Goal: Task Accomplishment & Management: Use online tool/utility

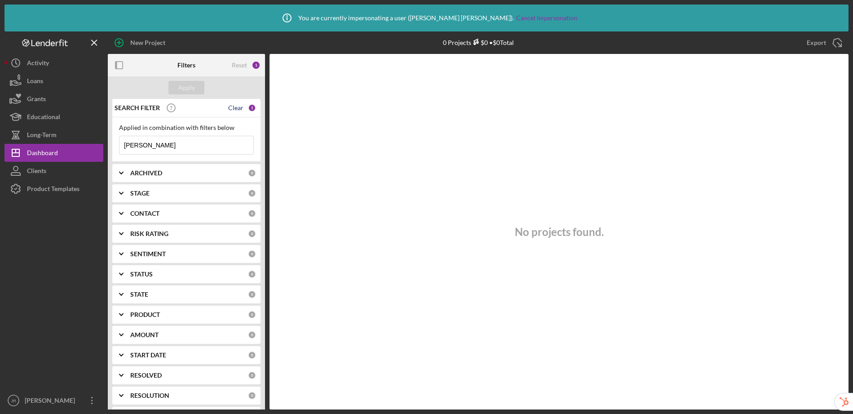
click at [235, 109] on div "Clear" at bounding box center [235, 107] width 15 height 7
click at [181, 88] on div "Apply" at bounding box center [186, 87] width 17 height 13
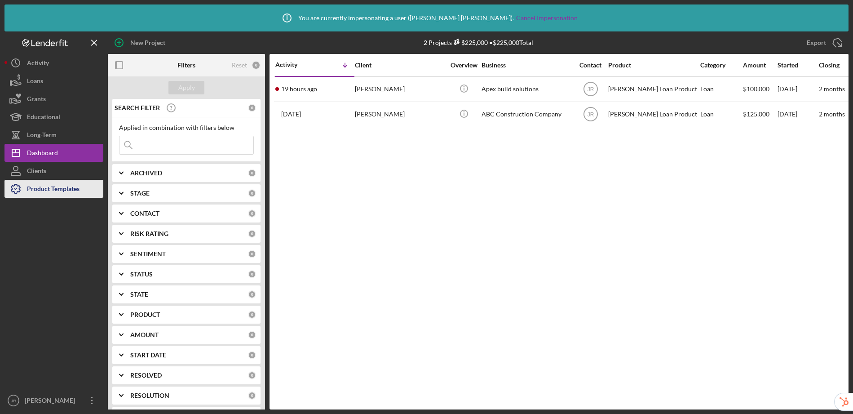
click at [62, 190] on div "Product Templates" at bounding box center [53, 190] width 53 height 20
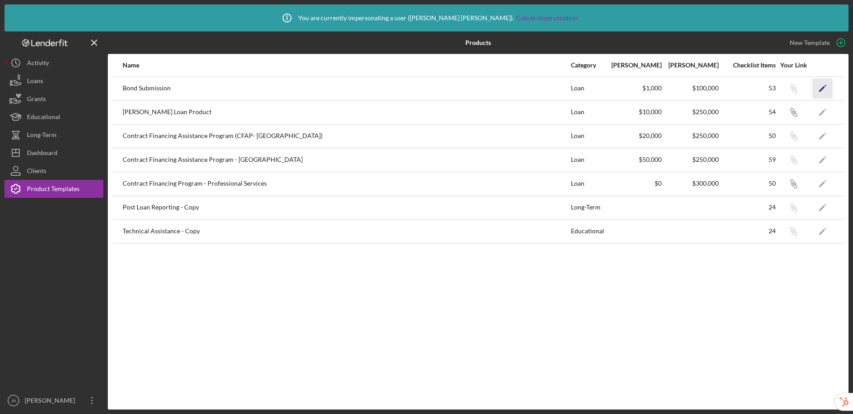
click at [820, 87] on icon "Icon/Edit" at bounding box center [823, 88] width 20 height 20
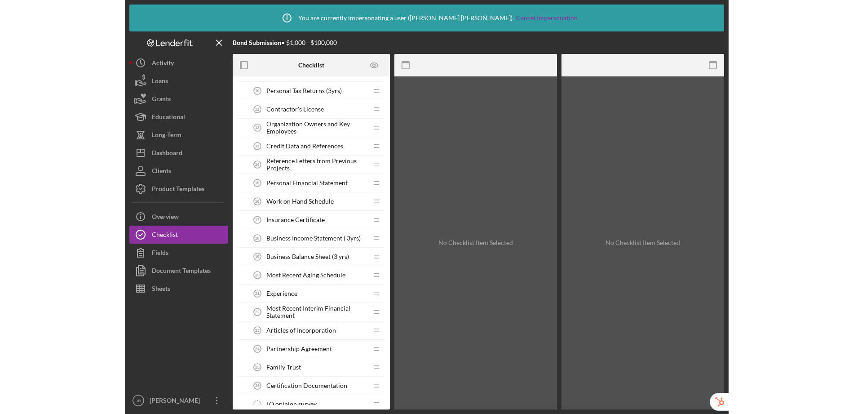
scroll to position [492, 0]
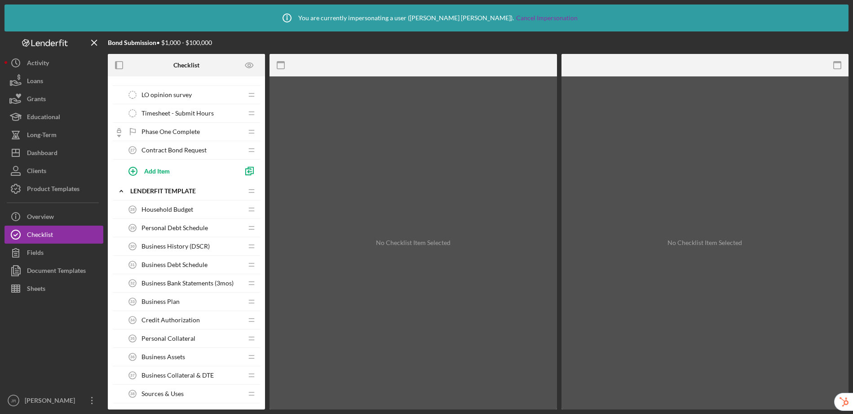
drag, startPoint x: 250, startPoint y: 150, endPoint x: 833, endPoint y: 0, distance: 601.2
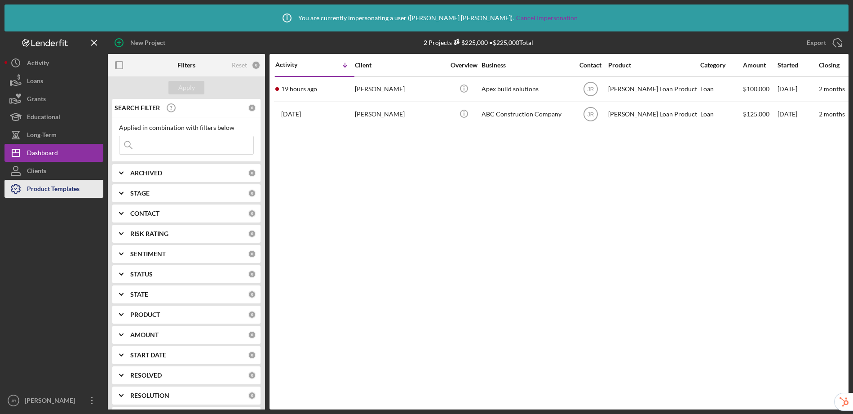
click at [45, 193] on div "Product Templates" at bounding box center [53, 190] width 53 height 20
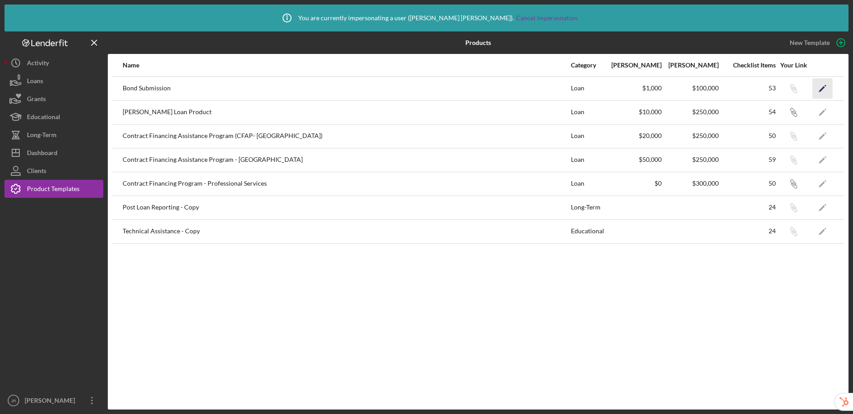
click at [819, 86] on icon "Icon/Edit" at bounding box center [823, 88] width 20 height 20
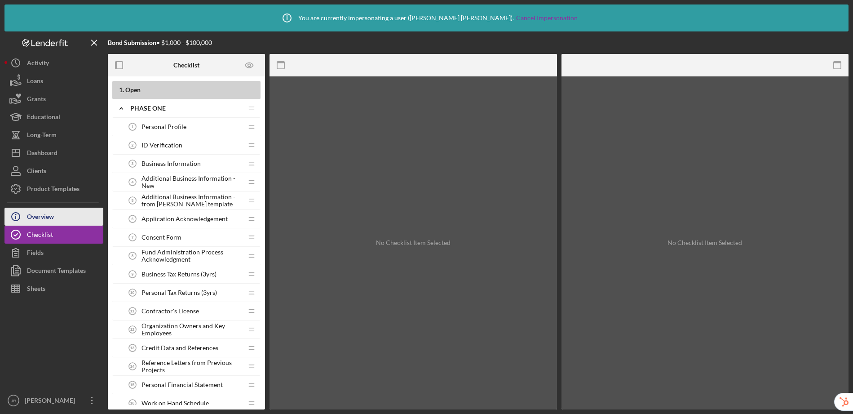
click at [44, 217] on div "Overview" at bounding box center [40, 218] width 27 height 20
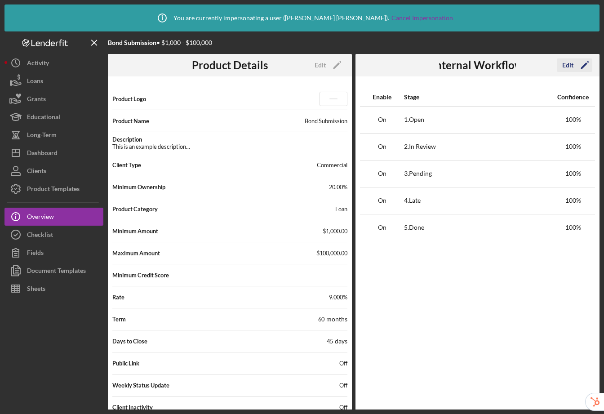
click at [568, 67] on div "Edit" at bounding box center [567, 64] width 11 height 13
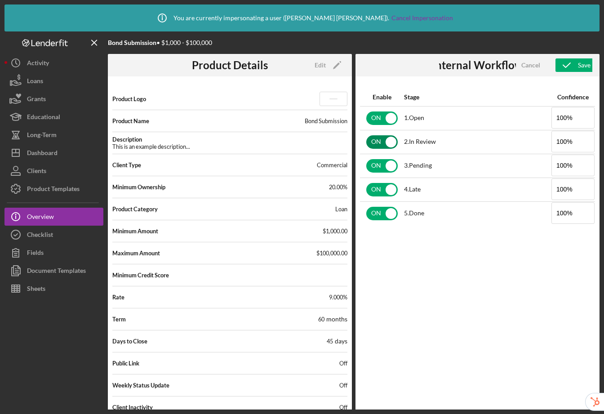
click at [378, 138] on input "checkbox" at bounding box center [381, 141] width 31 height 13
checkbox input "false"
click at [387, 170] on input "checkbox" at bounding box center [381, 165] width 31 height 13
checkbox input "false"
click at [379, 198] on div "ON" at bounding box center [381, 189] width 43 height 19
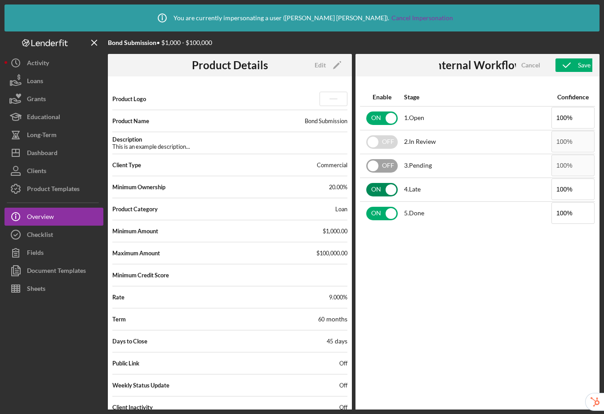
checkbox input "false"
click at [377, 221] on div "ON" at bounding box center [381, 213] width 43 height 19
checkbox input "false"
click at [572, 67] on icon "button" at bounding box center [566, 65] width 22 height 22
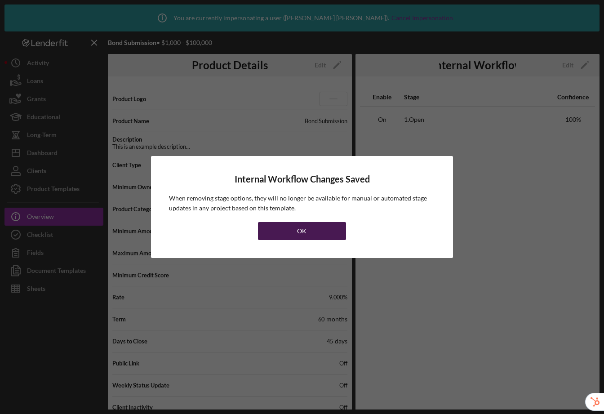
click at [299, 231] on div "OK" at bounding box center [301, 231] width 9 height 18
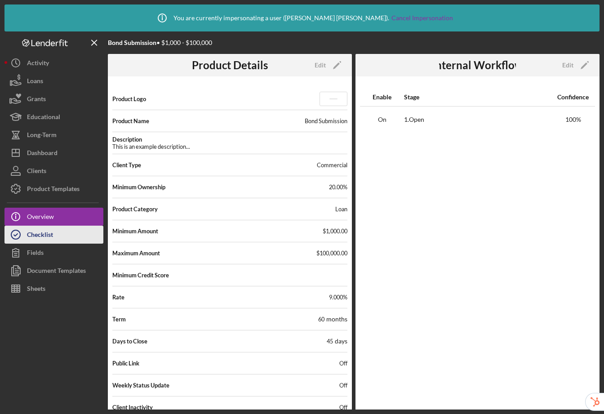
click at [32, 239] on div "Checklist" at bounding box center [40, 236] width 26 height 20
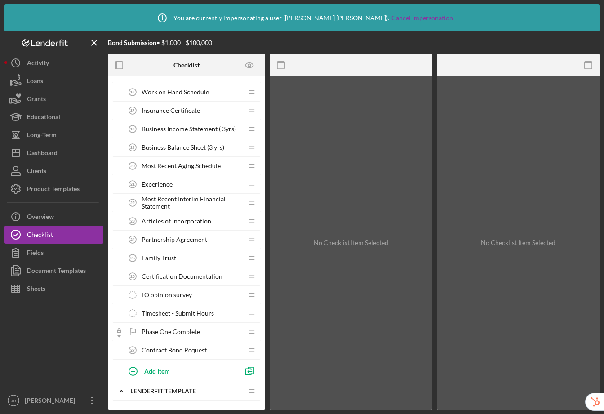
scroll to position [321, 0]
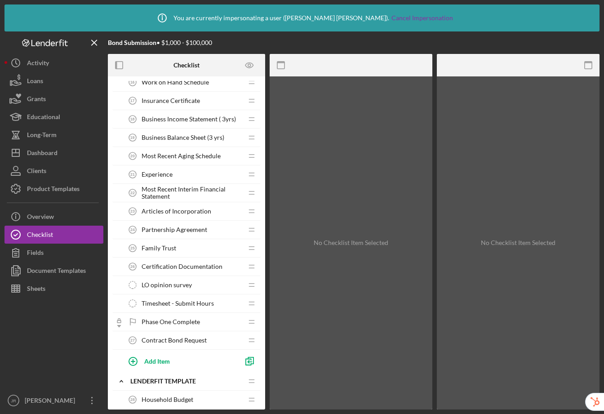
click at [185, 341] on span "Contract Bond Request" at bounding box center [174, 340] width 65 height 7
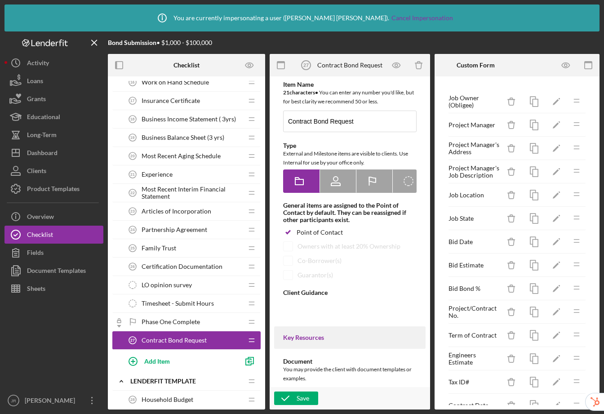
type textarea "<div>Fill out the form.&nbsp;</div>"
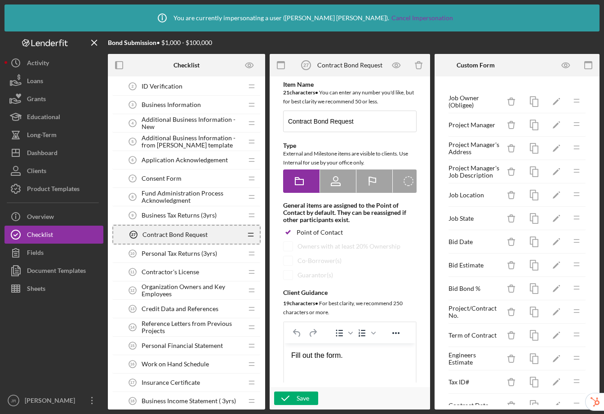
scroll to position [70, 0]
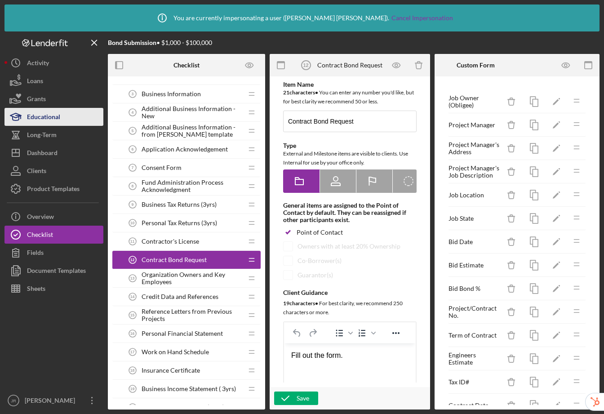
drag, startPoint x: 252, startPoint y: 286, endPoint x: 32, endPoint y: 108, distance: 283.1
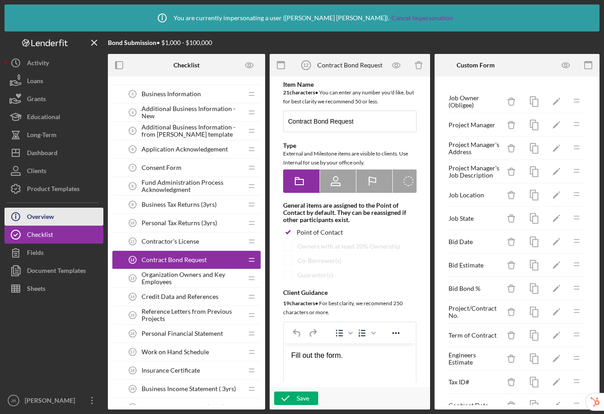
click at [36, 213] on div "Overview" at bounding box center [40, 218] width 27 height 20
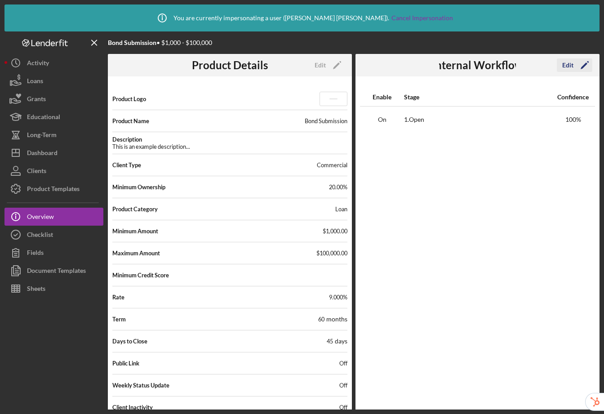
click at [570, 63] on div "Edit" at bounding box center [567, 64] width 11 height 13
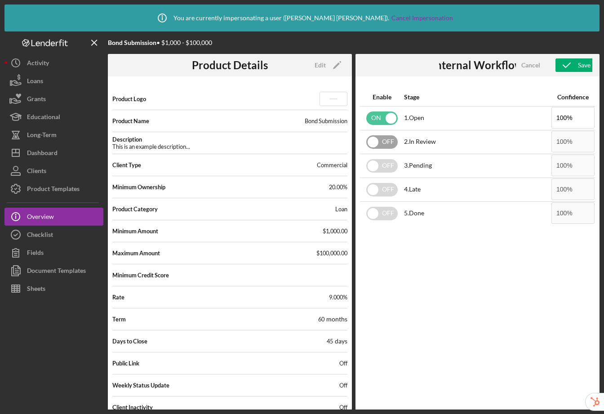
click at [385, 138] on input "checkbox" at bounding box center [381, 141] width 31 height 13
checkbox input "true"
drag, startPoint x: 383, startPoint y: 162, endPoint x: 383, endPoint y: 168, distance: 5.9
click at [383, 162] on input "checkbox" at bounding box center [381, 165] width 31 height 13
checkbox input "true"
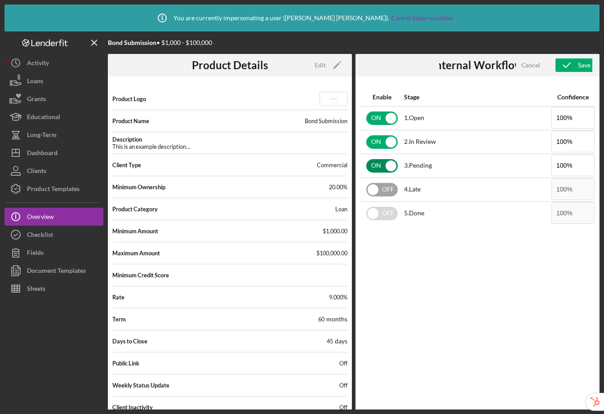
click at [383, 185] on input "checkbox" at bounding box center [381, 189] width 31 height 13
checkbox input "true"
click at [384, 210] on input "checkbox" at bounding box center [381, 213] width 31 height 13
checkbox input "true"
click at [574, 68] on icon "button" at bounding box center [566, 65] width 22 height 22
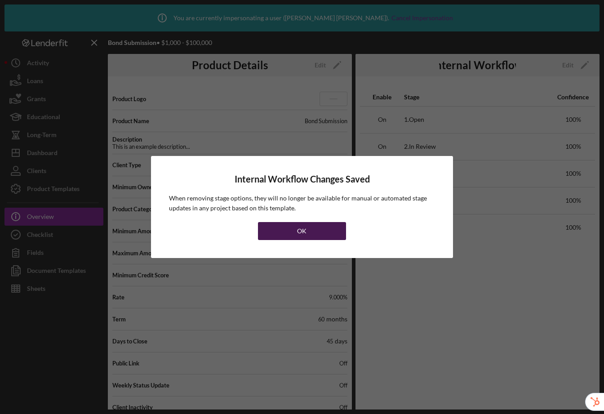
click at [315, 230] on button "OK" at bounding box center [302, 231] width 88 height 18
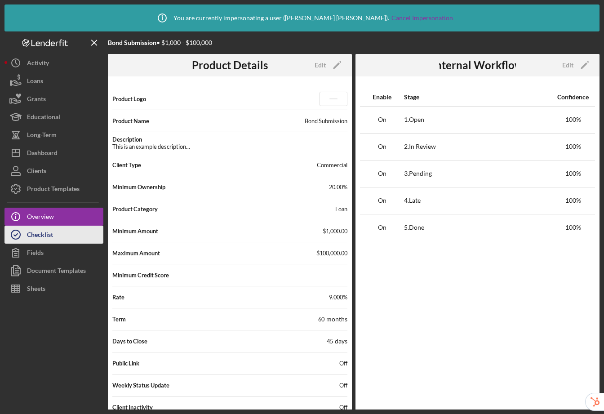
click at [64, 235] on button "Checklist" at bounding box center [53, 235] width 99 height 18
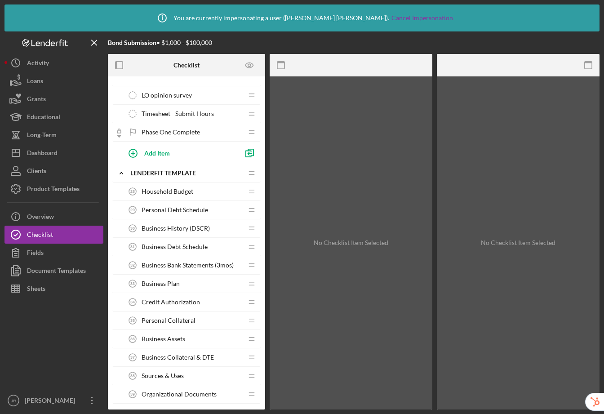
scroll to position [536, 0]
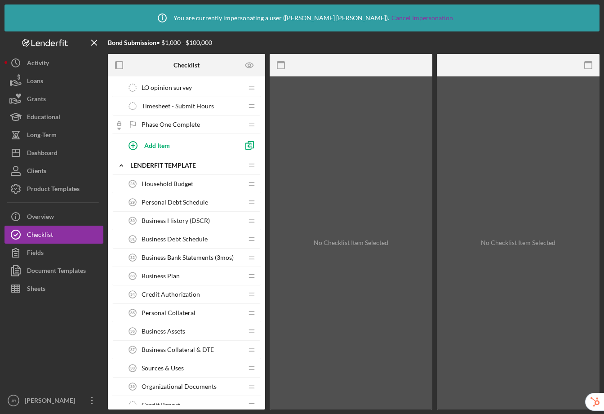
drag, startPoint x: 254, startPoint y: 177, endPoint x: 517, endPoint y: 5, distance: 314.4
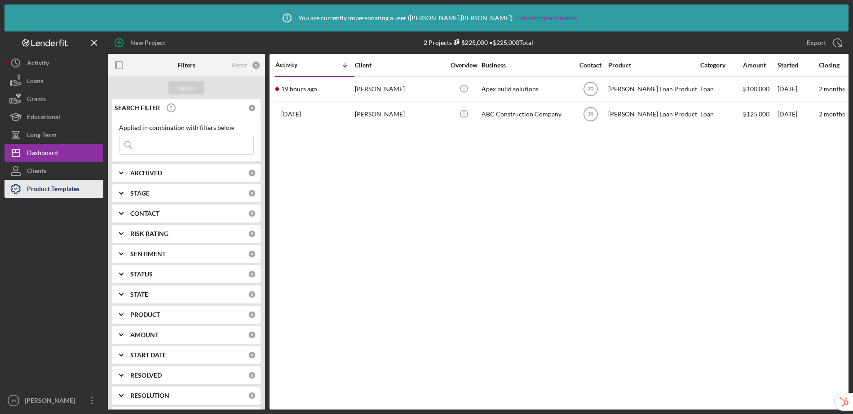
click at [33, 187] on div "Product Templates" at bounding box center [53, 190] width 53 height 20
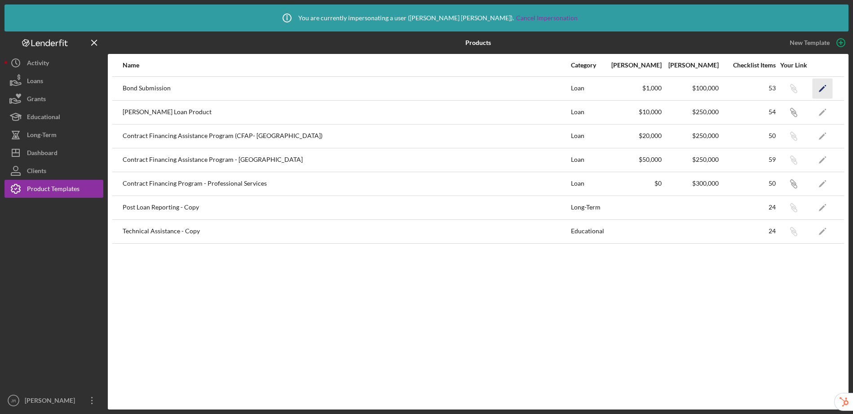
click at [819, 87] on icon "Icon/Edit" at bounding box center [823, 88] width 20 height 20
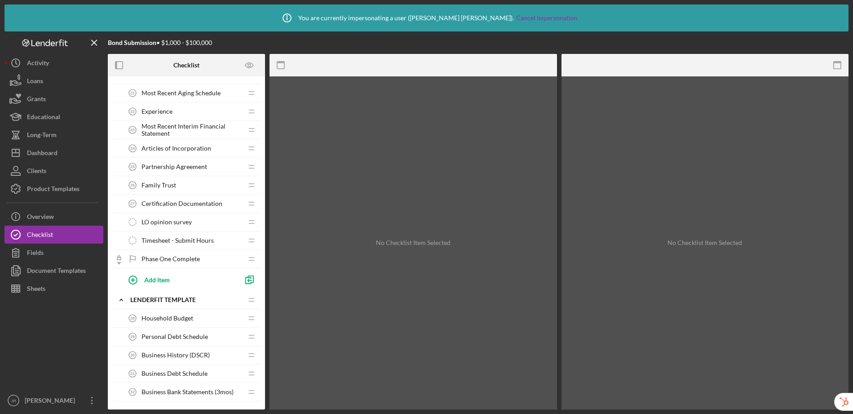
scroll to position [544, 0]
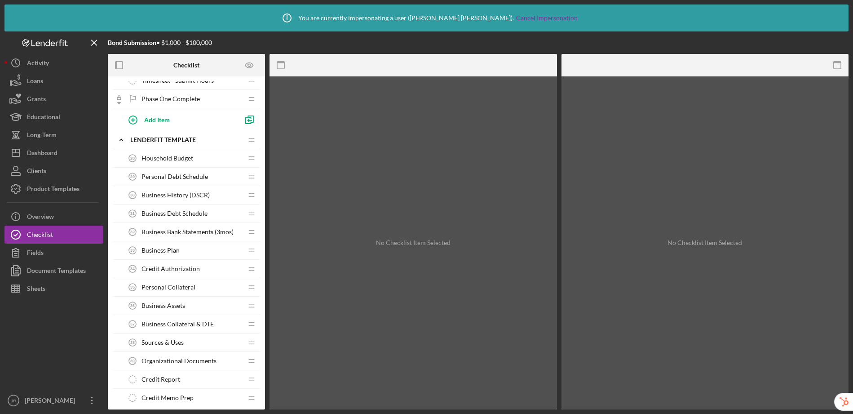
drag, startPoint x: 252, startPoint y: 159, endPoint x: 846, endPoint y: 164, distance: 594.0
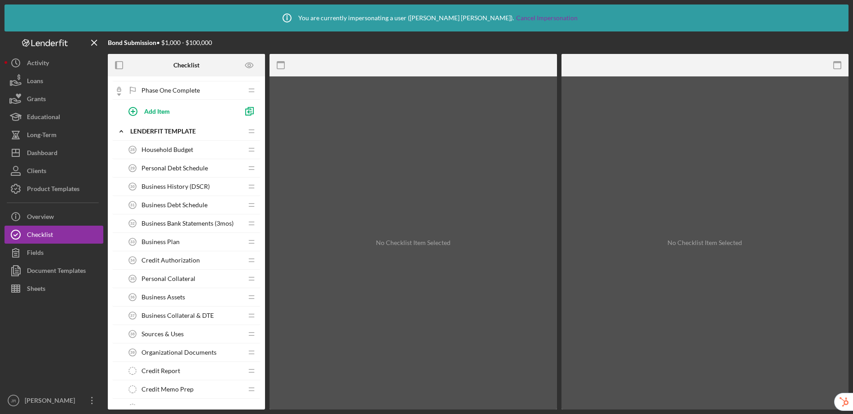
scroll to position [551, 0]
click at [196, 258] on span "Credit Authorization" at bounding box center [171, 260] width 58 height 7
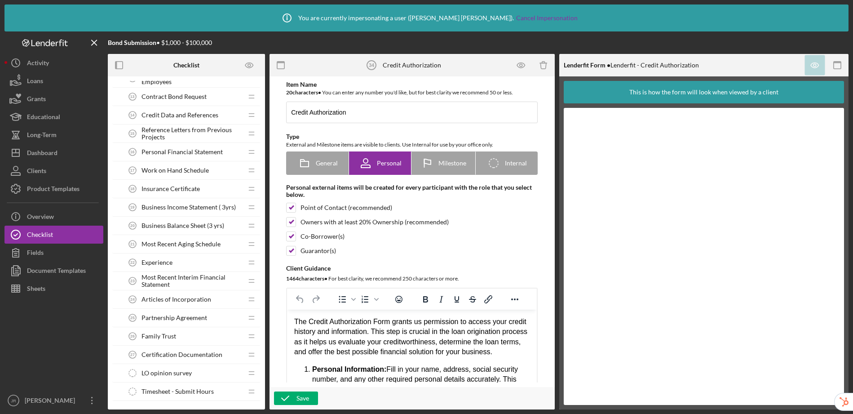
scroll to position [232, 0]
click at [189, 96] on span "Contract Bond Request" at bounding box center [174, 96] width 65 height 7
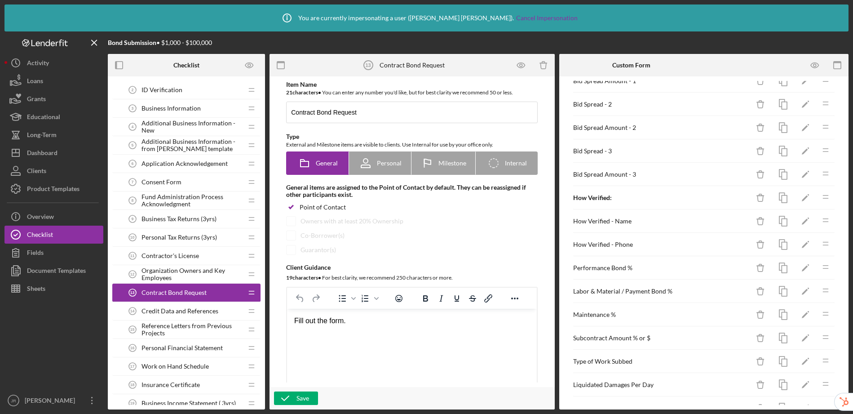
scroll to position [4, 0]
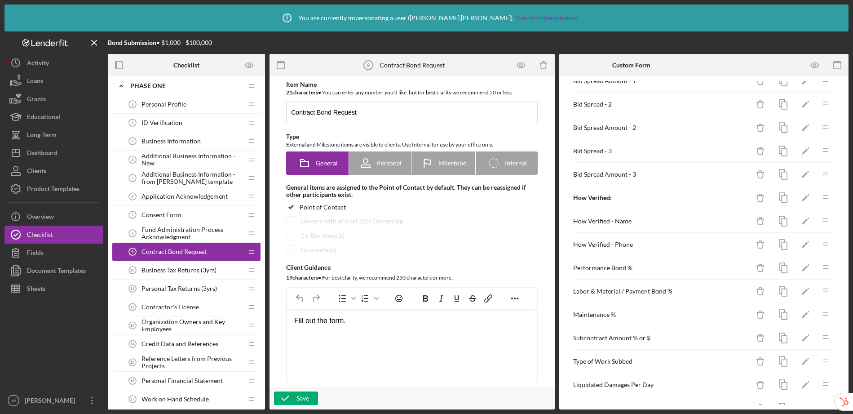
click at [182, 199] on span "Application Acknowledgement" at bounding box center [185, 196] width 86 height 7
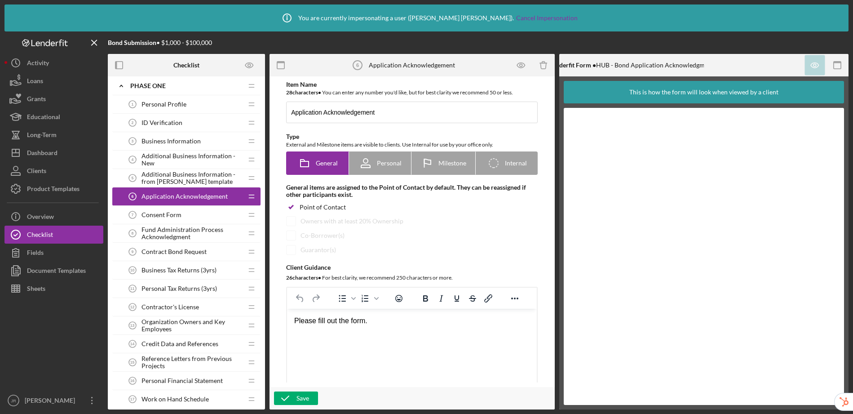
click at [172, 211] on span "Consent Form" at bounding box center [162, 214] width 40 height 7
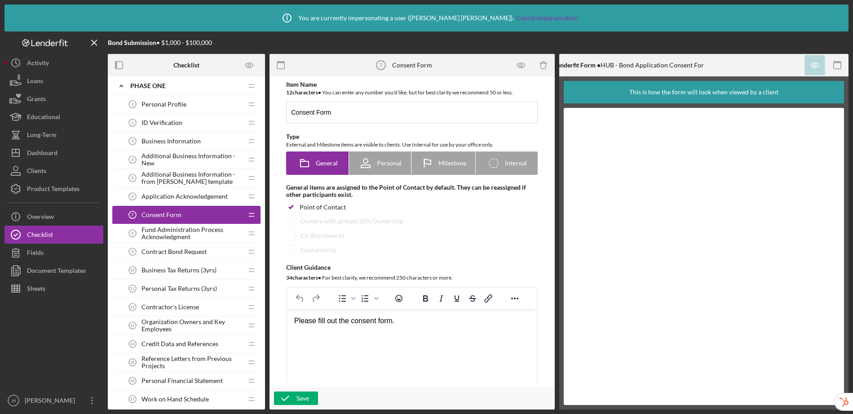
click at [175, 197] on span "Application Acknowledgement" at bounding box center [185, 196] width 86 height 7
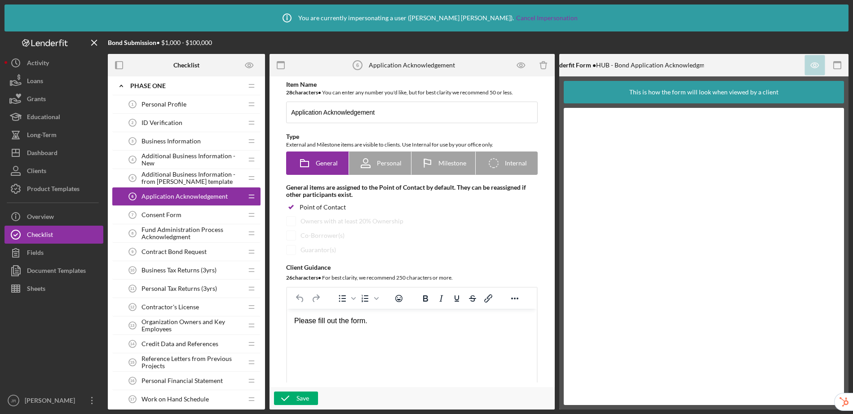
click at [168, 209] on div "Consent Form 7 Consent Form" at bounding box center [183, 215] width 119 height 18
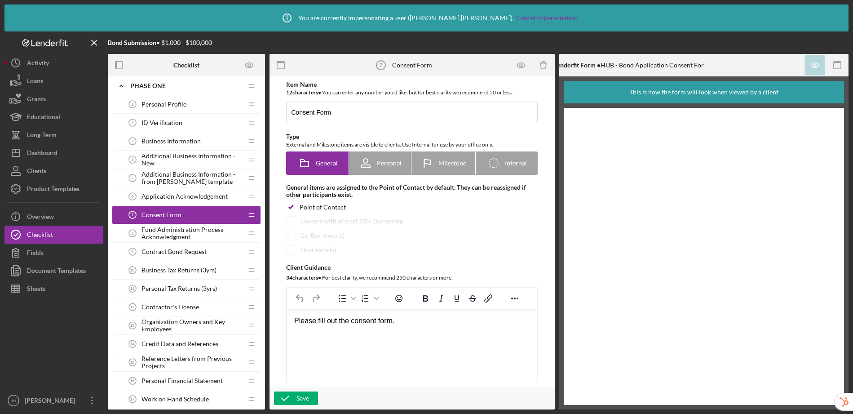
click at [170, 228] on span "Fund Administration Process Acknowledgment" at bounding box center [192, 233] width 101 height 14
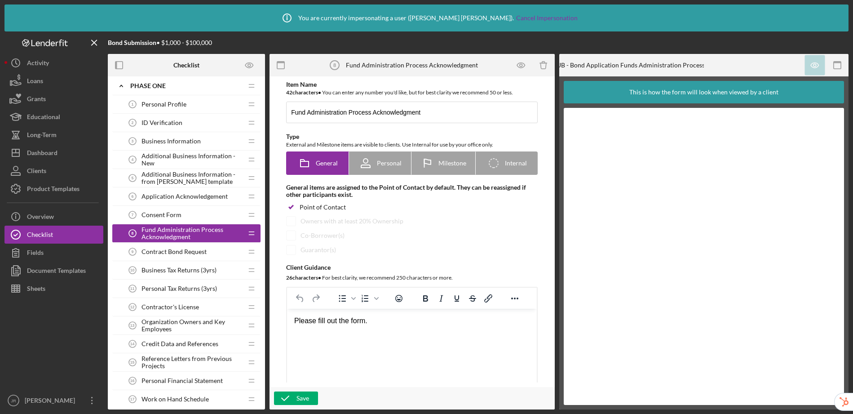
click at [176, 250] on span "Contract Bond Request" at bounding box center [174, 251] width 65 height 7
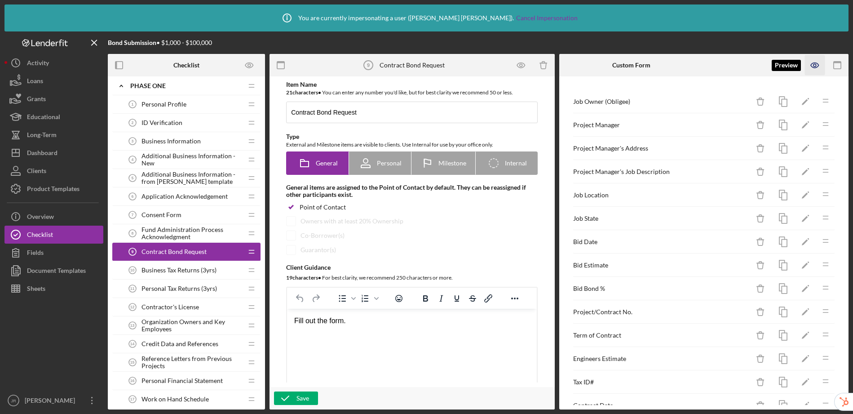
click at [814, 66] on icon "button" at bounding box center [815, 65] width 20 height 20
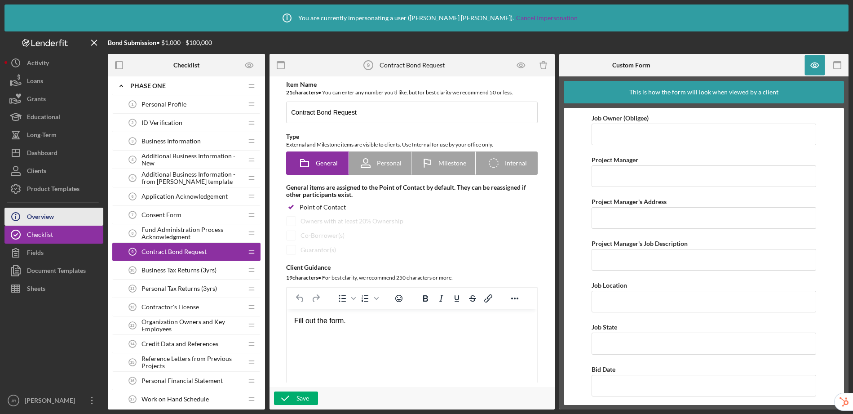
click at [53, 215] on div "Overview" at bounding box center [40, 218] width 27 height 20
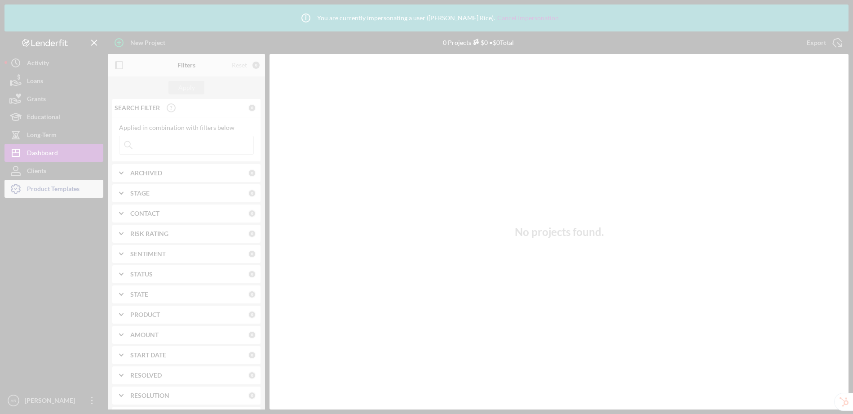
click at [69, 192] on div at bounding box center [426, 207] width 853 height 414
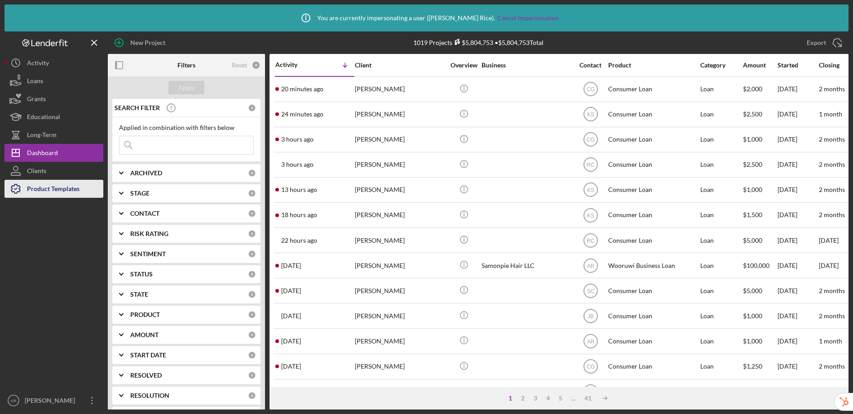
click at [43, 187] on div "Product Templates" at bounding box center [53, 190] width 53 height 20
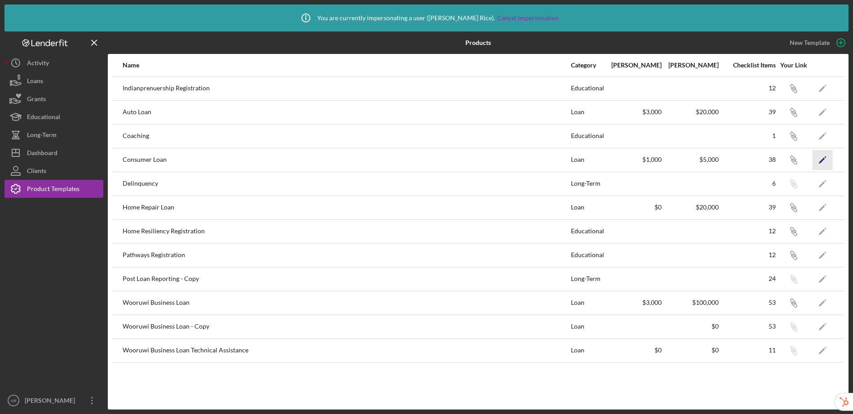
click at [822, 159] on polygon "button" at bounding box center [822, 160] width 6 height 6
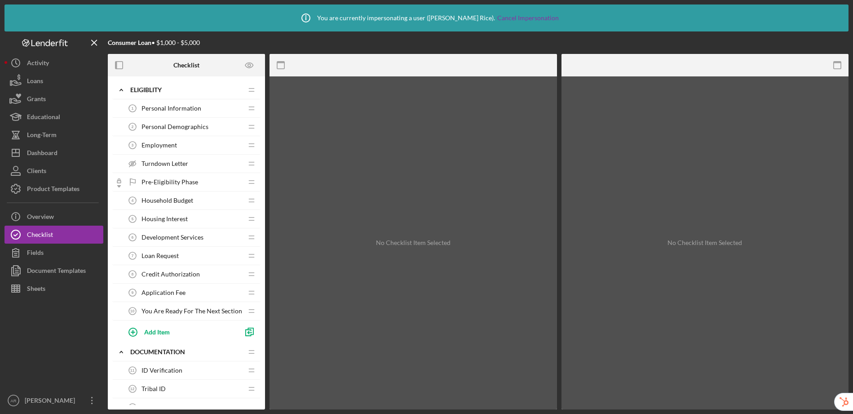
click at [189, 125] on span "Personal Demographics" at bounding box center [175, 126] width 67 height 7
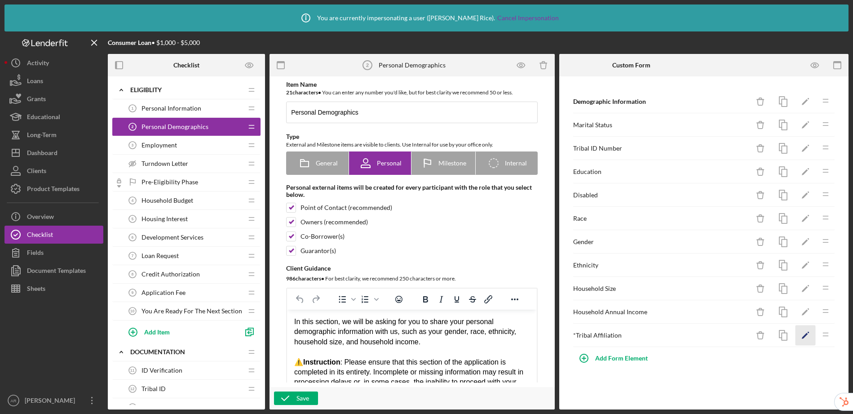
click at [802, 332] on icon "Icon/Edit" at bounding box center [806, 335] width 20 height 20
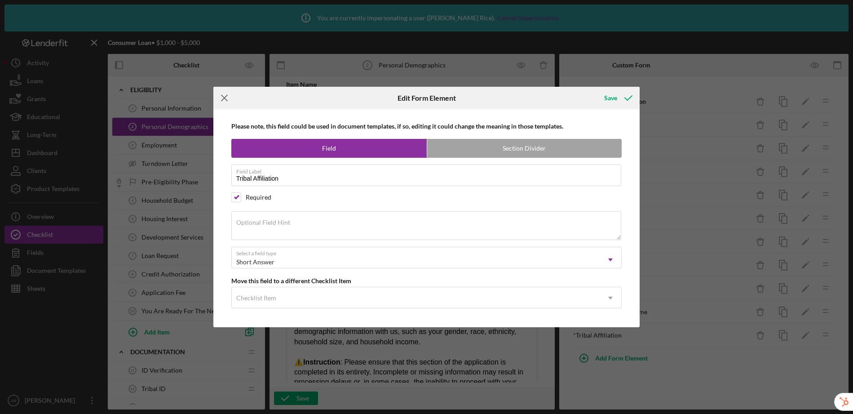
click at [228, 96] on icon "Icon/Menu Close" at bounding box center [224, 98] width 22 height 22
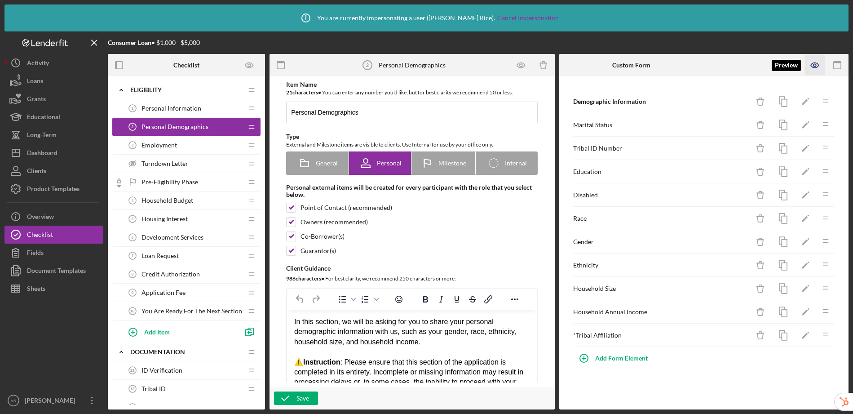
click at [819, 68] on icon "button" at bounding box center [815, 65] width 20 height 20
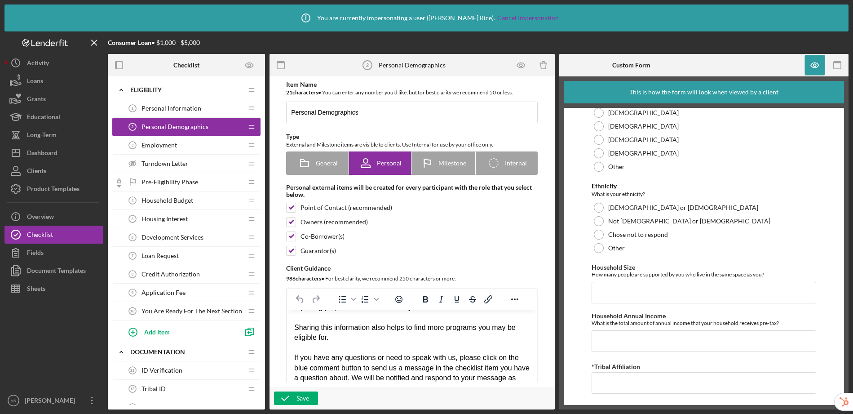
scroll to position [514, 0]
click at [58, 188] on div "Product Templates" at bounding box center [53, 190] width 53 height 20
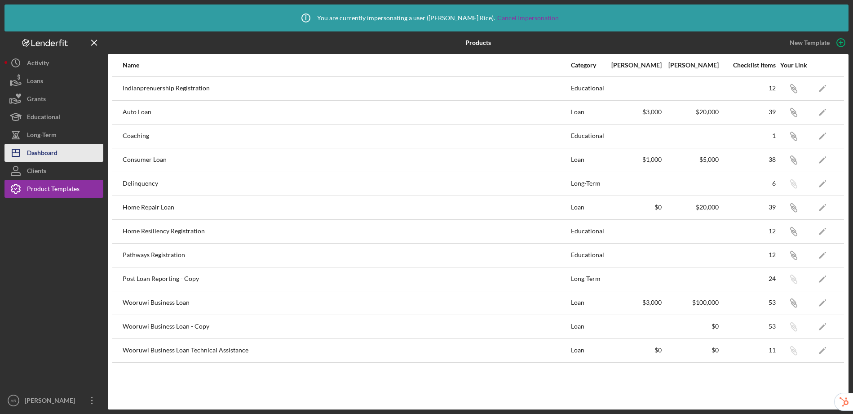
click at [53, 151] on div "Dashboard" at bounding box center [42, 154] width 31 height 20
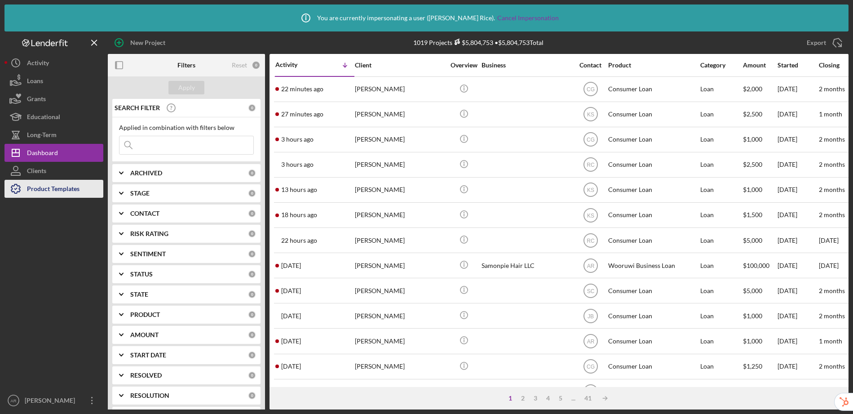
click at [25, 192] on icon "button" at bounding box center [15, 188] width 22 height 22
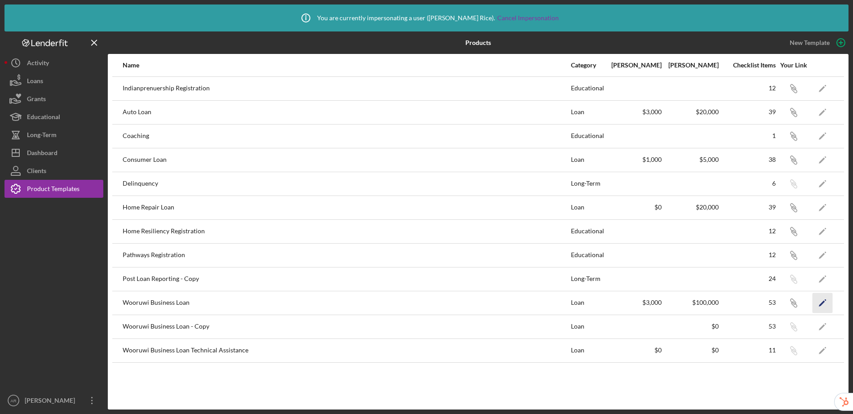
click at [824, 302] on icon "Icon/Edit" at bounding box center [823, 302] width 20 height 20
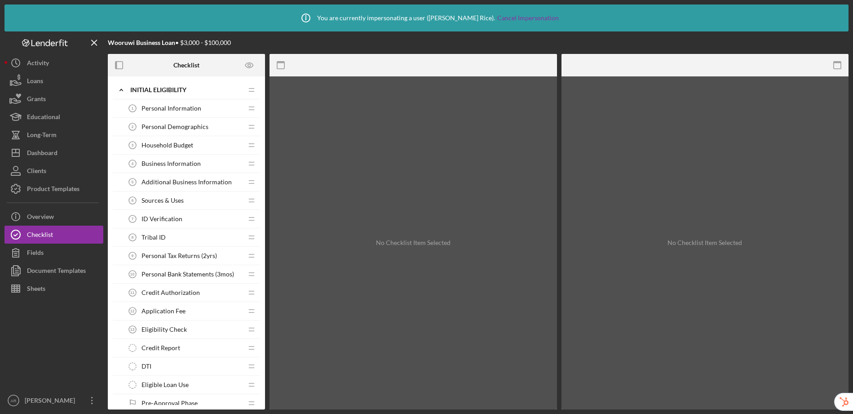
click at [182, 123] on span "Personal Demographics" at bounding box center [175, 126] width 67 height 7
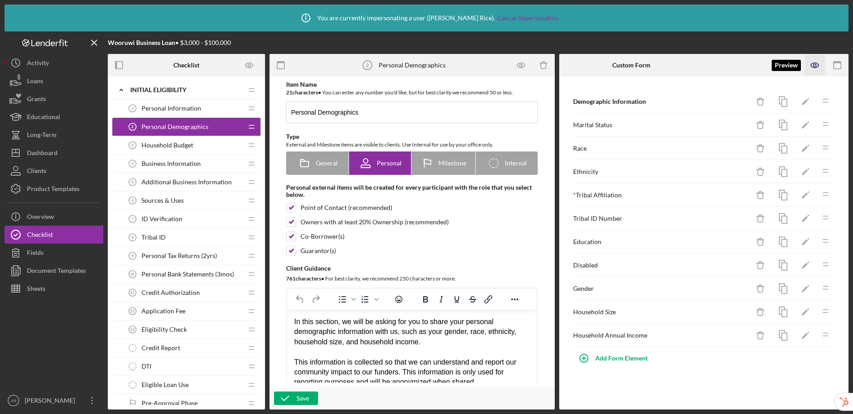
click at [812, 64] on icon "button" at bounding box center [815, 65] width 20 height 20
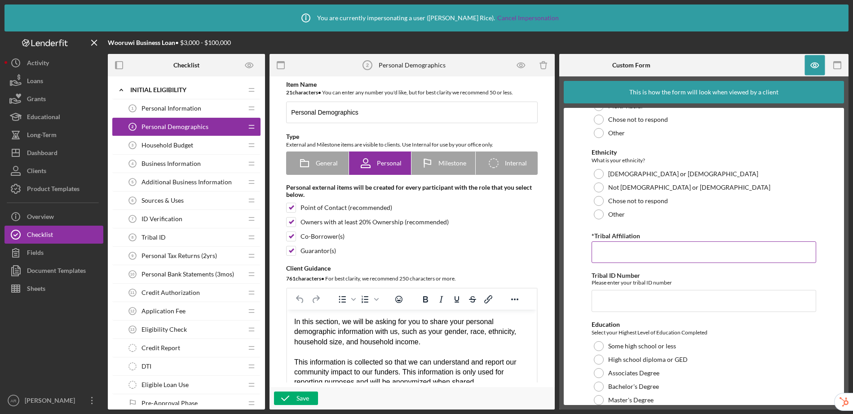
scroll to position [263, 0]
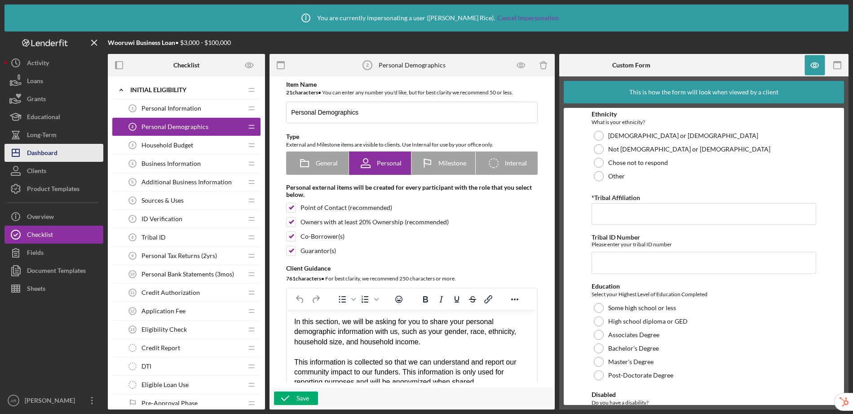
click at [60, 153] on button "Icon/Dashboard Dashboard" at bounding box center [53, 153] width 99 height 18
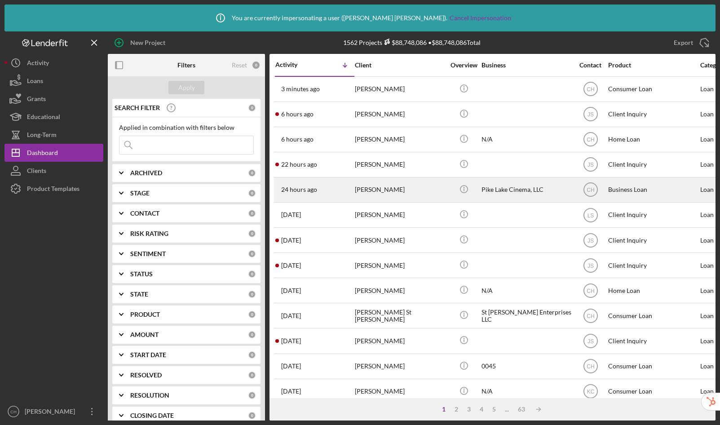
click at [410, 188] on div "[PERSON_NAME]" at bounding box center [400, 190] width 90 height 24
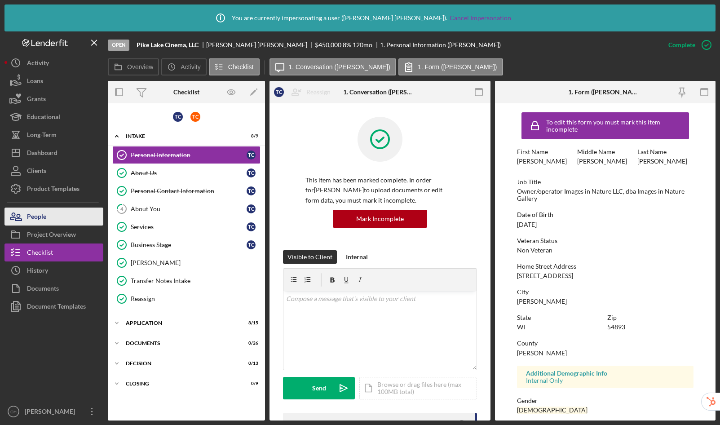
click at [40, 217] on div "People" at bounding box center [36, 218] width 19 height 20
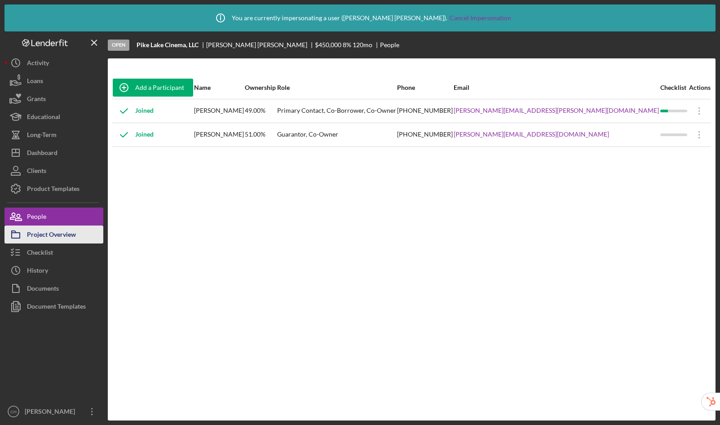
click at [57, 238] on div "Project Overview" at bounding box center [51, 236] width 49 height 20
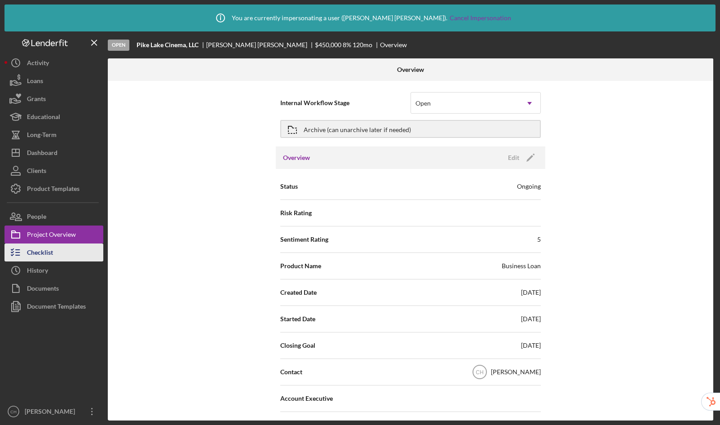
click at [52, 251] on div "Checklist" at bounding box center [40, 254] width 26 height 20
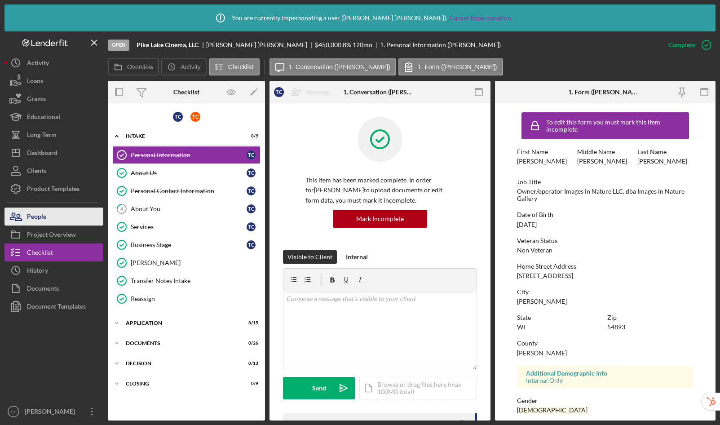
click at [51, 211] on button "People" at bounding box center [53, 217] width 99 height 18
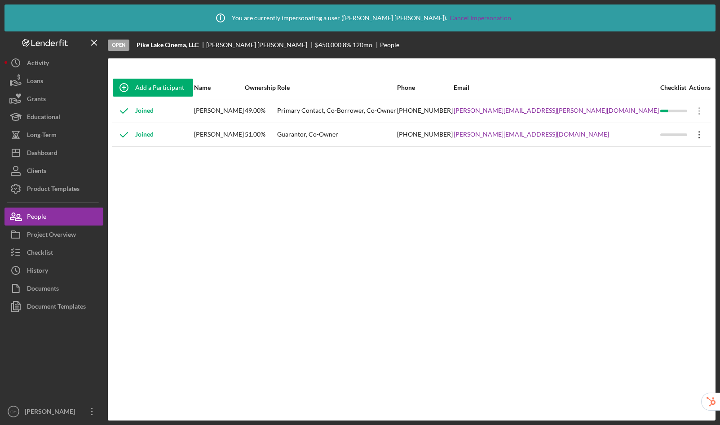
click at [691, 136] on icon "Icon/Overflow" at bounding box center [699, 135] width 22 height 22
click at [305, 223] on div "Add a Participant Name Ownership Role Phone Email Checklist Actions Joined [PER…" at bounding box center [412, 239] width 608 height 326
click at [697, 109] on icon "Icon/Overflow" at bounding box center [699, 111] width 22 height 22
click at [370, 192] on div "Add a Participant Name Ownership Role Phone Email Checklist Actions Joined [PER…" at bounding box center [412, 239] width 608 height 326
click at [62, 236] on div "Project Overview" at bounding box center [51, 236] width 49 height 20
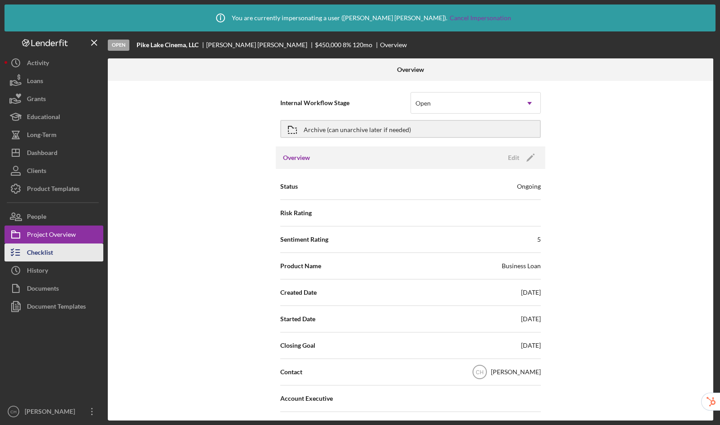
click at [64, 250] on button "Checklist" at bounding box center [53, 253] width 99 height 18
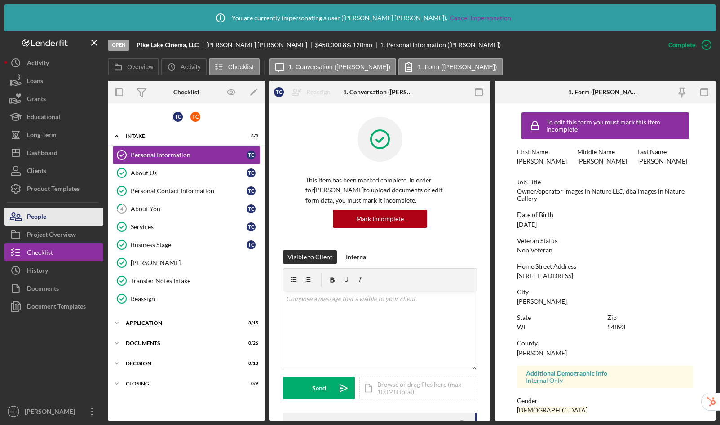
click at [47, 217] on button "People" at bounding box center [53, 217] width 99 height 18
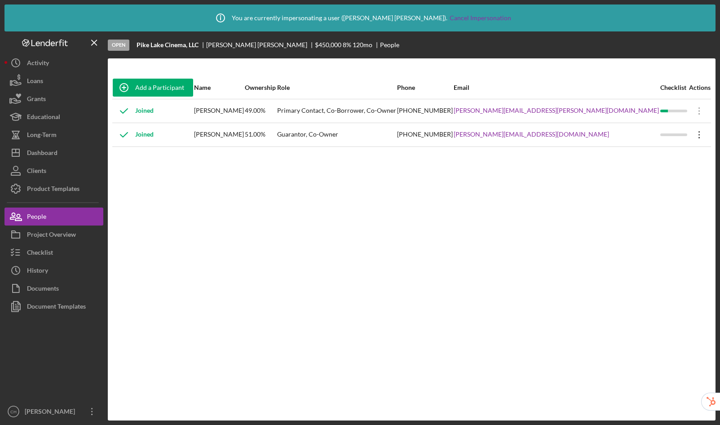
click at [690, 136] on icon "Icon/Overflow" at bounding box center [699, 135] width 22 height 22
click at [393, 202] on div "Add a Participant Name Ownership Role Phone Email Checklist Actions Joined [PER…" at bounding box center [412, 239] width 608 height 326
click at [690, 135] on icon "Icon/Overflow" at bounding box center [699, 135] width 22 height 22
click at [432, 183] on div "Add a Participant Name Ownership Role Phone Email Checklist Actions Joined [PER…" at bounding box center [412, 239] width 608 height 326
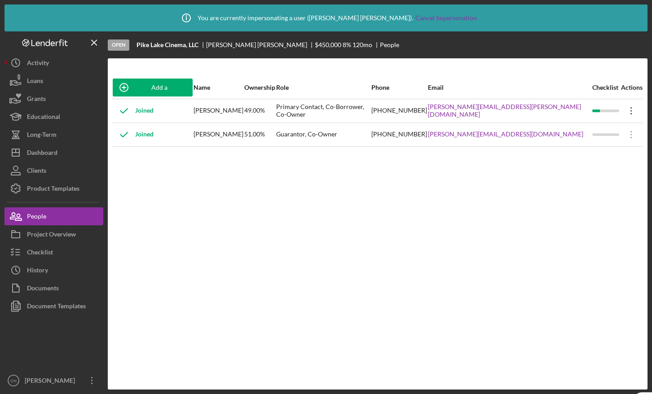
click at [631, 108] on icon at bounding box center [631, 110] width 1 height 7
click at [589, 265] on div "Add a Participant Name Ownership Role Phone Email Checklist Actions Joined [PER…" at bounding box center [378, 224] width 540 height 296
click at [624, 133] on icon "Icon/Overflow" at bounding box center [631, 135] width 22 height 22
click at [342, 212] on div "Add a Participant Name Ownership Role Phone Email Checklist Actions Joined [PER…" at bounding box center [378, 224] width 540 height 296
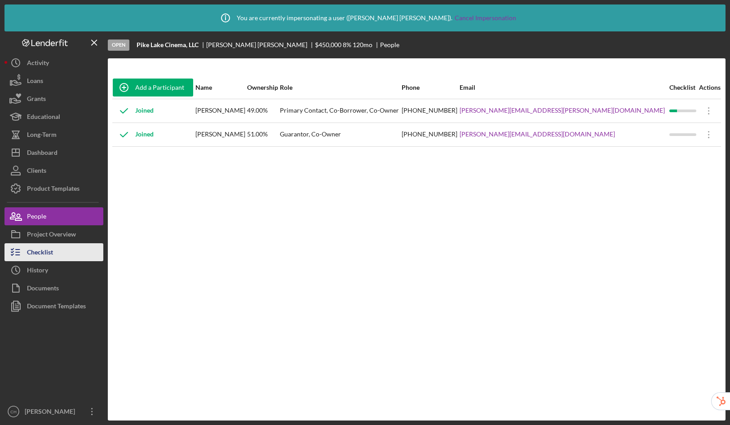
click at [49, 253] on div "Checklist" at bounding box center [40, 254] width 26 height 20
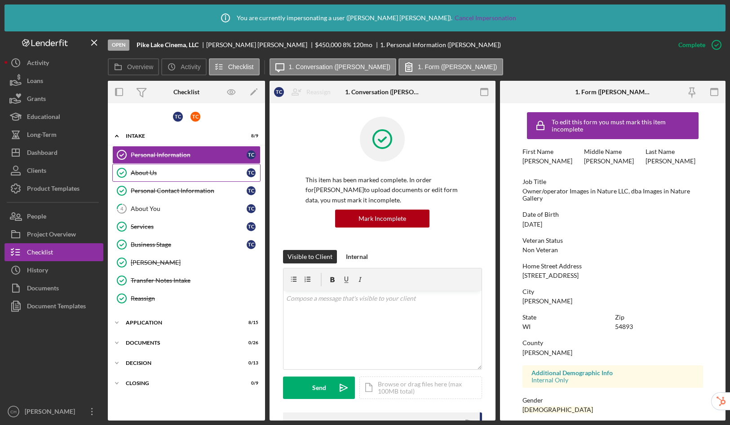
click at [172, 174] on div "About Us" at bounding box center [189, 172] width 116 height 7
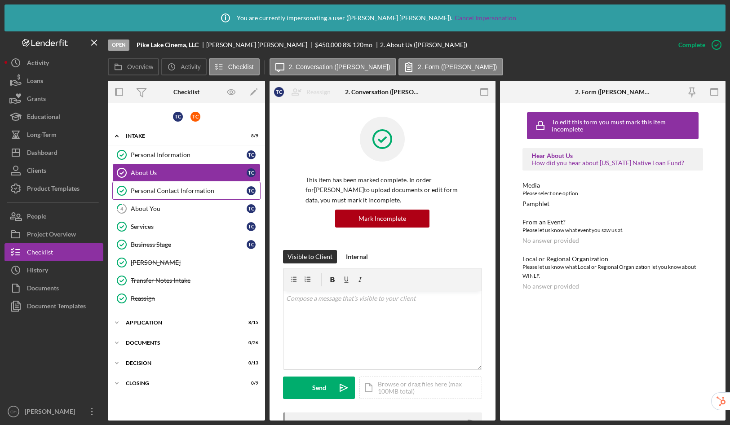
click at [167, 193] on div "Personal Contact Information" at bounding box center [189, 190] width 116 height 7
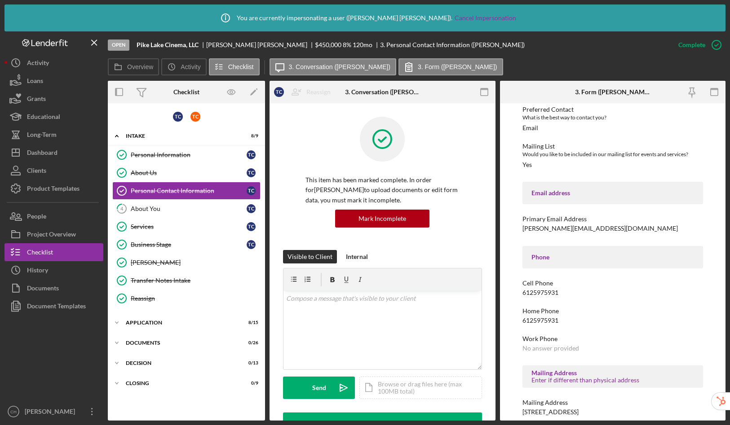
scroll to position [168, 0]
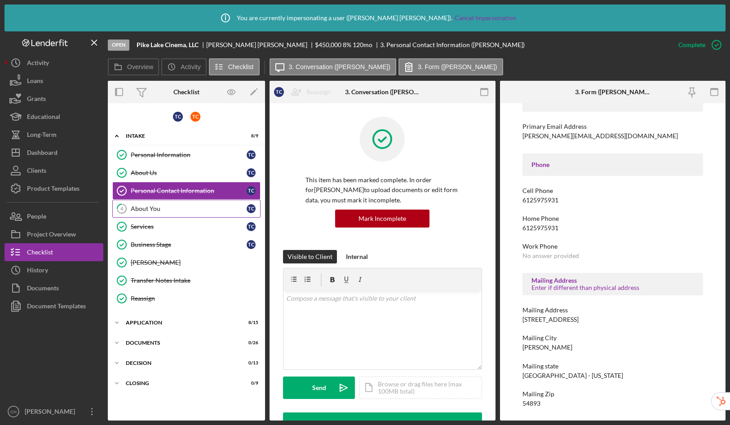
click at [170, 208] on div "About You" at bounding box center [189, 208] width 116 height 7
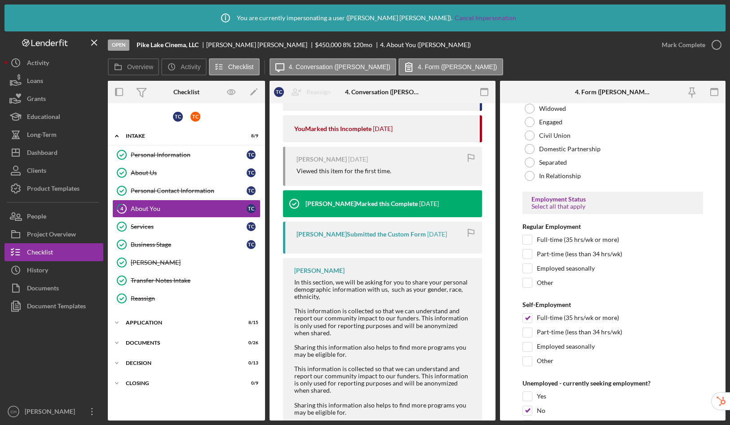
scroll to position [1113, 0]
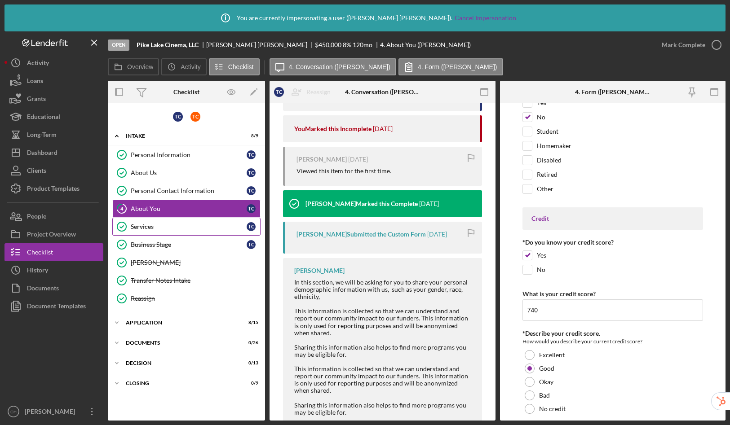
click at [148, 230] on link "Services Services T C" at bounding box center [186, 227] width 148 height 18
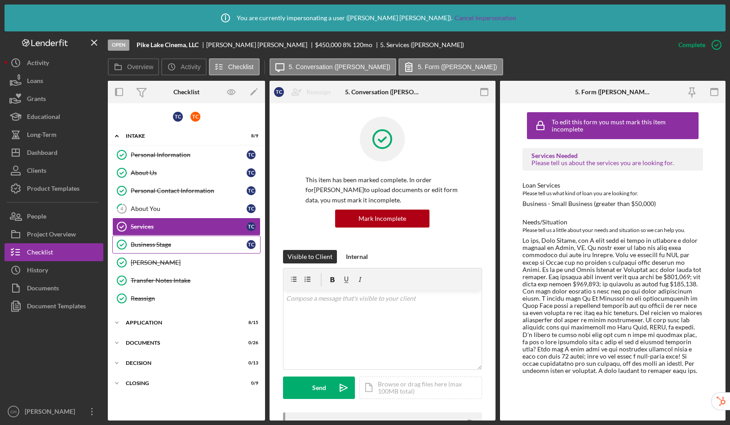
click at [150, 242] on div "Business Stage" at bounding box center [189, 244] width 116 height 7
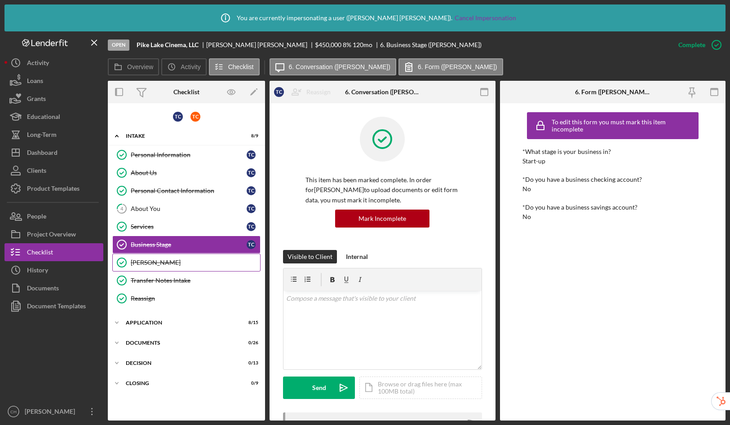
click at [156, 267] on link "OTIS OTIS" at bounding box center [186, 263] width 148 height 18
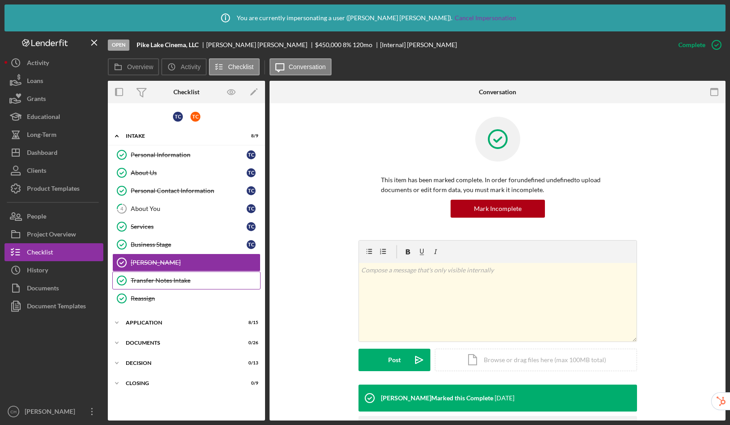
click at [161, 281] on div "Transfer Notes Intake" at bounding box center [195, 280] width 129 height 7
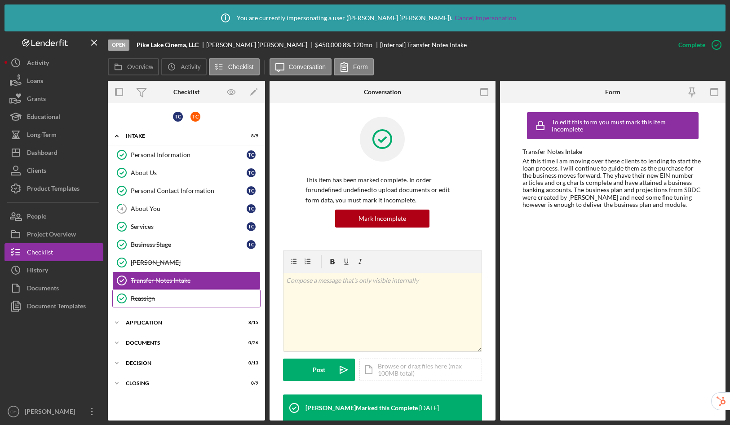
click at [173, 301] on div "Reassign" at bounding box center [195, 298] width 129 height 7
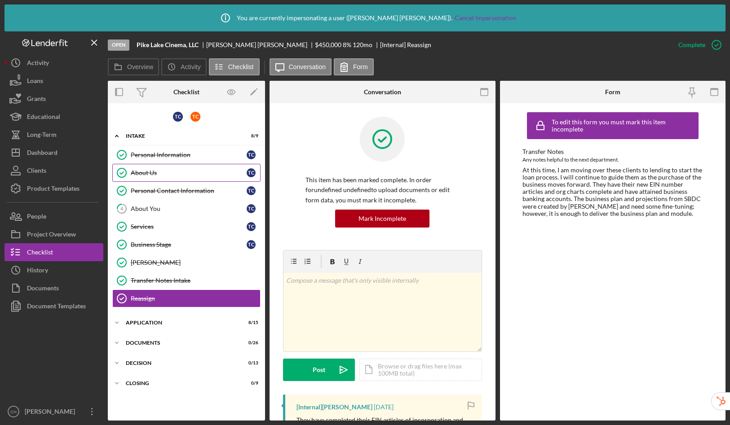
click at [164, 170] on div "About Us" at bounding box center [189, 172] width 116 height 7
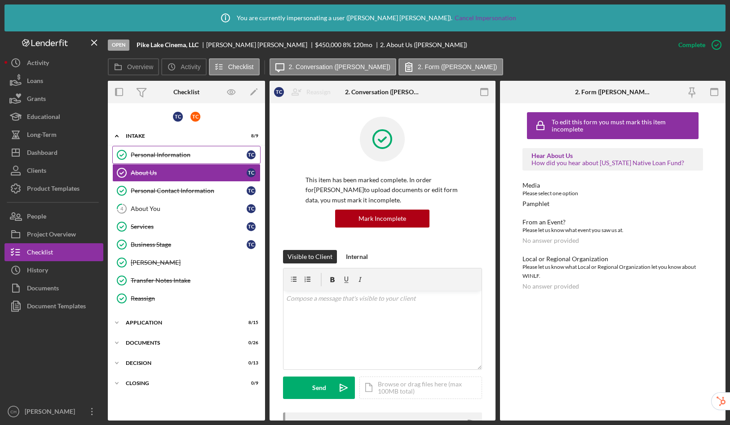
click at [160, 152] on div "Personal Information" at bounding box center [189, 154] width 116 height 7
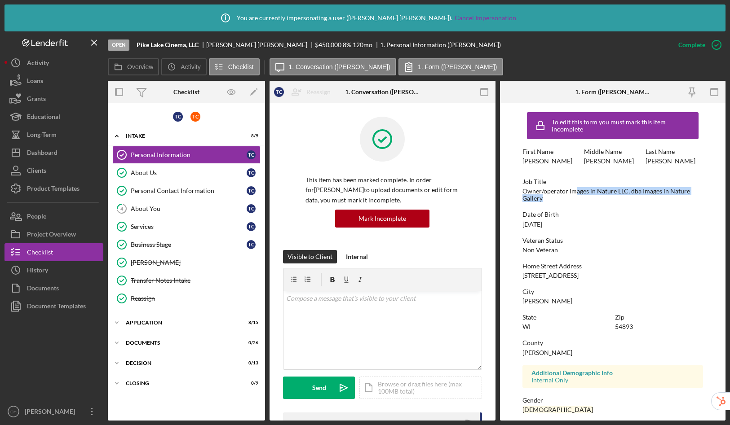
drag, startPoint x: 576, startPoint y: 192, endPoint x: 580, endPoint y: 202, distance: 10.7
click at [580, 202] on div "Owner/operator Images in Nature LLC, dba Images in Nature Gallery" at bounding box center [613, 195] width 181 height 14
click at [600, 227] on div "Date of Birth 02/19/1973" at bounding box center [613, 219] width 181 height 17
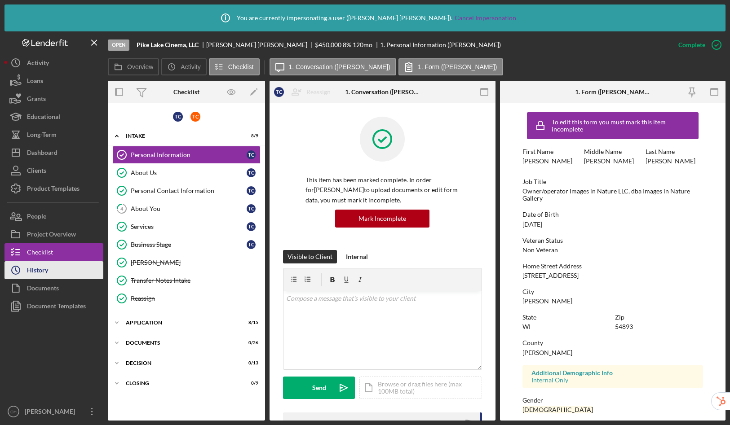
click at [62, 266] on button "Icon/History History" at bounding box center [53, 270] width 99 height 18
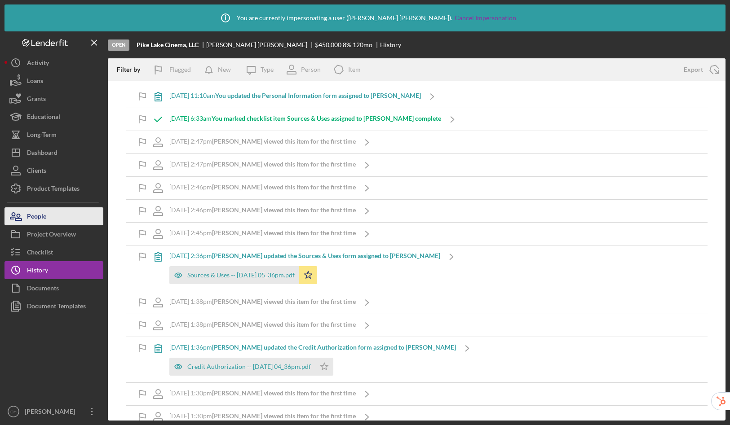
click at [62, 217] on button "People" at bounding box center [53, 217] width 99 height 18
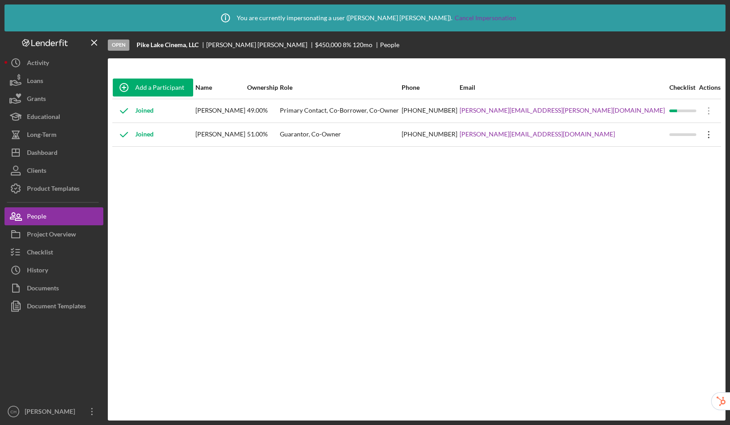
click at [699, 133] on icon "Icon/Overflow" at bounding box center [709, 135] width 22 height 22
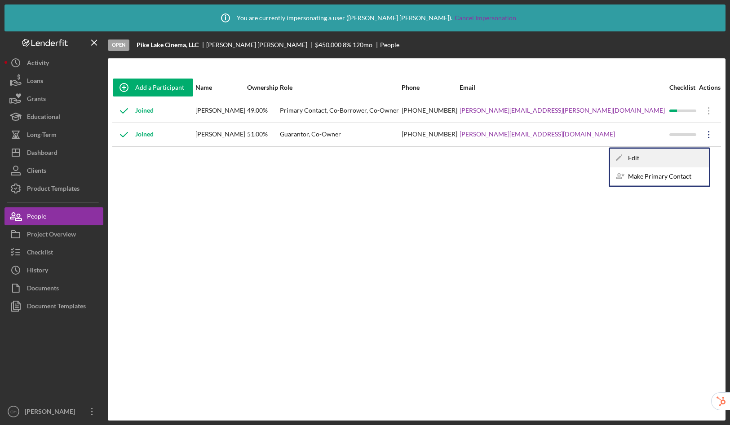
click at [627, 153] on icon "Icon/Edit" at bounding box center [619, 158] width 18 height 18
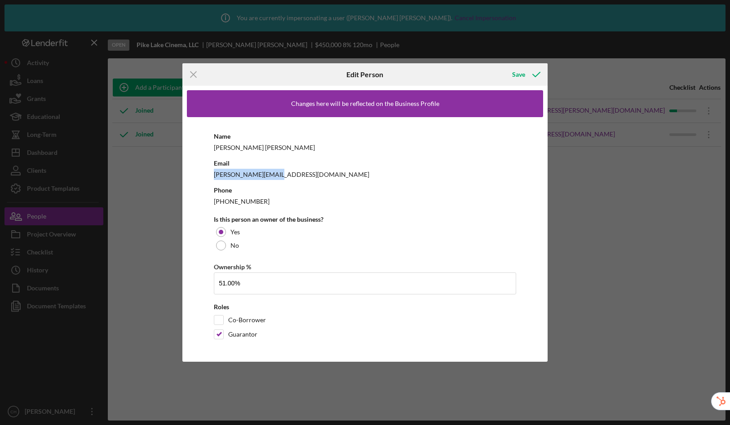
drag, startPoint x: 211, startPoint y: 177, endPoint x: 297, endPoint y: 174, distance: 85.9
click at [297, 174] on div "Name Todd Cutler Email todd@toddcutler.com Phone (612) 597-5931 Is this person …" at bounding box center [365, 237] width 356 height 240
click at [339, 177] on div "todd@toddcutler.com" at bounding box center [365, 174] width 302 height 11
click at [194, 75] on line at bounding box center [193, 75] width 6 height 6
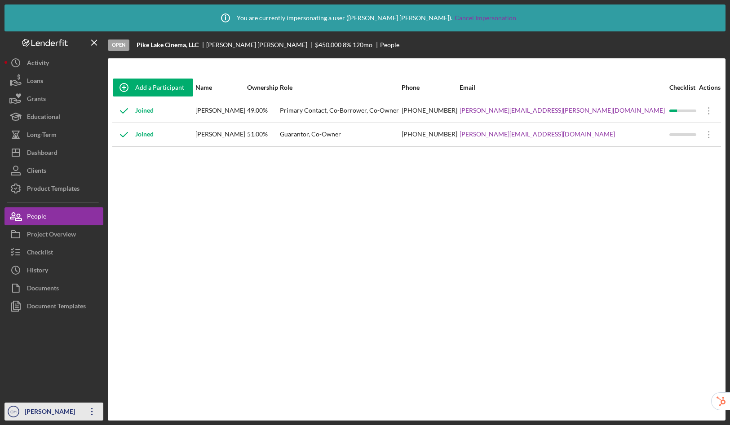
click at [43, 413] on div "Christine Haling" at bounding box center [51, 413] width 58 height 20
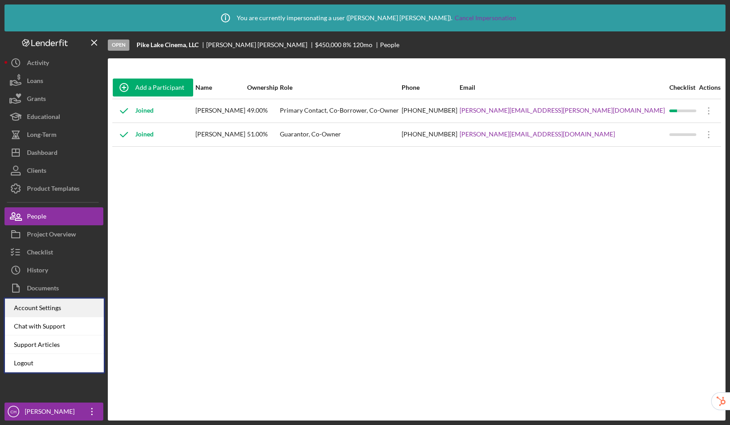
click at [49, 310] on div "Account Settings" at bounding box center [54, 308] width 99 height 18
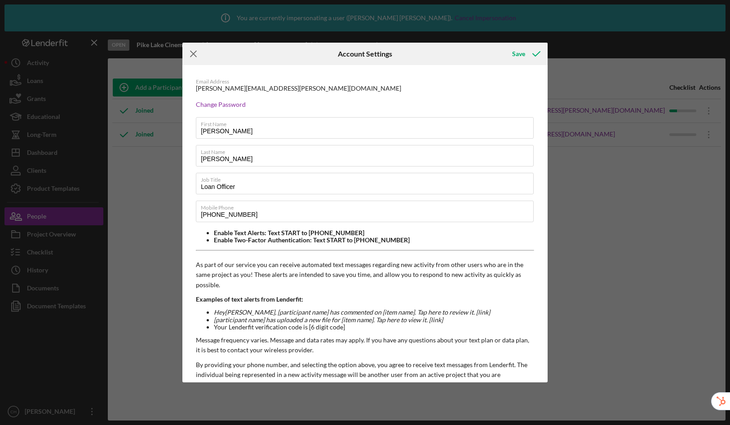
click at [194, 55] on line at bounding box center [193, 54] width 6 height 6
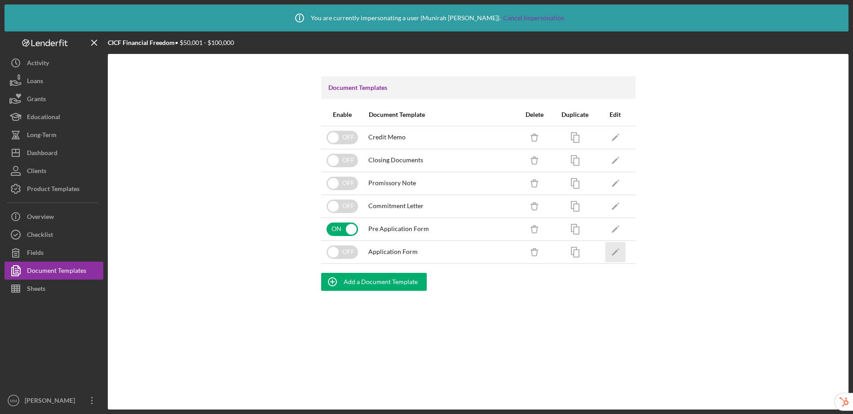
click at [617, 250] on polygon "button" at bounding box center [614, 252] width 6 height 6
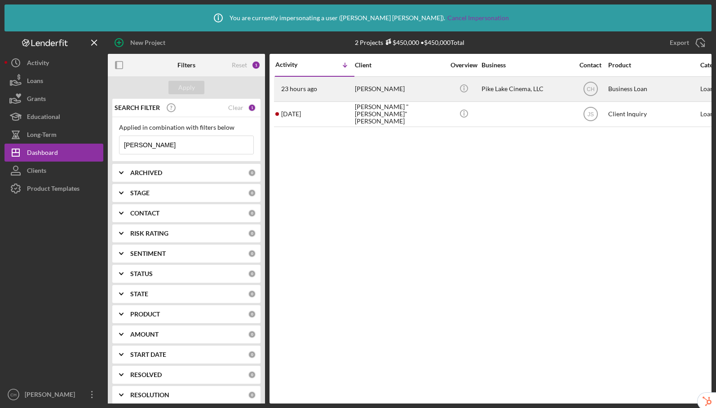
click at [379, 92] on div "Todd Cutler" at bounding box center [400, 89] width 90 height 24
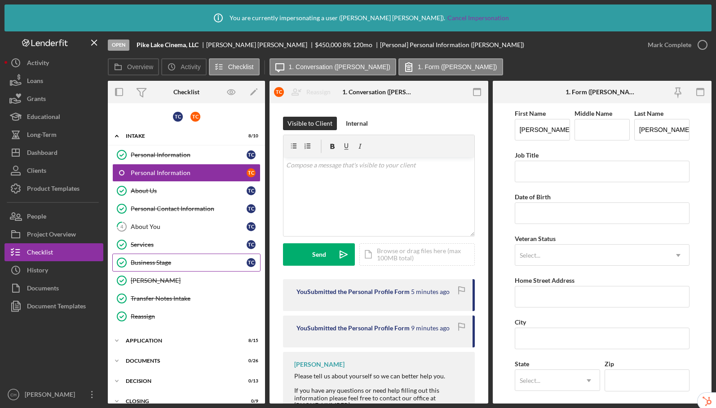
click at [155, 264] on div "Business Stage" at bounding box center [189, 262] width 116 height 7
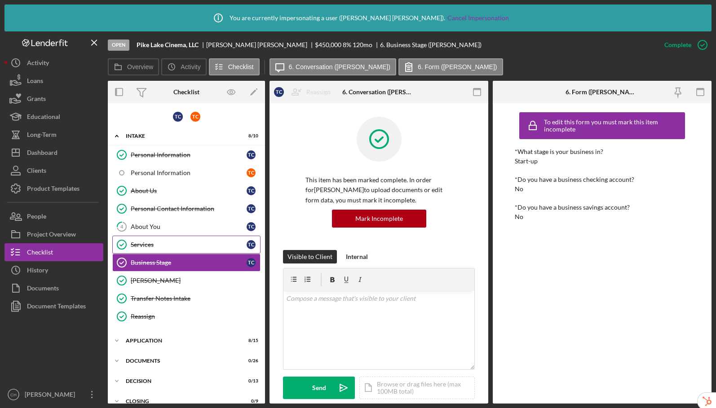
click at [159, 244] on div "Services" at bounding box center [189, 244] width 116 height 7
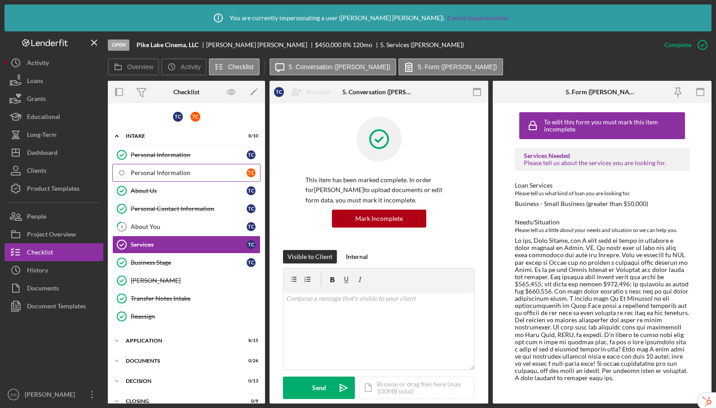
click at [182, 172] on div "Personal Information" at bounding box center [189, 172] width 116 height 7
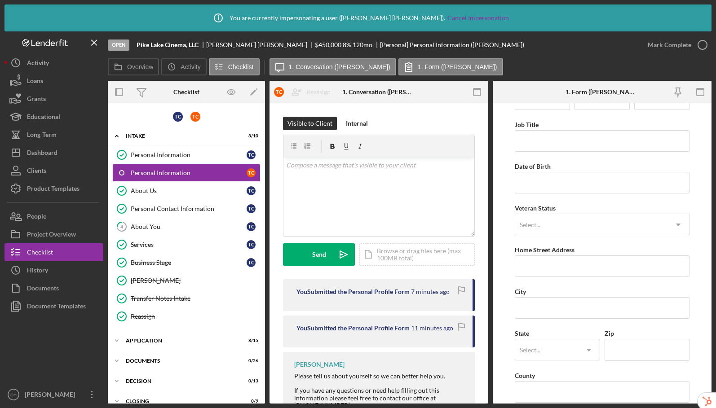
scroll to position [73, 0]
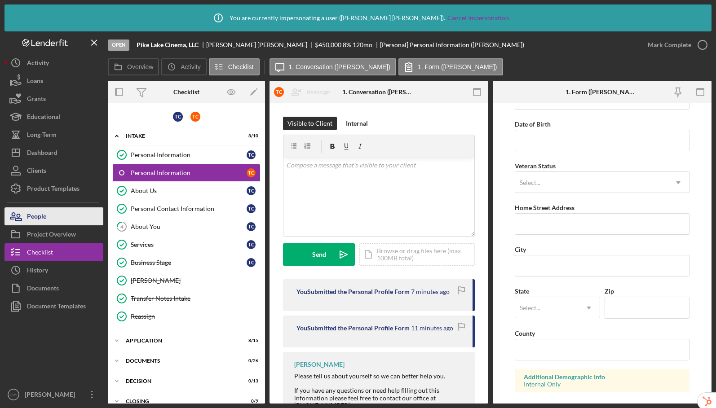
click at [46, 217] on button "People" at bounding box center [53, 217] width 99 height 18
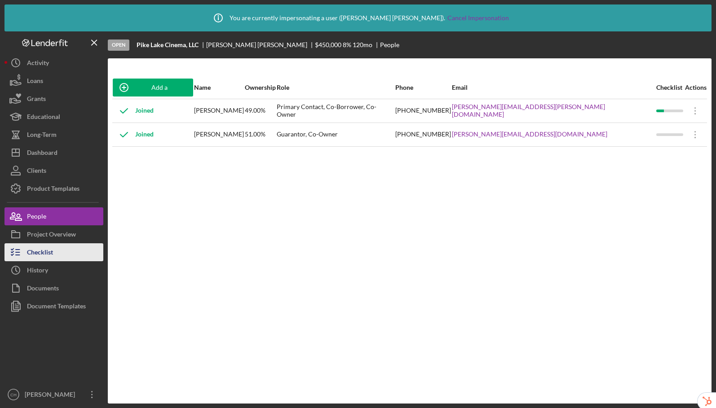
click at [51, 254] on div "Checklist" at bounding box center [40, 254] width 26 height 20
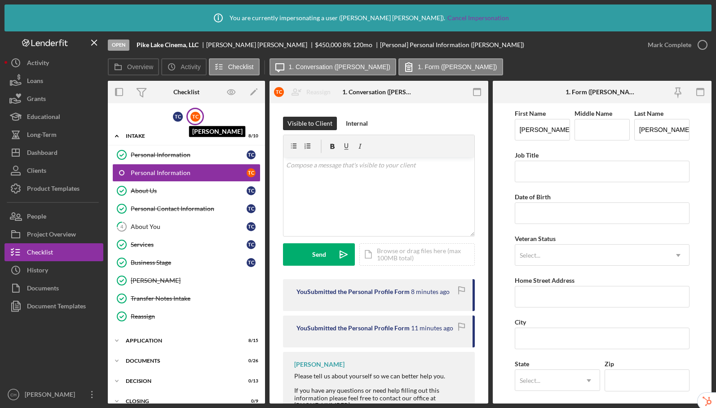
click at [194, 120] on div "T C" at bounding box center [195, 117] width 10 height 10
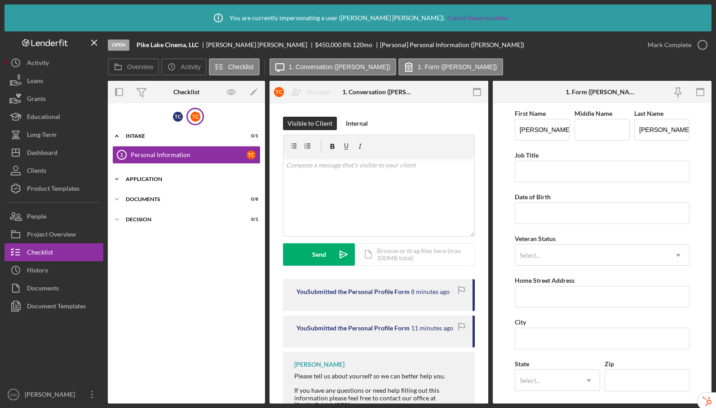
click at [164, 179] on div "Application" at bounding box center [190, 179] width 128 height 5
click at [171, 201] on div "Credit Authorization" at bounding box center [189, 198] width 116 height 7
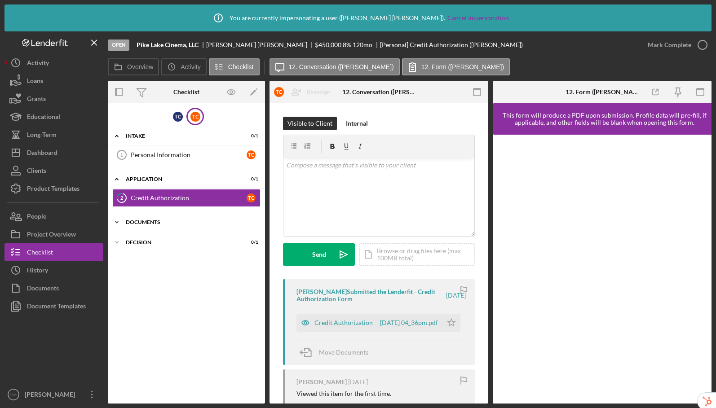
click at [144, 221] on div "Documents" at bounding box center [190, 222] width 128 height 5
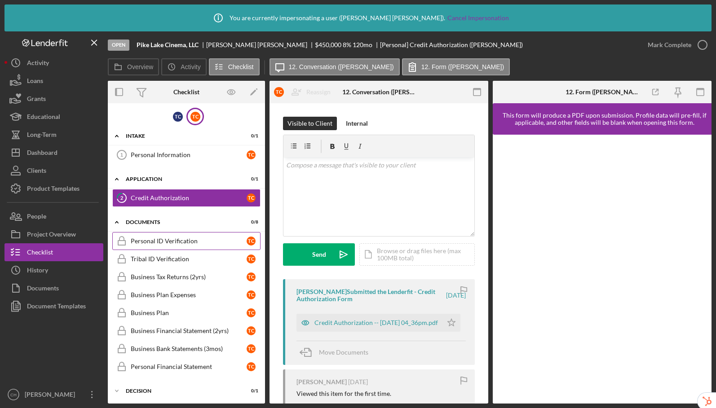
click at [175, 239] on div "Personal ID Verification" at bounding box center [189, 241] width 116 height 7
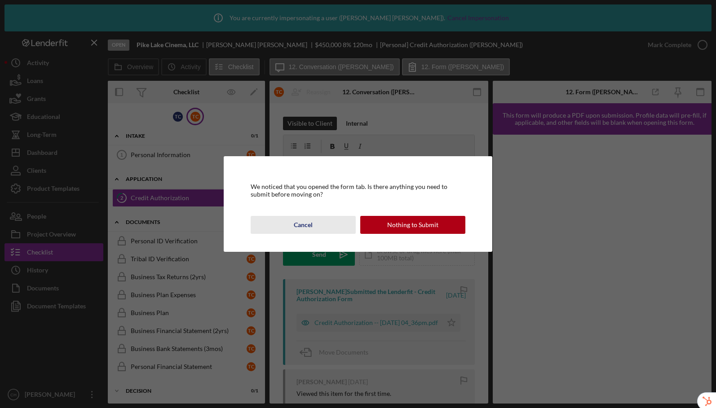
click at [287, 228] on button "Cancel" at bounding box center [303, 225] width 105 height 18
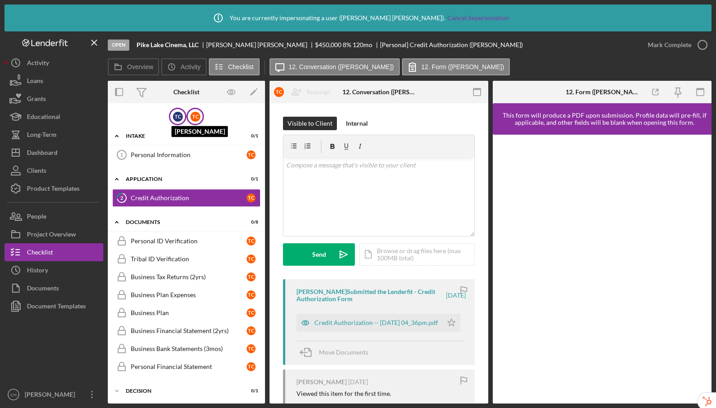
click at [177, 120] on div "T C" at bounding box center [178, 117] width 10 height 10
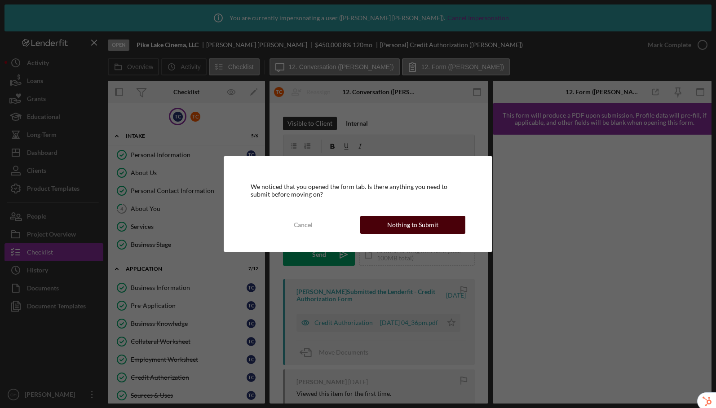
click at [397, 224] on div "Nothing to Submit" at bounding box center [412, 225] width 51 height 18
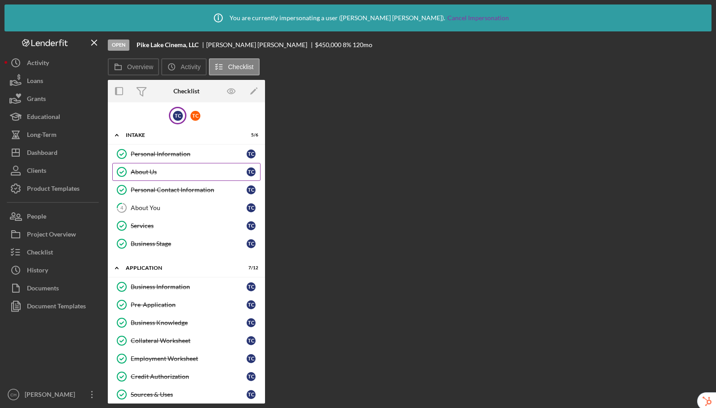
click at [154, 174] on div "About Us" at bounding box center [189, 171] width 116 height 7
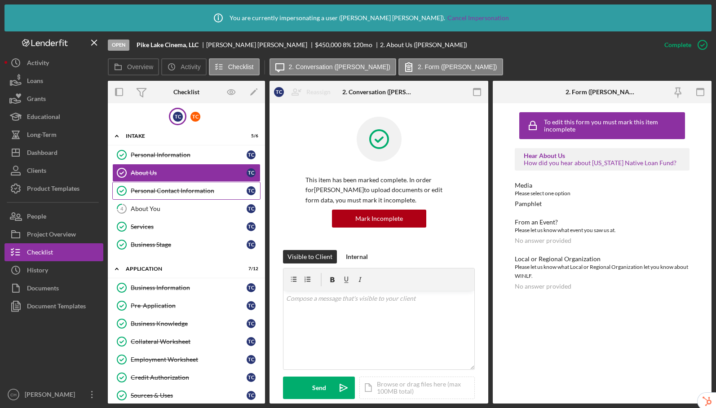
click at [159, 194] on div "Personal Contact Information" at bounding box center [189, 190] width 116 height 7
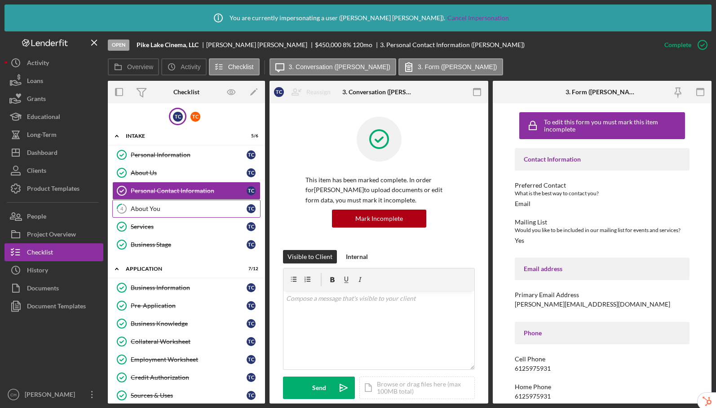
click at [151, 213] on link "4 About You T C" at bounding box center [186, 209] width 148 height 18
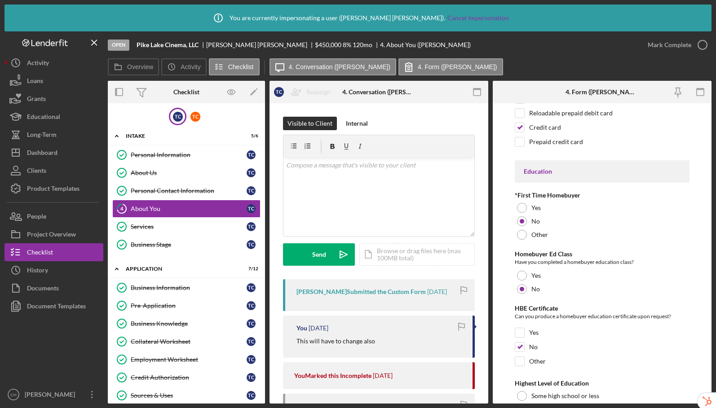
scroll to position [1922, 0]
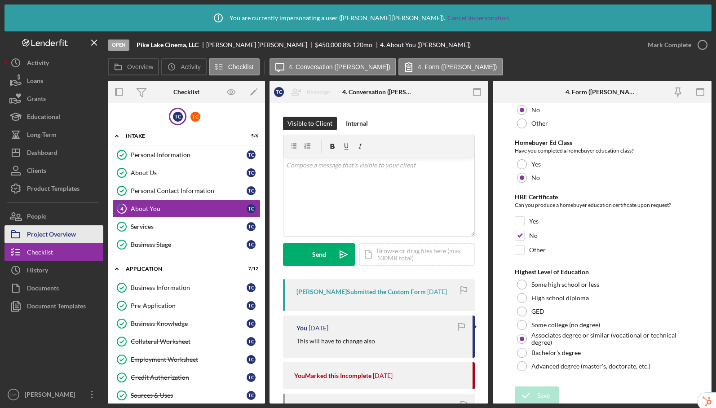
click at [49, 232] on div "Project Overview" at bounding box center [51, 236] width 49 height 20
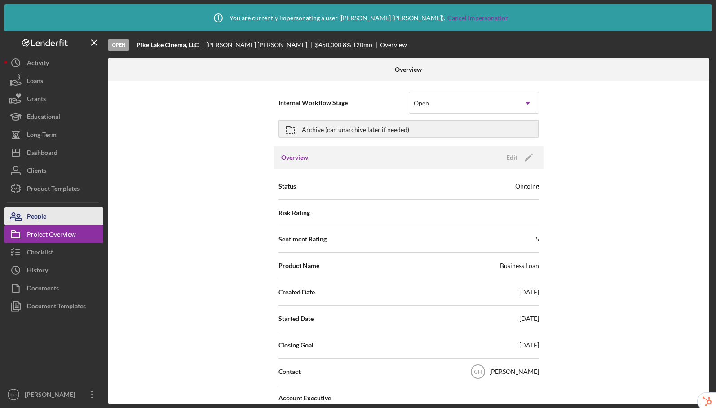
click at [39, 213] on div "People" at bounding box center [36, 218] width 19 height 20
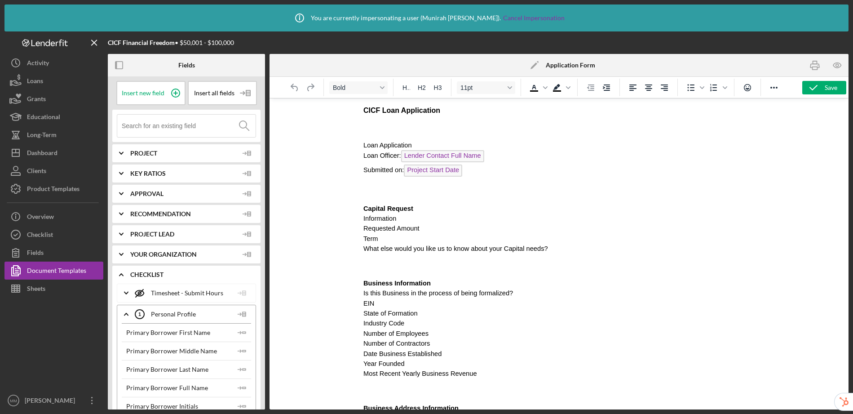
click at [389, 192] on p "Rich Text Area. Press ALT-0 for help." at bounding box center [558, 191] width 391 height 10
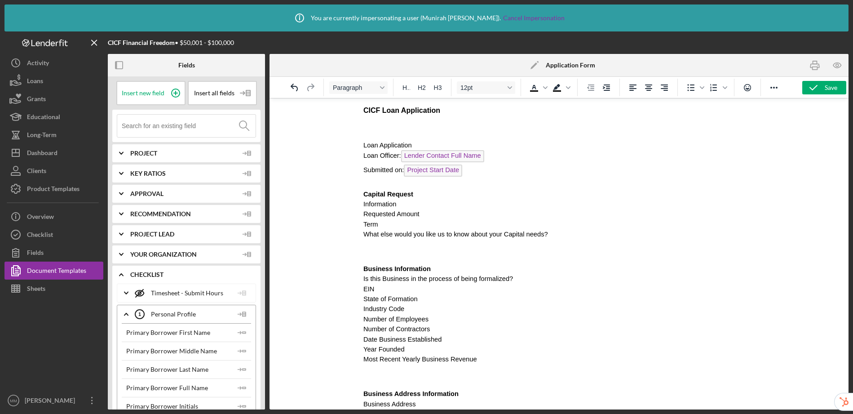
click at [385, 132] on p "Rich Text Area. Press ALT-0 for help." at bounding box center [558, 128] width 391 height 10
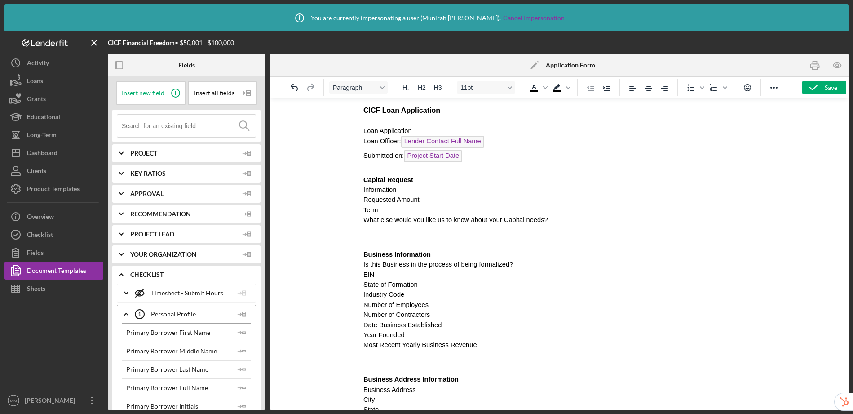
click at [421, 192] on p "Information" at bounding box center [558, 190] width 391 height 10
click at [177, 91] on circle at bounding box center [176, 93] width 8 height 8
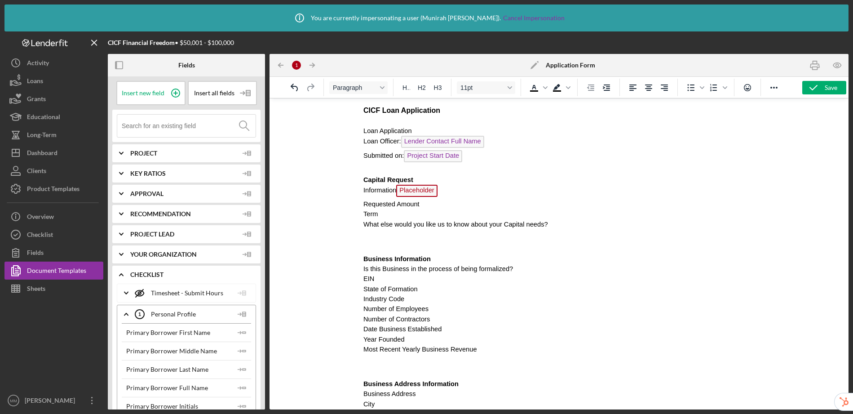
click at [411, 192] on span "Placeholder" at bounding box center [416, 191] width 41 height 12
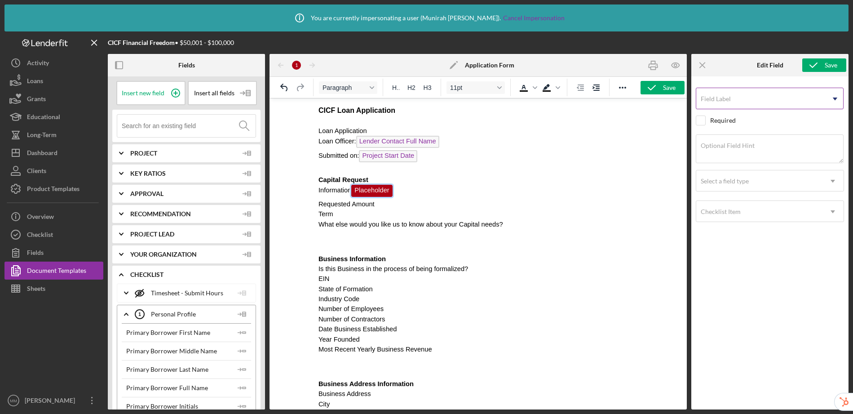
click at [764, 104] on input "Field Label" at bounding box center [770, 99] width 148 height 22
type input "Information"
click at [751, 183] on div "Select a field type" at bounding box center [759, 181] width 126 height 21
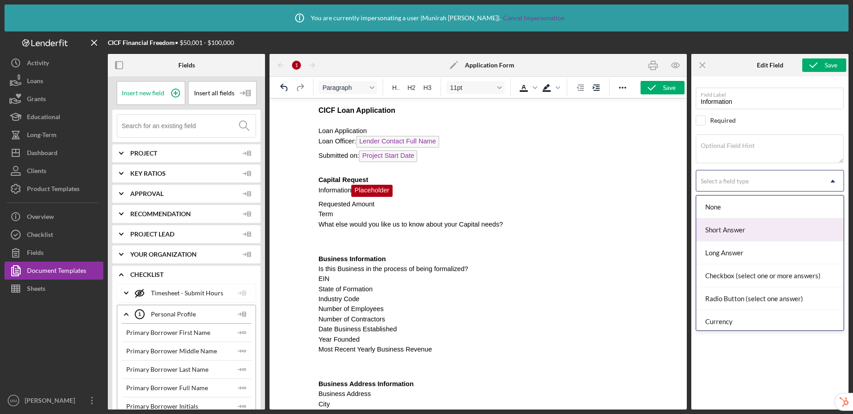
click at [744, 229] on div "Short Answer" at bounding box center [769, 229] width 147 height 23
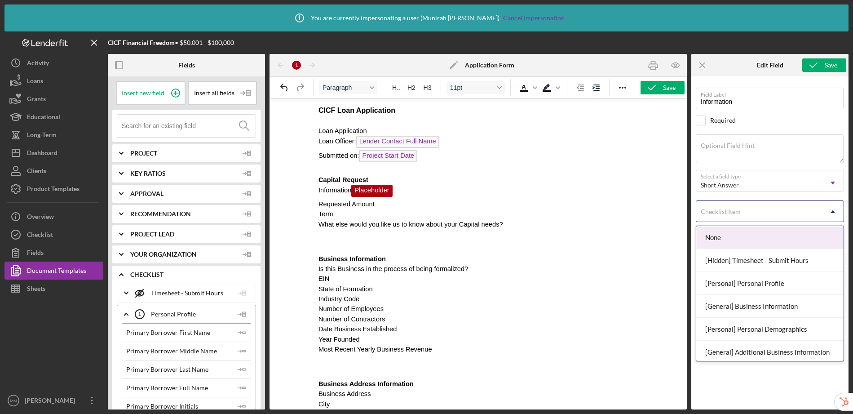
click at [744, 212] on div "Checklist Item" at bounding box center [759, 211] width 126 height 21
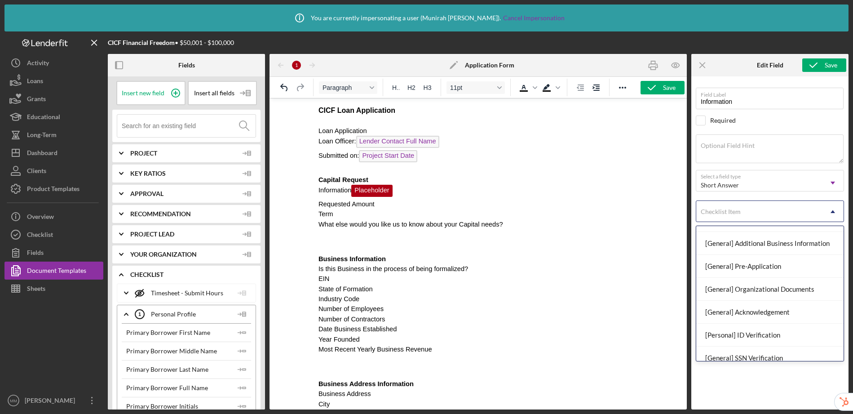
scroll to position [140, 0]
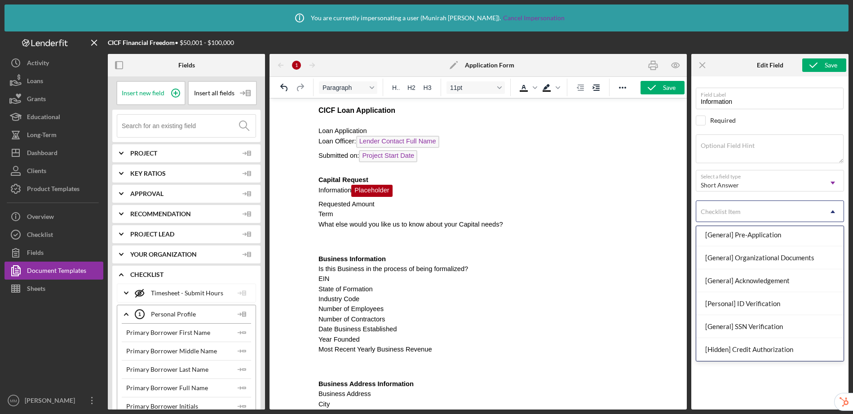
click at [752, 392] on div "Field Label Information Select pre-existing field Required Optional Field Hint …" at bounding box center [770, 240] width 148 height 319
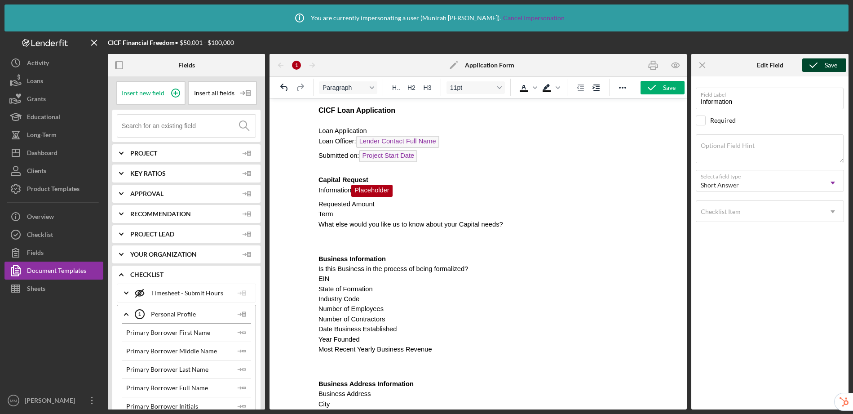
click at [826, 65] on div "Save" at bounding box center [831, 64] width 13 height 13
click at [408, 206] on p "Requested Amount" at bounding box center [477, 204] width 319 height 10
click at [159, 127] on input at bounding box center [189, 126] width 134 height 22
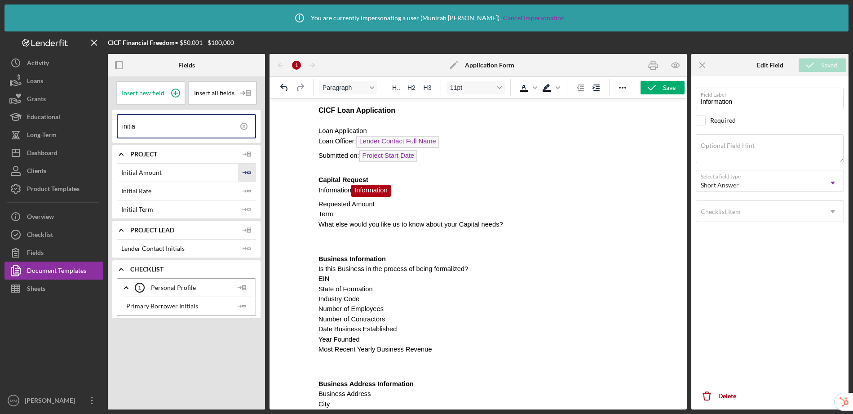
type input "initia"
click at [248, 170] on icon "Icon/Insert Field" at bounding box center [247, 173] width 18 height 18
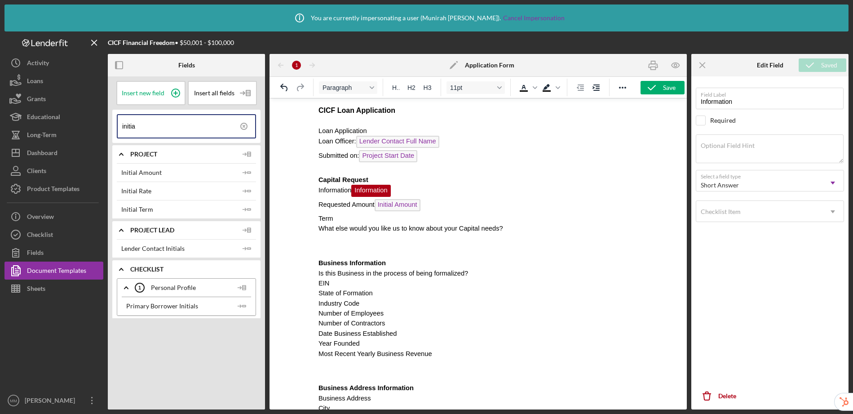
click at [345, 221] on p "Term" at bounding box center [477, 218] width 319 height 10
click at [246, 207] on icon "Icon/Insert Field" at bounding box center [247, 209] width 18 height 18
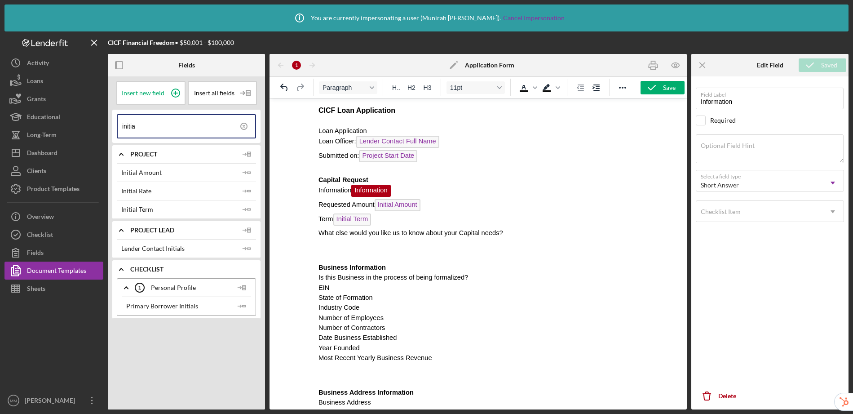
click at [532, 233] on p "What else would you like us to know about your Capital needs?" at bounding box center [477, 233] width 319 height 10
click at [172, 91] on circle at bounding box center [176, 93] width 8 height 8
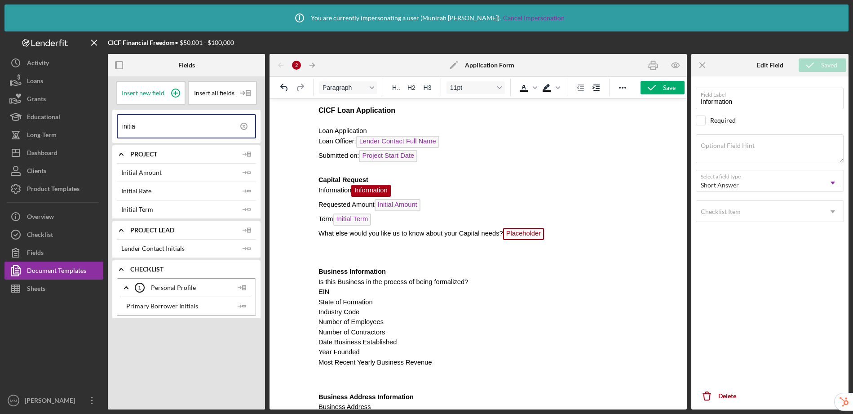
click at [532, 230] on span "Placeholder" at bounding box center [523, 234] width 41 height 12
click at [728, 100] on label "Field Label" at bounding box center [716, 98] width 30 height 7
click at [728, 100] on input "Field Label" at bounding box center [770, 99] width 148 height 22
click at [722, 155] on textarea "Optional Field Hint" at bounding box center [770, 153] width 148 height 29
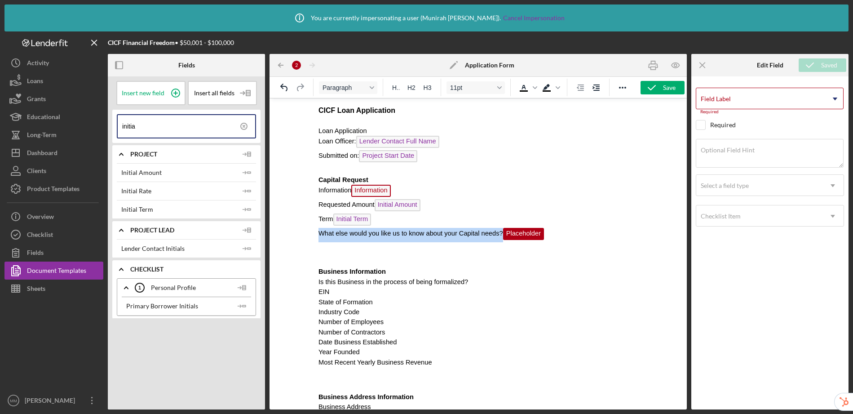
drag, startPoint x: 502, startPoint y: 234, endPoint x: 315, endPoint y: 233, distance: 186.9
copy span "What else would you like us to know about your Capital needs?"
click at [756, 152] on textarea "Optional Field Hint" at bounding box center [770, 153] width 148 height 29
paste textarea "What else would you like us to know about your Capital needs?"
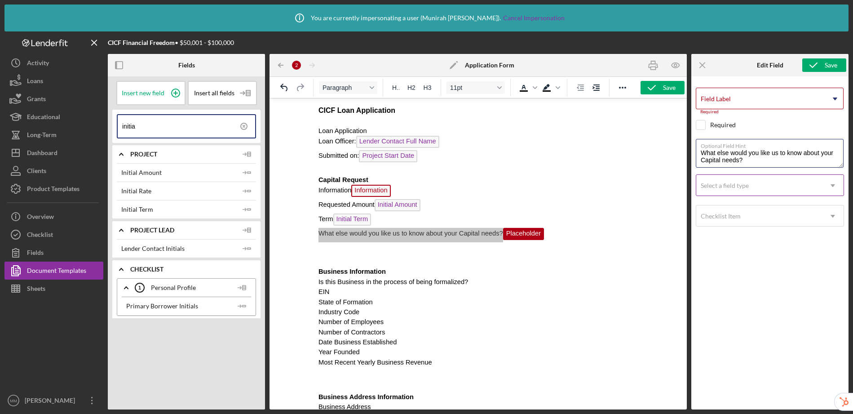
type textarea "What else would you like us to know about your Capital needs?"
click at [741, 189] on div "Select a field type" at bounding box center [759, 185] width 126 height 21
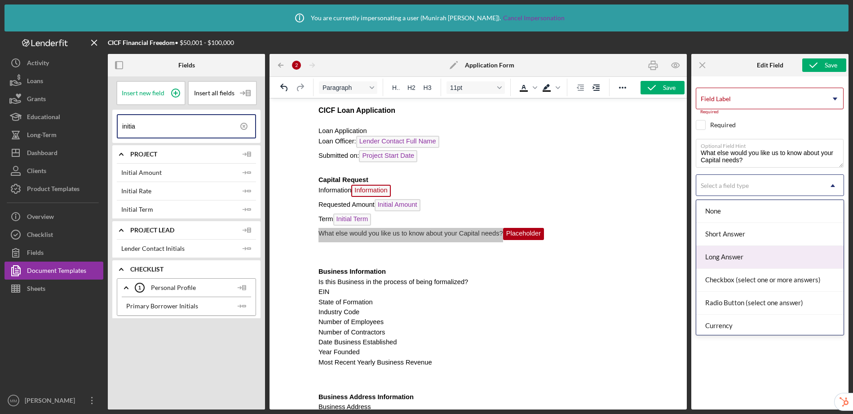
click at [737, 254] on div "Long Answer" at bounding box center [769, 257] width 147 height 23
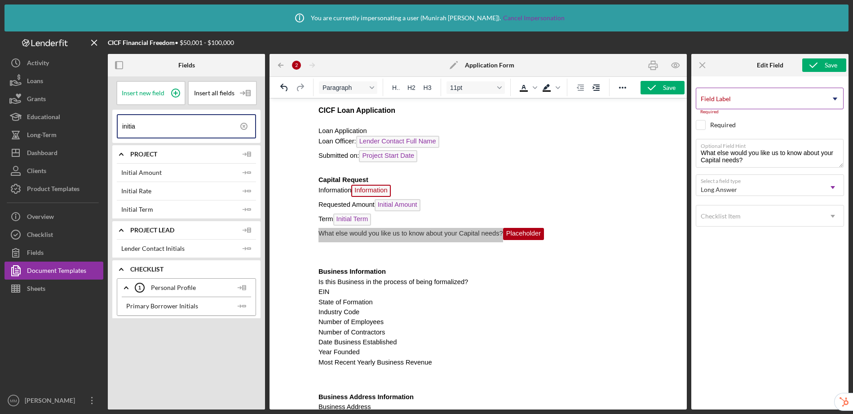
click at [733, 102] on input "Field Label" at bounding box center [770, 99] width 148 height 22
type input "Capital Needs"
click at [817, 61] on icon "submit" at bounding box center [813, 65] width 22 height 22
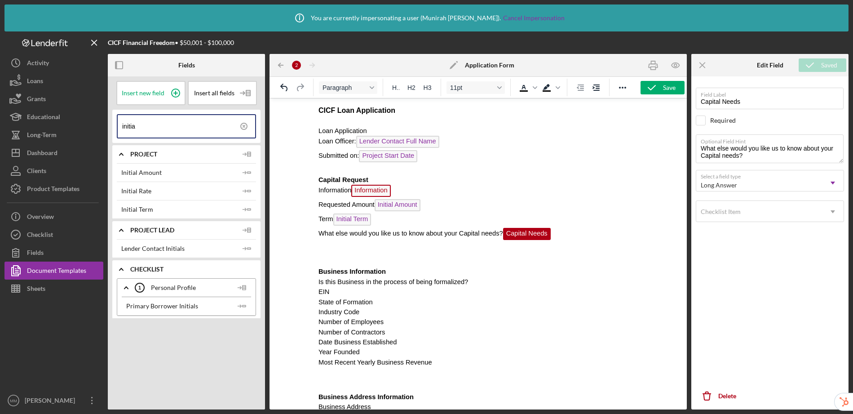
click at [357, 258] on p "Rich Text Area. Press ALT-0 for help." at bounding box center [477, 254] width 319 height 10
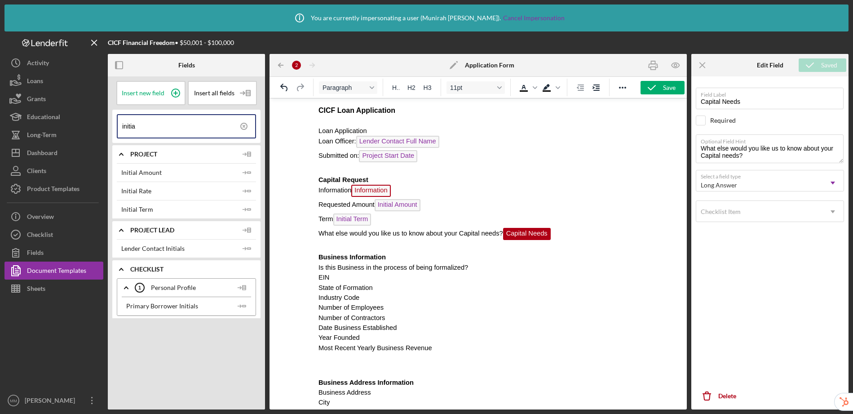
click at [506, 266] on p "Is this Business in the process of being formalized?" at bounding box center [477, 267] width 319 height 10
click at [173, 93] on icon at bounding box center [175, 93] width 4 height 4
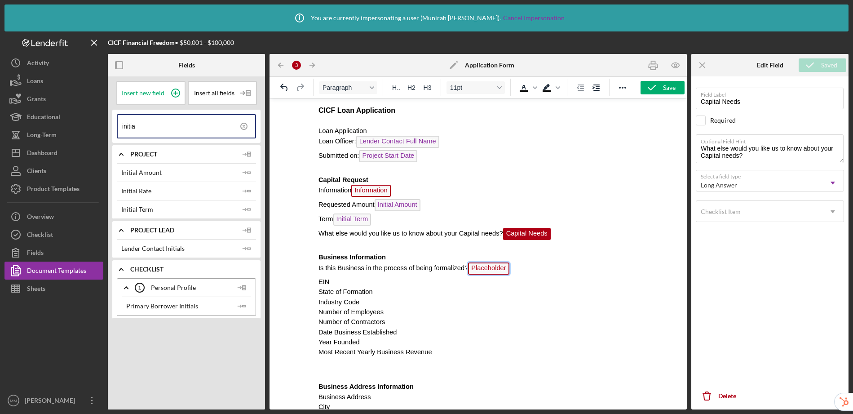
click at [493, 267] on span "Placeholder" at bounding box center [488, 268] width 41 height 12
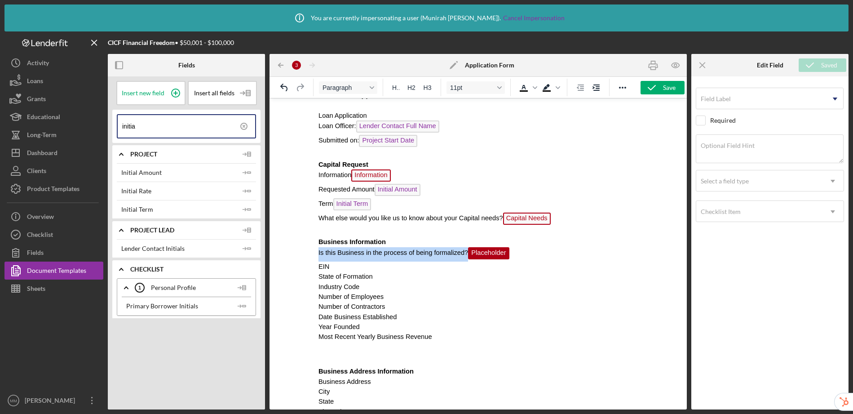
drag, startPoint x: 467, startPoint y: 253, endPoint x: 311, endPoint y: 254, distance: 155.9
copy span "Is this Business in the process of being formalized?"
click at [770, 150] on textarea "Optional Field Hint" at bounding box center [770, 148] width 148 height 29
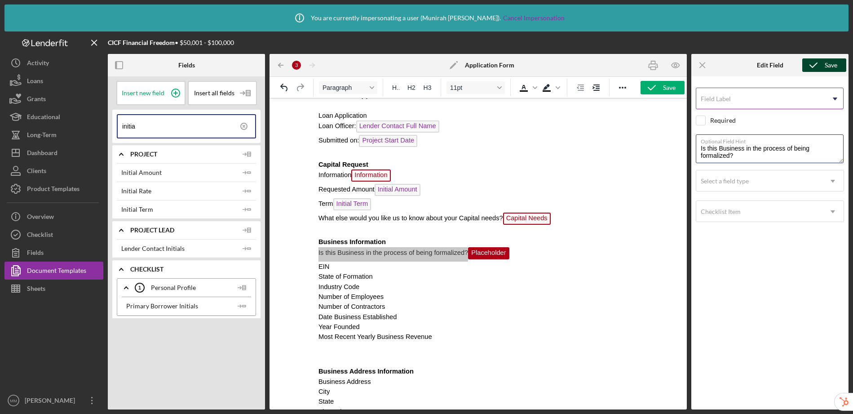
type textarea "Is this Business in the process of being formalized?"
click at [743, 101] on input "Field Label" at bounding box center [770, 99] width 148 height 22
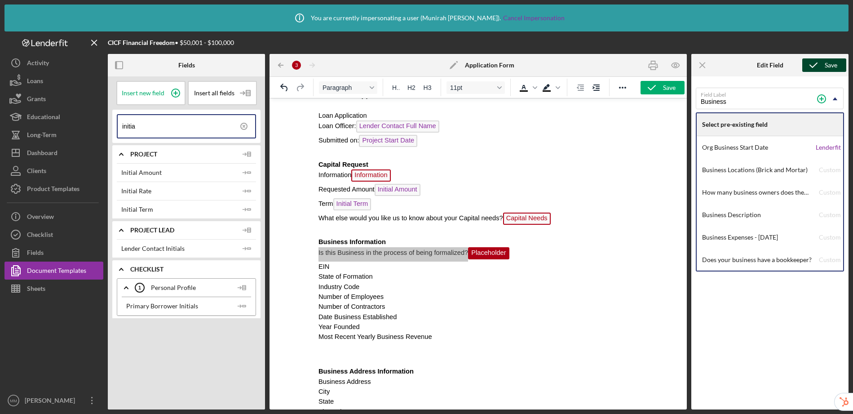
click at [734, 64] on div "Icon/Menu Close" at bounding box center [717, 65] width 53 height 22
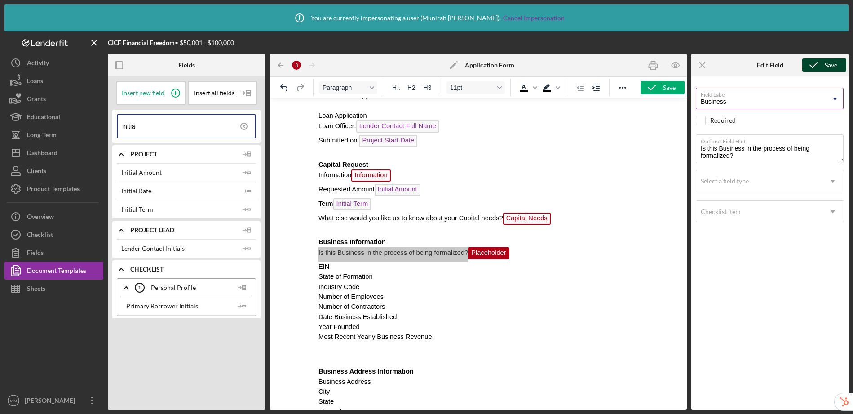
click at [747, 99] on input "Business" at bounding box center [770, 99] width 148 height 22
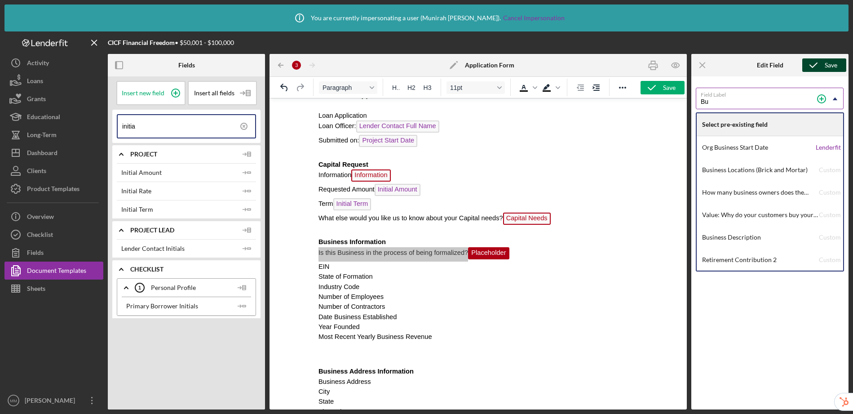
type input "B"
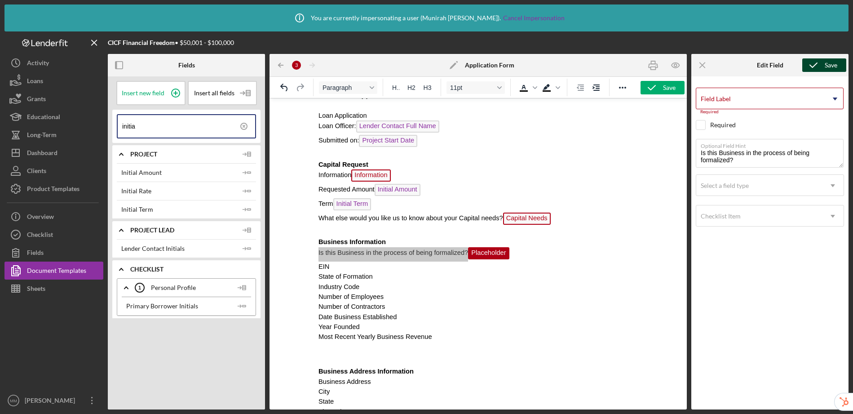
click at [737, 64] on div "Icon/Menu Close" at bounding box center [717, 65] width 53 height 22
drag, startPoint x: 741, startPoint y: 158, endPoint x: 696, endPoint y: 150, distance: 45.3
click at [696, 150] on textarea "Is this Business in the process of being formalized?" at bounding box center [770, 153] width 148 height 29
click at [720, 98] on label "Field Label" at bounding box center [716, 98] width 30 height 7
click at [720, 98] on input "Field Label" at bounding box center [770, 99] width 148 height 22
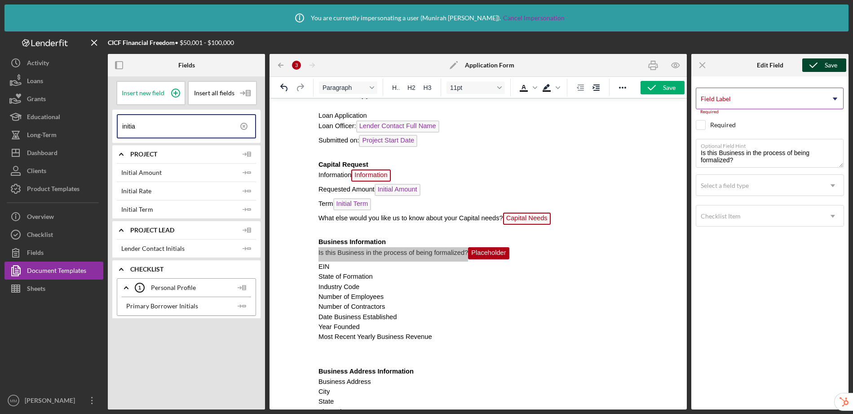
paste input "Is this Business in the process of being formalized?"
type input "Is this Business in the process of being formalized?"
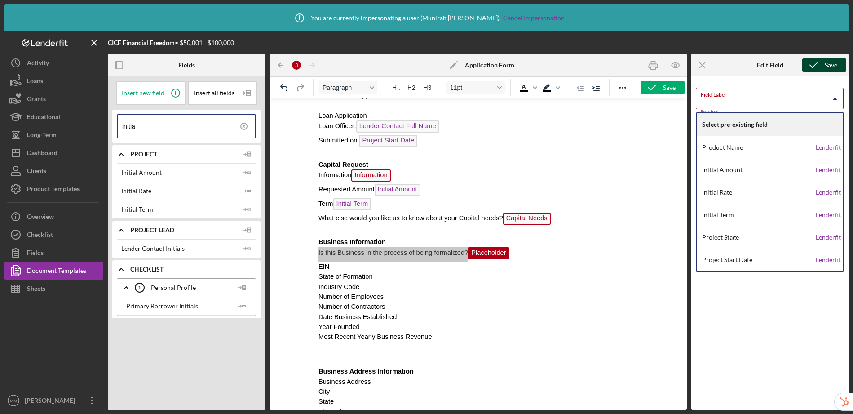
scroll to position [0, 0]
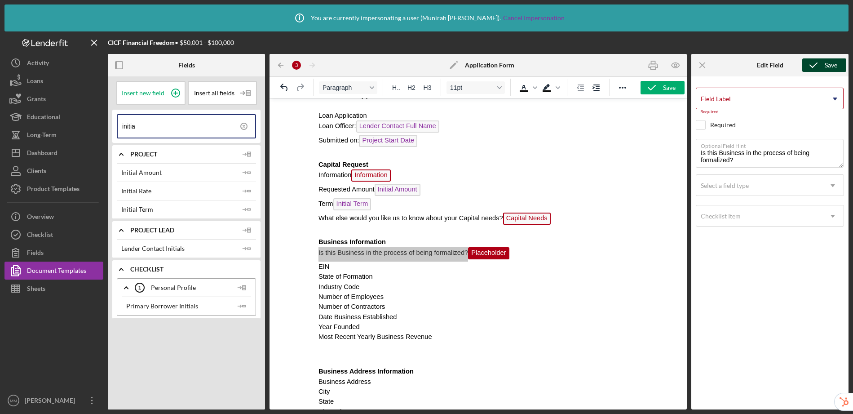
click at [732, 66] on div "Icon/Menu Close" at bounding box center [717, 65] width 53 height 22
click at [737, 93] on div "Field Label Icon/Dropdown Arrow Required" at bounding box center [770, 101] width 148 height 27
drag, startPoint x: 726, startPoint y: 101, endPoint x: 669, endPoint y: 102, distance: 57.1
click at [669, 102] on div "Fields Insert new field Insert all fields initia Icon/Expander Project Initial …" at bounding box center [478, 231] width 741 height 355
type input "Is business formalized?"
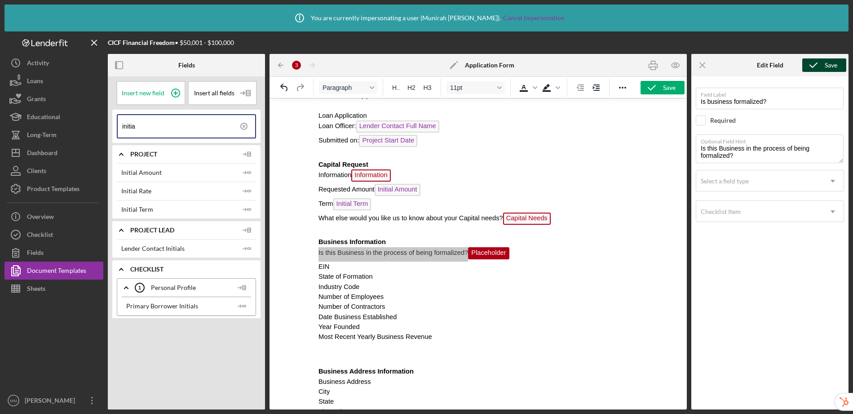
click at [758, 262] on div "Field Label Is business formalized? Select pre-existing field Required Optional…" at bounding box center [770, 240] width 148 height 319
click at [761, 182] on div "Select a field type" at bounding box center [759, 181] width 126 height 21
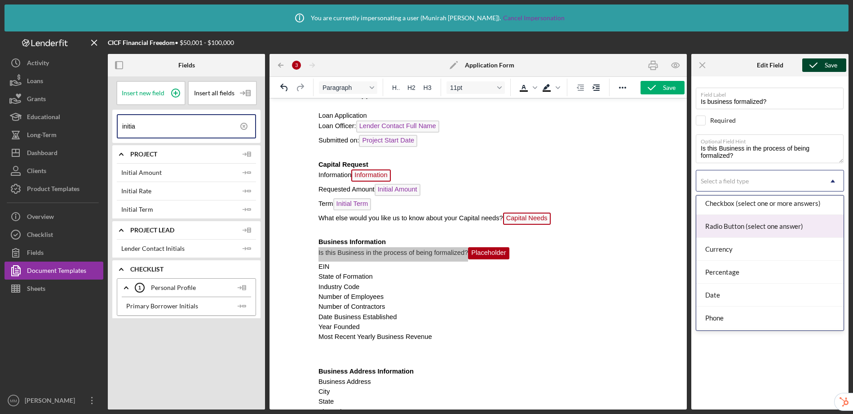
scroll to position [74, 0]
click at [754, 224] on div "Radio Button (select one answer)" at bounding box center [769, 224] width 147 height 23
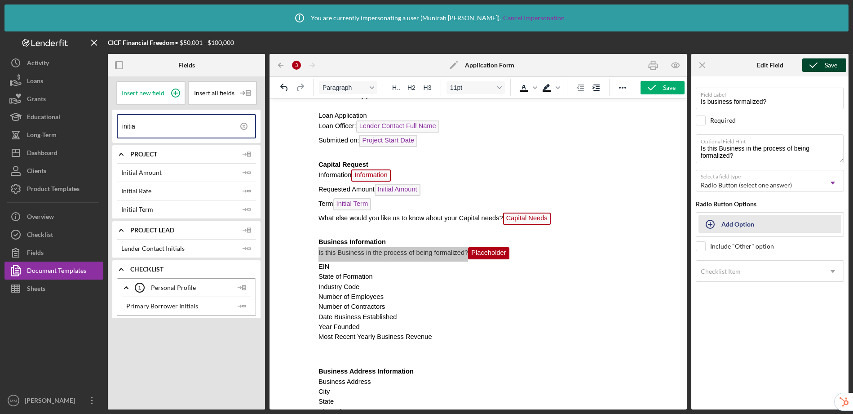
click at [739, 225] on div "Add Option" at bounding box center [738, 223] width 33 height 17
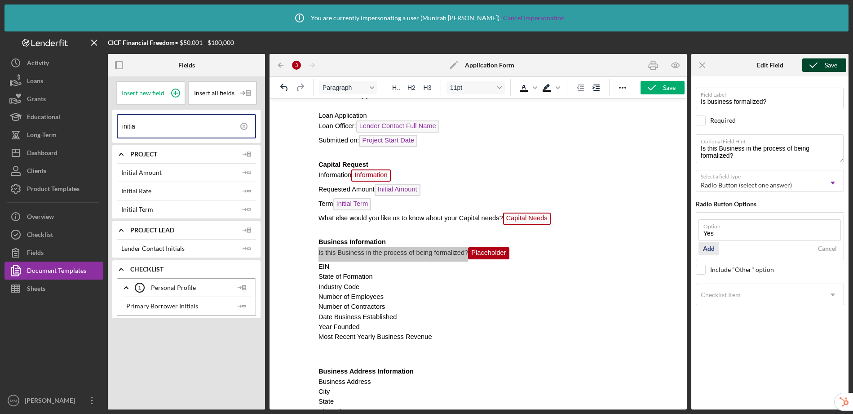
type input "Yes"
click at [712, 248] on div "Add" at bounding box center [709, 248] width 12 height 13
type input "No"
click at [707, 268] on div "Add" at bounding box center [709, 271] width 12 height 13
click at [827, 65] on div "Save" at bounding box center [831, 64] width 13 height 13
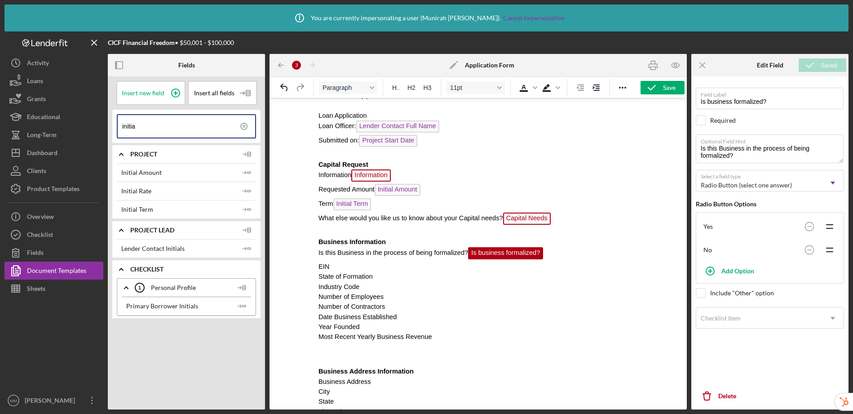
click at [368, 265] on p "EIN" at bounding box center [477, 266] width 319 height 10
click at [244, 125] on icon at bounding box center [244, 126] width 2 height 2
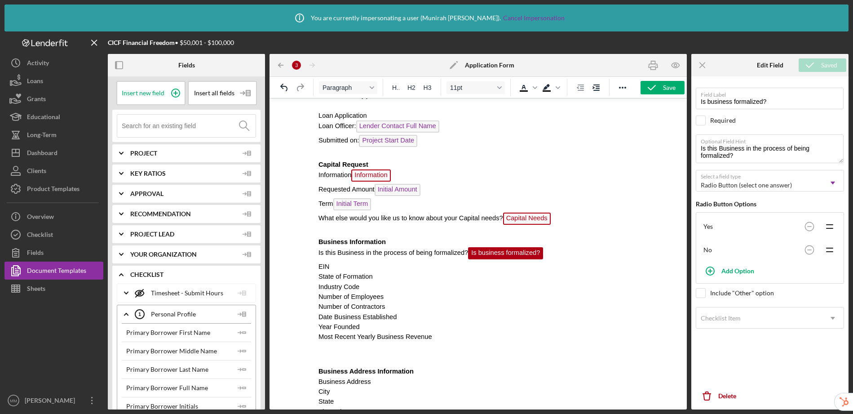
click at [207, 130] on input at bounding box center [189, 126] width 134 height 22
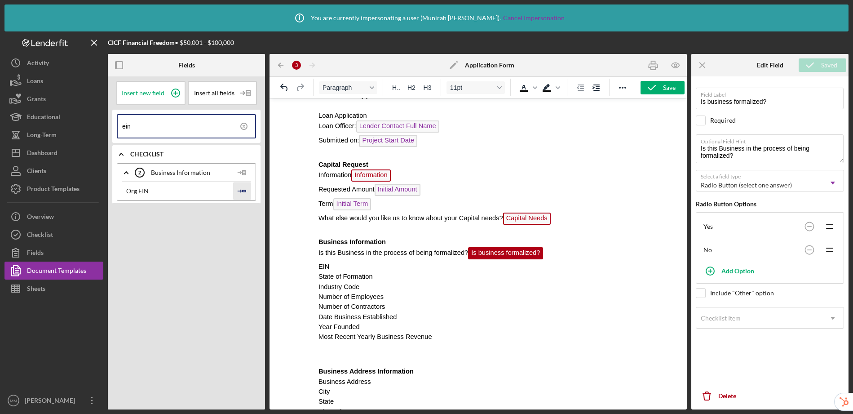
type input "ein"
click at [247, 189] on icon "Icon/Insert Field" at bounding box center [242, 191] width 18 height 18
click at [385, 280] on p "State of Formation" at bounding box center [477, 281] width 319 height 10
click at [245, 126] on icon at bounding box center [244, 126] width 22 height 22
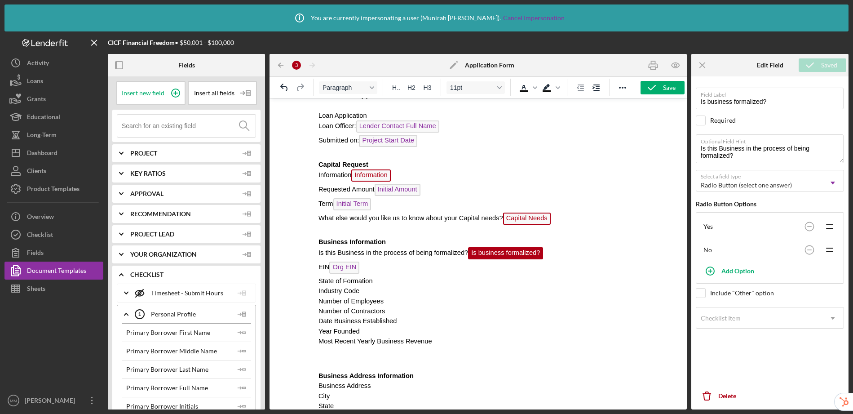
click at [199, 124] on input at bounding box center [189, 126] width 134 height 22
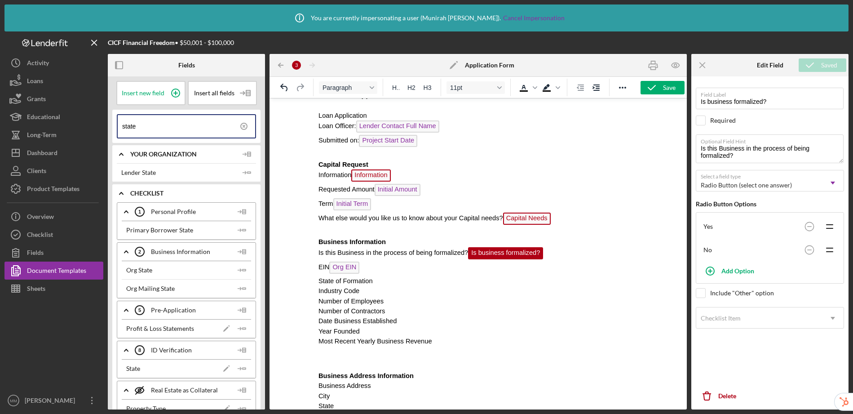
type input "state"
click at [396, 280] on p "State of Formation" at bounding box center [477, 281] width 319 height 10
click at [177, 89] on circle at bounding box center [176, 93] width 8 height 8
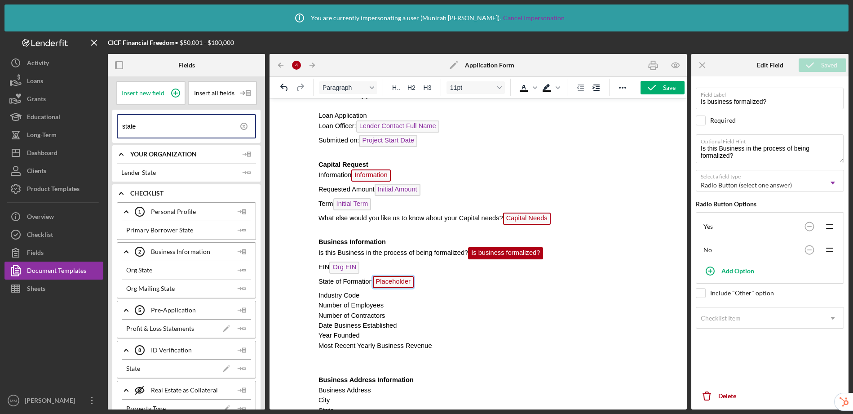
click at [406, 284] on span "Placeholder" at bounding box center [392, 282] width 41 height 12
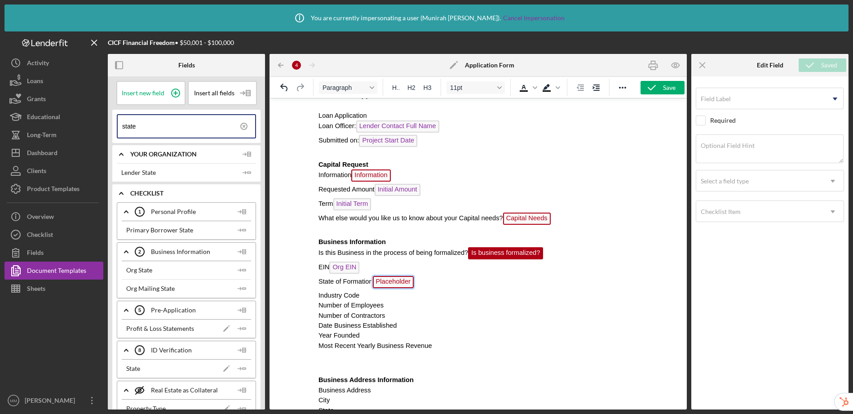
scroll to position [44, 0]
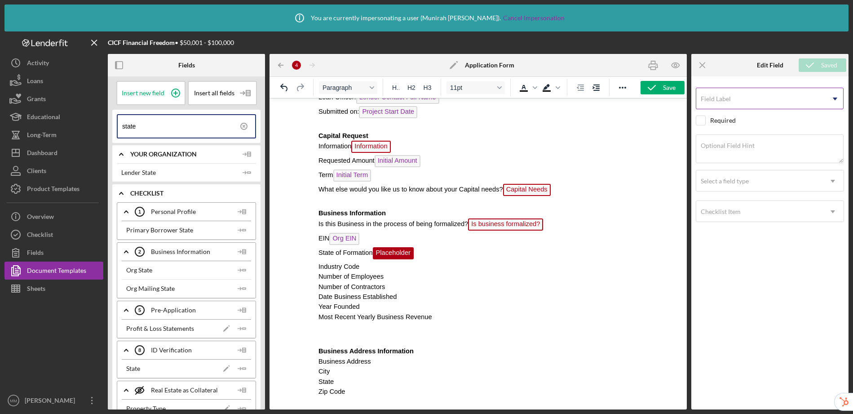
click at [743, 102] on input "Field Label" at bounding box center [770, 99] width 148 height 22
type input "state of"
drag, startPoint x: 739, startPoint y: 98, endPoint x: 677, endPoint y: 98, distance: 61.6
click at [677, 98] on div "Fields Insert new field Insert all fields state Icon/Expander Your Organization…" at bounding box center [478, 231] width 741 height 355
click at [698, 67] on icon "Icon/Menu Close" at bounding box center [703, 65] width 20 height 20
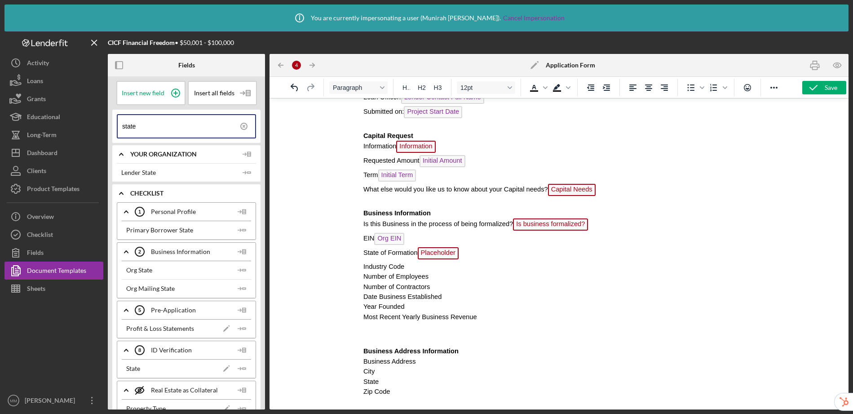
click at [441, 253] on span "Placeholder" at bounding box center [438, 253] width 41 height 12
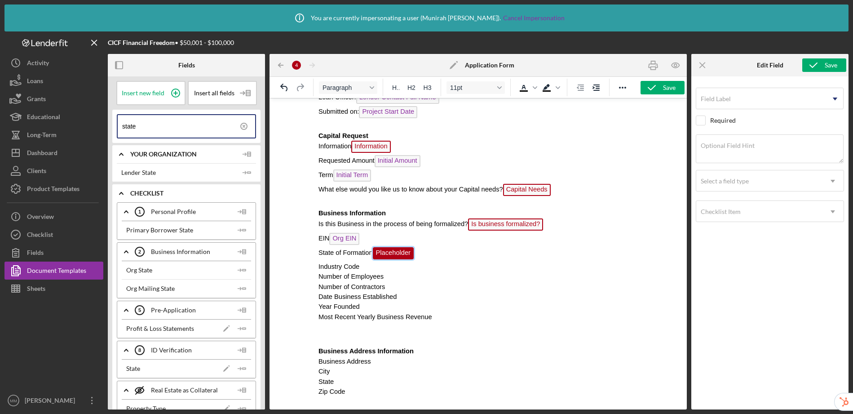
scroll to position [53, 0]
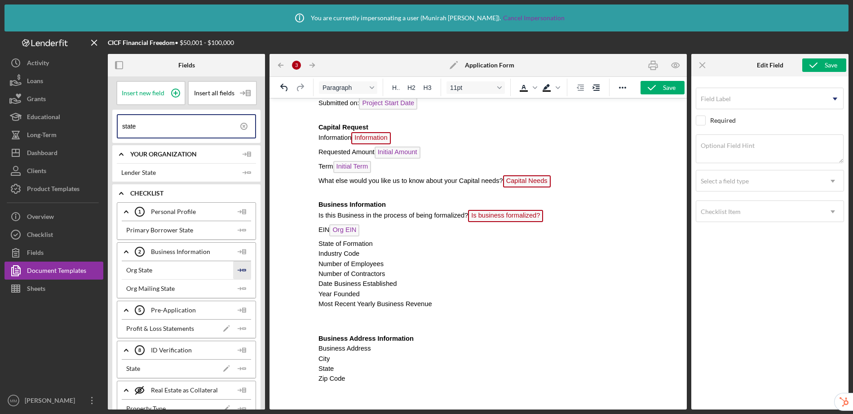
click at [241, 270] on icon "Icon/Insert Field" at bounding box center [242, 270] width 18 height 18
click at [374, 259] on p "Industry Code" at bounding box center [477, 258] width 319 height 10
drag, startPoint x: 155, startPoint y: 128, endPoint x: 111, endPoint y: 124, distance: 43.8
click at [111, 124] on div "Insert new field Insert all fields state Icon/Expander Your Organization Lender…" at bounding box center [186, 242] width 157 height 333
click at [395, 244] on span "Org State" at bounding box center [389, 245] width 35 height 12
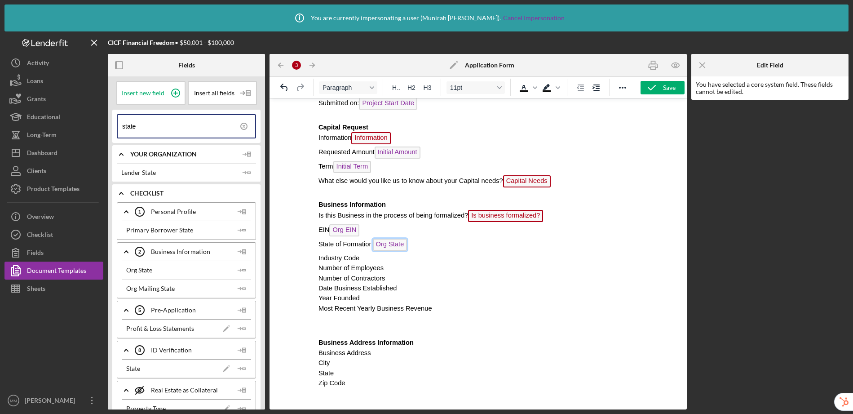
scroll to position [44, 0]
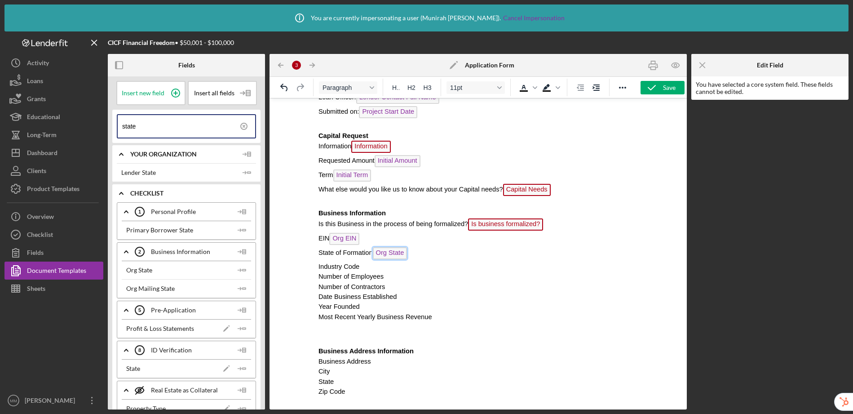
click at [414, 253] on p "State of Formation Org State" at bounding box center [477, 254] width 319 height 14
drag, startPoint x: 317, startPoint y: 252, endPoint x: 352, endPoint y: 252, distance: 35.1
drag, startPoint x: 319, startPoint y: 252, endPoint x: 372, endPoint y: 252, distance: 53.0
click at [372, 252] on span "State of Formation Org State" at bounding box center [362, 252] width 89 height 7
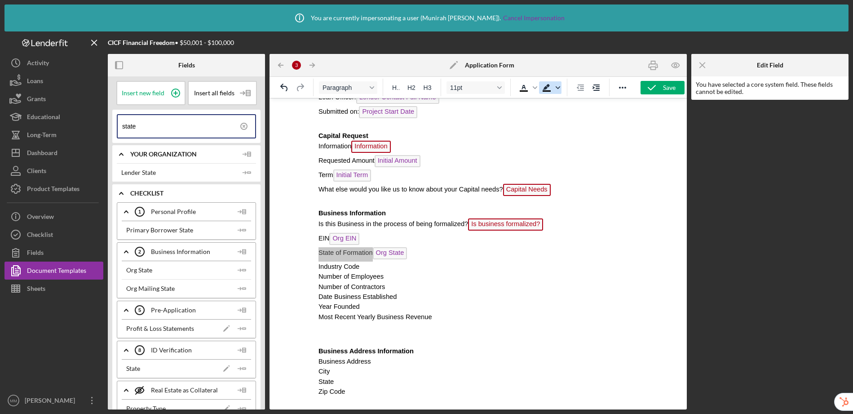
click at [557, 87] on icon "Background color Black" at bounding box center [558, 87] width 4 height 3
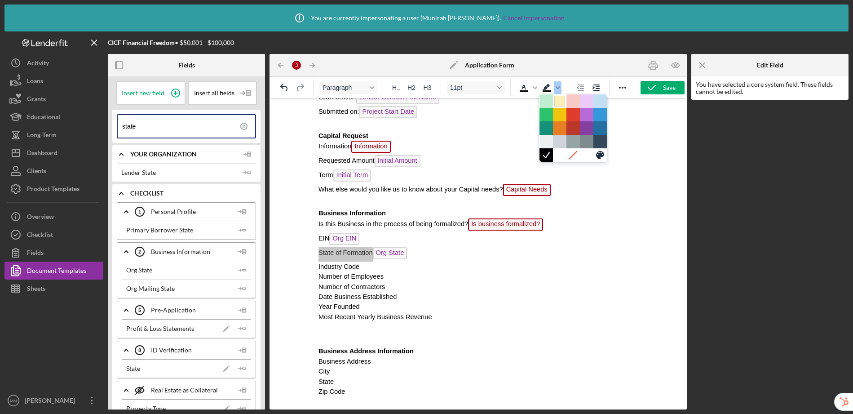
click at [561, 103] on div at bounding box center [559, 101] width 11 height 11
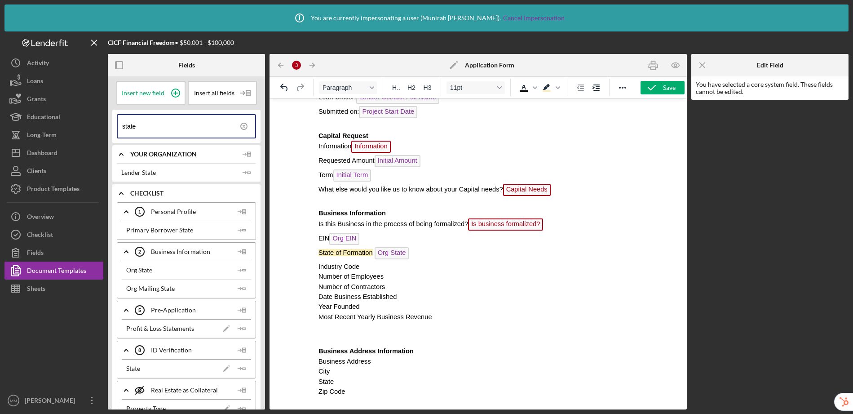
click at [371, 266] on p "Industry Code" at bounding box center [477, 266] width 319 height 10
click at [244, 124] on circle at bounding box center [244, 126] width 6 height 6
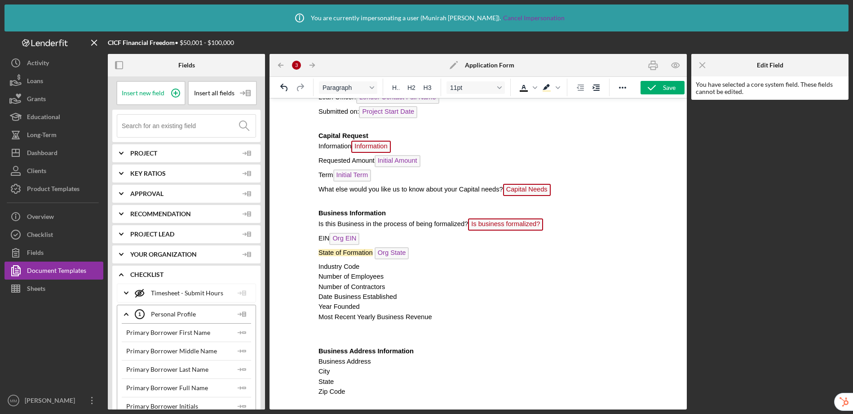
click at [189, 125] on input at bounding box center [189, 126] width 134 height 22
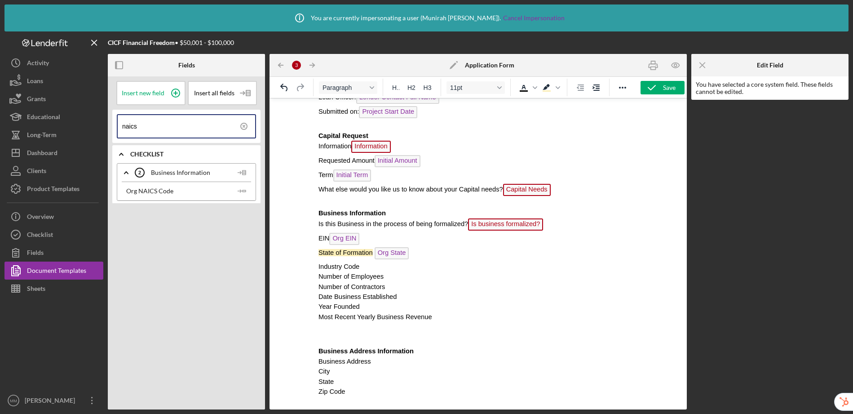
type input "naics"
click at [374, 268] on p "Industry Code" at bounding box center [477, 266] width 319 height 10
click at [243, 190] on polygon "button" at bounding box center [244, 190] width 3 height 1
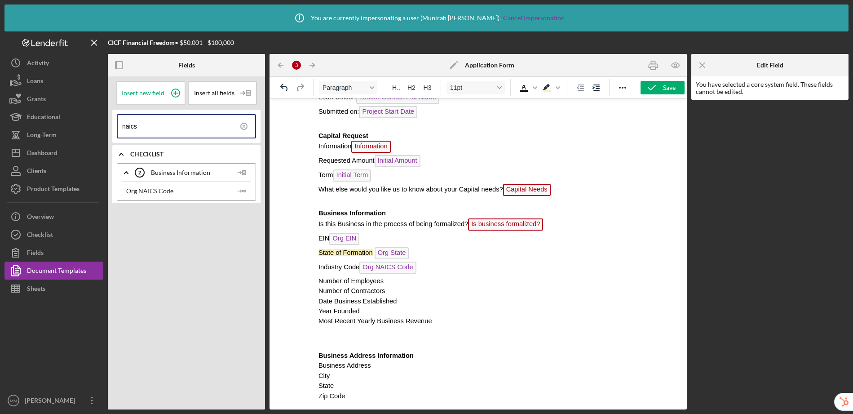
click at [395, 278] on p "Number of Employees" at bounding box center [477, 281] width 319 height 10
click at [246, 127] on icon at bounding box center [244, 126] width 22 height 22
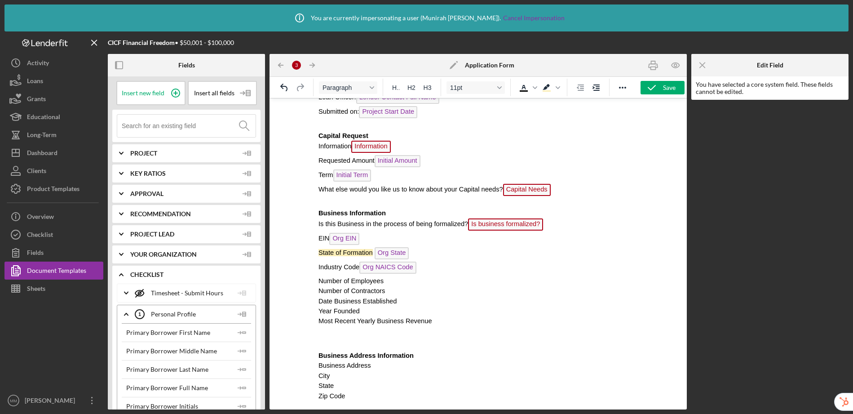
click at [213, 133] on input at bounding box center [189, 126] width 134 height 22
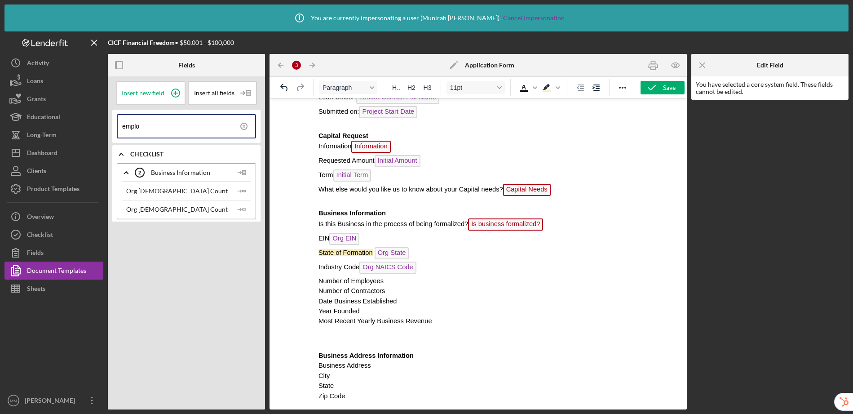
type input "emplo"
click at [395, 281] on p "Number of Employees" at bounding box center [477, 281] width 319 height 10
click at [248, 193] on icon "Icon/Insert Field" at bounding box center [242, 191] width 18 height 18
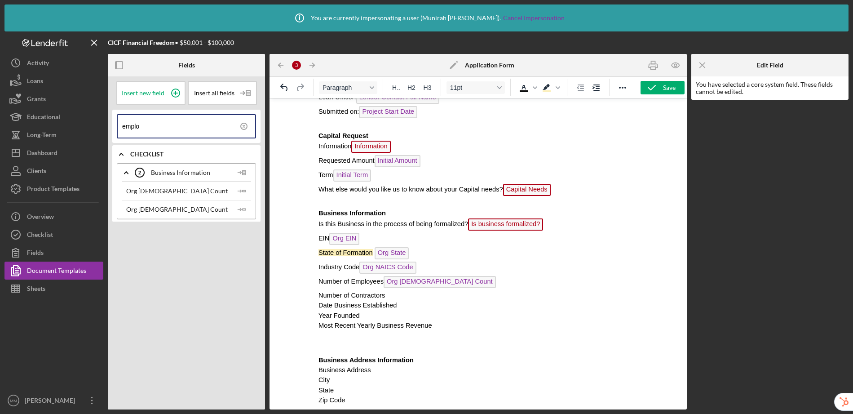
click at [411, 295] on p "Number of Contractors" at bounding box center [477, 295] width 319 height 10
click at [243, 208] on polygon "button" at bounding box center [244, 208] width 3 height 1
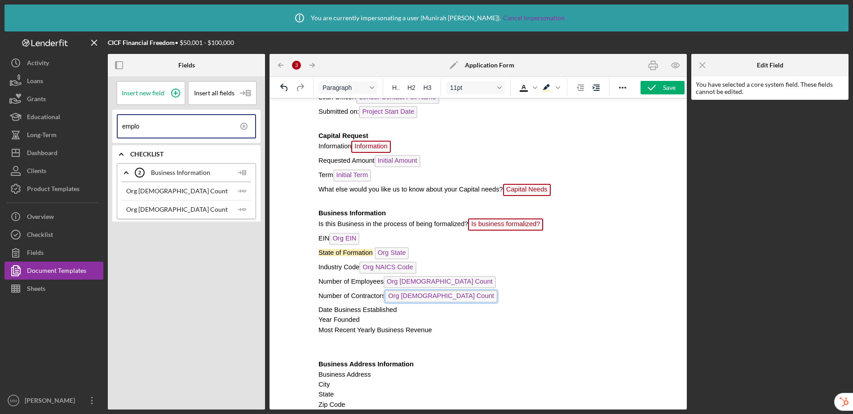
click at [430, 297] on span "Org [DEMOGRAPHIC_DATA] Count" at bounding box center [441, 296] width 112 height 12
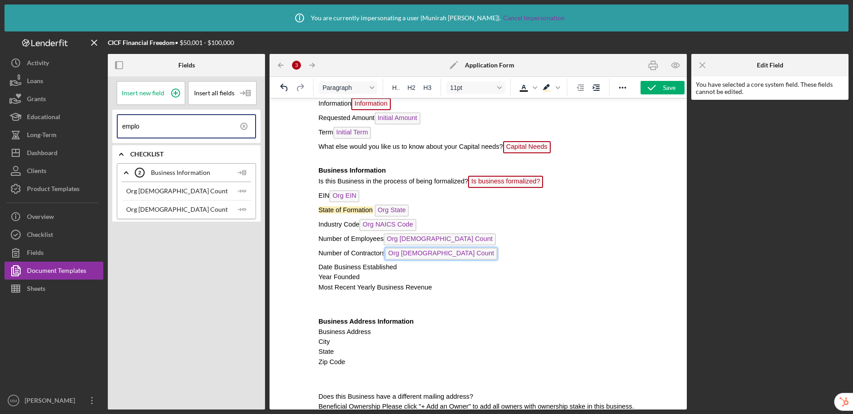
scroll to position [87, 0]
click at [413, 271] on p "Date Business Established" at bounding box center [477, 266] width 319 height 10
drag, startPoint x: 319, startPoint y: 239, endPoint x: 387, endPoint y: 256, distance: 70.5
click at [549, 90] on icon "Background color Light Yellow" at bounding box center [546, 87] width 11 height 11
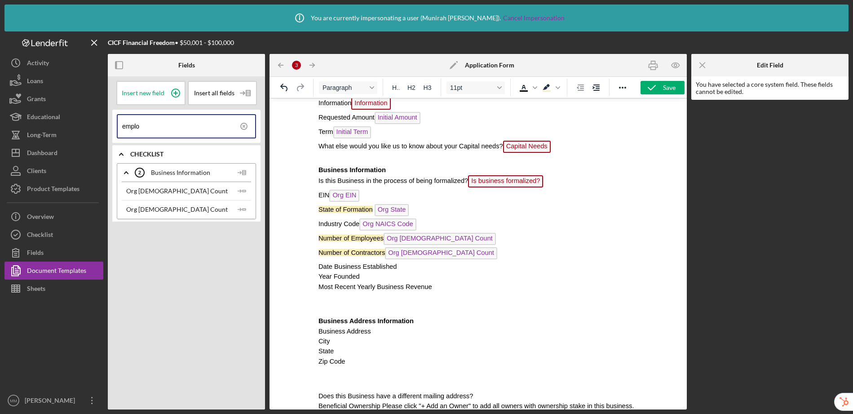
click at [423, 266] on p "Date Business Established" at bounding box center [477, 266] width 319 height 10
click at [243, 125] on icon at bounding box center [244, 126] width 2 height 2
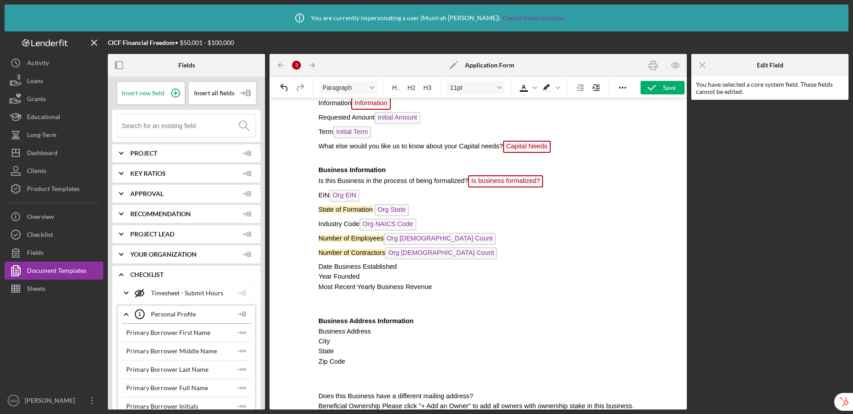
click at [217, 128] on input at bounding box center [189, 126] width 134 height 22
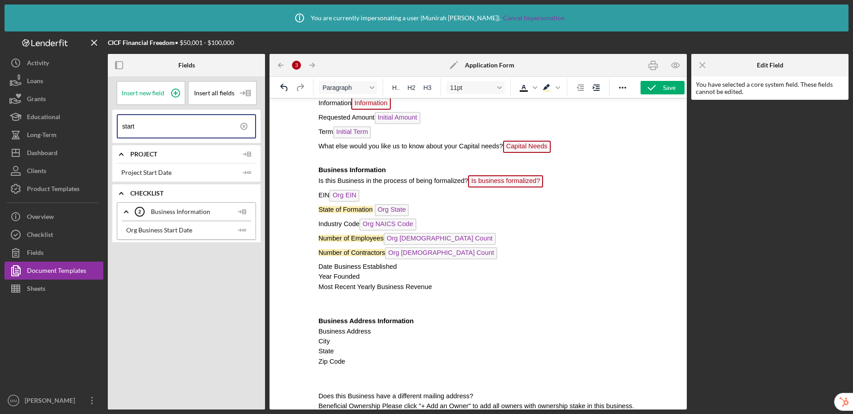
type input "start"
click at [428, 268] on p "Date Business Established" at bounding box center [477, 266] width 319 height 10
drag, startPoint x: 247, startPoint y: 229, endPoint x: 251, endPoint y: 227, distance: 4.8
click at [247, 229] on icon "Icon/Insert Field" at bounding box center [242, 230] width 18 height 18
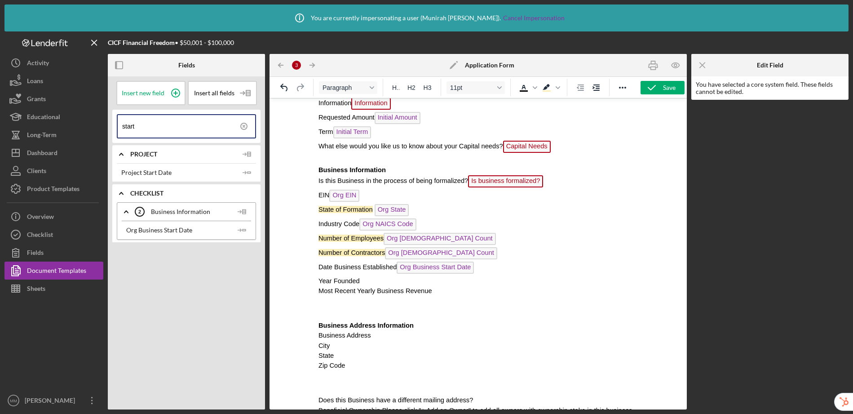
click at [383, 282] on p "Year Founded" at bounding box center [477, 281] width 319 height 10
click at [175, 92] on icon at bounding box center [175, 93] width 4 height 4
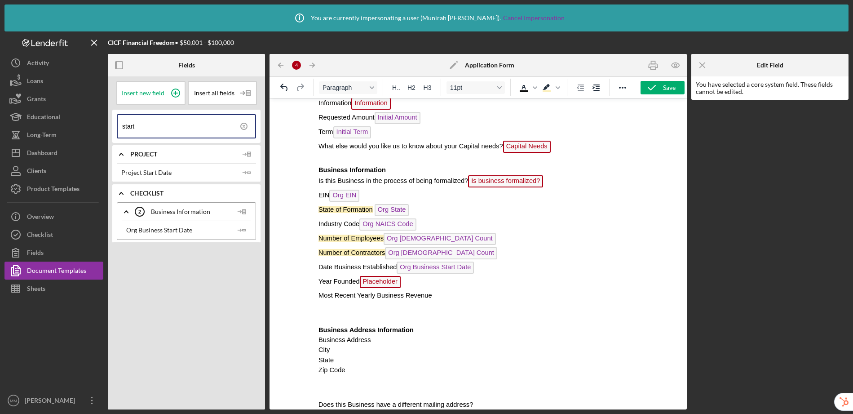
click at [393, 283] on span "Placeholder" at bounding box center [379, 282] width 41 height 12
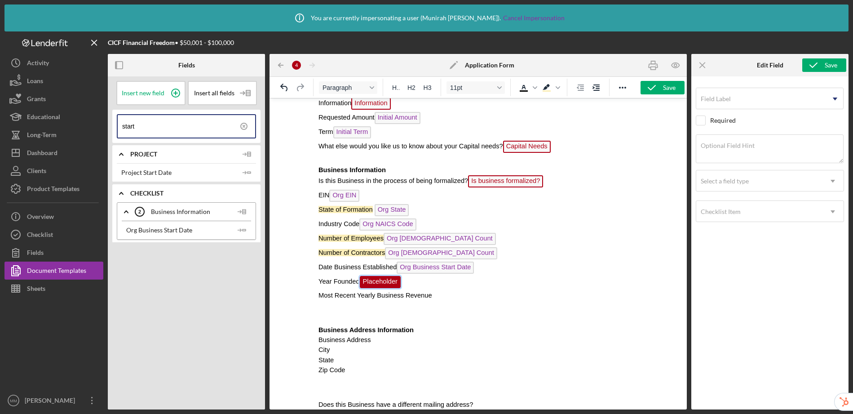
scroll to position [116, 0]
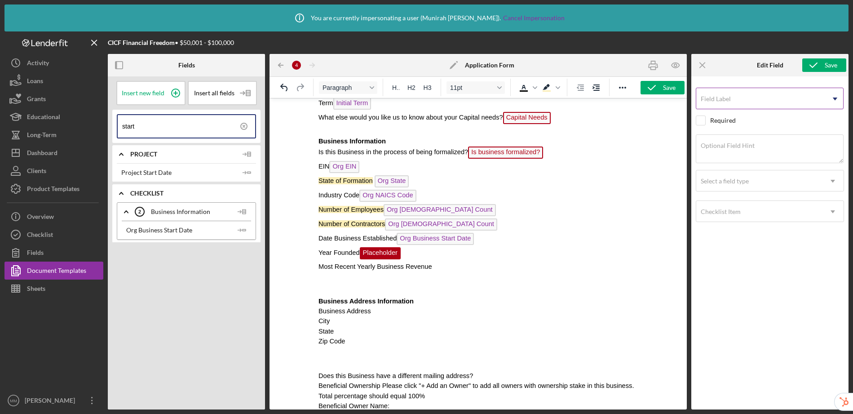
click at [725, 91] on div "Field Label Icon/Dropdown Arrow" at bounding box center [770, 99] width 148 height 22
type input "Year founded"
click at [757, 182] on div "Select a field type" at bounding box center [759, 181] width 126 height 21
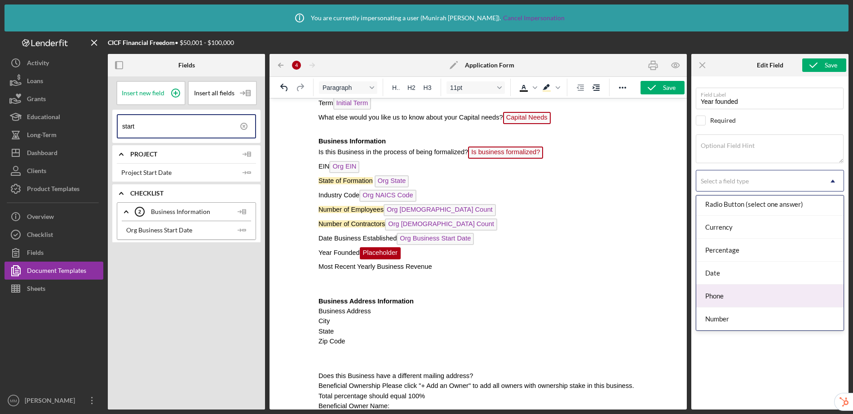
scroll to position [0, 0]
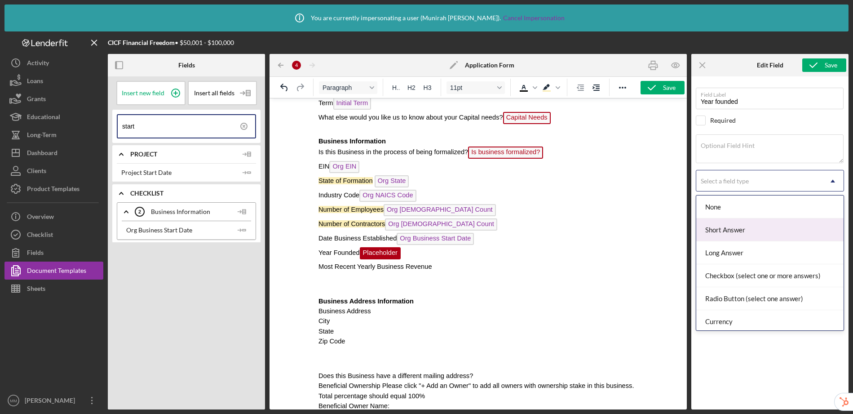
click at [735, 230] on div "Short Answer" at bounding box center [769, 229] width 147 height 23
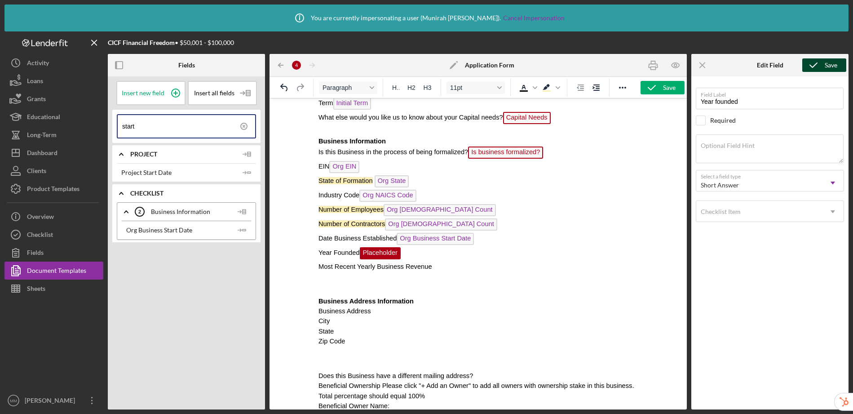
click at [838, 60] on button "Save" at bounding box center [824, 64] width 44 height 13
click at [465, 270] on p "Most Recent Yearly Business Revenue" at bounding box center [477, 266] width 319 height 10
click at [178, 93] on icon at bounding box center [175, 93] width 22 height 22
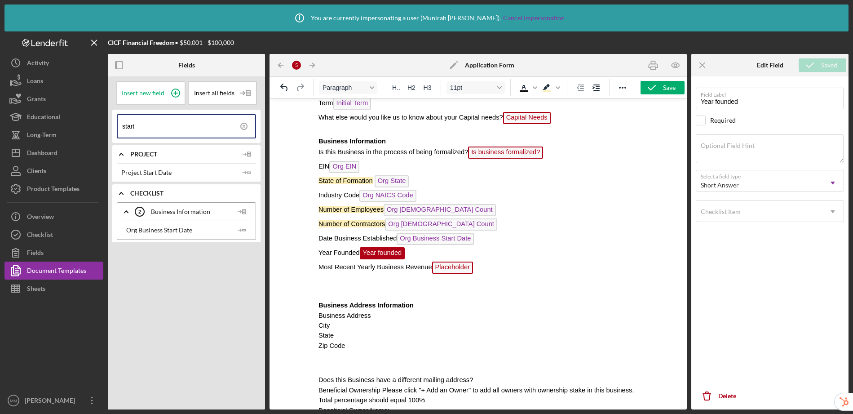
click at [463, 268] on span "Placeholder" at bounding box center [452, 267] width 41 height 12
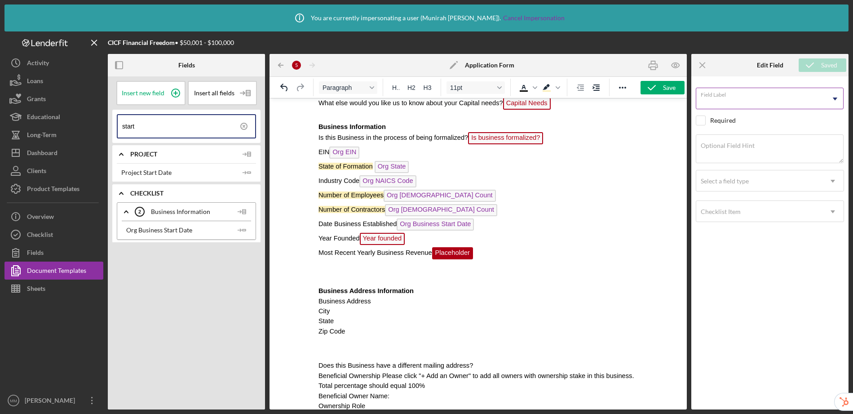
click at [740, 99] on input "Field Label" at bounding box center [770, 99] width 148 height 22
type input "Most recent yearly business revenue"
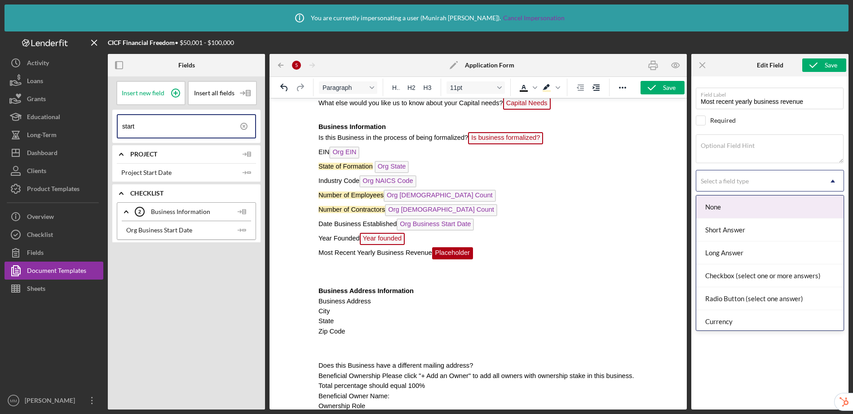
click at [771, 184] on div "Select a field type" at bounding box center [759, 181] width 126 height 21
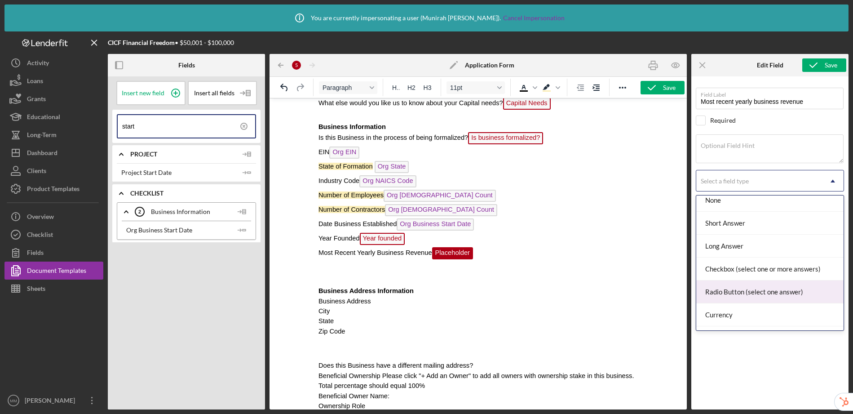
scroll to position [12, 0]
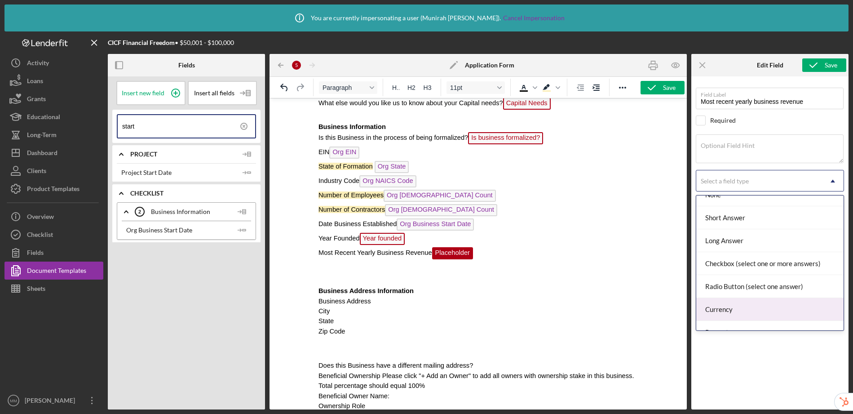
click at [749, 307] on div "Currency" at bounding box center [769, 309] width 147 height 23
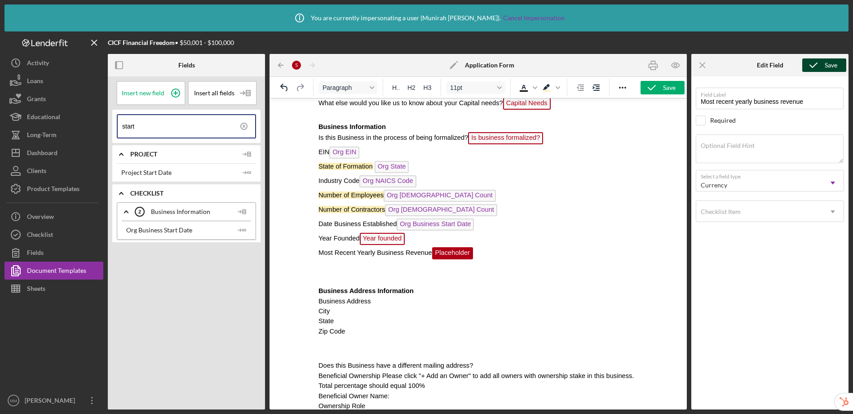
click at [828, 67] on div "Save" at bounding box center [831, 64] width 13 height 13
click at [502, 300] on p "Business Address" at bounding box center [477, 301] width 319 height 10
click at [335, 275] on p "Rich Text Area. Press ALT-0 for help." at bounding box center [477, 274] width 319 height 10
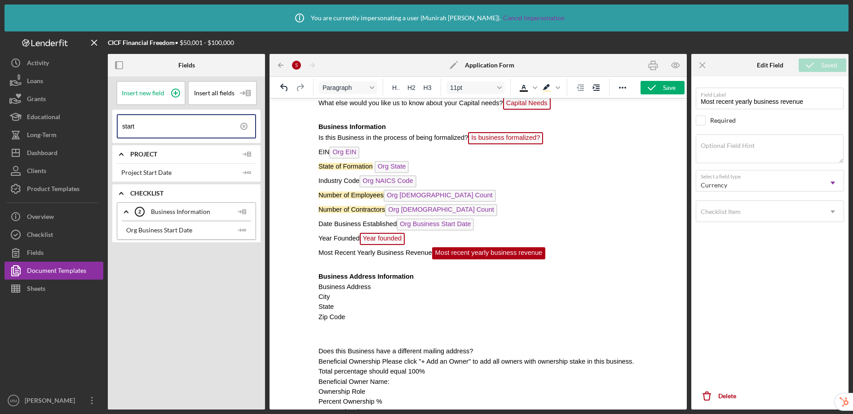
click at [401, 288] on p "Business Address" at bounding box center [477, 287] width 319 height 10
click at [244, 124] on icon at bounding box center [244, 126] width 22 height 22
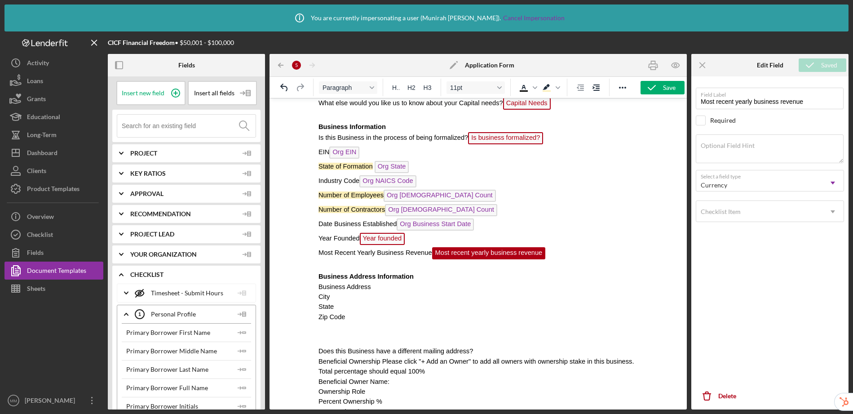
click at [204, 124] on input at bounding box center [189, 126] width 134 height 22
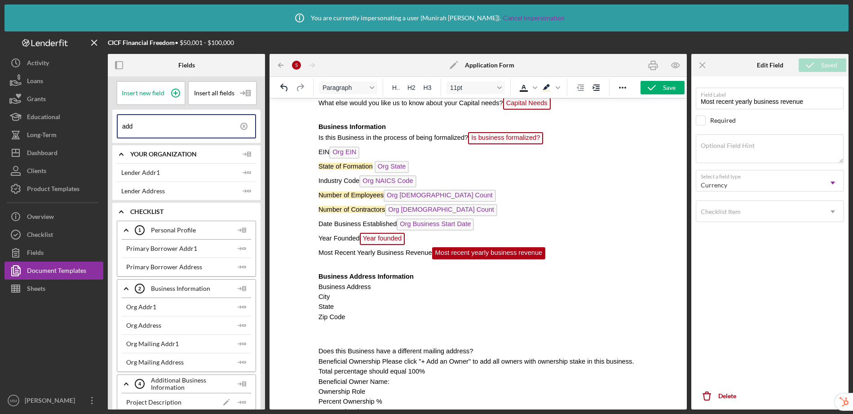
click at [413, 289] on p "Business Address" at bounding box center [477, 287] width 319 height 10
click at [238, 325] on line "button" at bounding box center [239, 325] width 3 height 0
drag, startPoint x: 239, startPoint y: 306, endPoint x: 244, endPoint y: 301, distance: 6.7
click at [239, 306] on icon "Icon/Insert Field" at bounding box center [242, 307] width 18 height 18
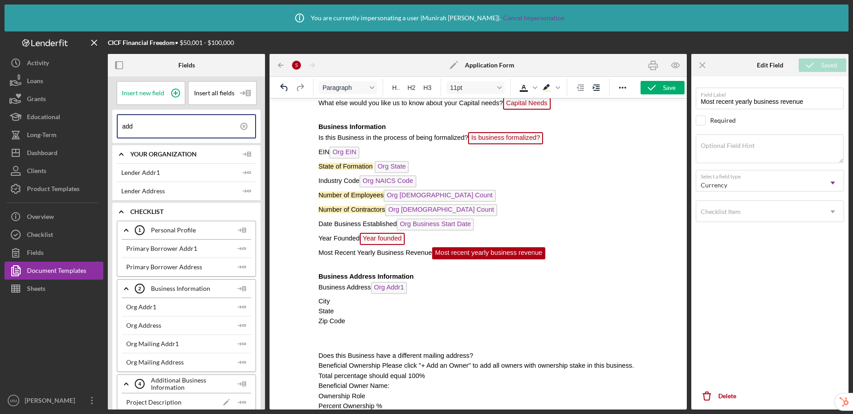
click at [354, 304] on p "City" at bounding box center [477, 301] width 319 height 10
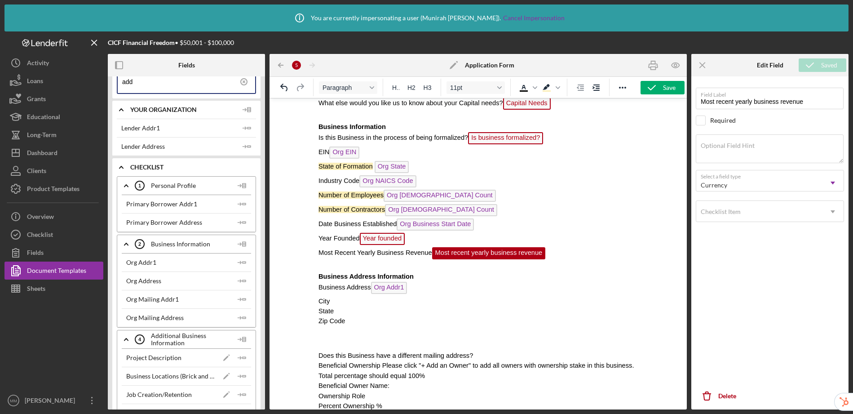
scroll to position [0, 0]
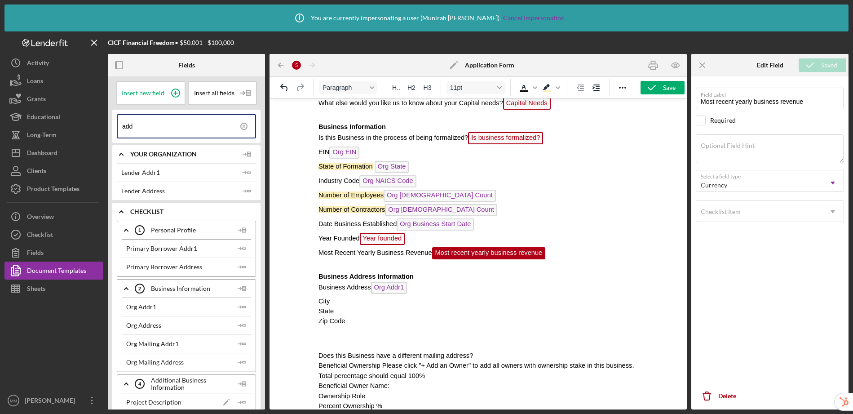
drag, startPoint x: 156, startPoint y: 125, endPoint x: 119, endPoint y: 124, distance: 37.3
click at [119, 124] on div "add" at bounding box center [186, 126] width 139 height 24
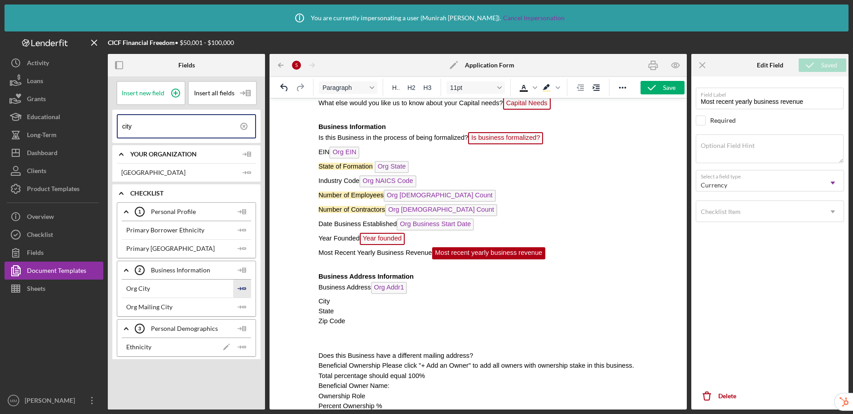
click at [243, 290] on icon "Icon/Insert Field" at bounding box center [242, 288] width 18 height 18
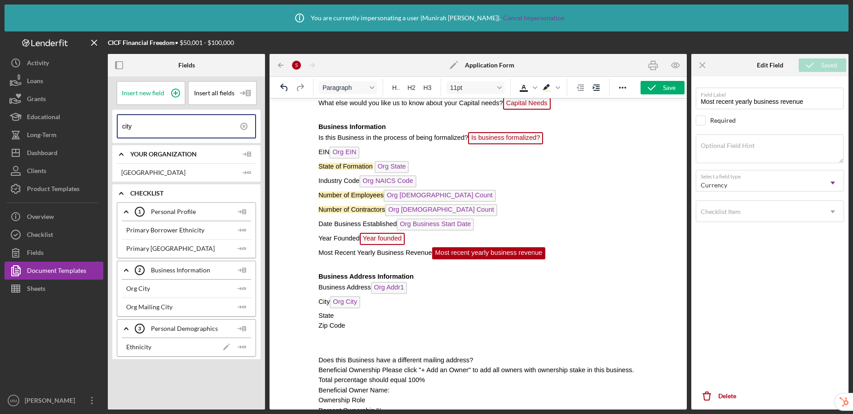
click at [364, 320] on p "State" at bounding box center [477, 315] width 319 height 10
drag, startPoint x: 166, startPoint y: 122, endPoint x: 93, endPoint y: 121, distance: 72.3
click at [93, 121] on div "CICF Financial Freedom • $50,001 - $100,000 Fields Insert new field Insert all …" at bounding box center [426, 220] width 844 height 378
drag, startPoint x: 172, startPoint y: 131, endPoint x: 92, endPoint y: 123, distance: 80.8
click at [92, 123] on div "CICF Financial Freedom • $50,001 - $100,000 Fields Insert new field Insert all …" at bounding box center [426, 220] width 844 height 378
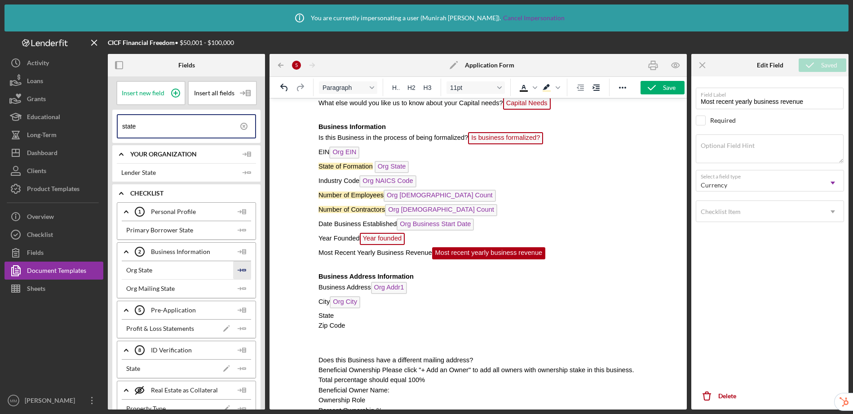
click at [238, 270] on line "button" at bounding box center [239, 270] width 3 height 0
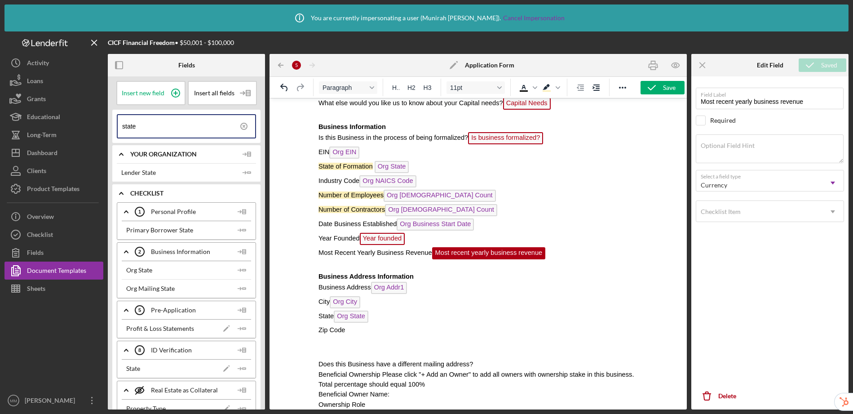
click at [357, 332] on p "Zip Code" at bounding box center [477, 330] width 319 height 10
drag, startPoint x: 161, startPoint y: 126, endPoint x: 91, endPoint y: 116, distance: 70.4
click at [91, 116] on div "CICF Financial Freedom • $50,001 - $100,000 Fields Insert new field Insert all …" at bounding box center [426, 220] width 844 height 378
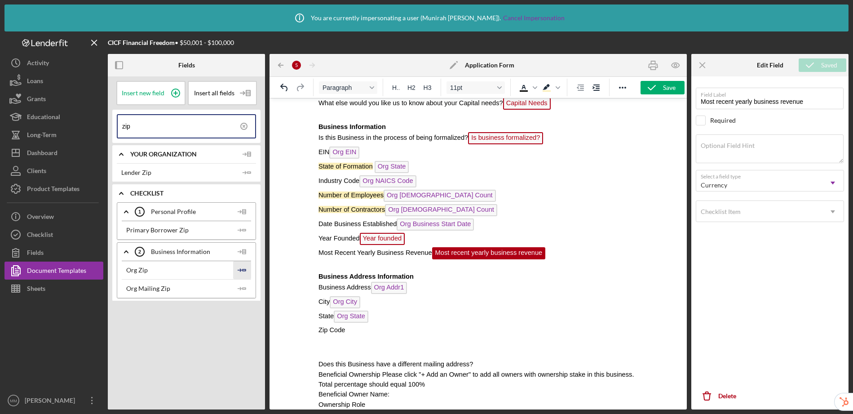
type input "zip"
click at [243, 271] on icon "Icon/Insert Field" at bounding box center [242, 270] width 18 height 18
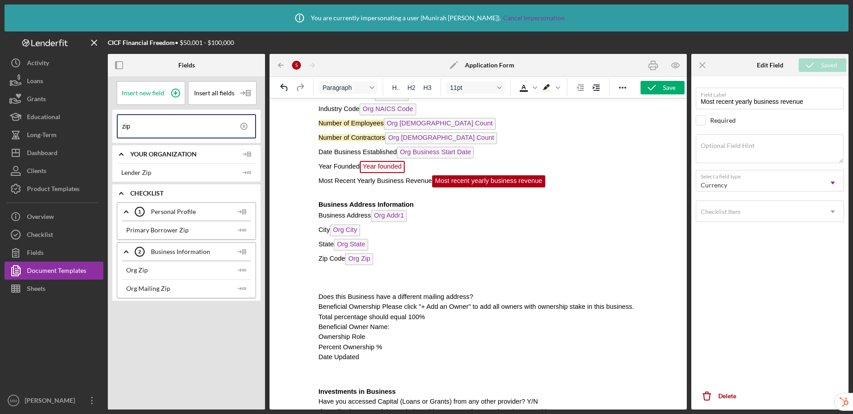
click at [317, 282] on html "CICF Loan Application Loan Application Loan Officer: Lender Contact Full Name S…" at bounding box center [478, 326] width 334 height 861
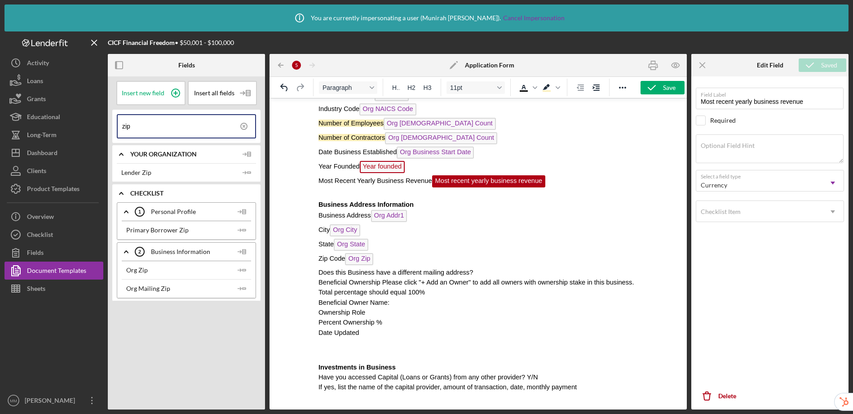
click at [491, 275] on p "Does this Business have a different mailing address?" at bounding box center [477, 272] width 319 height 10
click at [243, 124] on icon at bounding box center [244, 126] width 22 height 22
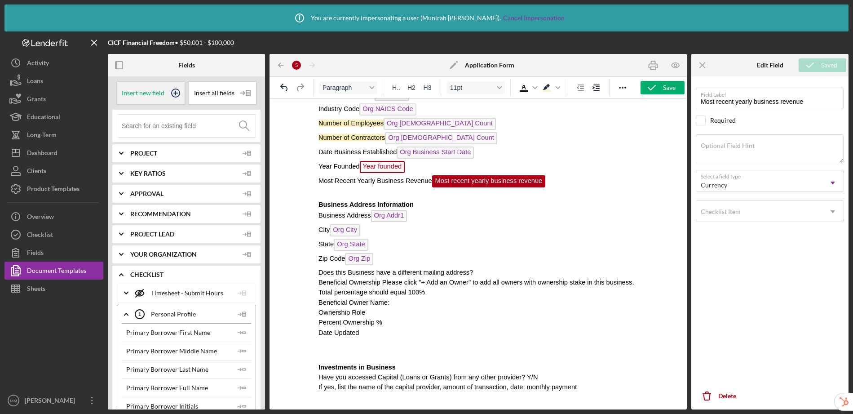
click at [174, 91] on icon at bounding box center [175, 93] width 22 height 22
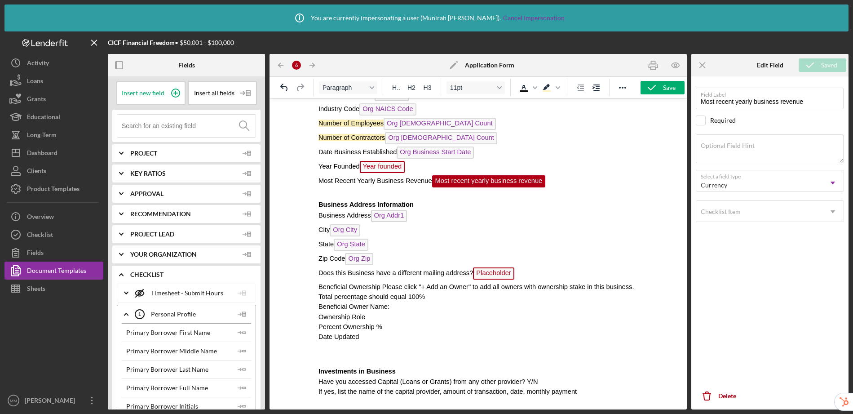
click at [491, 271] on span "Placeholder" at bounding box center [493, 273] width 41 height 12
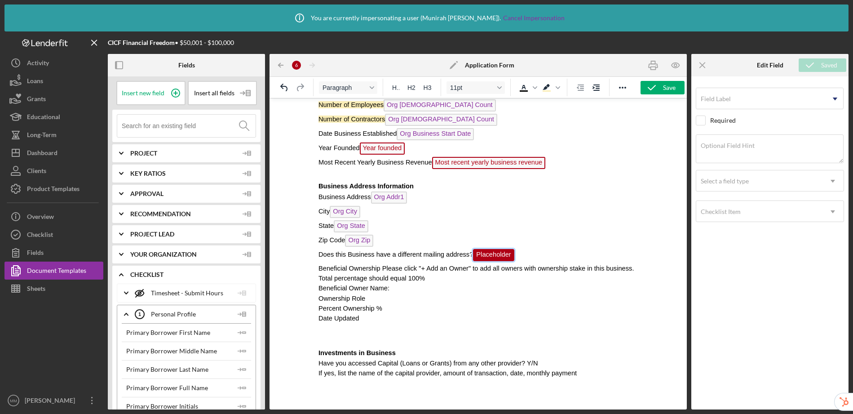
scroll to position [222, 0]
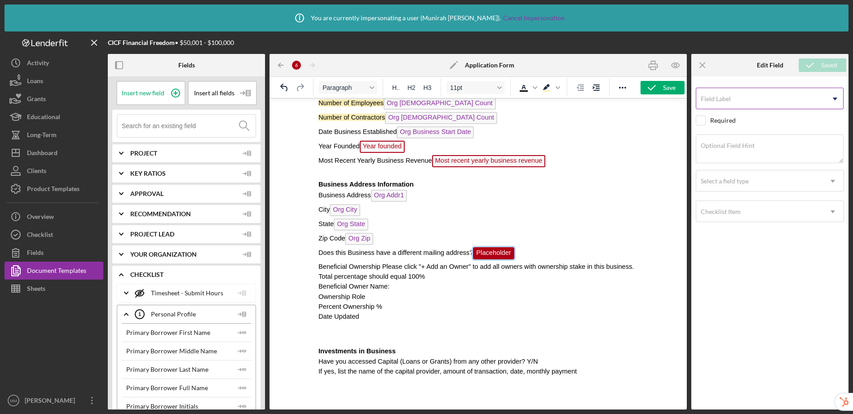
click at [731, 100] on input "Field Label" at bounding box center [770, 99] width 148 height 22
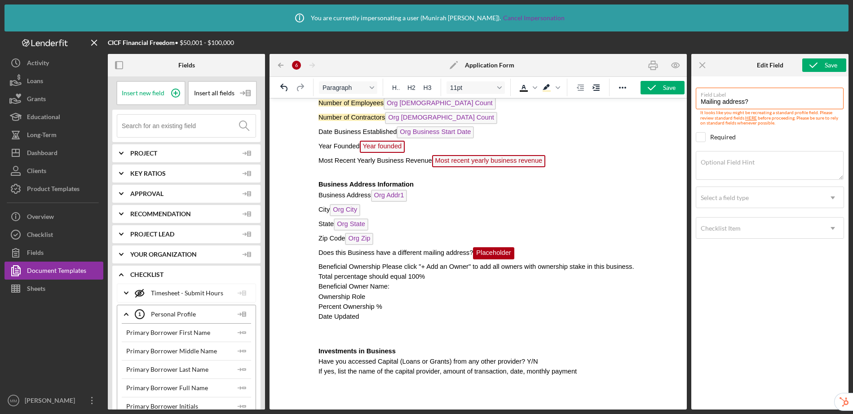
type input "Mailing address?"
drag, startPoint x: 473, startPoint y: 253, endPoint x: 314, endPoint y: 248, distance: 159.1
click at [314, 248] on html "CICF Loan Application Loan Application Loan Officer: Lender Contact Full Name S…" at bounding box center [478, 296] width 334 height 841
copy span "Does this Business have a different mailing address?"
click at [727, 168] on textarea "Optional Field Hint" at bounding box center [770, 165] width 148 height 29
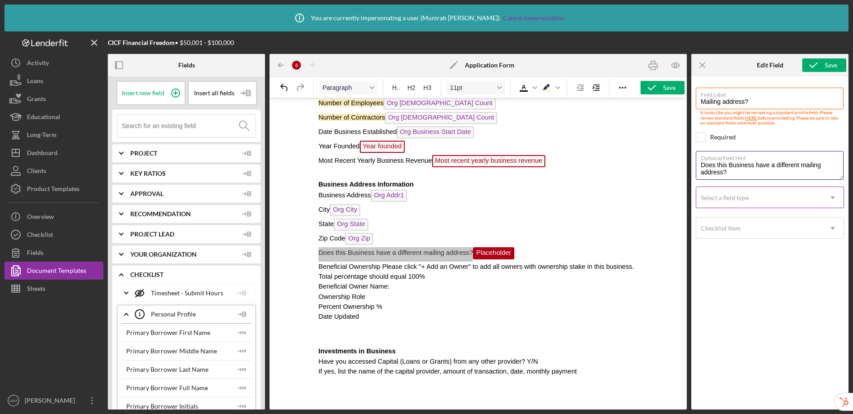
type textarea "Does this Business have a different mailing address?"
click at [753, 199] on div "Select a field type" at bounding box center [759, 197] width 126 height 21
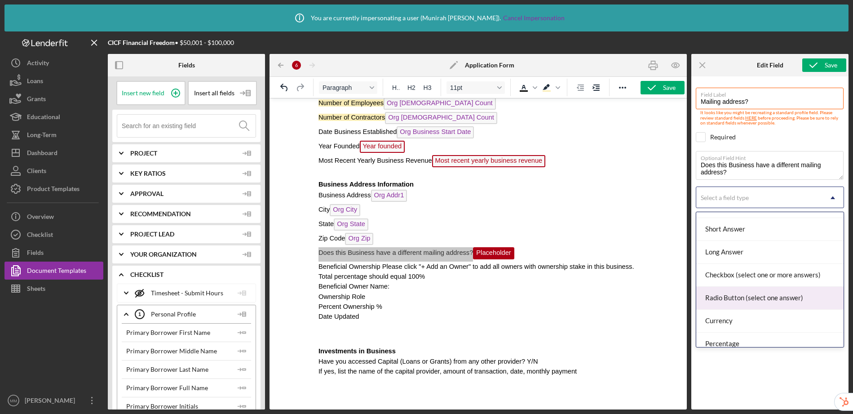
scroll to position [66, 0]
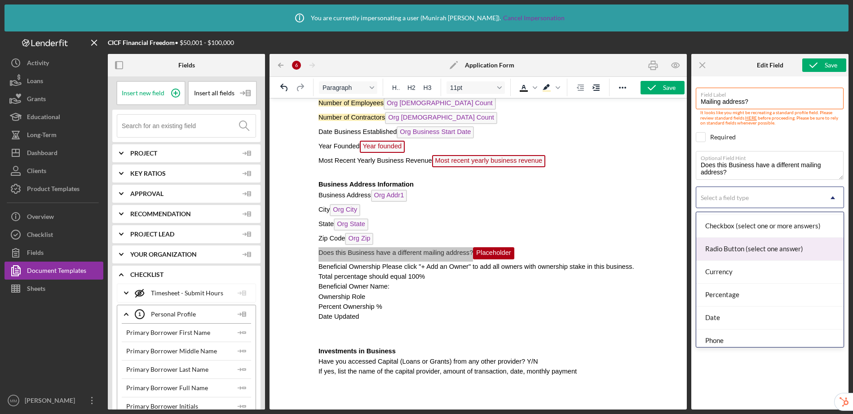
click at [746, 250] on div "Radio Button (select one answer)" at bounding box center [769, 249] width 147 height 23
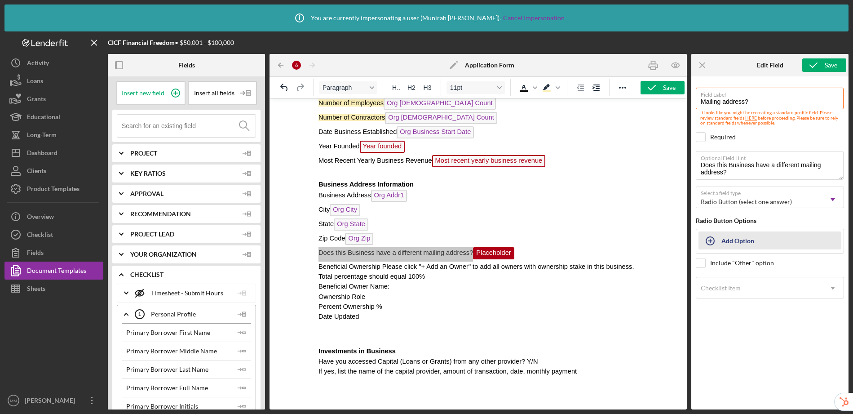
click at [733, 247] on div "Add Option" at bounding box center [738, 240] width 33 height 17
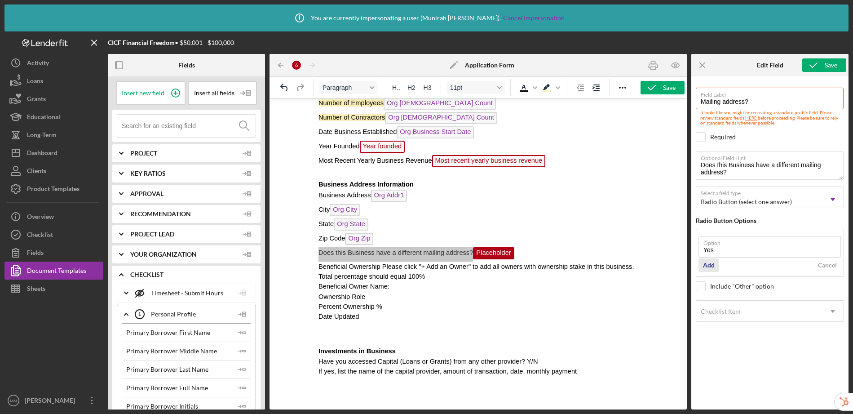
type input "Yes"
click at [704, 265] on div "Add" at bounding box center [709, 264] width 12 height 13
type input "No"
click at [712, 287] on div "Add" at bounding box center [709, 288] width 12 height 13
click at [821, 67] on icon "submit" at bounding box center [813, 65] width 22 height 22
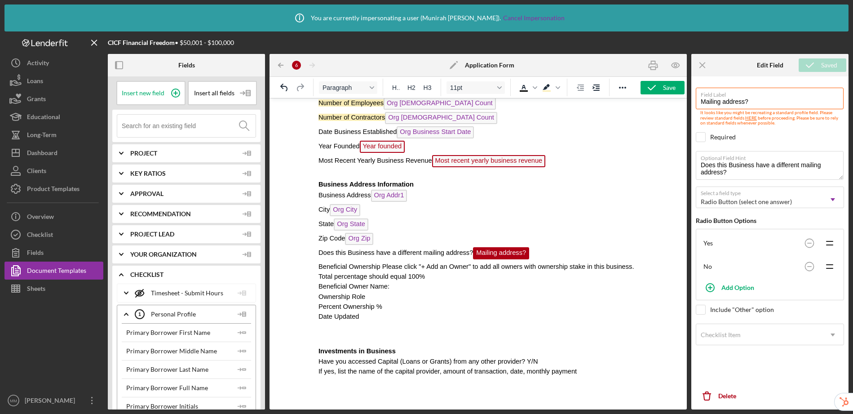
click at [384, 266] on span "Beneficial Ownership Please click "+ Add an Owner" to add all owners with owner…" at bounding box center [475, 271] width 315 height 17
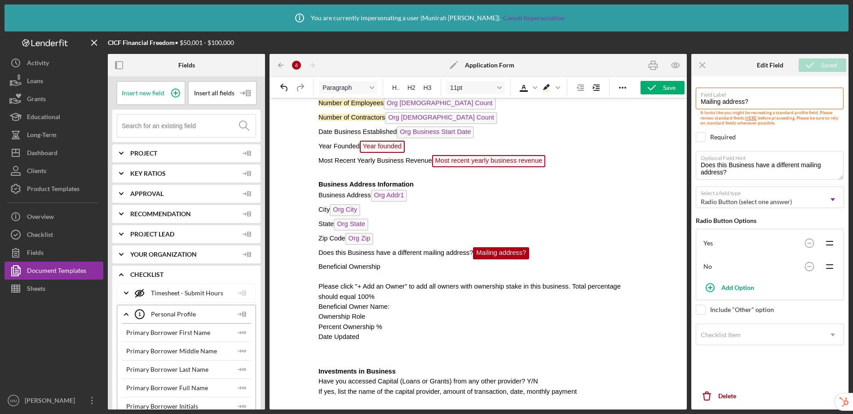
click at [398, 270] on p "Beneficial Ownership" at bounding box center [477, 266] width 319 height 10
click at [665, 85] on div "Save" at bounding box center [669, 87] width 13 height 13
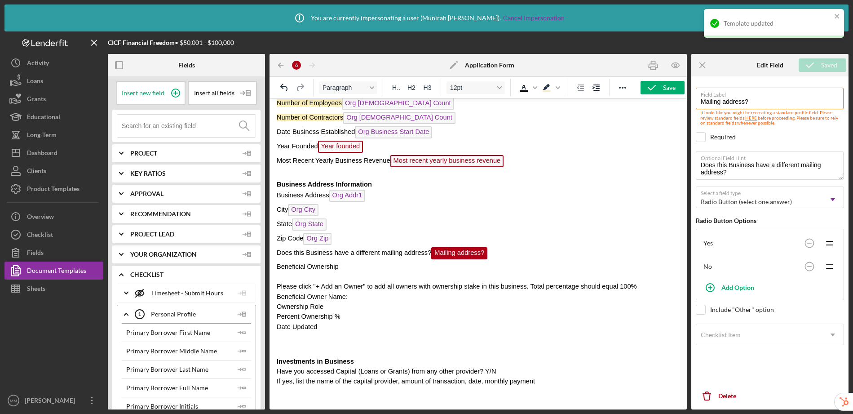
click at [359, 273] on p "Rich Text Area. Press ALT-0 for help." at bounding box center [478, 276] width 403 height 10
click at [360, 270] on p "Beneficial Ownership" at bounding box center [478, 266] width 403 height 10
click at [194, 127] on input at bounding box center [189, 126] width 134 height 22
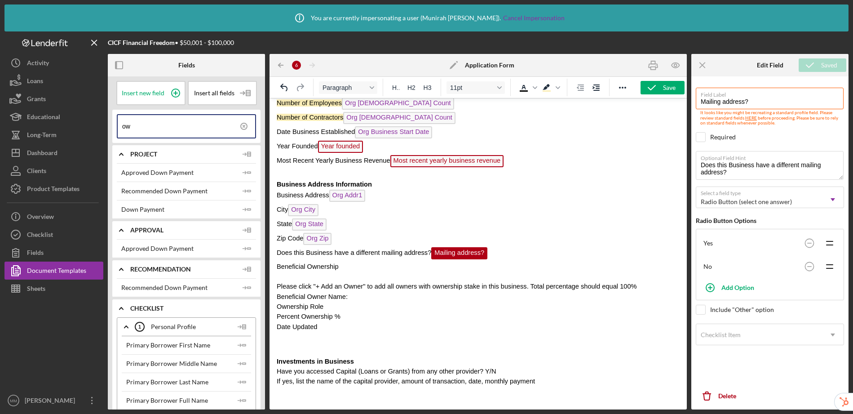
type input "o"
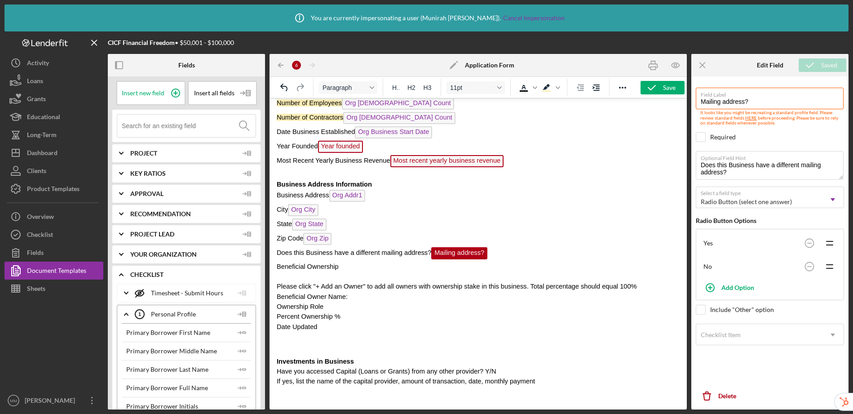
click at [367, 266] on p "Beneficial Ownership" at bounding box center [478, 266] width 403 height 10
click at [362, 298] on p "Beneficial Owner Name:" at bounding box center [478, 297] width 403 height 10
click at [180, 124] on input at bounding box center [189, 126] width 134 height 22
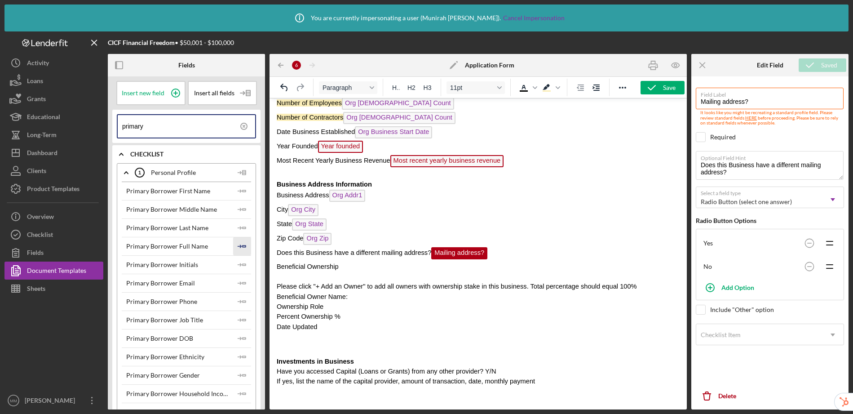
click at [243, 244] on icon "Icon/Insert Field" at bounding box center [242, 246] width 18 height 18
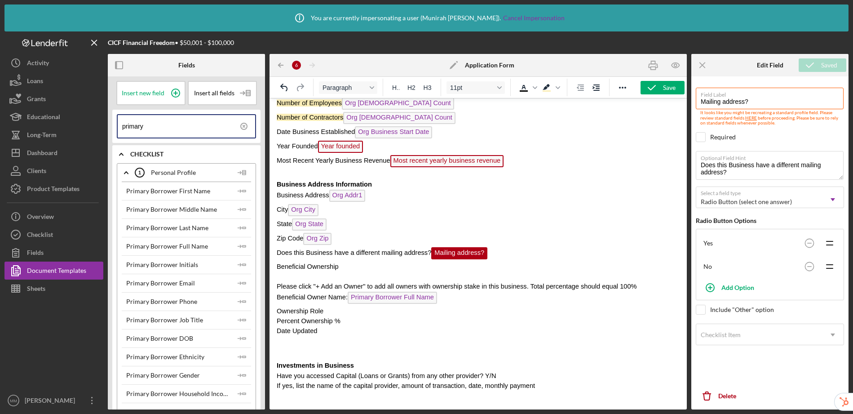
click at [340, 309] on p "Ownership Role" at bounding box center [478, 311] width 403 height 10
click at [352, 320] on p "Percent Ownership %" at bounding box center [478, 321] width 403 height 10
drag, startPoint x: 168, startPoint y: 125, endPoint x: 95, endPoint y: 113, distance: 74.2
click at [95, 113] on div "CICF Financial Freedom • $50,001 - $100,000 Fields Insert new field Insert all …" at bounding box center [426, 220] width 844 height 378
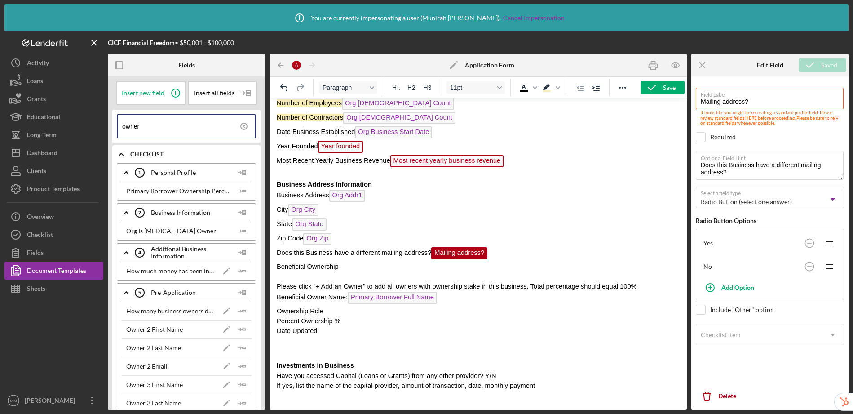
type input "owner"
click at [359, 323] on p "Percent Ownership %" at bounding box center [478, 321] width 403 height 10
click at [237, 192] on icon "Icon/Insert Field" at bounding box center [242, 191] width 18 height 18
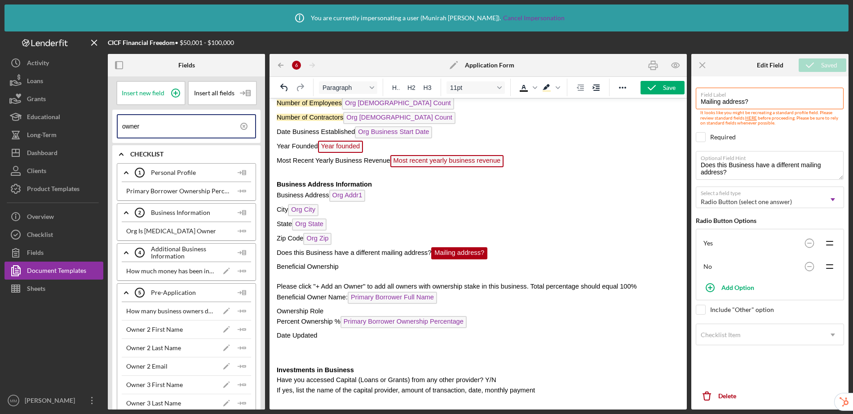
click at [344, 340] on p "Date Updated" at bounding box center [478, 335] width 403 height 10
click at [338, 311] on p "Ownership Role" at bounding box center [478, 311] width 403 height 10
drag, startPoint x: 336, startPoint y: 312, endPoint x: 538, endPoint y: 403, distance: 221.8
click at [270, 309] on html "CICF Loan Application Loan Application Loan Officer: Lender Contact Full Name S…" at bounding box center [478, 305] width 417 height 859
click at [547, 88] on icon "Background color Light Yellow" at bounding box center [546, 87] width 7 height 6
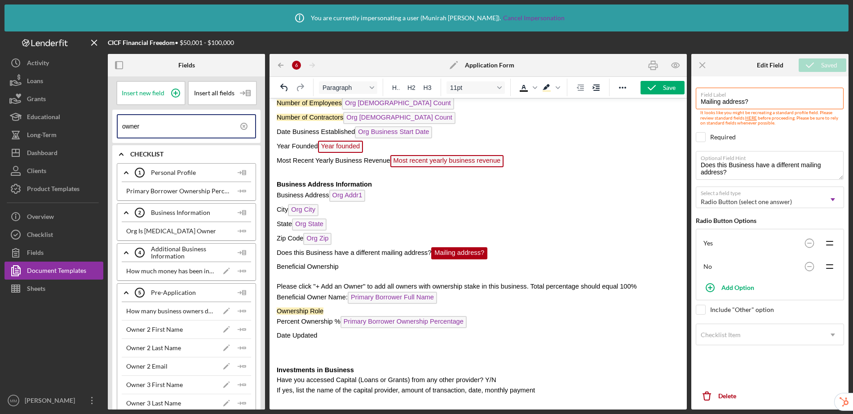
drag, startPoint x: 329, startPoint y: 338, endPoint x: 536, endPoint y: 431, distance: 226.6
click at [270, 337] on html "CICF Loan Application Loan Application Loan Officer: Lender Contact Full Name S…" at bounding box center [478, 305] width 417 height 859
click at [547, 90] on icon "Background color Light Yellow" at bounding box center [546, 87] width 11 height 11
click at [664, 88] on div "Save" at bounding box center [669, 87] width 13 height 13
click at [368, 266] on p "Beneficial Ownership" at bounding box center [478, 266] width 403 height 10
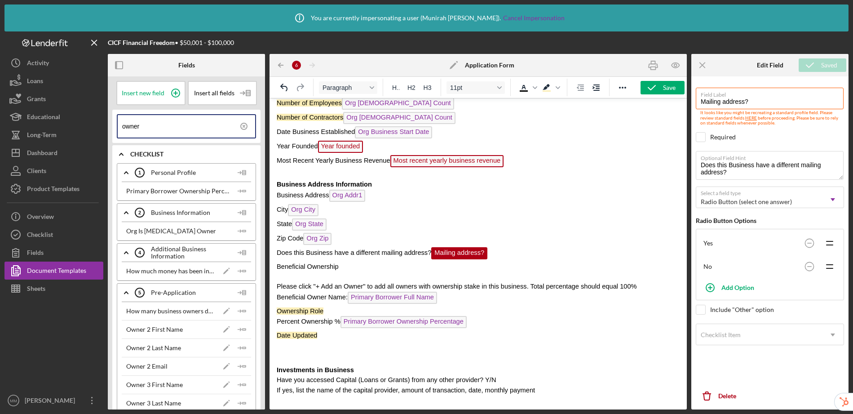
drag, startPoint x: 368, startPoint y: 266, endPoint x: 275, endPoint y: 267, distance: 92.6
click at [275, 267] on html "CICF Loan Application Loan Application Loan Officer: Lender Contact Full Name S…" at bounding box center [478, 305] width 417 height 859
click at [546, 87] on icon "Background color Light Yellow" at bounding box center [546, 87] width 7 height 6
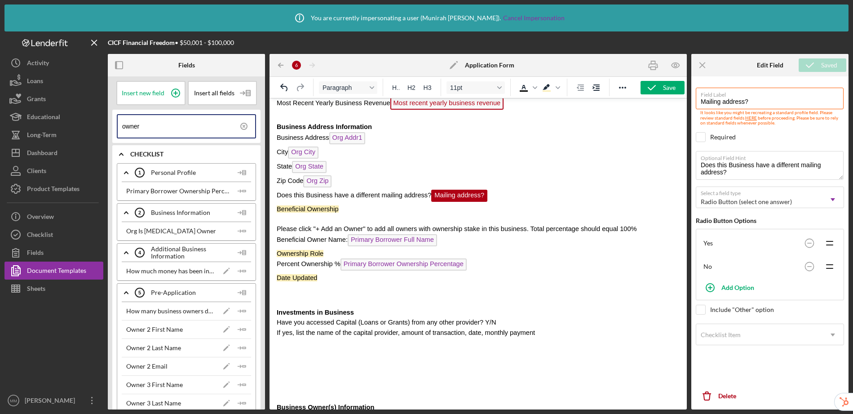
scroll to position [289, 0]
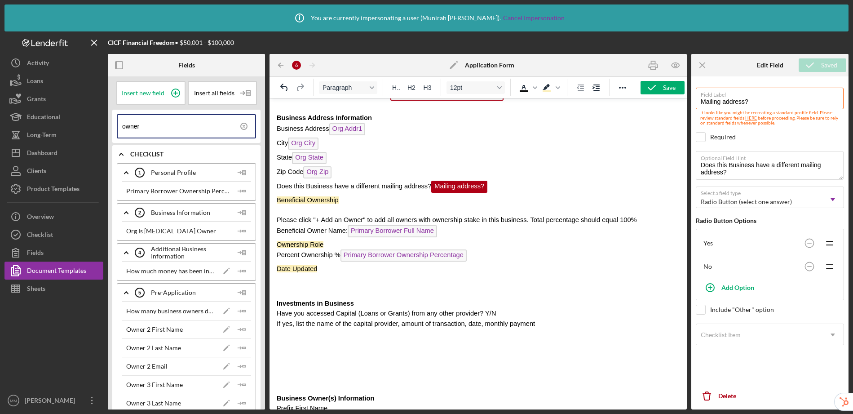
click at [302, 289] on p "Rich Text Area. Press ALT-0 for help." at bounding box center [478, 286] width 403 height 10
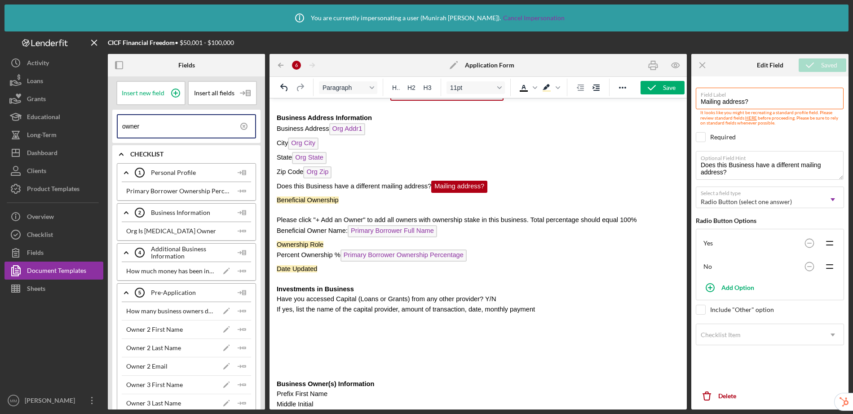
click at [519, 299] on p "Have you accessed Capital (Loans or Grants) from any other provider? Y/N" at bounding box center [478, 299] width 403 height 10
click at [174, 92] on icon at bounding box center [175, 93] width 4 height 4
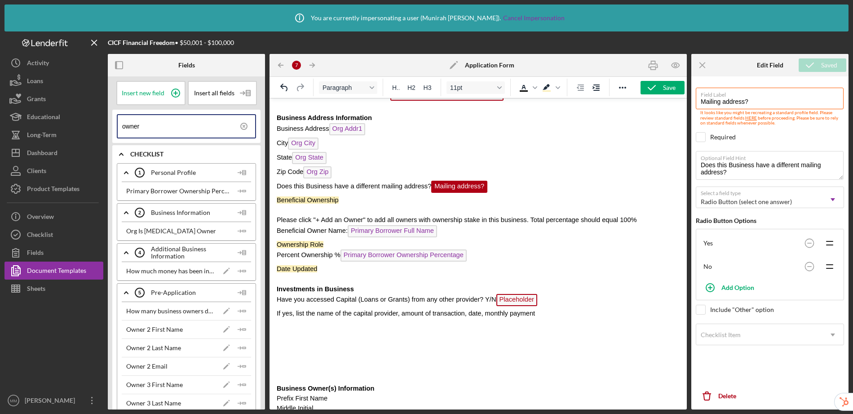
click at [516, 301] on span "Placeholder" at bounding box center [516, 300] width 41 height 12
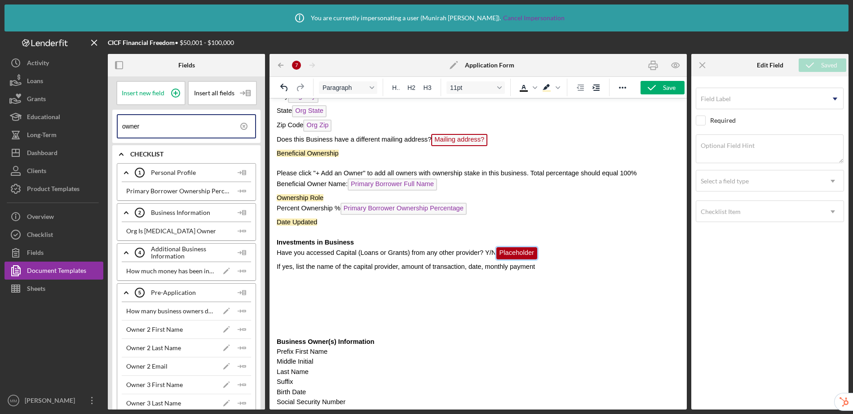
scroll to position [336, 0]
click at [739, 102] on input "Field Label" at bounding box center [770, 99] width 148 height 22
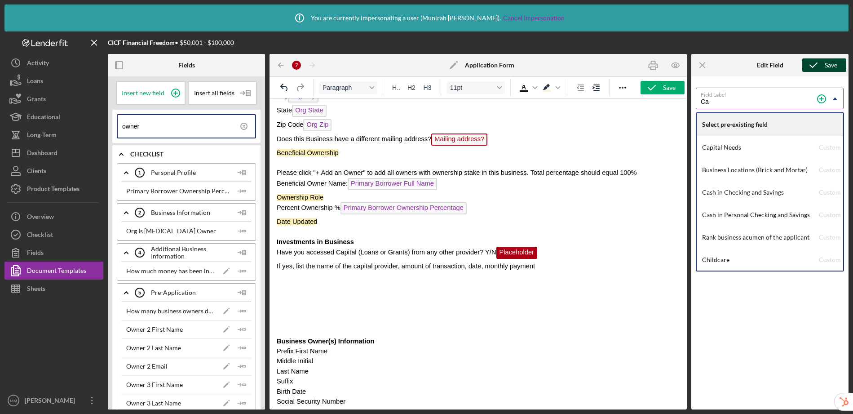
type input "C"
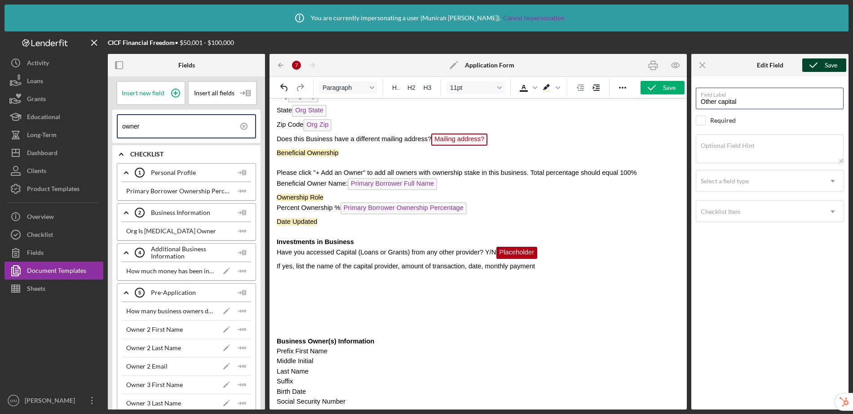
type input "Other capital"
drag, startPoint x: 483, startPoint y: 252, endPoint x: 275, endPoint y: 250, distance: 208.0
click at [275, 250] on html "CICF Loan Application Loan Application Loan Officer: Lender Contact Full Name S…" at bounding box center [478, 187] width 417 height 850
copy span "Have you accessed Capital (Loans or Grants) from any other provider?"
click at [751, 152] on textarea "Optional Field Hint" at bounding box center [770, 148] width 148 height 29
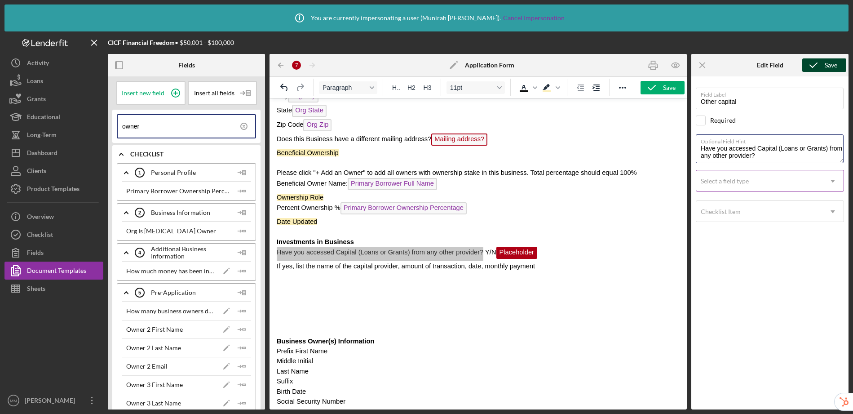
type textarea "Have you accessed Capital (Loans or Grants) from any other provider?"
click at [751, 182] on div "Select a field type" at bounding box center [759, 181] width 126 height 21
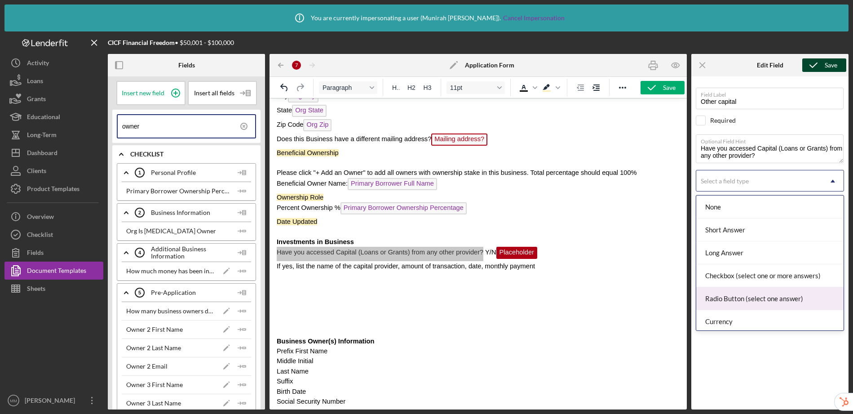
click at [749, 302] on div "Radio Button (select one answer)" at bounding box center [769, 298] width 147 height 23
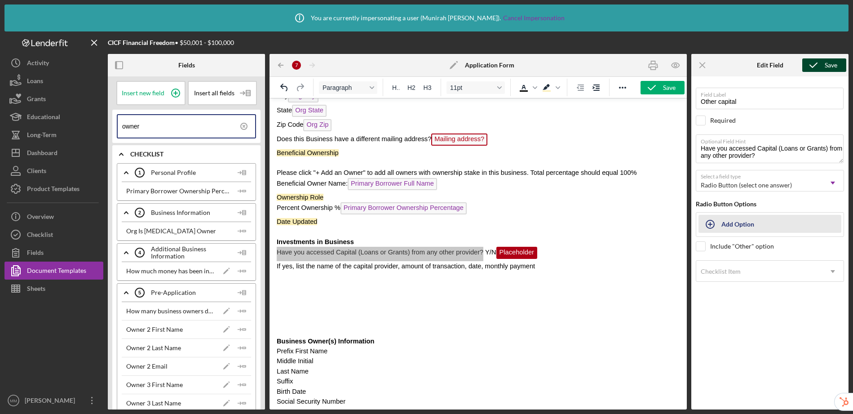
click at [726, 228] on div "Add Option" at bounding box center [738, 223] width 33 height 17
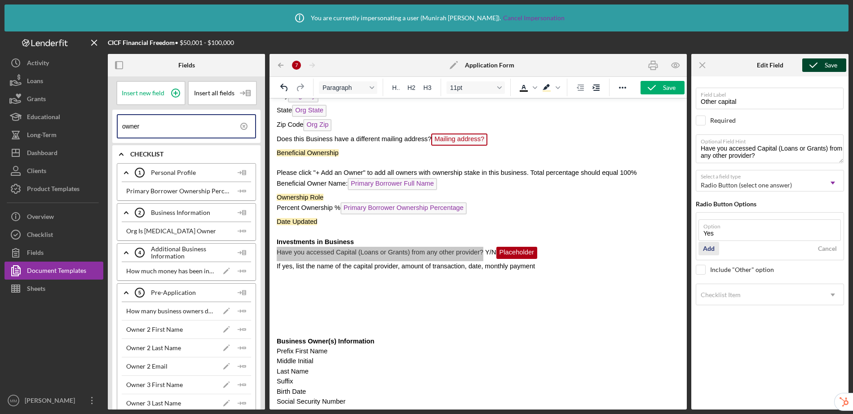
type input "Yes"
click at [707, 247] on div "Add" at bounding box center [709, 248] width 12 height 13
type input "No"
click at [711, 272] on div "Add" at bounding box center [709, 271] width 12 height 13
click at [825, 65] on div "Save" at bounding box center [831, 64] width 13 height 13
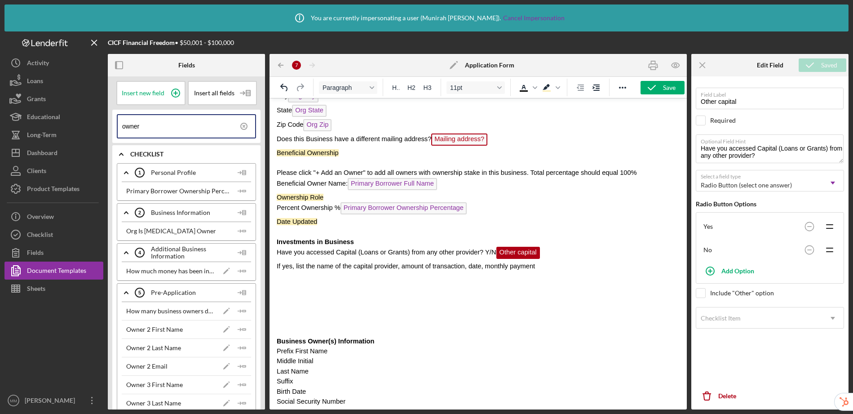
click at [495, 257] on p "Have you accessed Capital (Loans or Grants) from any other provider? Y/N Other …" at bounding box center [478, 254] width 403 height 14
click at [572, 270] on p "If yes, list the name of the capital provider, amount of transaction, date, mon…" at bounding box center [478, 266] width 403 height 10
click at [173, 92] on icon at bounding box center [175, 93] width 22 height 22
drag, startPoint x: 564, startPoint y: 270, endPoint x: 985, endPoint y: 239, distance: 422.1
click at [564, 270] on span "Placeholder" at bounding box center [555, 267] width 41 height 12
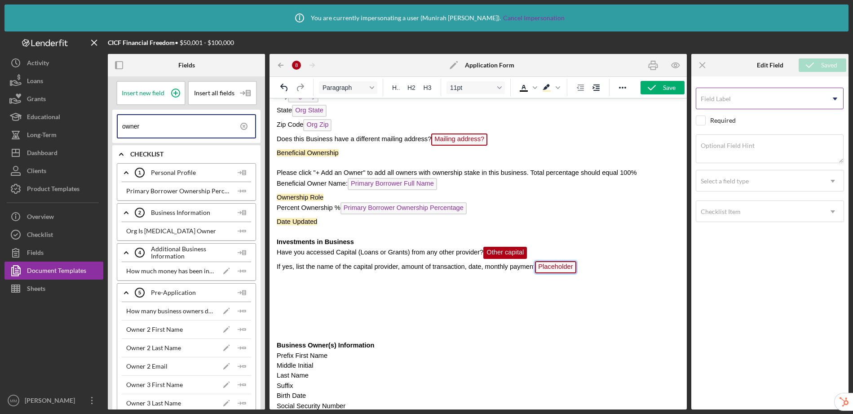
scroll to position [350, 0]
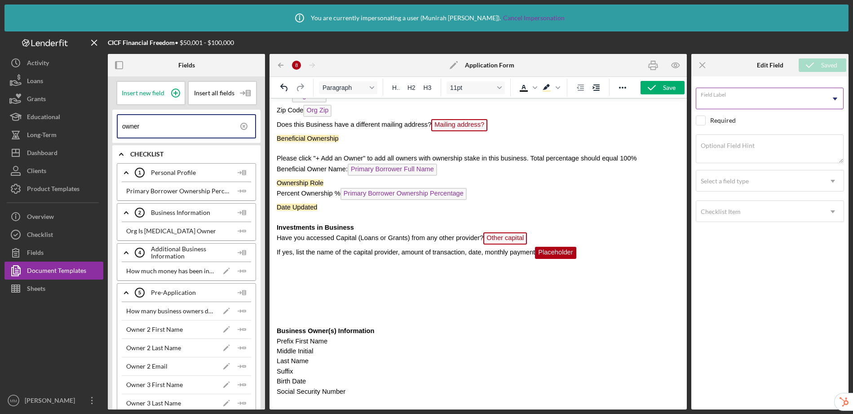
click at [779, 103] on input "Field Label" at bounding box center [770, 99] width 148 height 22
type input "Other capital - details"
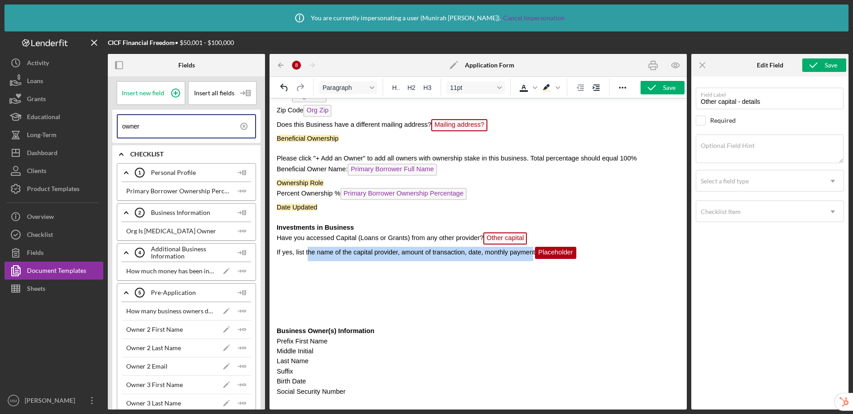
drag, startPoint x: 534, startPoint y: 255, endPoint x: 310, endPoint y: 251, distance: 224.7
click at [310, 251] on span "If yes, list the name of the capital provider, amount of transaction, date, mon…" at bounding box center [427, 251] width 300 height 7
click at [489, 285] on p "Rich Text Area. Press ALT-0 for help." at bounding box center [478, 293] width 403 height 50
drag, startPoint x: 536, startPoint y: 255, endPoint x: 270, endPoint y: 252, distance: 266.4
click at [270, 252] on html "CICF Loan Application Loan Application Loan Officer: Lender Contact Full Name S…" at bounding box center [478, 175] width 417 height 854
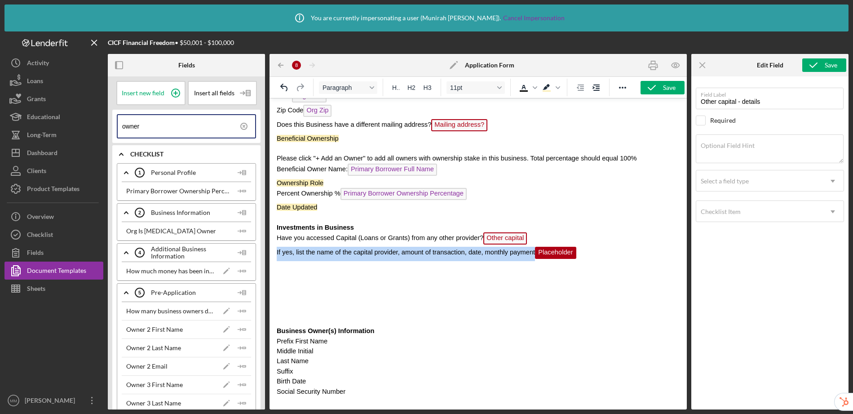
copy span "If yes, list the name of the capital provider, amount of transaction, date, mon…"
click at [806, 147] on textarea "Optional Field Hint" at bounding box center [770, 148] width 148 height 29
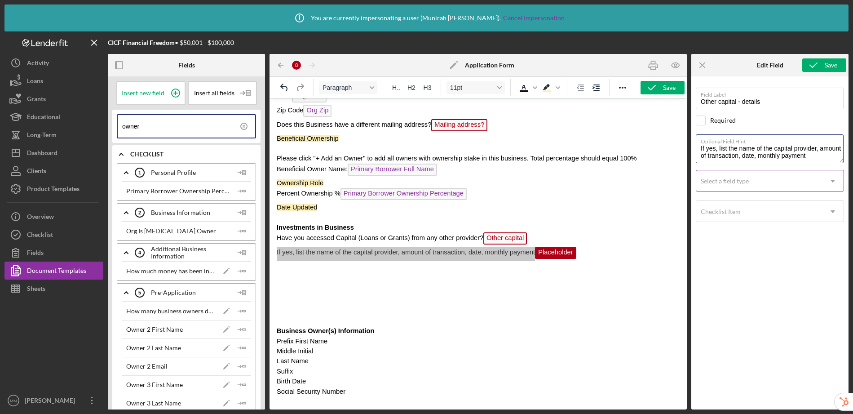
type textarea "If yes, list the name of the capital provider, amount of transaction, date, mon…"
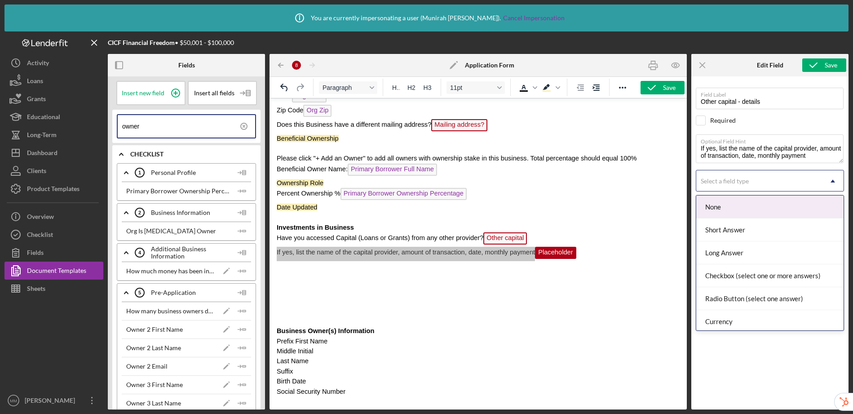
click at [767, 181] on div "Select a field type" at bounding box center [759, 181] width 126 height 21
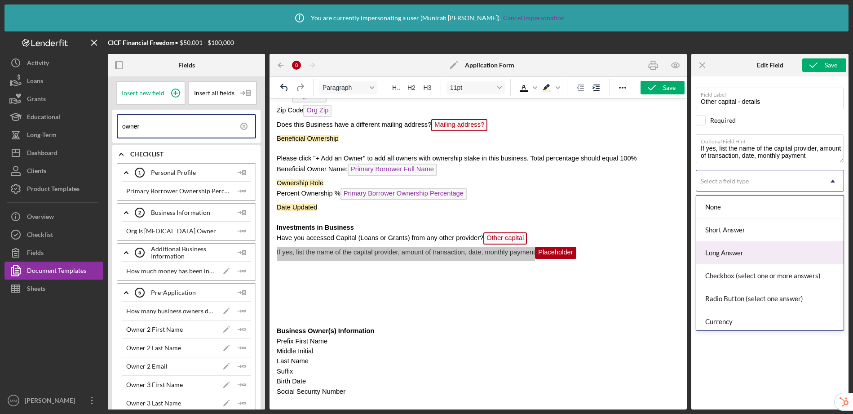
click at [752, 251] on div "Long Answer" at bounding box center [769, 252] width 147 height 23
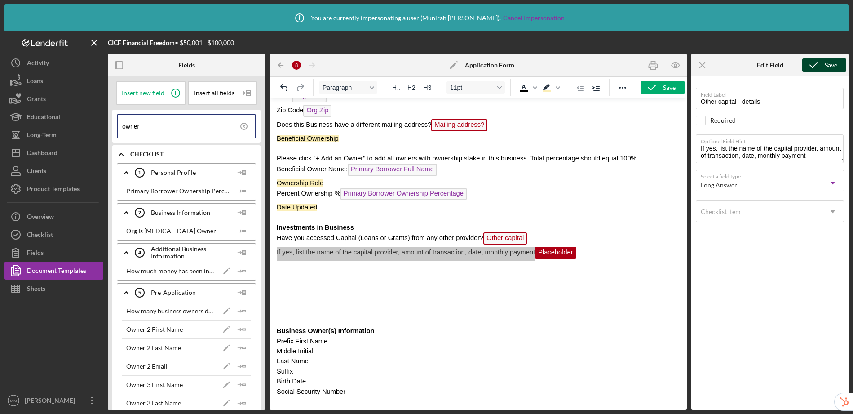
click at [825, 67] on div "Save" at bounding box center [831, 64] width 13 height 13
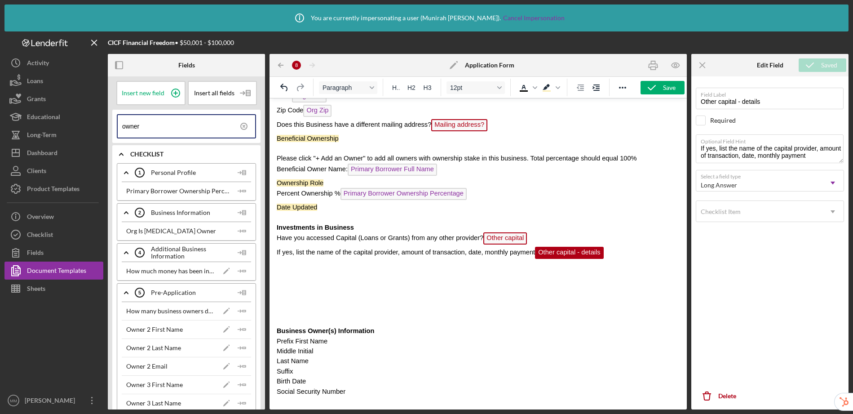
click at [319, 298] on p "Rich Text Area. Press ALT-0 for help." at bounding box center [478, 293] width 403 height 50
click at [322, 311] on p "Rich Text Area. Press ALT-0 for help." at bounding box center [478, 293] width 403 height 50
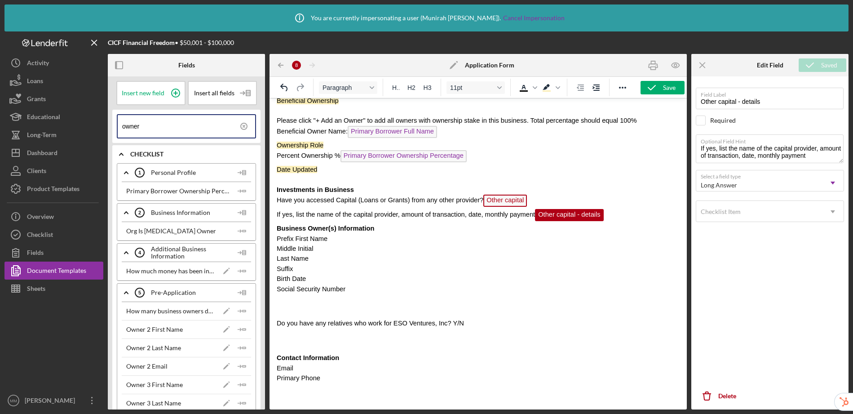
scroll to position [429, 0]
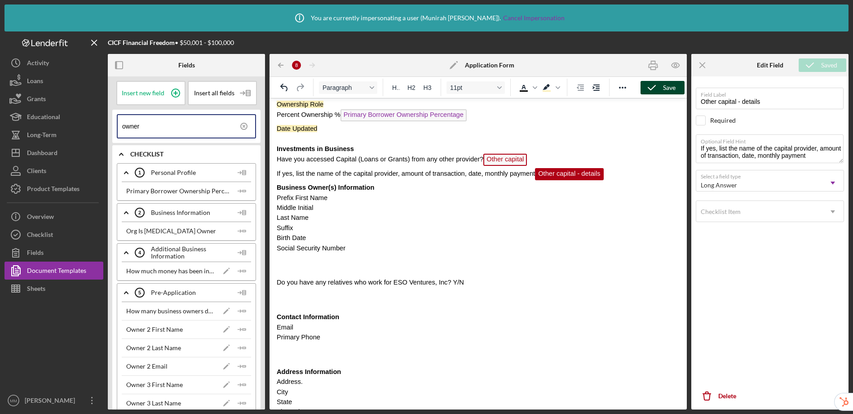
click at [671, 91] on div "Save" at bounding box center [669, 87] width 13 height 13
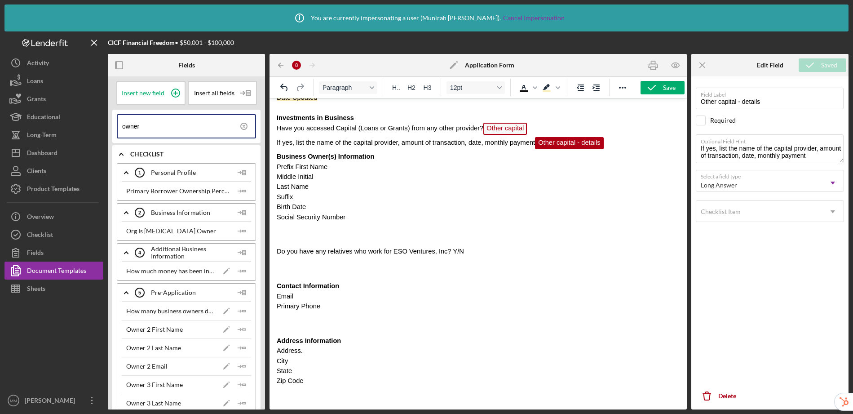
scroll to position [459, 0]
click at [388, 159] on p "Business Owner(s) Information" at bounding box center [478, 157] width 403 height 10
click at [350, 174] on p "Middle Initial" at bounding box center [478, 178] width 403 height 10
click at [354, 168] on p "Prefix First Name" at bounding box center [478, 168] width 403 height 10
click at [295, 170] on span "Prefix First Name" at bounding box center [302, 167] width 51 height 7
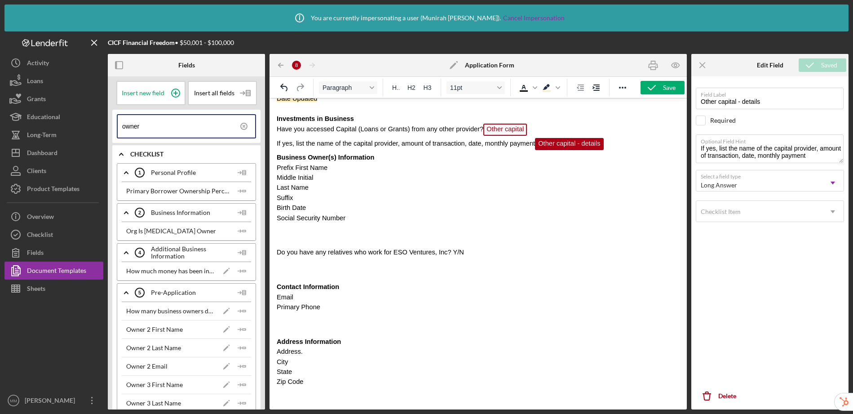
click at [341, 172] on p "Prefix First Name" at bounding box center [478, 168] width 403 height 10
click at [246, 128] on icon at bounding box center [244, 126] width 22 height 22
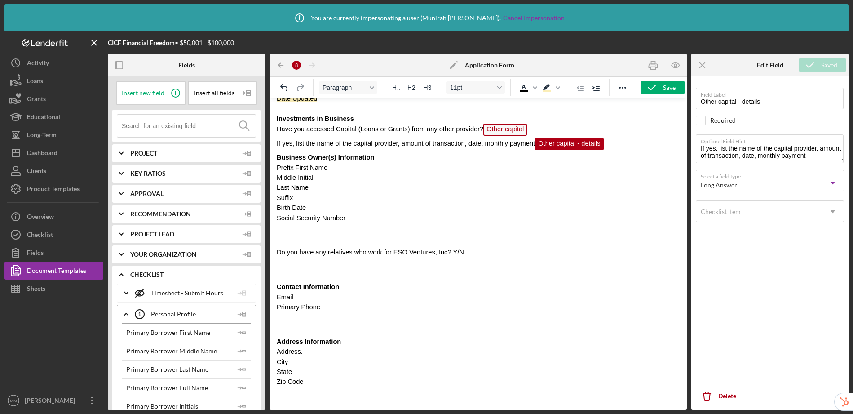
click at [226, 126] on input at bounding box center [189, 126] width 134 height 22
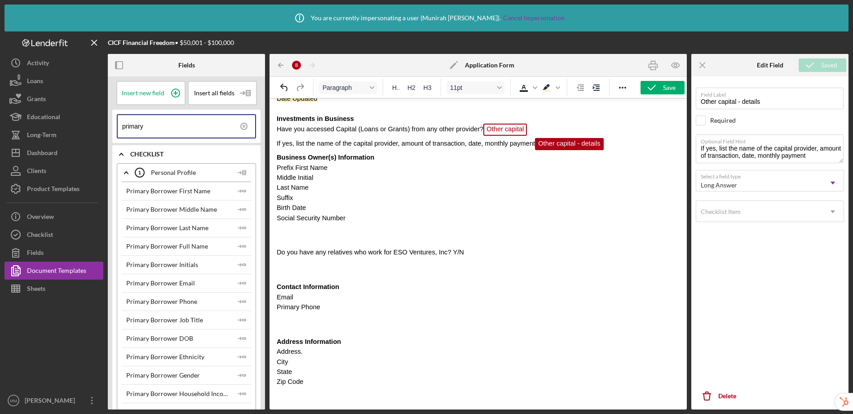
type input "primary"
click at [369, 169] on p "Prefix First Name" at bounding box center [478, 168] width 403 height 10
click at [239, 190] on g "button" at bounding box center [240, 191] width 4 height 3
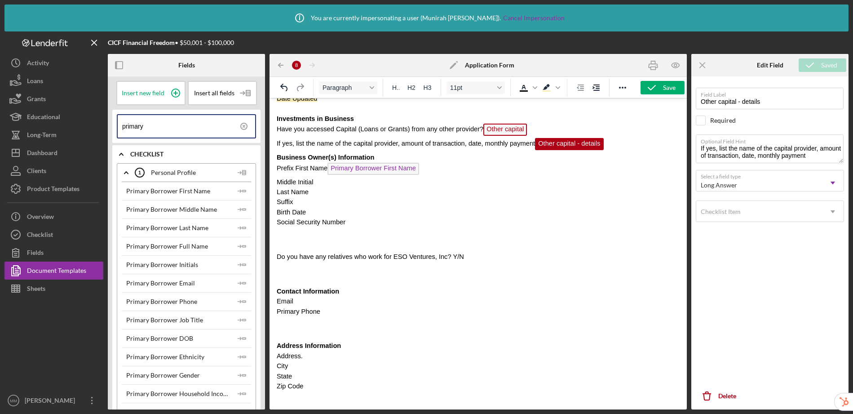
click at [343, 185] on p "Middle Initial" at bounding box center [478, 182] width 403 height 10
click at [243, 210] on polygon "button" at bounding box center [244, 208] width 3 height 1
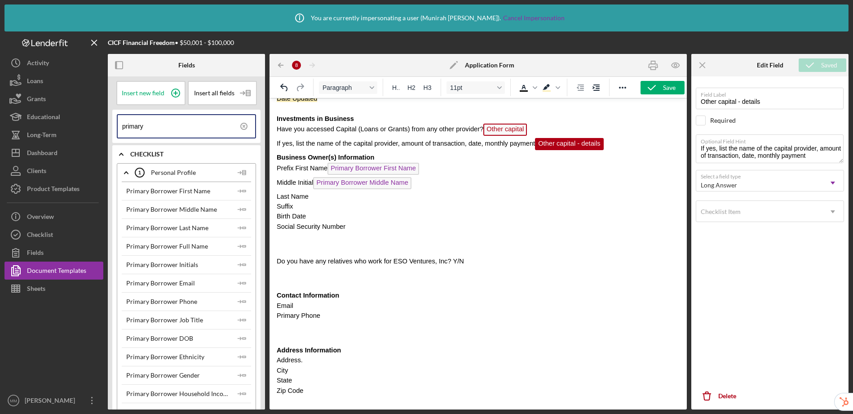
click at [326, 198] on p "Last Name" at bounding box center [478, 196] width 403 height 10
click at [236, 226] on icon "Icon/Insert Field" at bounding box center [242, 228] width 18 height 18
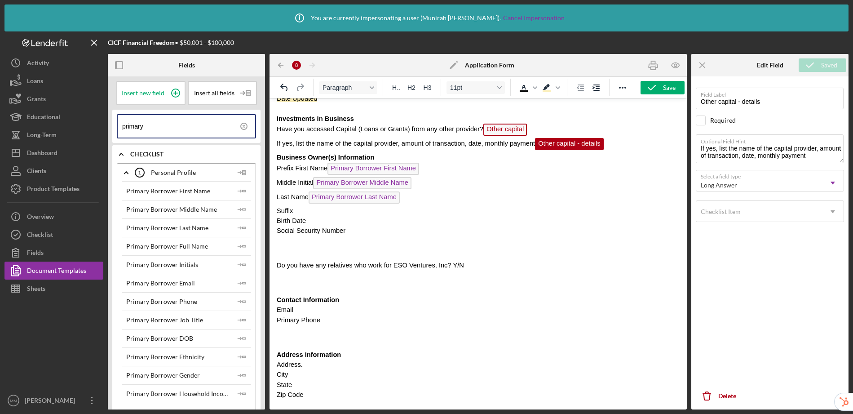
click at [333, 211] on p "Suffix" at bounding box center [478, 211] width 403 height 10
drag, startPoint x: 303, startPoint y: 213, endPoint x: 273, endPoint y: 212, distance: 30.2
click at [273, 212] on html "CICF Loan Application Loan Application Loan Officer: Lender Contact Full Name S…" at bounding box center [478, 40] width 417 height 802
click at [546, 84] on icon "Background color Light Yellow" at bounding box center [546, 87] width 11 height 11
drag, startPoint x: 295, startPoint y: 169, endPoint x: 272, endPoint y: 169, distance: 22.9
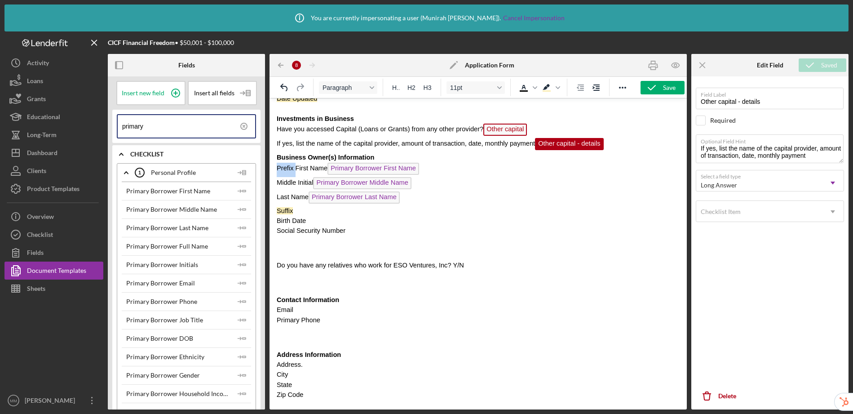
click at [272, 169] on html "CICF Loan Application Loan Application Loan Officer: Lender Contact Full Name S…" at bounding box center [478, 40] width 417 height 802
click at [548, 88] on icon "Background color Light Yellow" at bounding box center [546, 87] width 11 height 11
click at [326, 221] on p "Birth Date" at bounding box center [478, 221] width 403 height 10
click at [238, 336] on icon "Icon/Insert Field" at bounding box center [242, 338] width 18 height 18
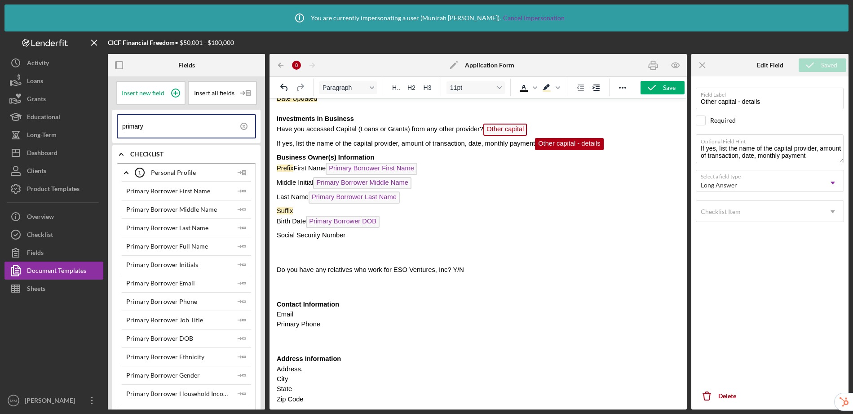
click at [383, 239] on p "Social Security Number" at bounding box center [478, 235] width 403 height 10
click at [239, 123] on icon at bounding box center [244, 126] width 22 height 22
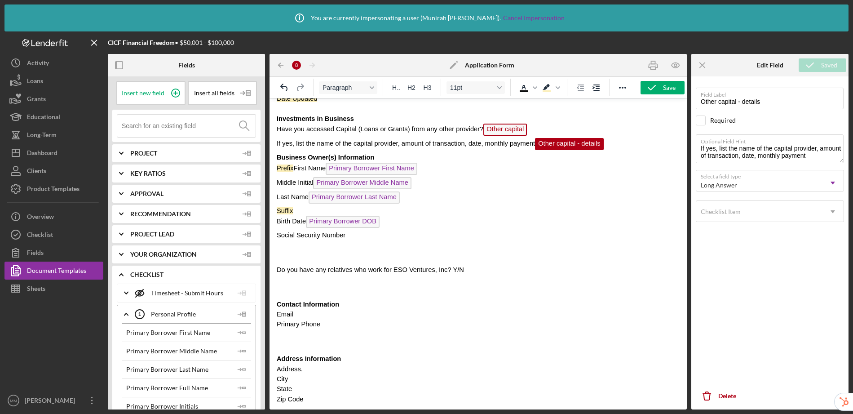
drag, startPoint x: 347, startPoint y: 236, endPoint x: 422, endPoint y: 159, distance: 107.7
click at [275, 237] on html "CICF Loan Application Loan Application Loan Officer: Lender Contact Full Name S…" at bounding box center [478, 42] width 417 height 806
click at [548, 89] on icon "Background color Light Yellow" at bounding box center [546, 87] width 11 height 11
click at [295, 253] on p "Rich Text Area. Press ALT-0 for help." at bounding box center [478, 252] width 403 height 10
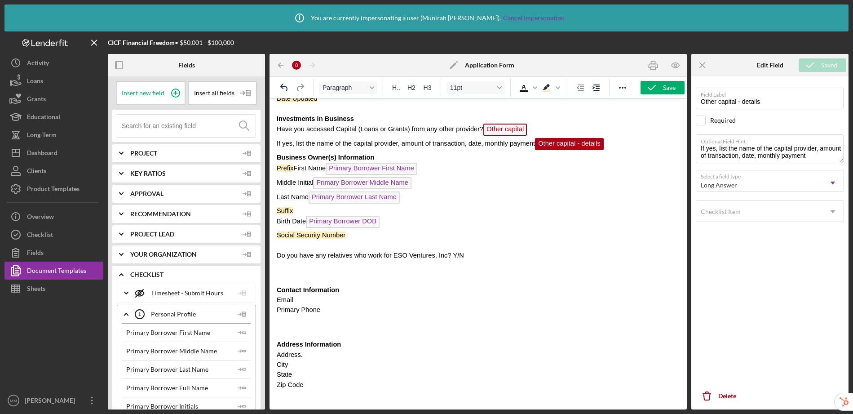
click at [478, 255] on p "Do you have any relatives who work for ESO Ventures, Inc? Y/N" at bounding box center [478, 255] width 403 height 10
click at [177, 92] on icon at bounding box center [175, 93] width 22 height 22
click at [469, 256] on span "Placeholder" at bounding box center [484, 256] width 41 height 12
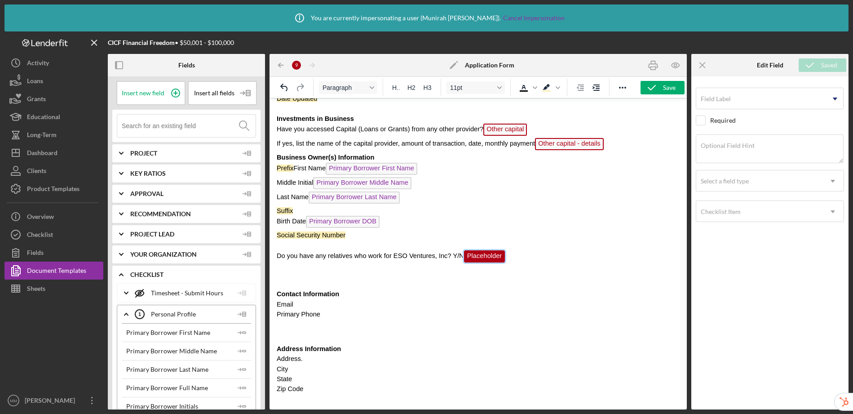
scroll to position [463, 0]
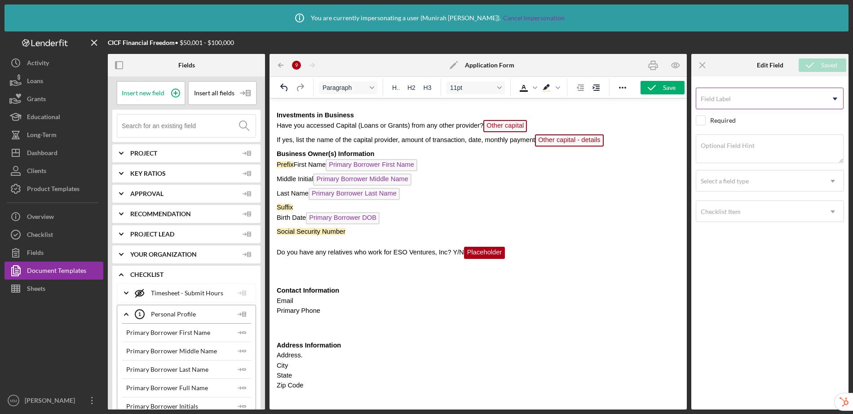
click at [718, 101] on label "Field Label" at bounding box center [716, 98] width 30 height 7
click at [718, 101] on input "Field Label" at bounding box center [770, 99] width 148 height 22
type input "Relatives who work for ESO Ventures, Inc?"
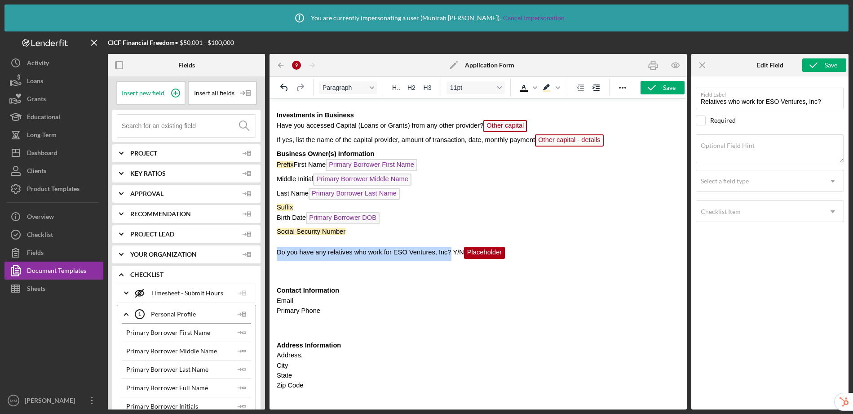
drag, startPoint x: 452, startPoint y: 254, endPoint x: 267, endPoint y: 251, distance: 184.2
click at [270, 251] on html "CICF Loan Application Loan Application Loan Officer: Lender Contact Full Name S…" at bounding box center [478, 34] width 417 height 797
copy span "Do you have any relatives who work for ESO Ventures, Inc?"
click at [795, 152] on textarea "Optional Field Hint" at bounding box center [770, 148] width 148 height 29
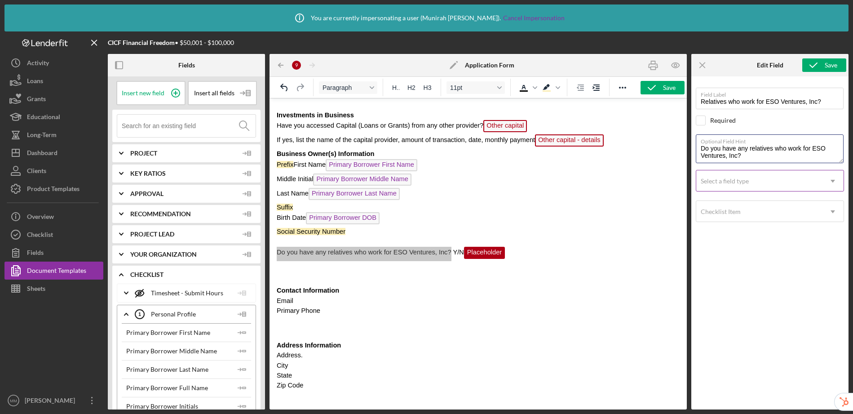
type textarea "Do you have any relatives who work for ESO Ventures, Inc?"
click at [767, 178] on div "Select a field type" at bounding box center [759, 181] width 126 height 21
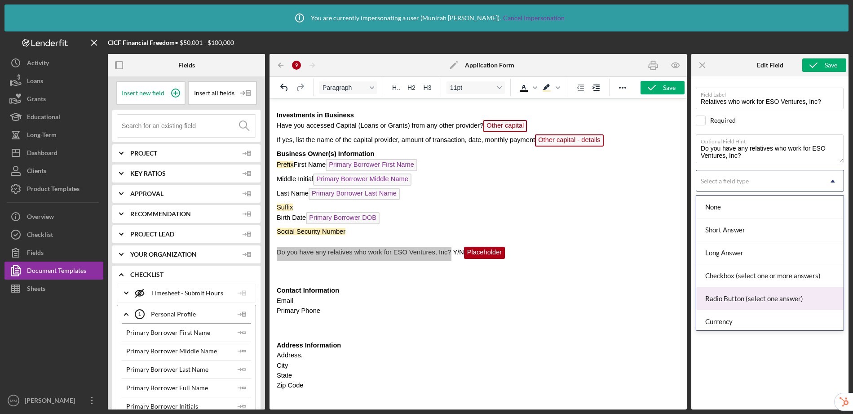
click at [742, 302] on div "Radio Button (select one answer)" at bounding box center [769, 298] width 147 height 23
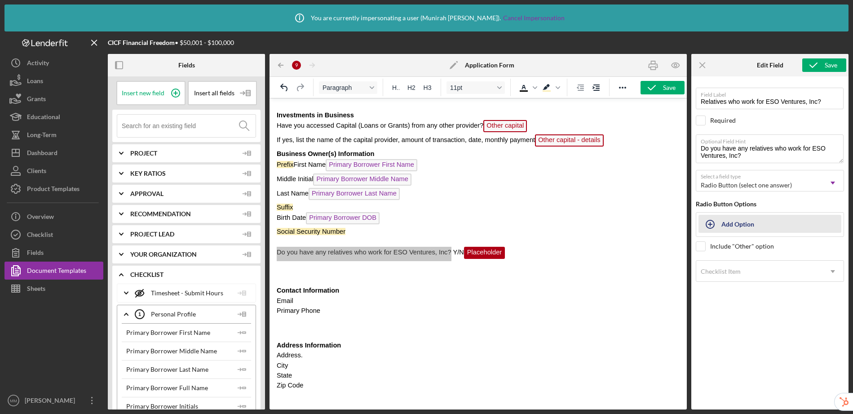
click at [727, 227] on div "Add Option" at bounding box center [738, 223] width 33 height 17
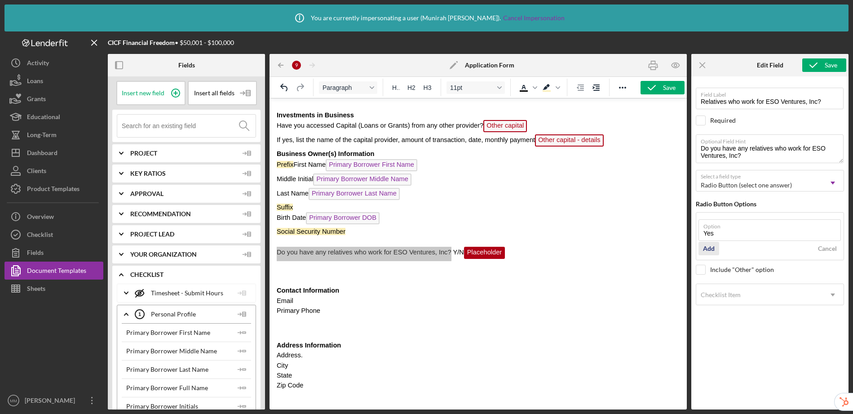
type input "Yes"
click at [706, 245] on div "Add" at bounding box center [709, 248] width 12 height 13
type input "No"
click at [709, 273] on div "Add" at bounding box center [709, 271] width 12 height 13
click at [824, 64] on icon "submit" at bounding box center [813, 65] width 22 height 22
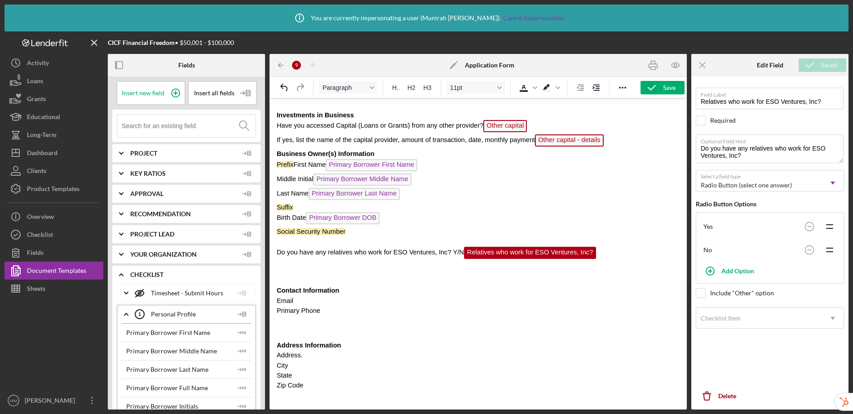
click at [428, 266] on body "CICF Loan Application Loan Application Loan Officer: Lender Contact Full Name S…" at bounding box center [478, 34] width 403 height 782
click at [464, 253] on span "Do you have any relatives who work for ESO Ventures, Inc? Y/N Relatives who wor…" at bounding box center [436, 251] width 319 height 7
click at [360, 293] on p "Contact Information" at bounding box center [478, 290] width 403 height 10
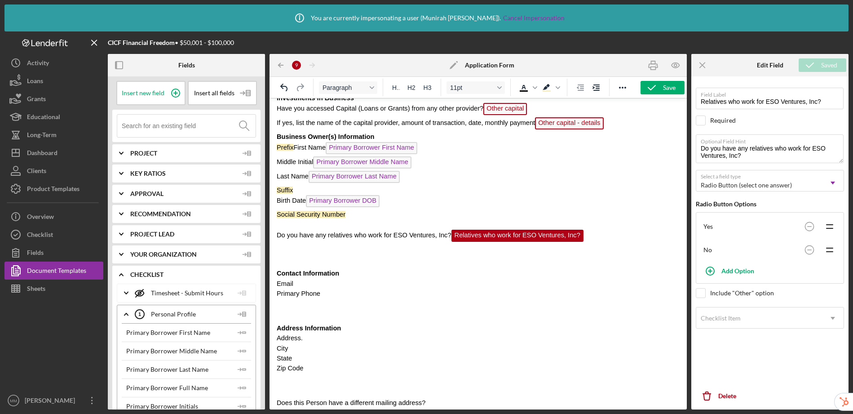
scroll to position [487, 0]
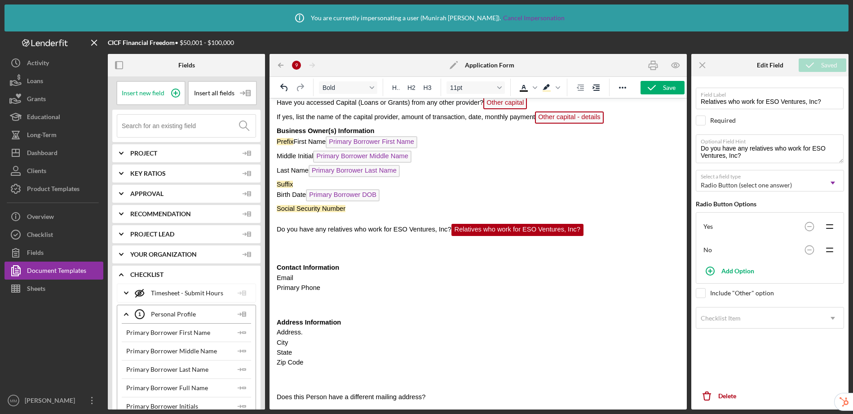
click at [279, 266] on span "Contact Information" at bounding box center [308, 267] width 62 height 7
drag, startPoint x: 279, startPoint y: 266, endPoint x: 345, endPoint y: 267, distance: 66.1
click at [345, 267] on p "Contact Information" at bounding box center [478, 267] width 403 height 10
click at [546, 89] on icon "Background color Light Yellow" at bounding box center [546, 87] width 7 height 6
drag, startPoint x: 346, startPoint y: 323, endPoint x: 531, endPoint y: 411, distance: 204.4
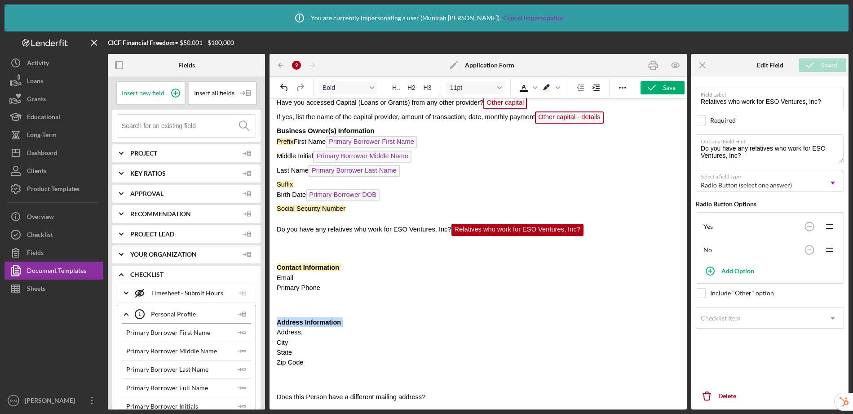
click at [270, 319] on html "CICF Loan Application Loan Application Loan Officer: Lender Contact Full Name S…" at bounding box center [478, 11] width 417 height 797
click at [546, 87] on icon "Background color Light Yellow" at bounding box center [546, 87] width 7 height 6
drag, startPoint x: 426, startPoint y: 396, endPoint x: 539, endPoint y: 492, distance: 147.3
click at [270, 400] on html "CICF Loan Application Loan Application Loan Officer: Lender Contact Full Name S…" at bounding box center [478, 11] width 417 height 797
click at [545, 89] on icon "Background color Light Yellow" at bounding box center [546, 87] width 7 height 6
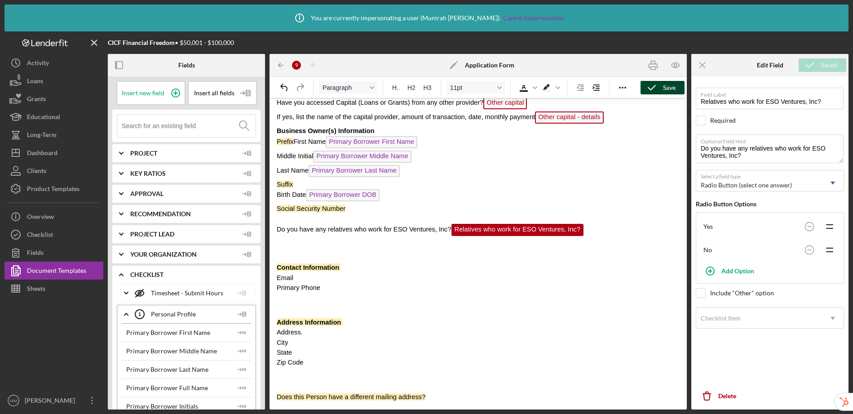
click at [655, 87] on icon "button" at bounding box center [652, 87] width 22 height 22
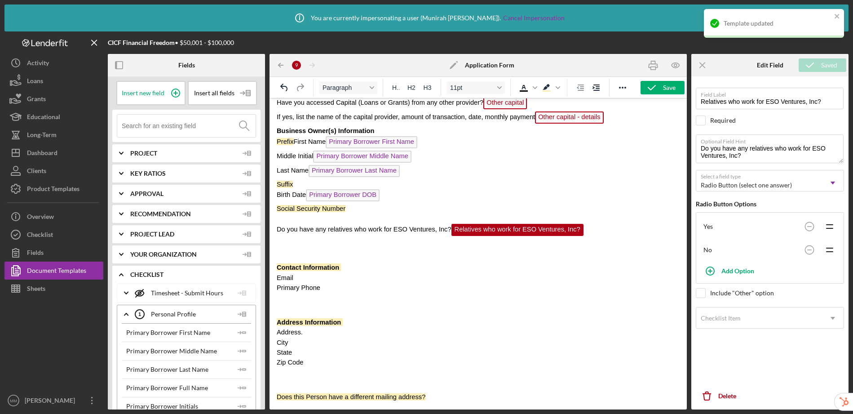
click at [297, 245] on p "Rich Text Area. Press ALT-0 for help." at bounding box center [478, 250] width 403 height 10
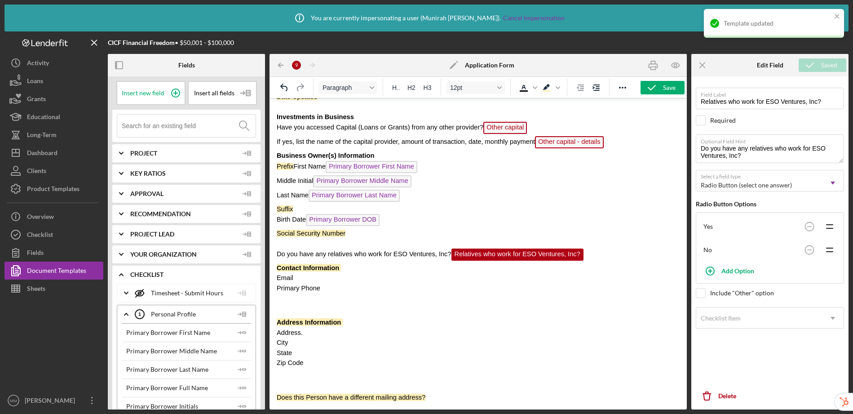
click at [306, 306] on p "Rich Text Area. Press ALT-0 for help." at bounding box center [478, 305] width 403 height 10
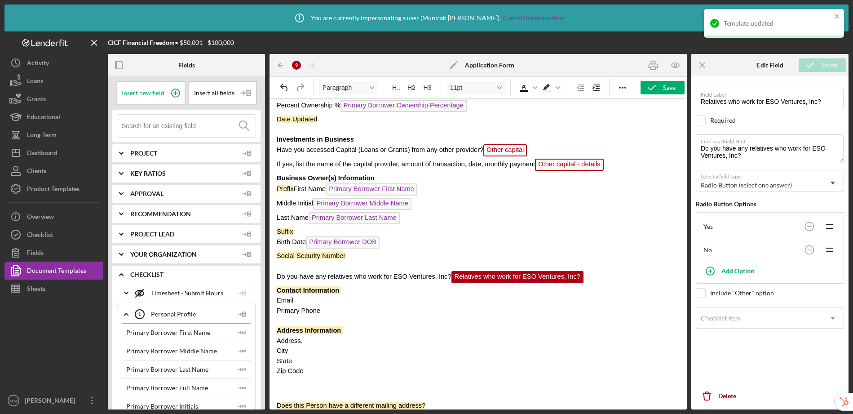
scroll to position [448, 0]
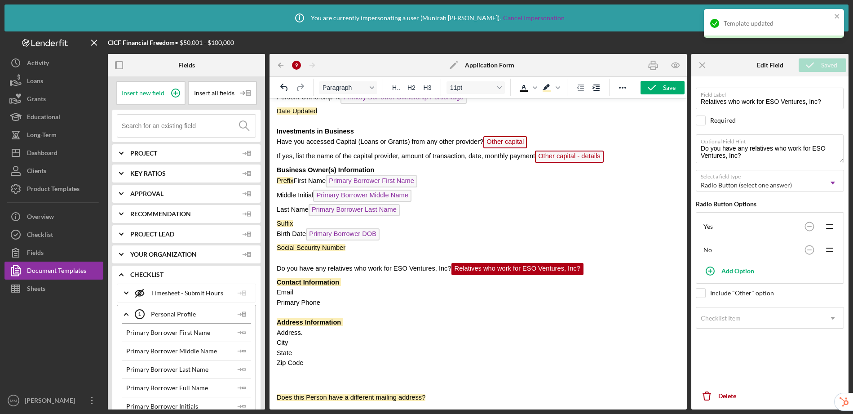
click at [286, 385] on body "CICF Loan Application Loan Application Loan Officer: Lender Contact Full Name S…" at bounding box center [478, 30] width 403 height 743
click at [287, 382] on p "Rich Text Area. Press ALT-0 for help." at bounding box center [478, 380] width 403 height 10
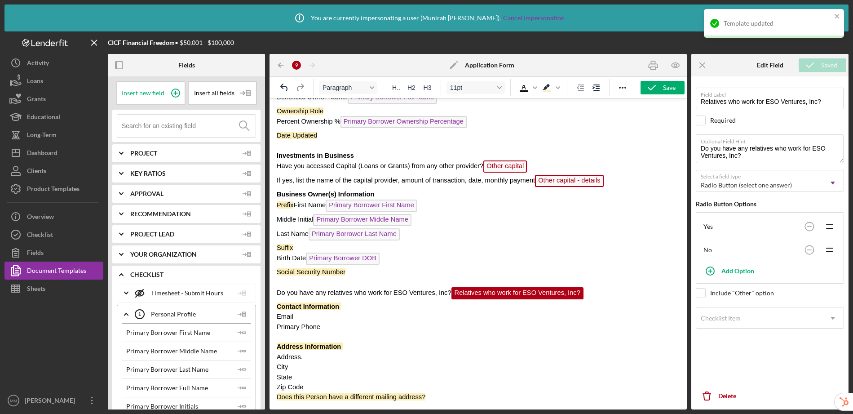
scroll to position [424, 0]
click at [675, 88] on button "Save" at bounding box center [663, 87] width 44 height 13
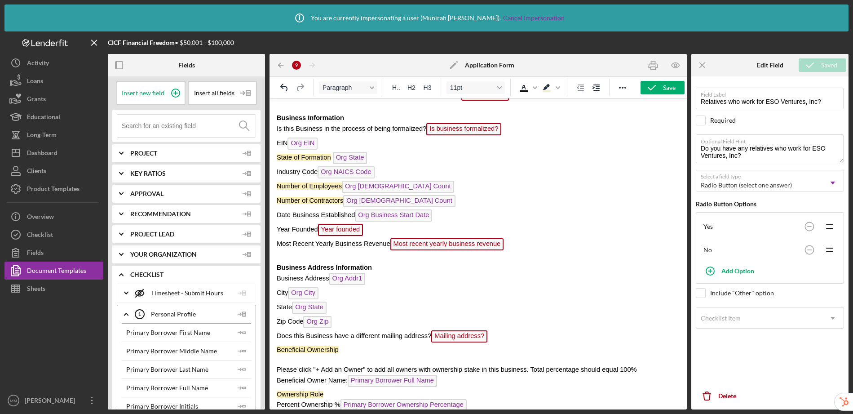
scroll to position [0, 0]
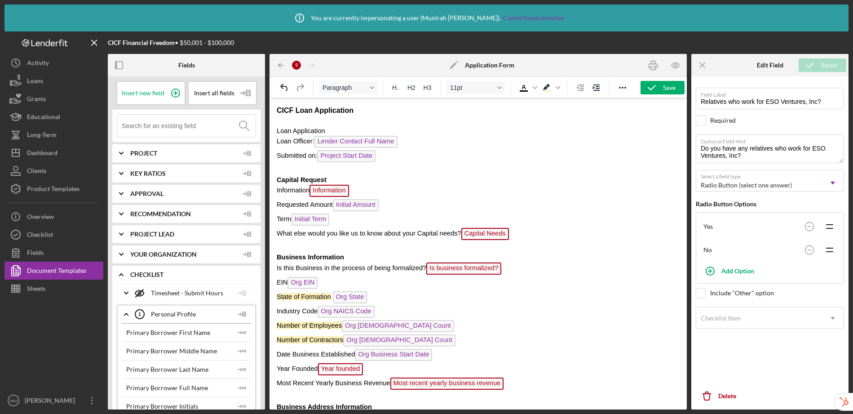
click at [326, 190] on span "Information" at bounding box center [329, 191] width 39 height 12
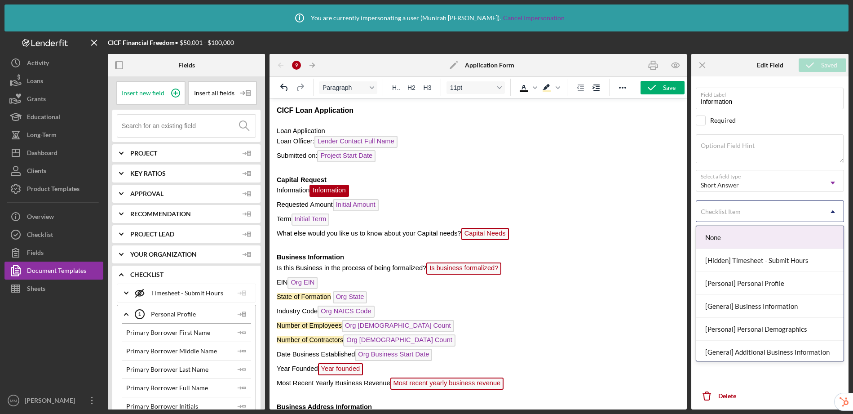
click at [750, 213] on div "Checklist Item" at bounding box center [759, 211] width 126 height 21
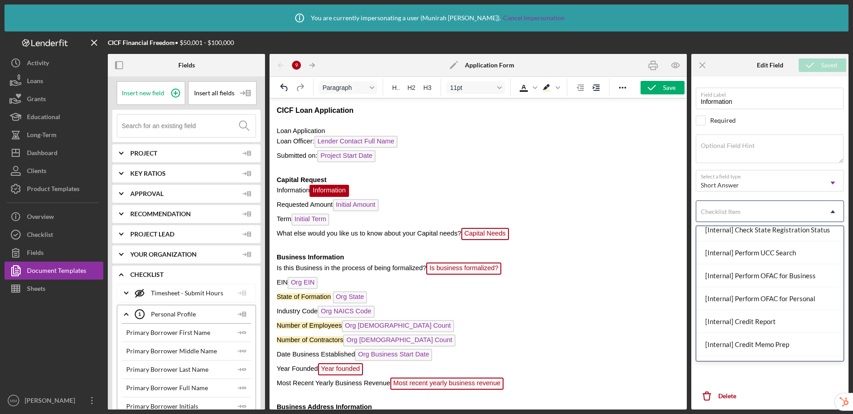
scroll to position [988, 0]
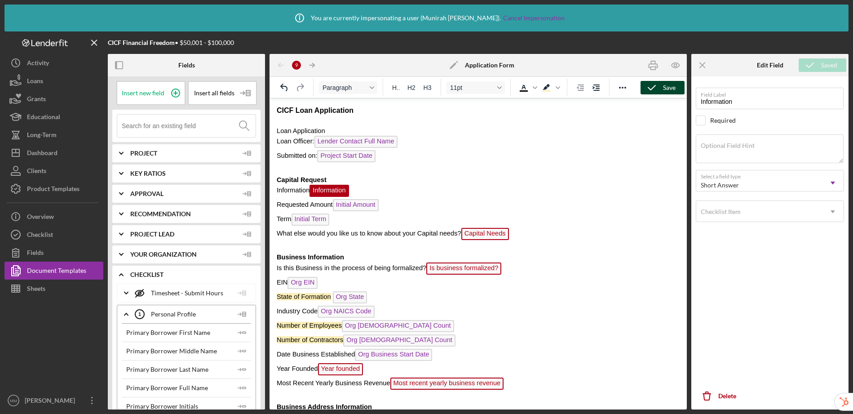
click at [671, 87] on div "Save" at bounding box center [669, 87] width 13 height 13
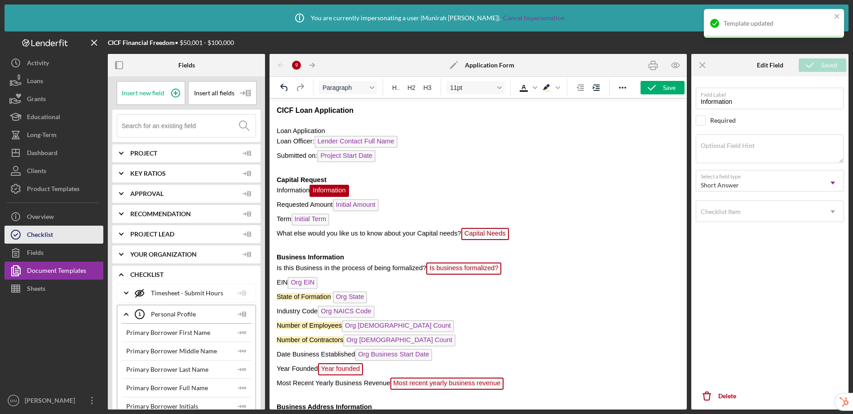
click at [42, 232] on div "Checklist" at bounding box center [40, 236] width 26 height 20
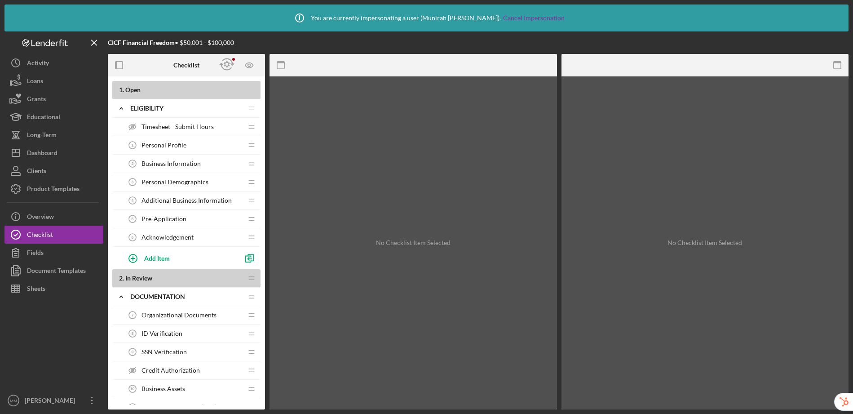
click at [168, 236] on span "Acknowledgement" at bounding box center [168, 237] width 52 height 7
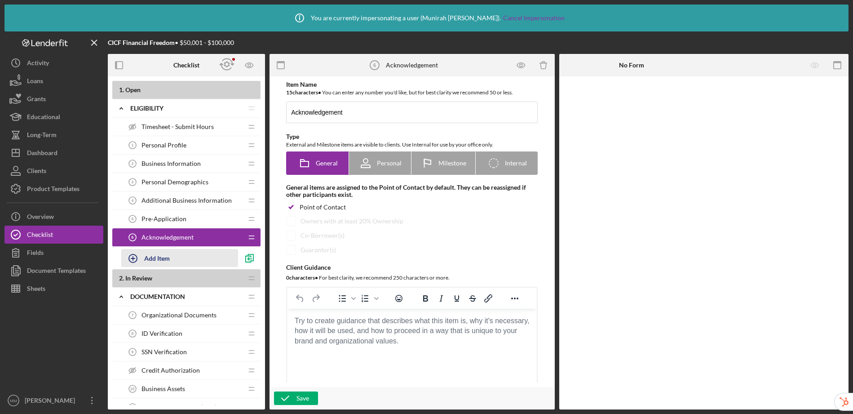
click at [159, 257] on div "Add Item" at bounding box center [157, 257] width 26 height 17
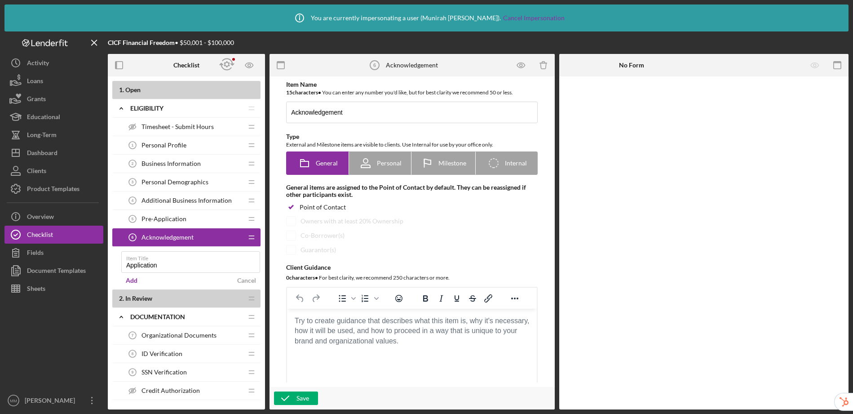
type input "Application"
click at [130, 287] on form "Item Title Application Add Cancel" at bounding box center [190, 268] width 139 height 43
click at [130, 282] on div "Add" at bounding box center [132, 280] width 12 height 13
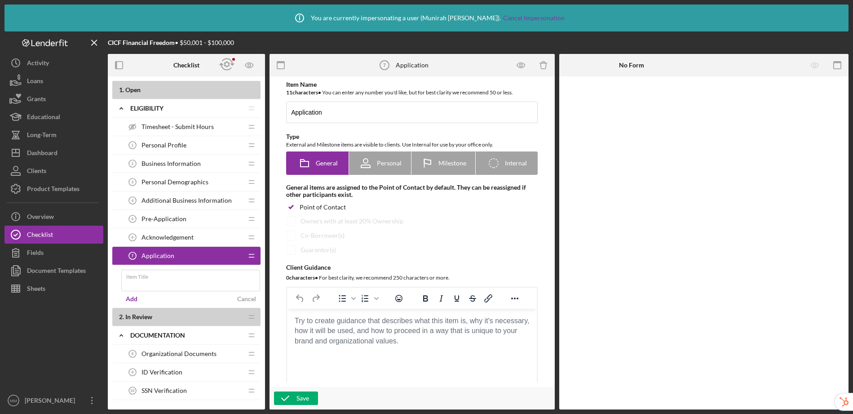
click at [187, 253] on div "Application 7 Application" at bounding box center [183, 256] width 119 height 18
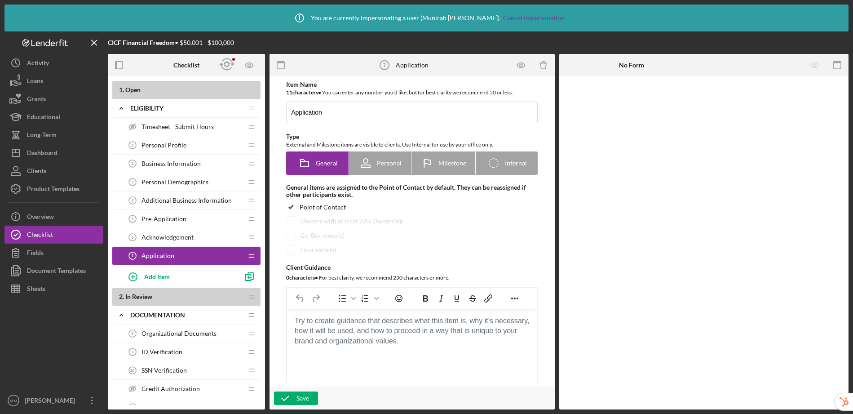
click at [322, 322] on body "Rich Text Area. Press ALT-0 for help." at bounding box center [411, 321] width 235 height 10
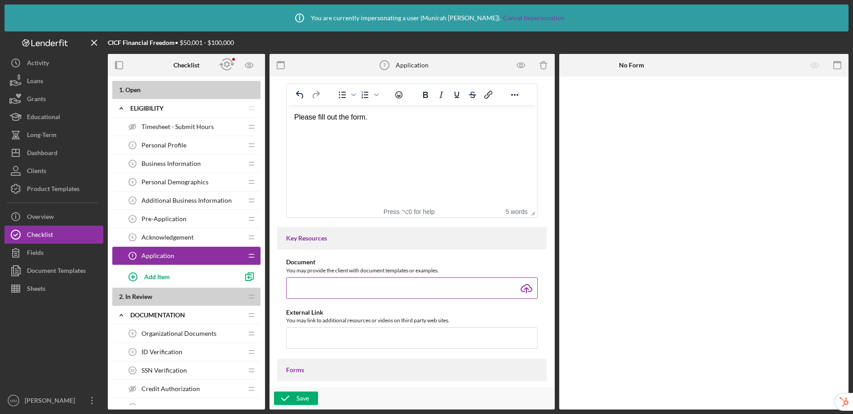
scroll to position [245, 0]
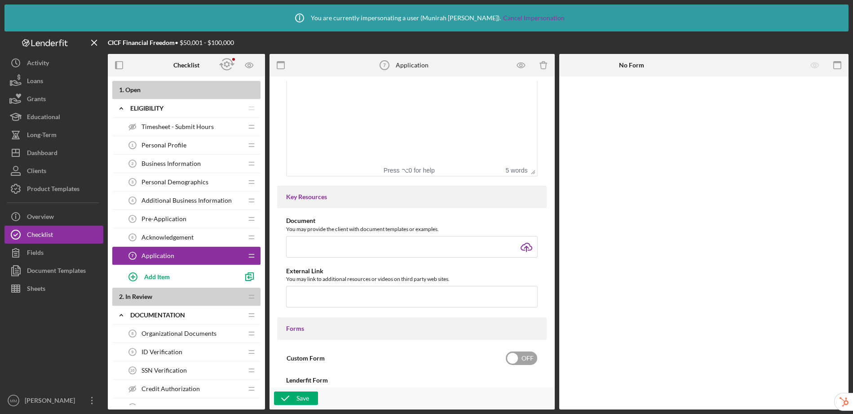
click at [521, 353] on input "checkbox" at bounding box center [521, 357] width 31 height 13
checkbox input "true"
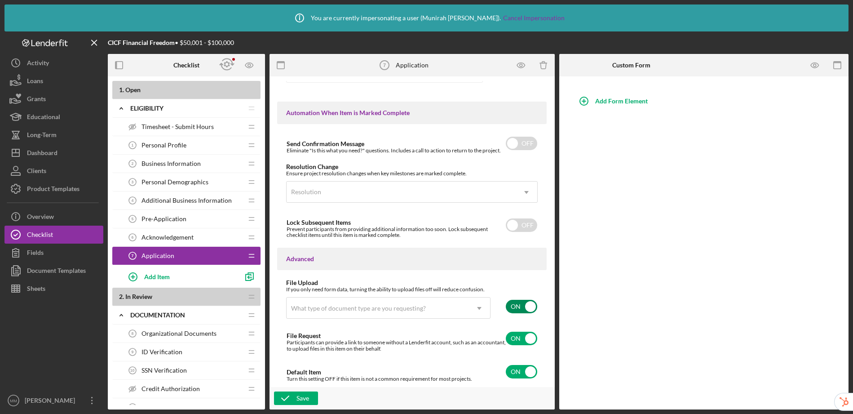
click at [520, 308] on input "checkbox" at bounding box center [521, 306] width 31 height 13
checkbox input "false"
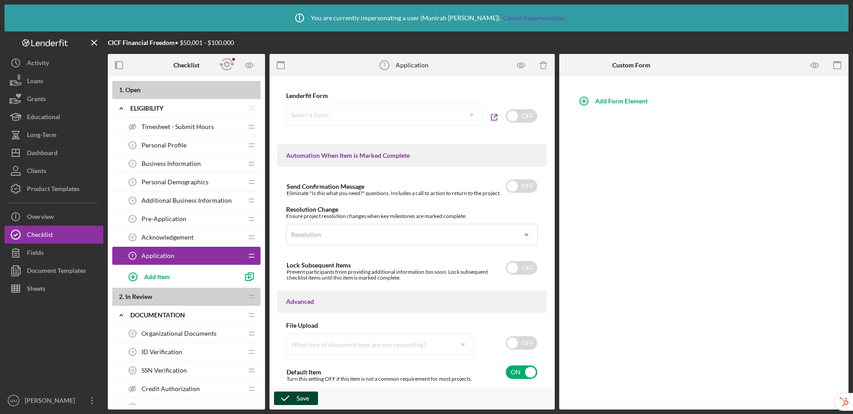
click at [301, 393] on div "Save" at bounding box center [303, 397] width 13 height 13
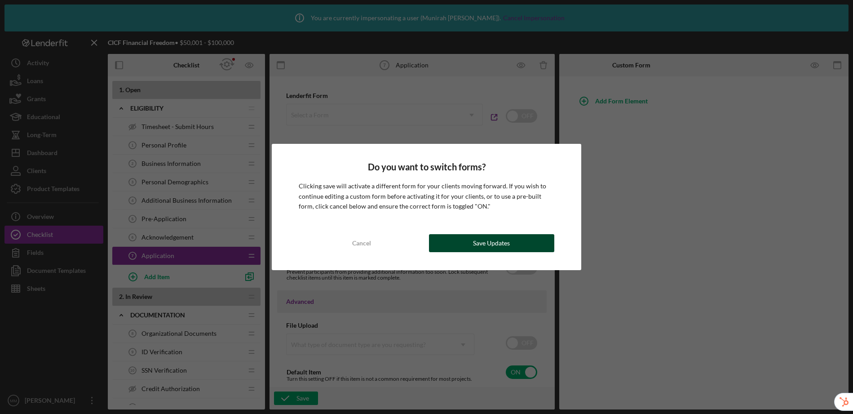
click at [461, 236] on button "Save Updates" at bounding box center [492, 243] width 126 height 18
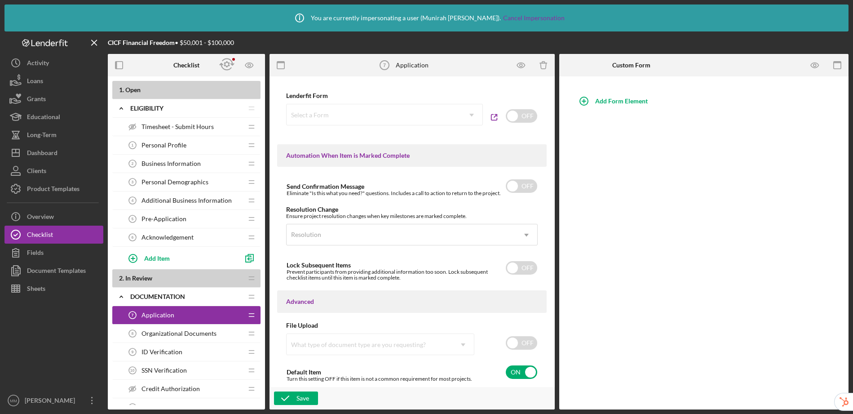
click at [181, 316] on div "Application 7 Application" at bounding box center [183, 315] width 119 height 18
click at [47, 270] on div "Document Templates" at bounding box center [56, 271] width 59 height 20
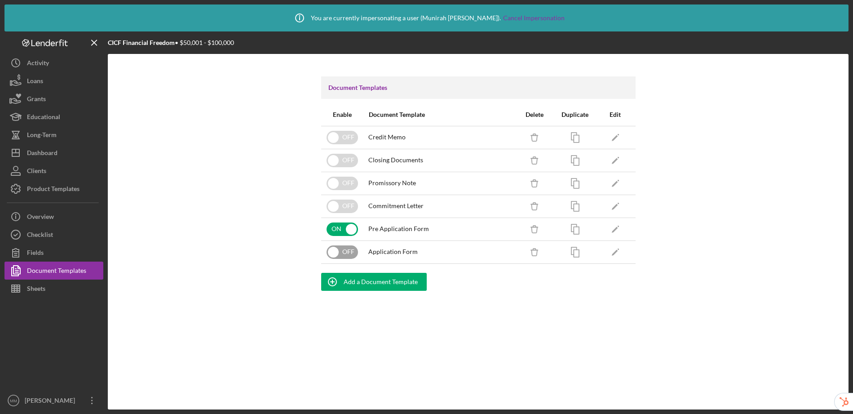
click at [332, 250] on input "checkbox" at bounding box center [342, 251] width 31 height 13
checkbox input "true"
click at [615, 255] on icon "Icon/Edit" at bounding box center [615, 252] width 20 height 20
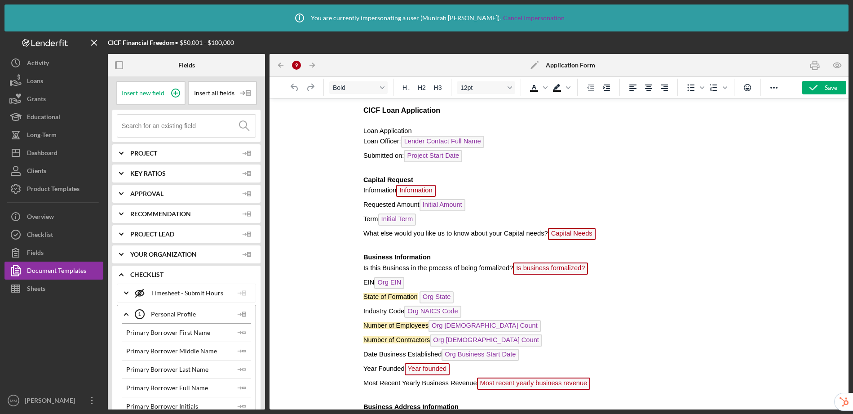
click at [428, 189] on span "Information" at bounding box center [415, 191] width 39 height 12
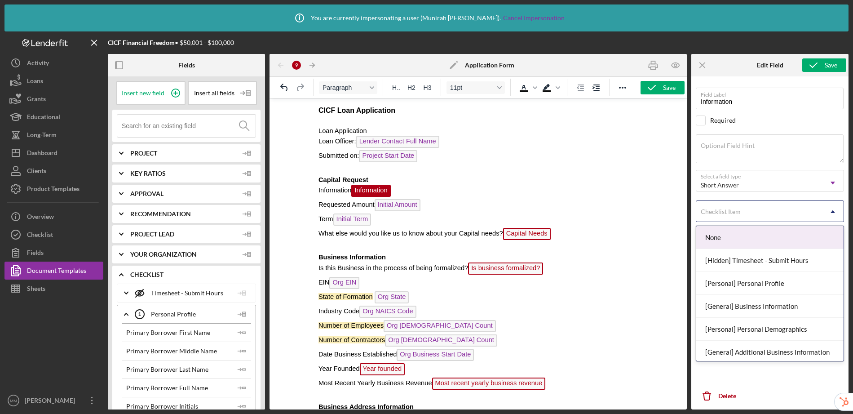
click at [749, 213] on div "Checklist Item" at bounding box center [759, 211] width 126 height 21
type input "App"
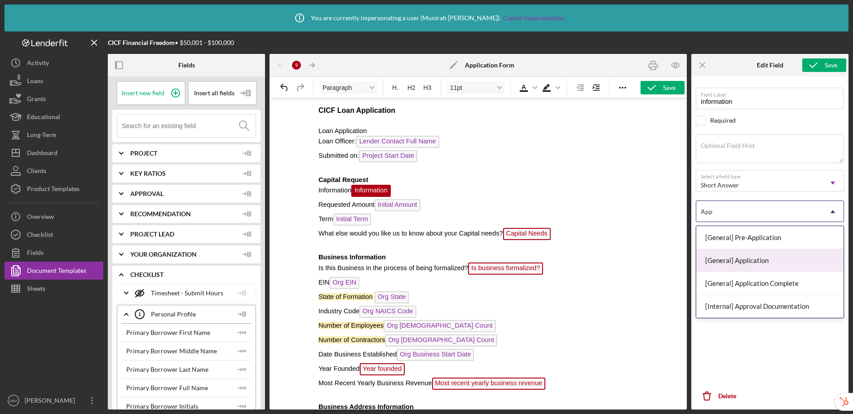
click at [727, 254] on div "[General] Application" at bounding box center [769, 260] width 147 height 23
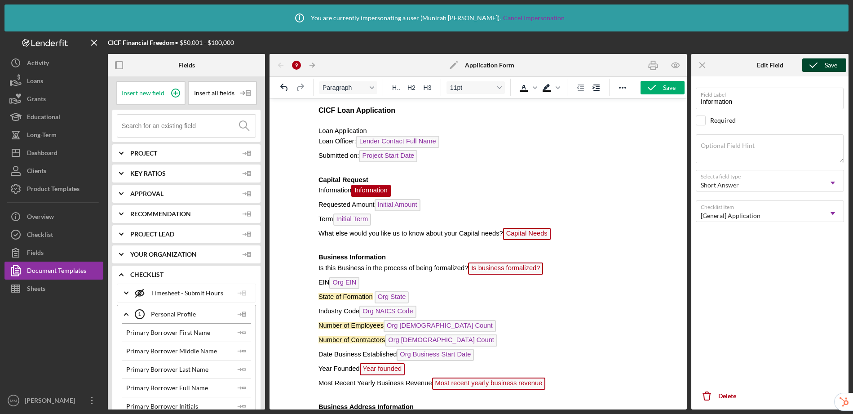
click at [813, 62] on icon "submit" at bounding box center [813, 65] width 22 height 22
click at [542, 235] on span "Capital Needs" at bounding box center [527, 234] width 48 height 12
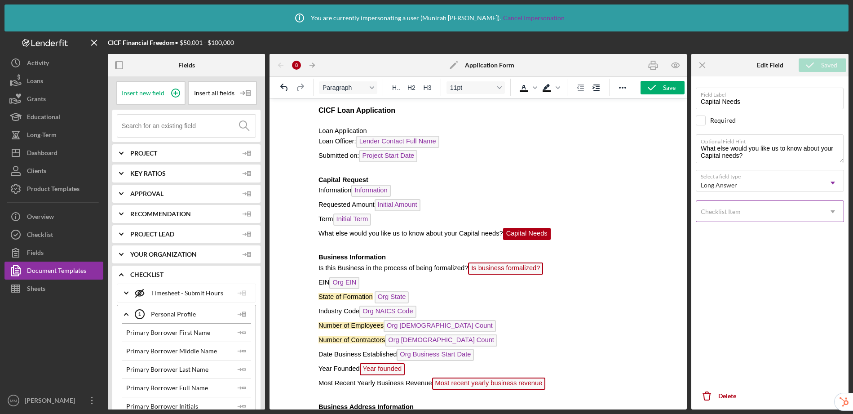
click at [750, 216] on div "Checklist Item" at bounding box center [759, 211] width 126 height 21
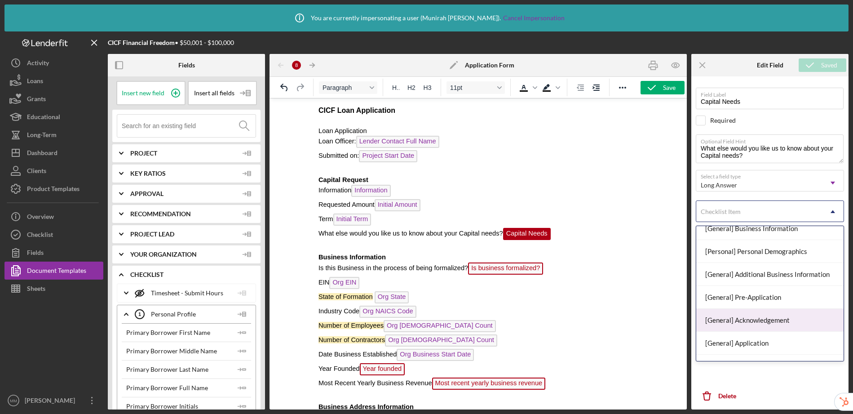
scroll to position [83, 0]
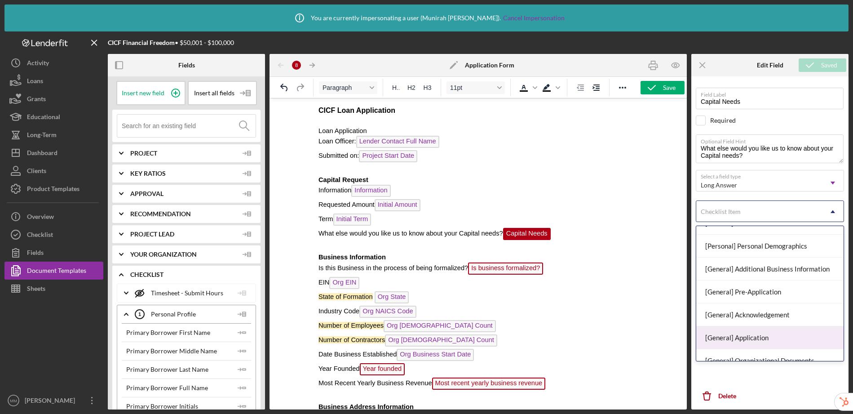
click at [731, 333] on div "[General] Application" at bounding box center [769, 337] width 147 height 23
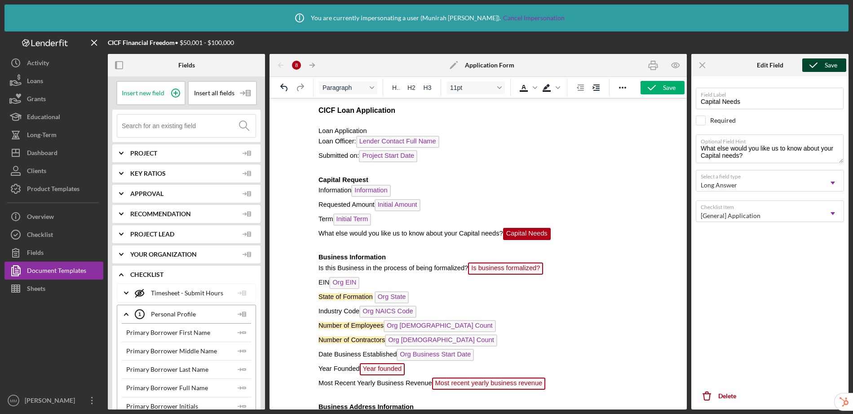
click at [812, 67] on icon "submit" at bounding box center [813, 65] width 22 height 22
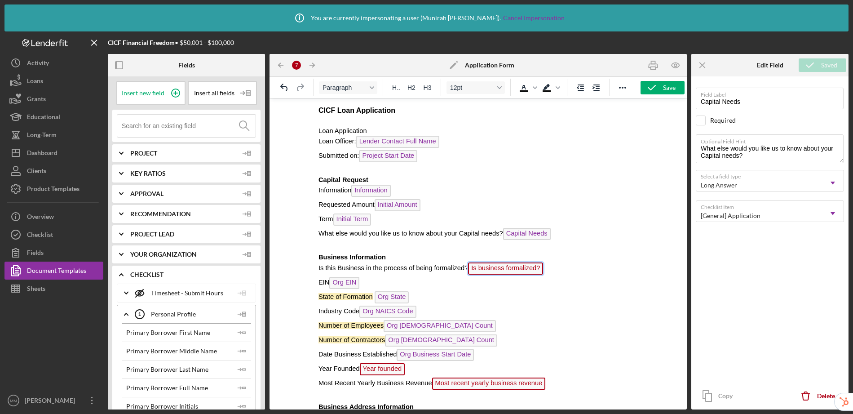
click at [532, 268] on span "Is business formalized?" at bounding box center [505, 268] width 75 height 12
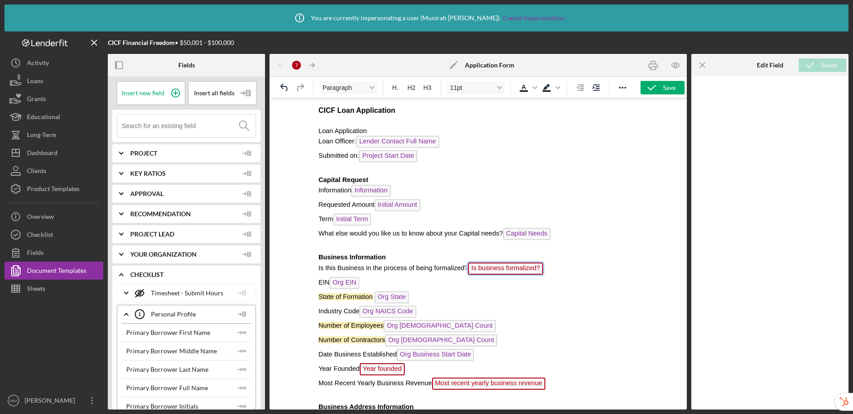
scroll to position [15, 0]
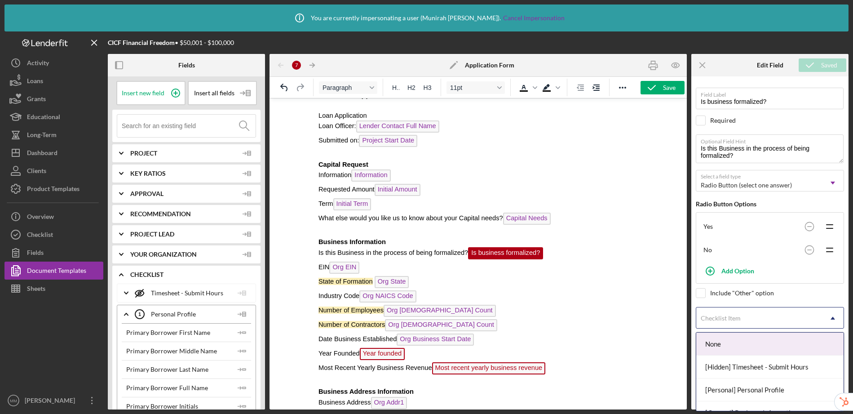
click at [757, 317] on div "Checklist Item" at bounding box center [759, 318] width 126 height 21
type input "app"
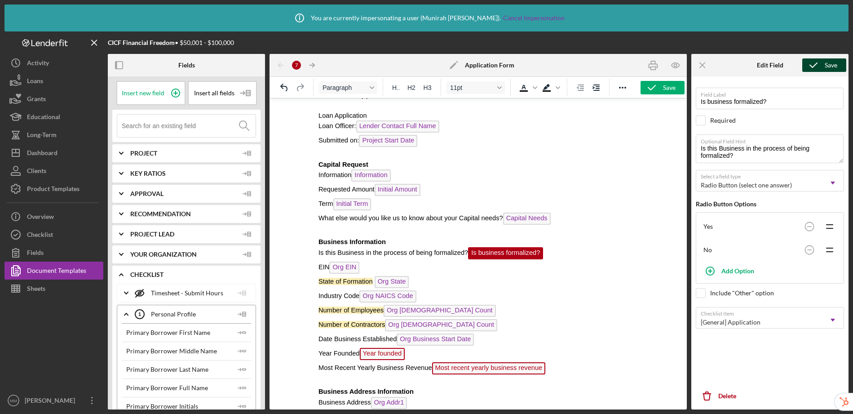
click at [819, 67] on icon "submit" at bounding box center [813, 65] width 22 height 22
click at [381, 354] on span "Year founded" at bounding box center [381, 354] width 45 height 12
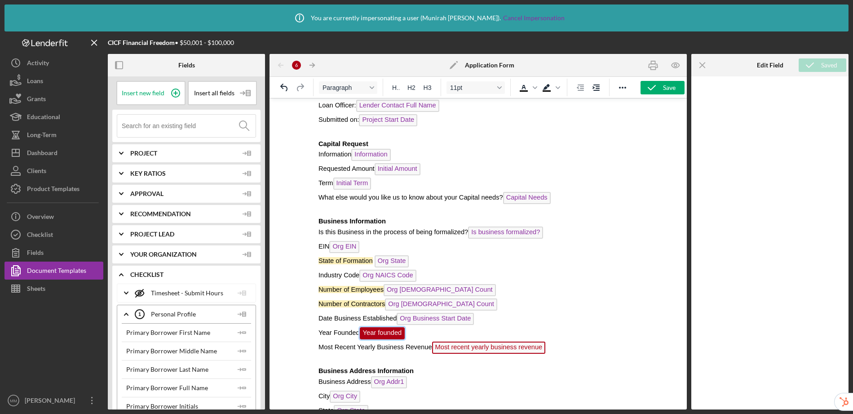
scroll to position [116, 0]
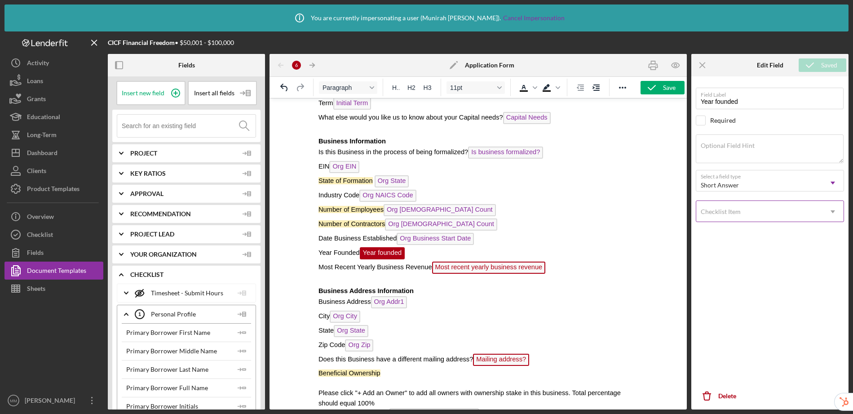
click at [743, 214] on div "Checklist Item" at bounding box center [759, 211] width 126 height 21
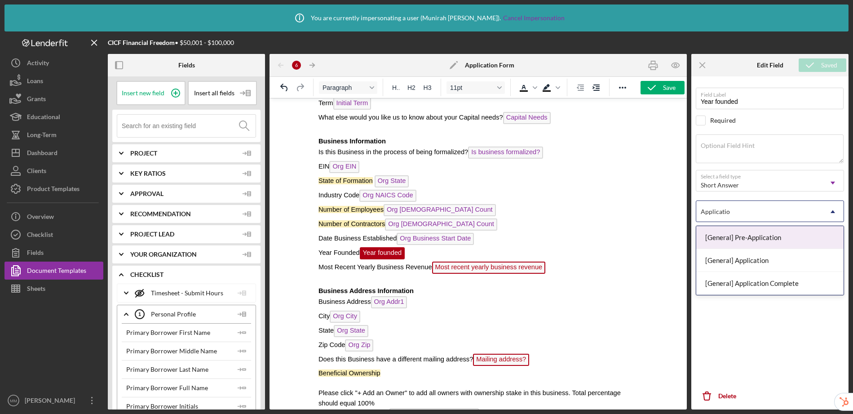
type input "Application"
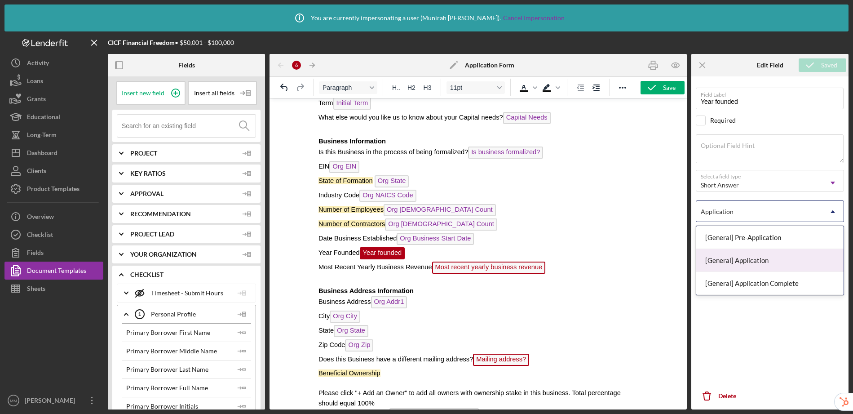
click at [727, 257] on div "[General] Application" at bounding box center [769, 260] width 147 height 23
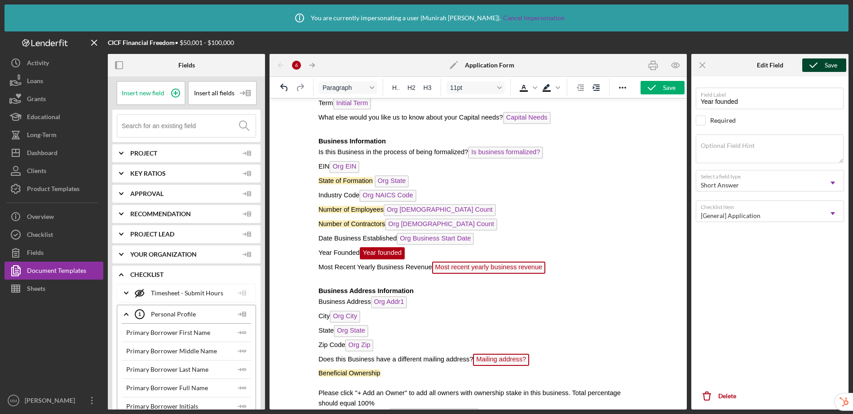
click at [825, 62] on div "Save" at bounding box center [831, 64] width 13 height 13
click at [510, 268] on span "Most recent yearly business revenue" at bounding box center [489, 267] width 114 height 12
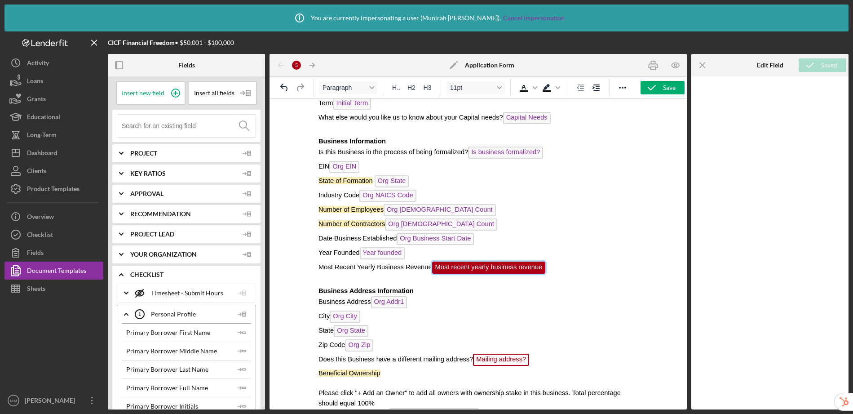
scroll to position [130, 0]
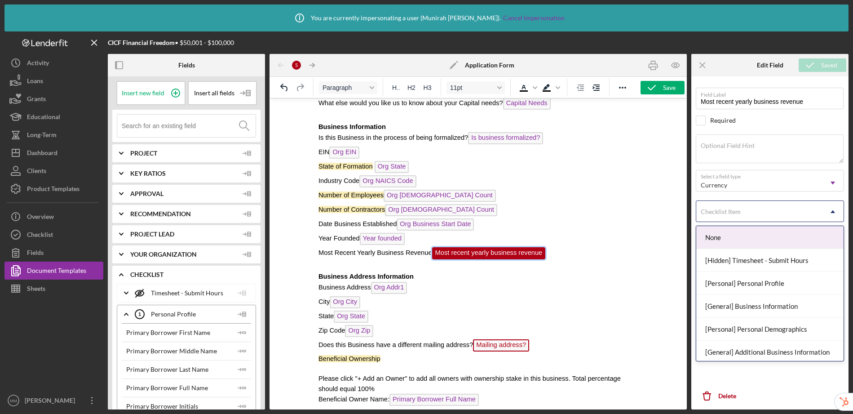
click at [747, 212] on div "Checklist Item" at bounding box center [759, 211] width 126 height 21
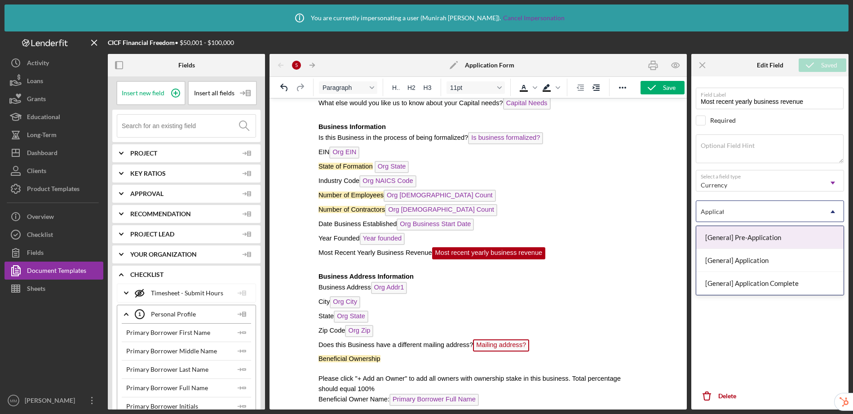
type input "Applicatio"
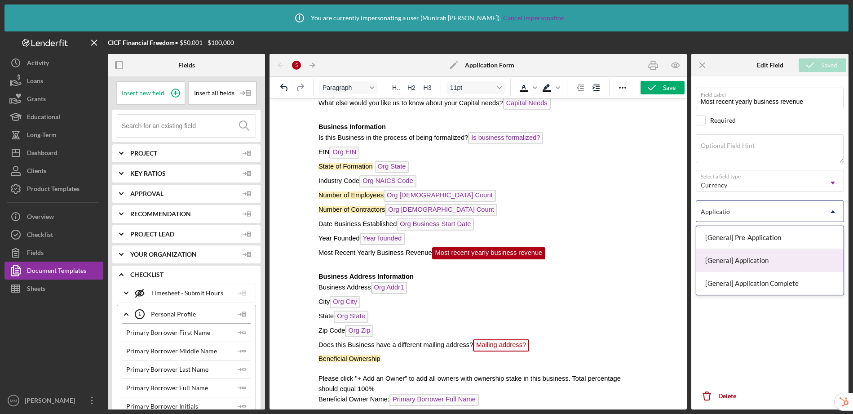
click at [735, 257] on div "[General] Application" at bounding box center [769, 260] width 147 height 23
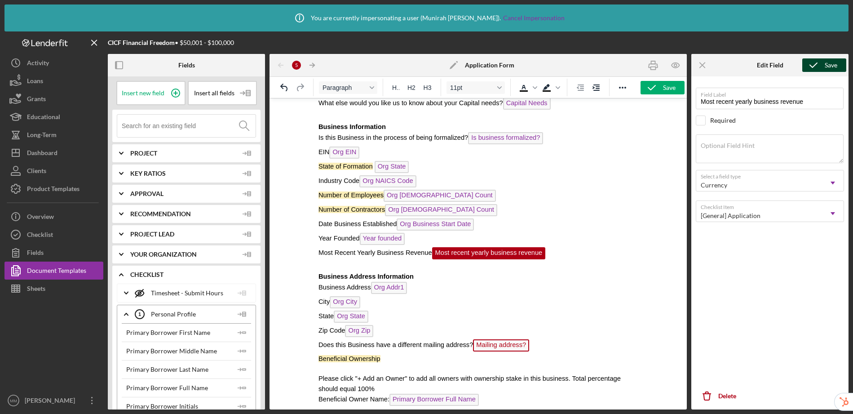
click at [821, 69] on icon "submit" at bounding box center [813, 65] width 22 height 22
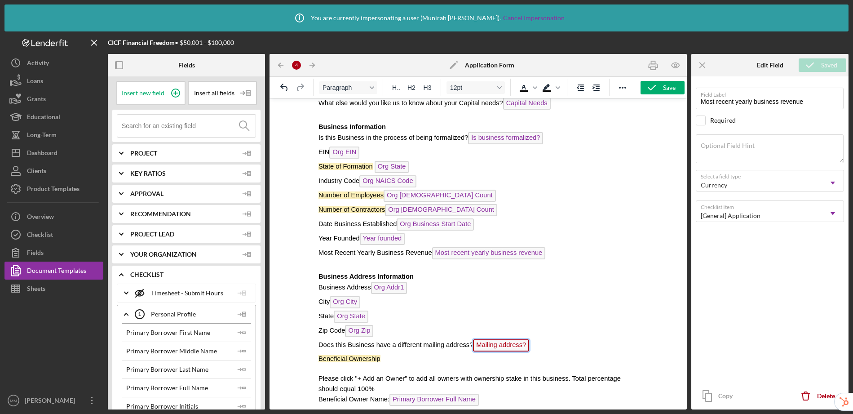
click at [501, 348] on span "Mailing address?" at bounding box center [501, 345] width 56 height 12
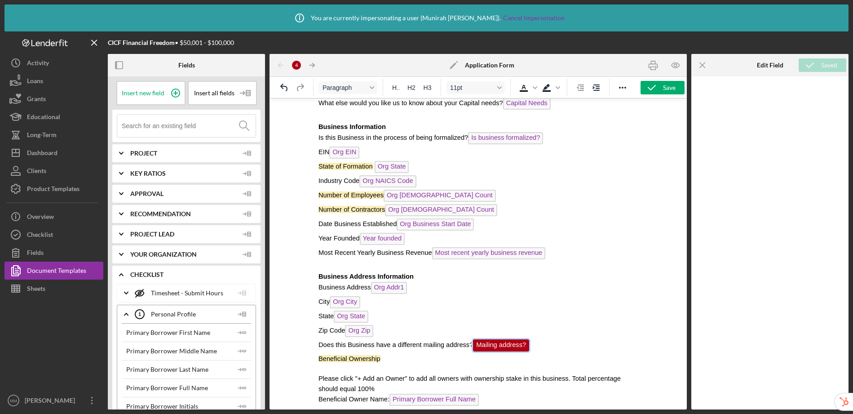
scroll to position [222, 0]
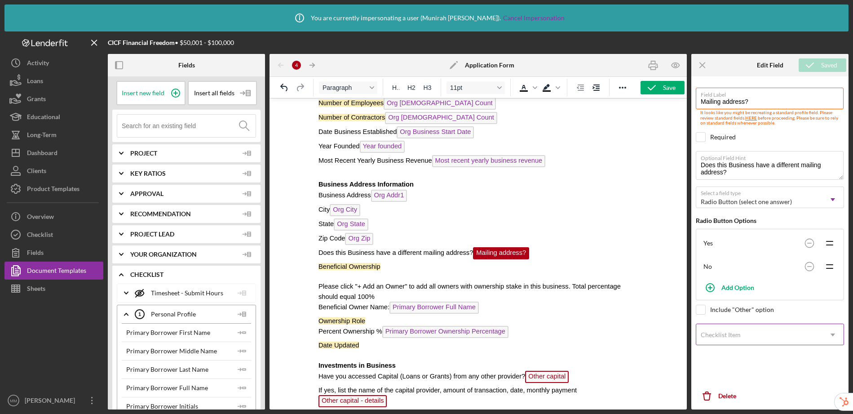
click at [739, 332] on div "Checklist Item" at bounding box center [721, 334] width 40 height 7
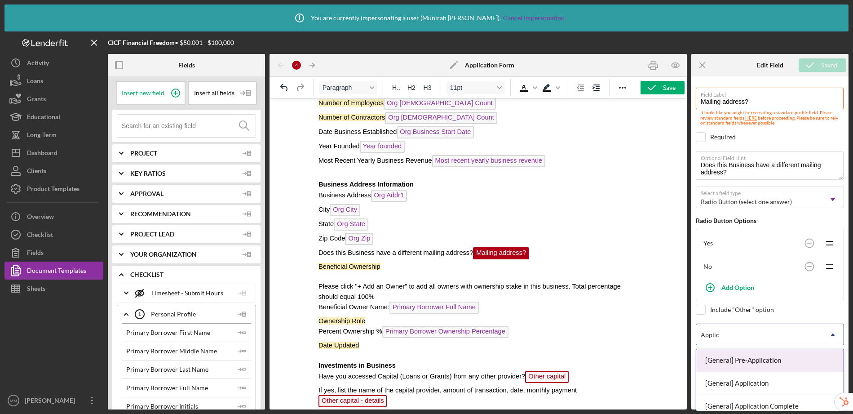
type input "Applica"
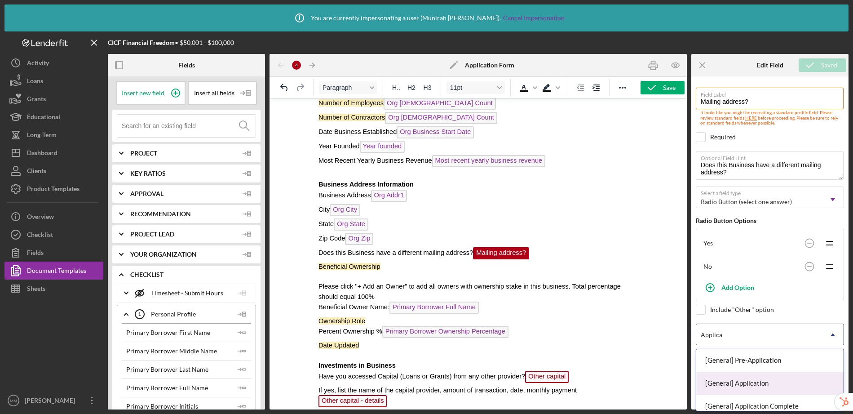
click at [740, 386] on div "[General] Application" at bounding box center [769, 383] width 147 height 23
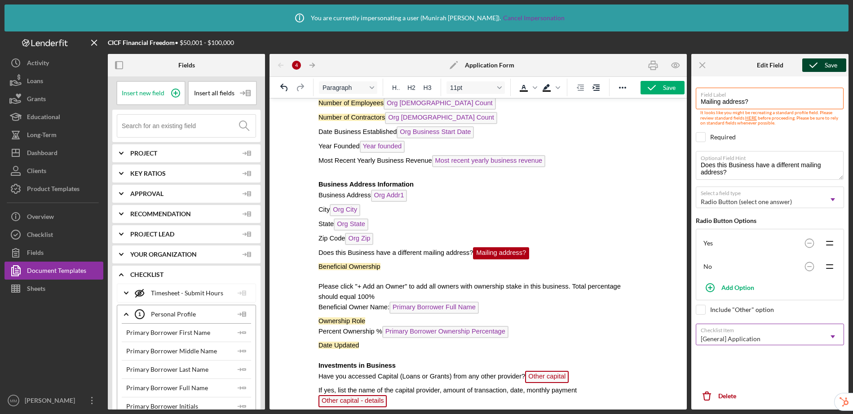
click at [815, 65] on icon "submit" at bounding box center [813, 65] width 22 height 22
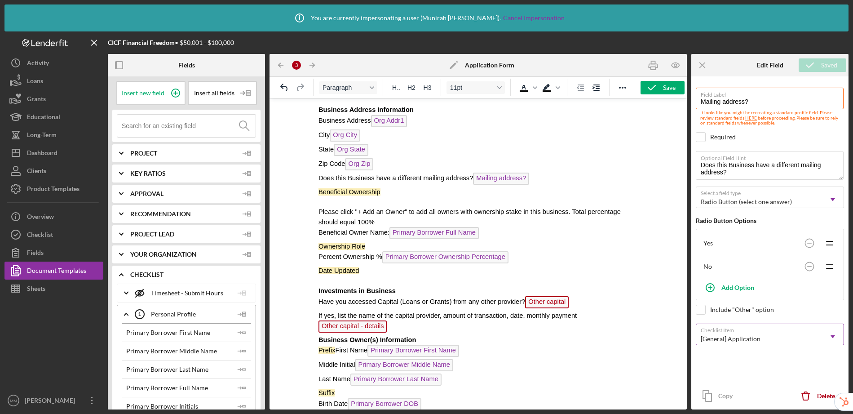
click at [552, 300] on span "Other capital" at bounding box center [547, 302] width 44 height 12
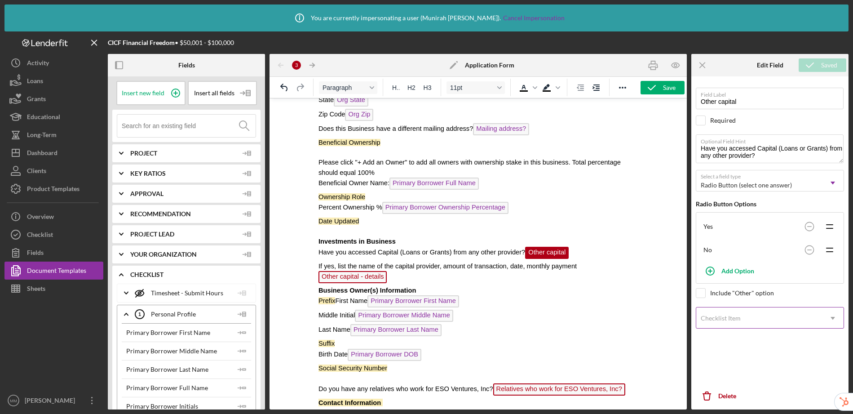
click at [732, 323] on div "Checklist Item" at bounding box center [759, 318] width 126 height 21
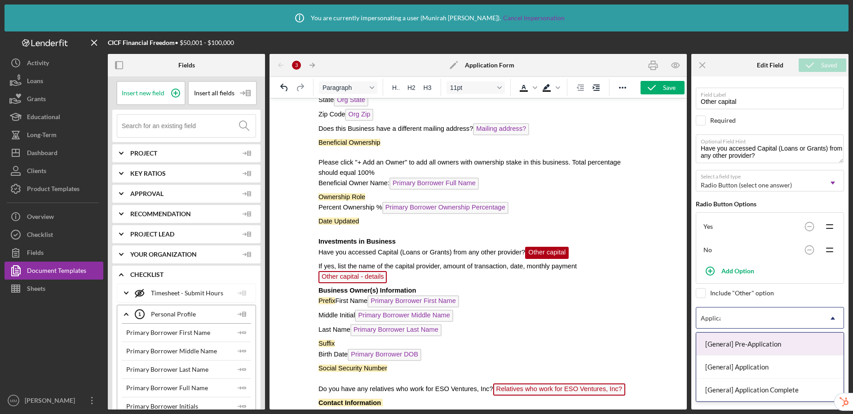
type input "Applicat"
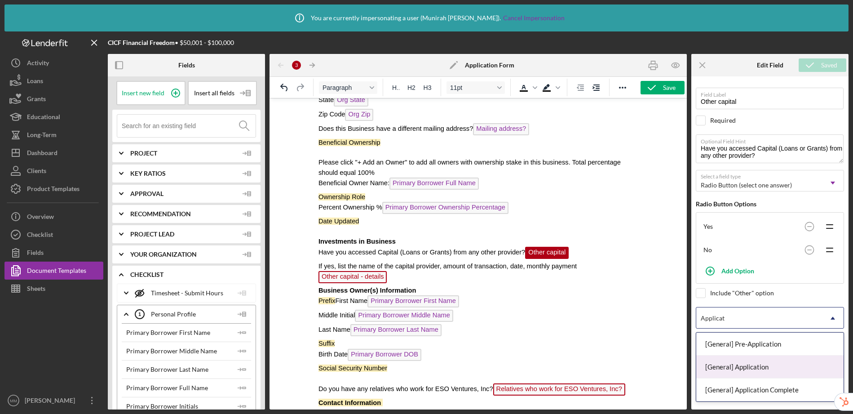
click at [729, 368] on div "[General] Application" at bounding box center [769, 366] width 147 height 23
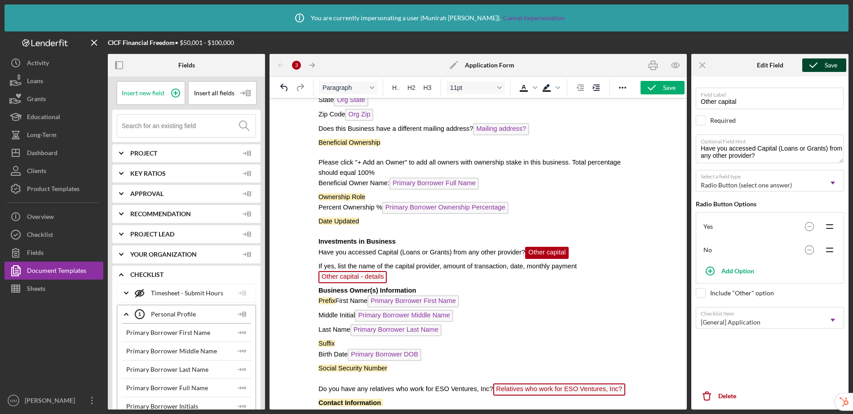
click at [816, 64] on icon "submit" at bounding box center [813, 65] width 22 height 22
click at [366, 278] on span "Other capital - details" at bounding box center [352, 277] width 68 height 12
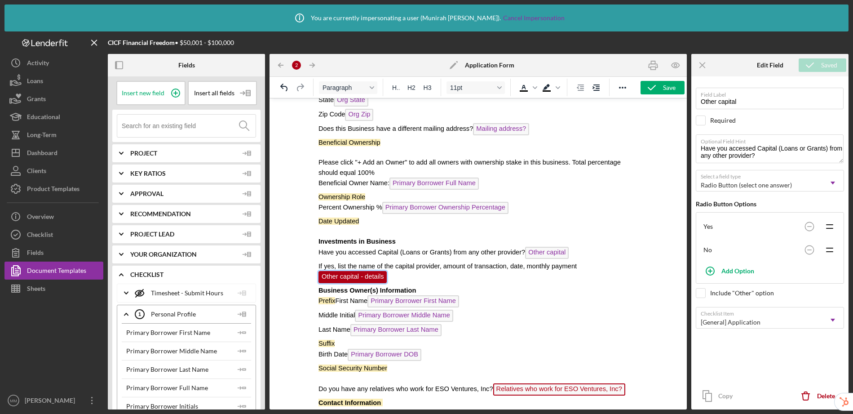
scroll to position [371, 0]
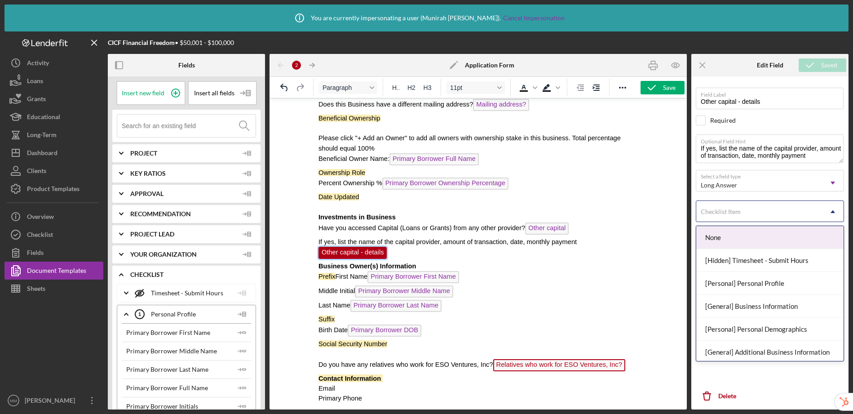
click at [745, 214] on div "Checklist Item" at bounding box center [759, 211] width 126 height 21
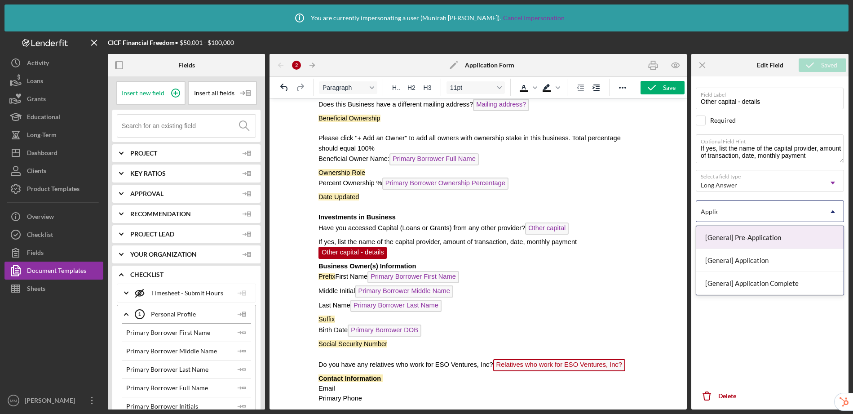
type input "Applica"
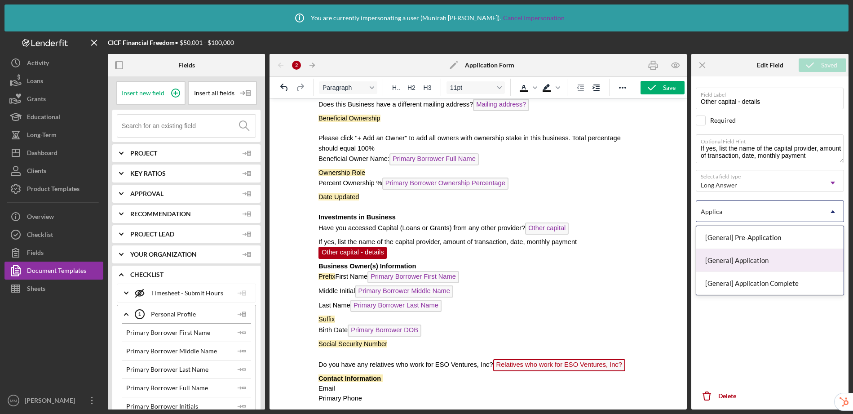
click at [743, 258] on div "[General] Application" at bounding box center [769, 260] width 147 height 23
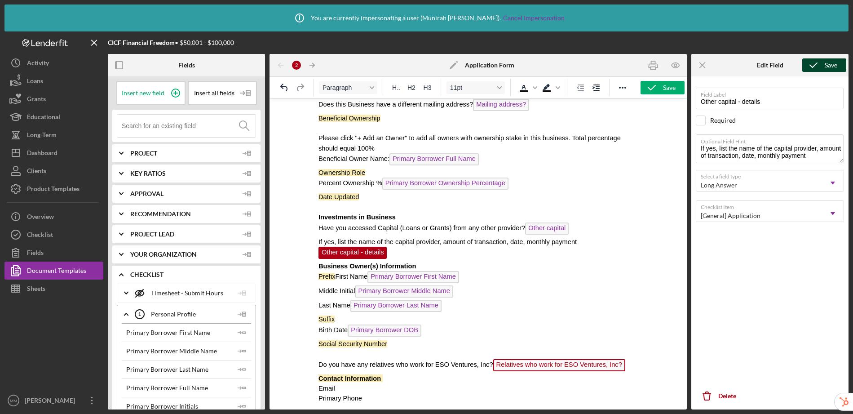
click at [815, 63] on icon "submit" at bounding box center [813, 65] width 22 height 22
click at [559, 368] on span "Relatives who work for ESO Ventures, Inc?" at bounding box center [559, 365] width 132 height 12
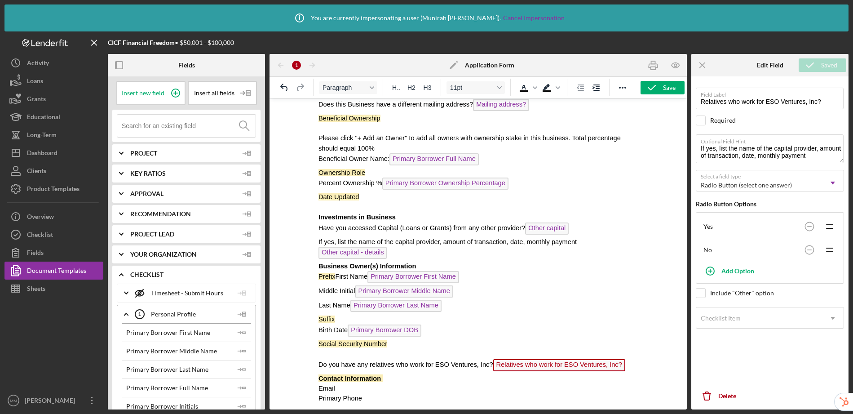
type input "Relatives who work for ESO Ventures, Inc?"
type textarea "Do you have any relatives who work for ESO Ventures, Inc?"
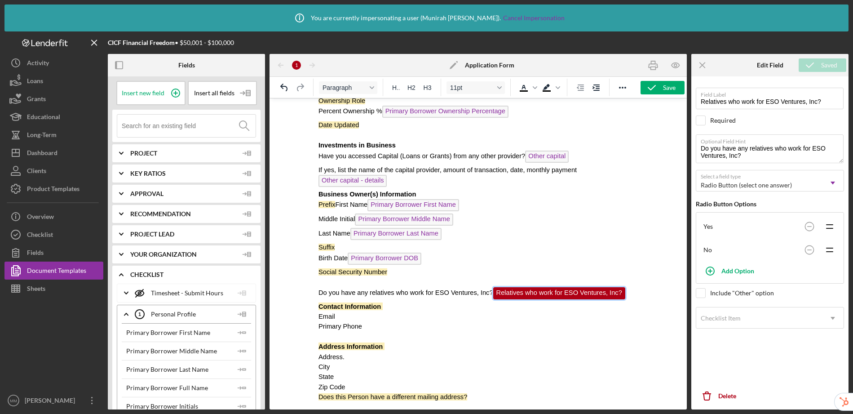
scroll to position [444, 0]
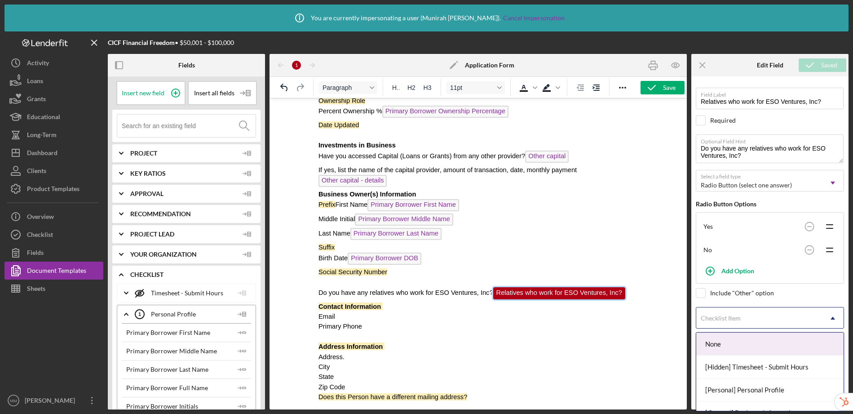
click at [724, 317] on div "Checklist Item" at bounding box center [721, 317] width 40 height 7
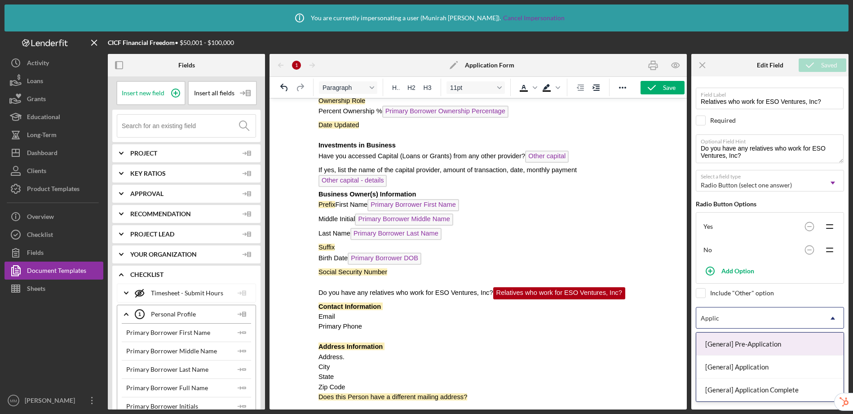
type input "Applica"
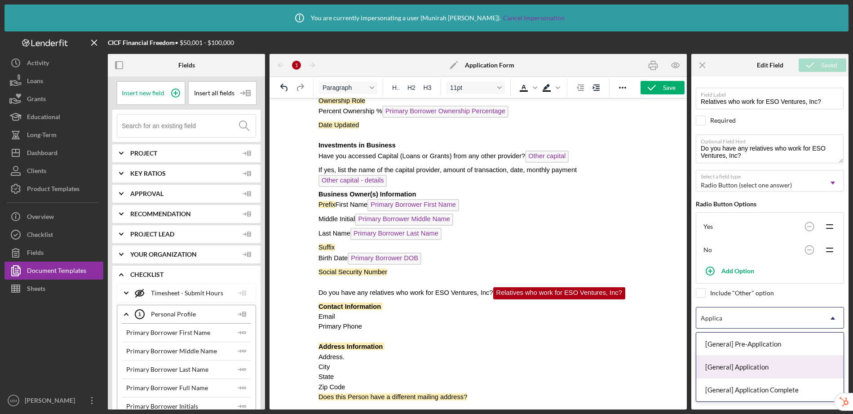
click at [722, 363] on div "[General] Application" at bounding box center [769, 366] width 147 height 23
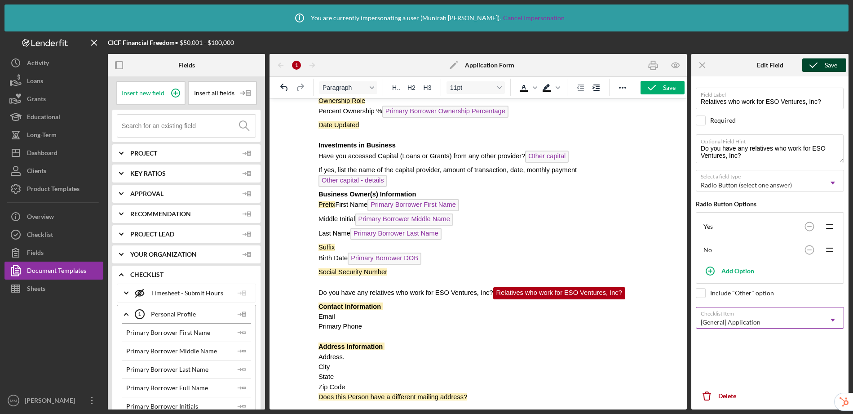
click at [815, 69] on icon "submit" at bounding box center [813, 65] width 22 height 22
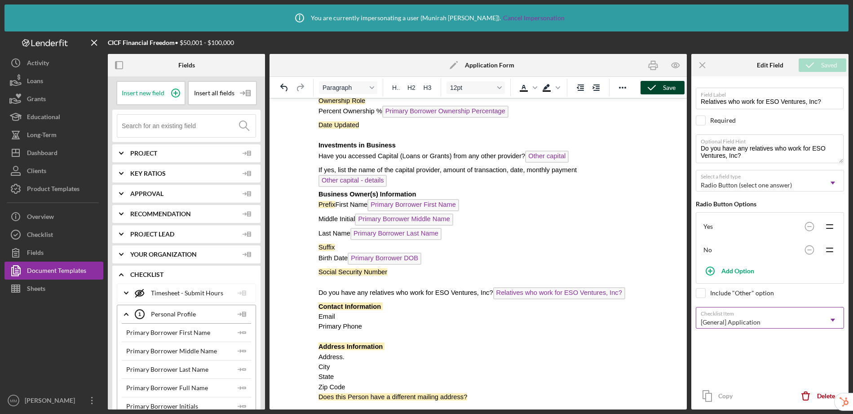
click at [660, 91] on icon "button" at bounding box center [652, 87] width 22 height 22
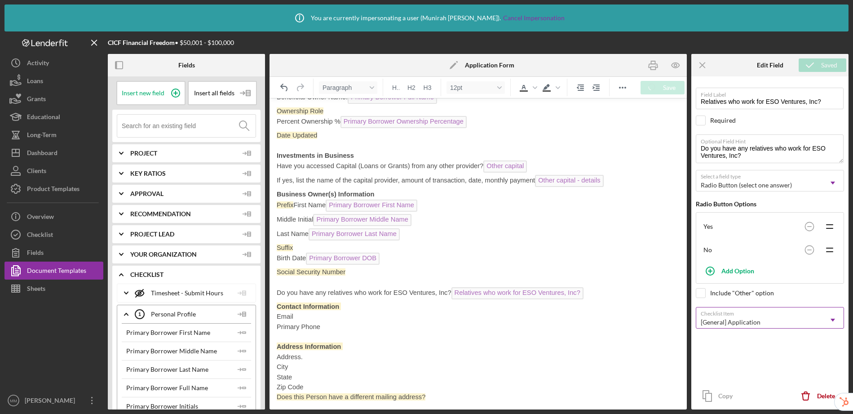
scroll to position [424, 0]
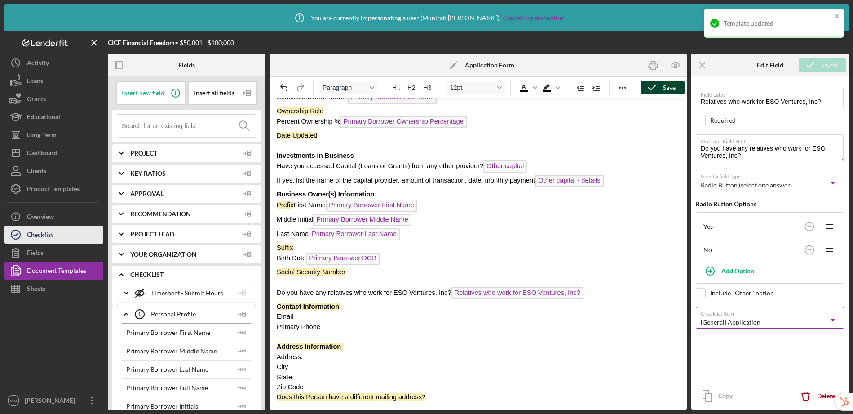
click at [50, 234] on div "Checklist" at bounding box center [40, 236] width 26 height 20
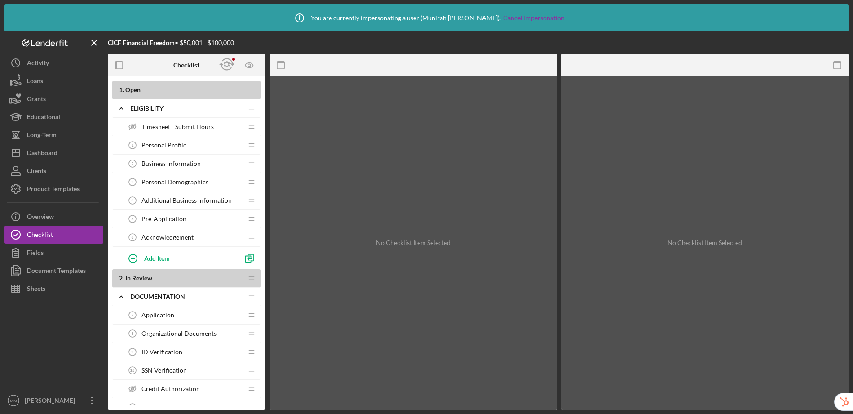
click at [180, 316] on div "Application 7 Application" at bounding box center [183, 315] width 119 height 18
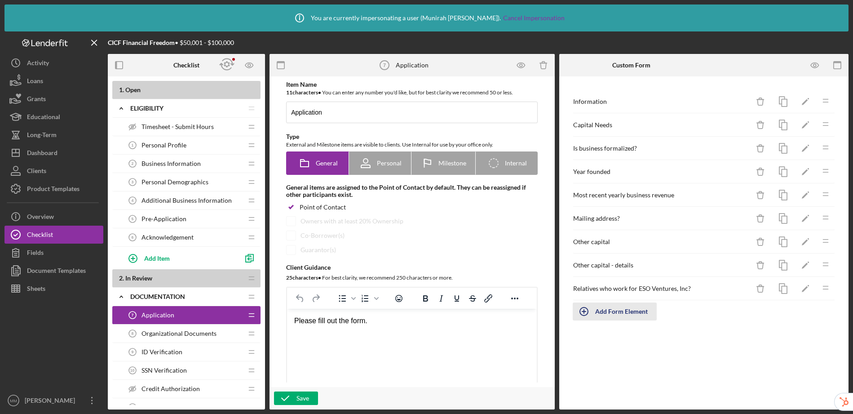
click at [610, 314] on div "Add Form Element" at bounding box center [621, 311] width 53 height 18
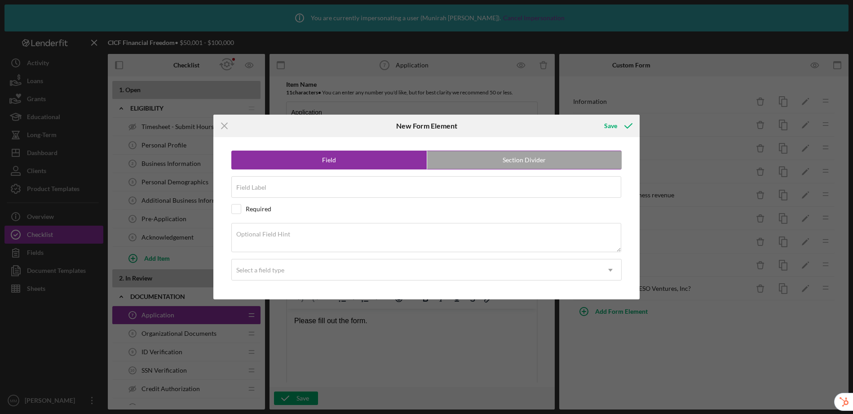
click at [518, 160] on label "Section Divider" at bounding box center [524, 160] width 195 height 18
radio input "false"
radio input "true"
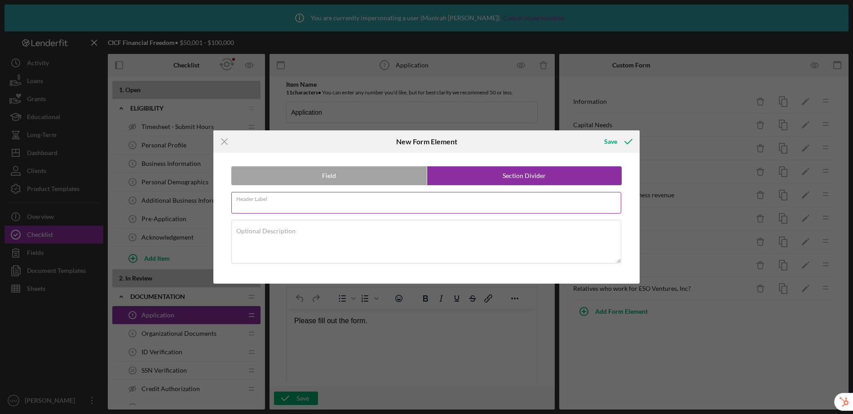
click at [394, 201] on div "Header Label Required" at bounding box center [426, 203] width 391 height 22
type input "Capital Request"
click at [613, 137] on div "Save" at bounding box center [610, 142] width 13 height 18
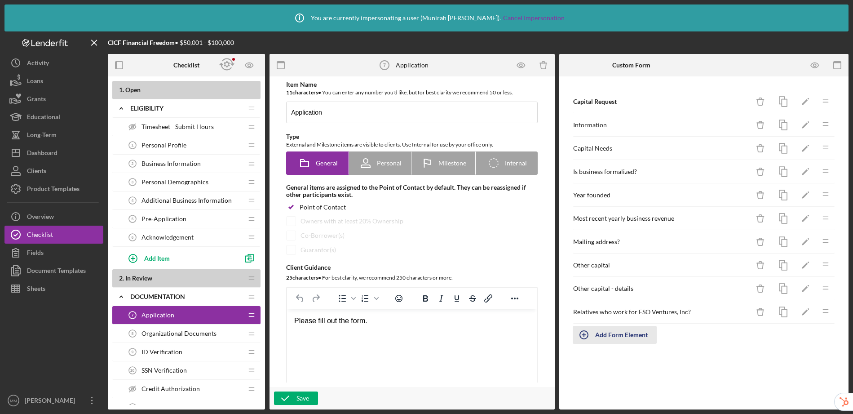
click at [621, 341] on div "Add Form Element" at bounding box center [621, 335] width 53 height 18
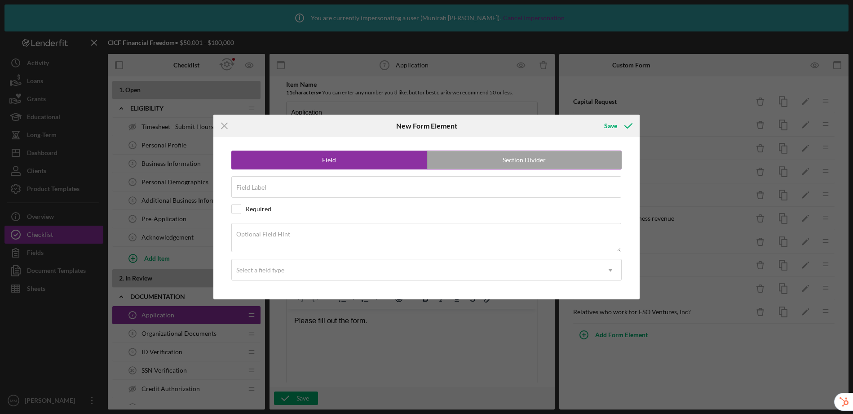
click at [524, 158] on label "Section Divider" at bounding box center [524, 160] width 195 height 18
radio input "false"
radio input "true"
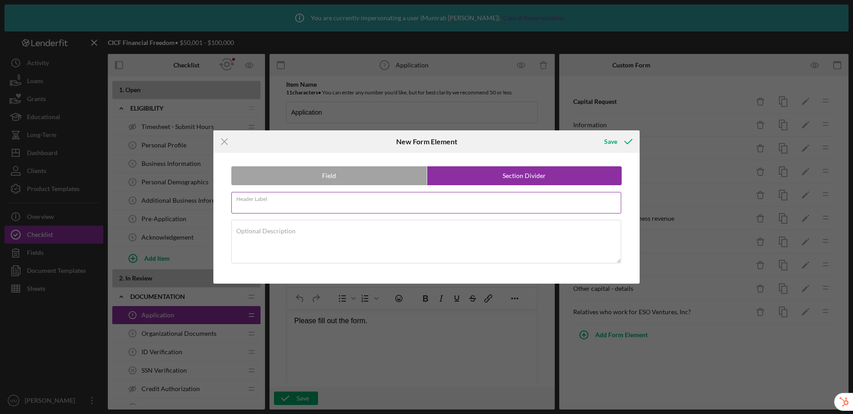
click at [353, 205] on input "Header Label" at bounding box center [426, 203] width 390 height 22
type input "Business Information"
click at [610, 142] on div "Save" at bounding box center [610, 142] width 13 height 18
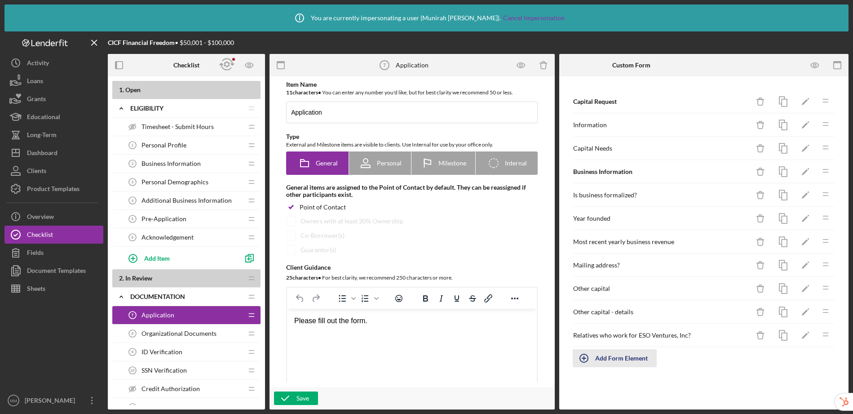
click at [623, 360] on div "Add Form Element" at bounding box center [621, 358] width 53 height 18
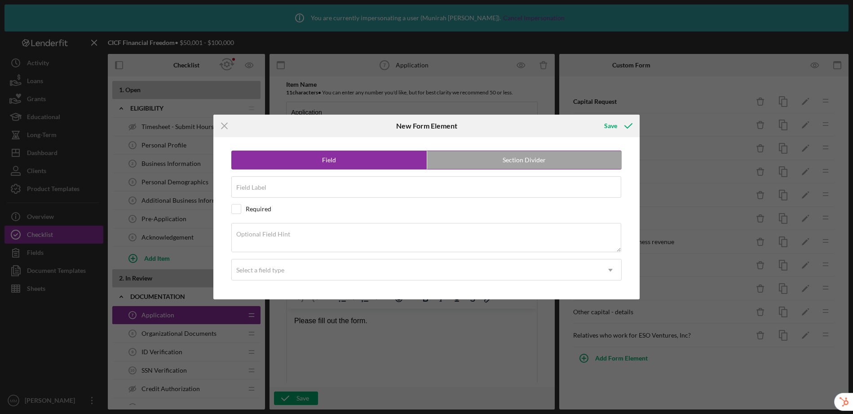
click at [530, 160] on label "Section Divider" at bounding box center [524, 160] width 195 height 18
radio input "false"
radio input "true"
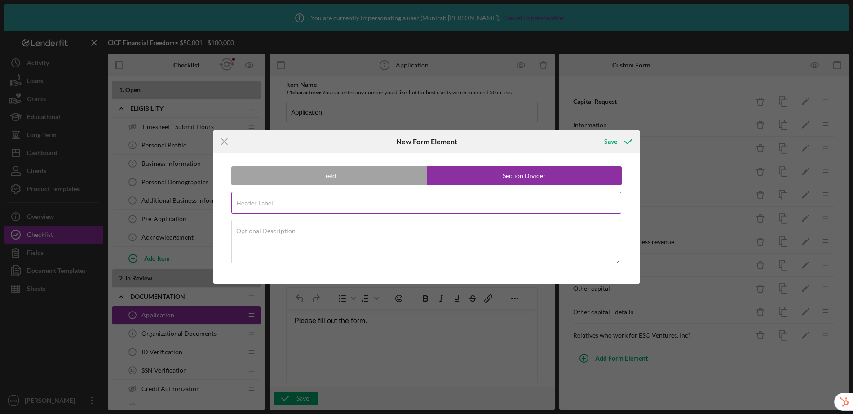
click at [407, 205] on input "Header Label" at bounding box center [426, 203] width 390 height 22
type input "Investments in Business"
click at [618, 142] on icon "submit" at bounding box center [628, 141] width 22 height 22
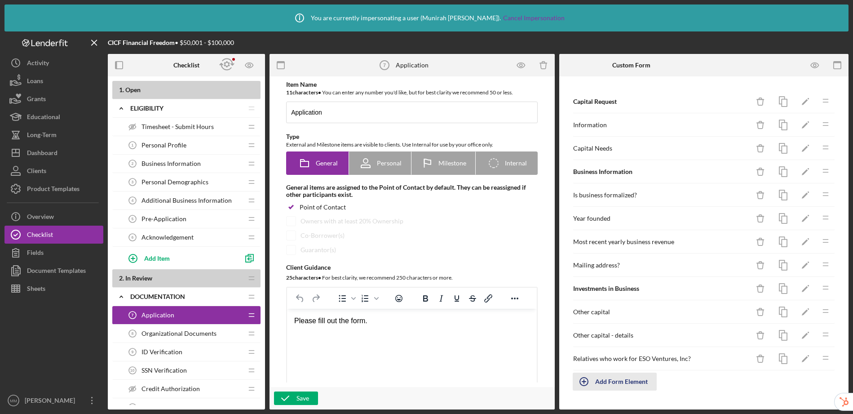
click at [628, 384] on div "Add Form Element" at bounding box center [621, 381] width 53 height 18
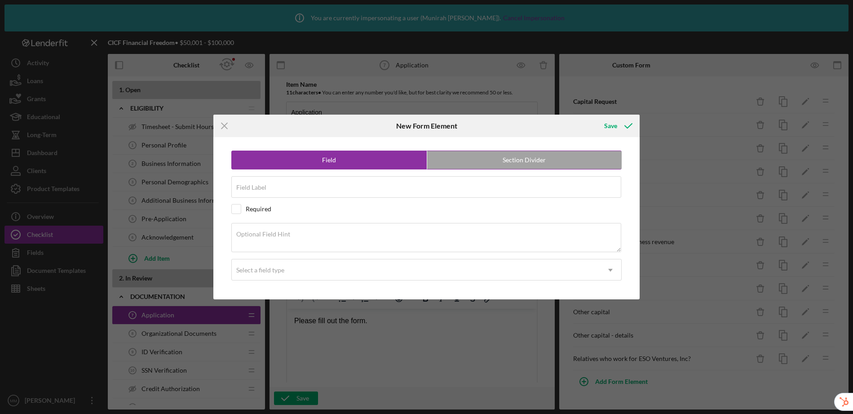
click at [480, 160] on label "Section Divider" at bounding box center [524, 160] width 195 height 18
radio input "false"
radio input "true"
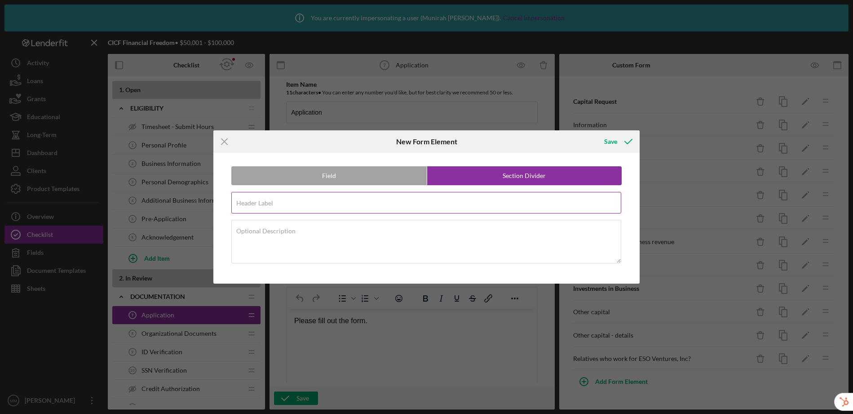
click at [270, 202] on label "Header Label" at bounding box center [254, 202] width 37 height 7
click at [270, 202] on input "Header Label" at bounding box center [426, 203] width 390 height 22
type input "Business Owner(s) Information"
click at [611, 144] on div "Save" at bounding box center [610, 142] width 13 height 18
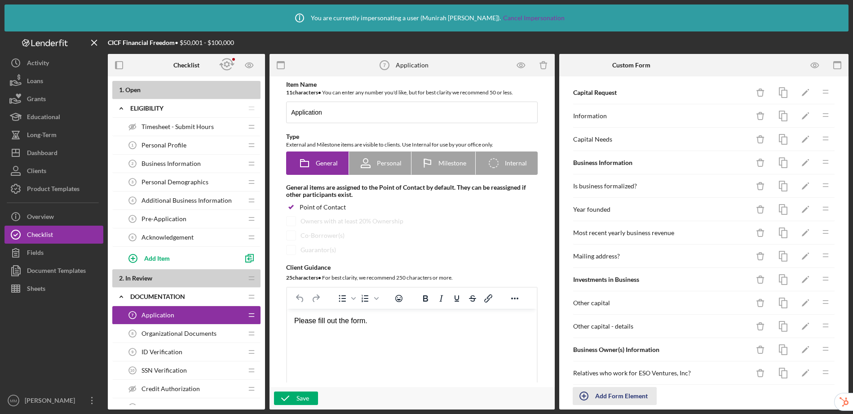
click at [634, 397] on div "Add Form Element" at bounding box center [621, 396] width 53 height 18
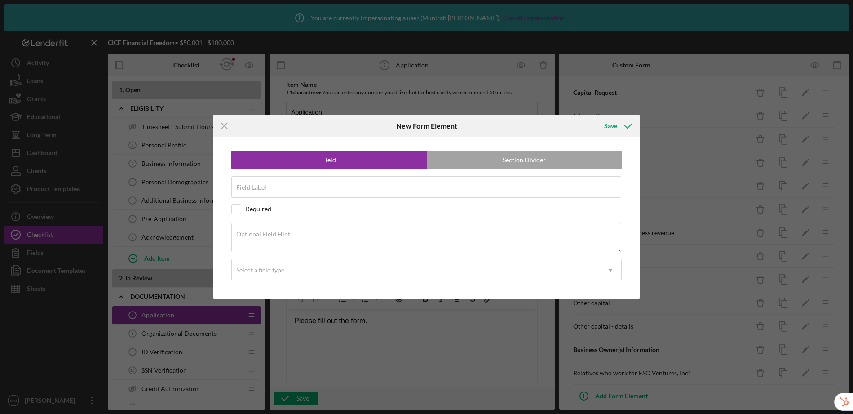
click at [476, 156] on label "Section Divider" at bounding box center [524, 160] width 195 height 18
radio input "false"
radio input "true"
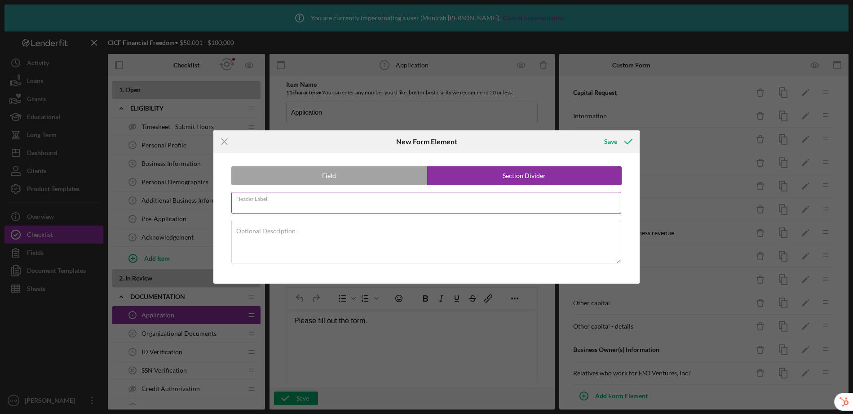
click at [405, 204] on input "Header Label" at bounding box center [426, 203] width 390 height 22
type input "Business Address Information"
click at [595, 133] on button "Save" at bounding box center [617, 142] width 44 height 18
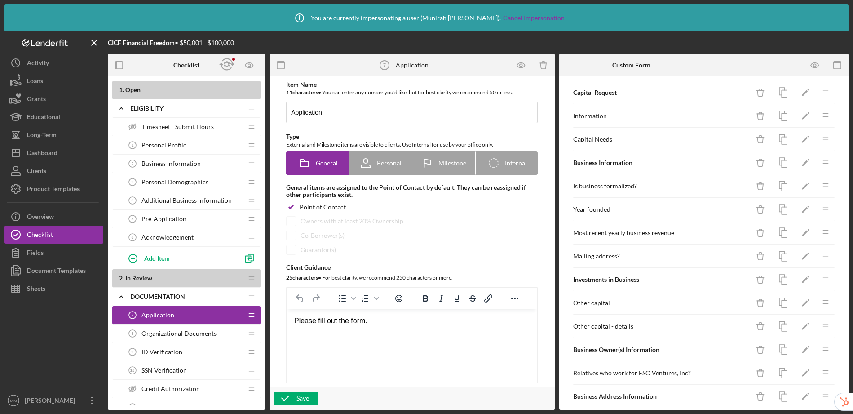
scroll to position [41, 0]
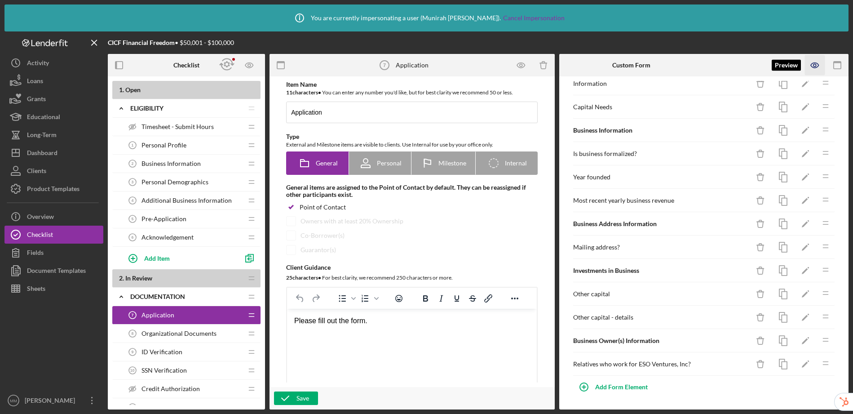
click at [814, 70] on icon "button" at bounding box center [815, 65] width 20 height 20
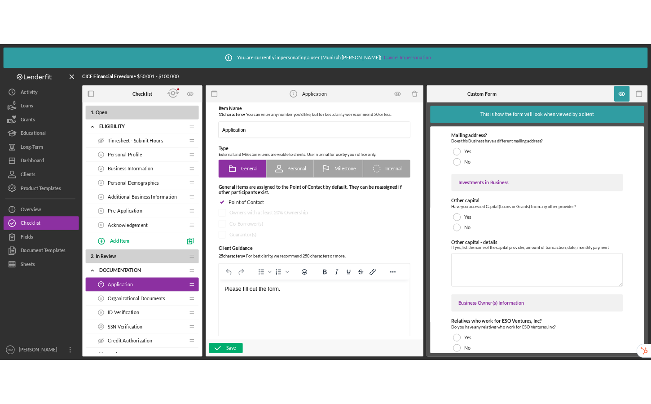
scroll to position [355, 0]
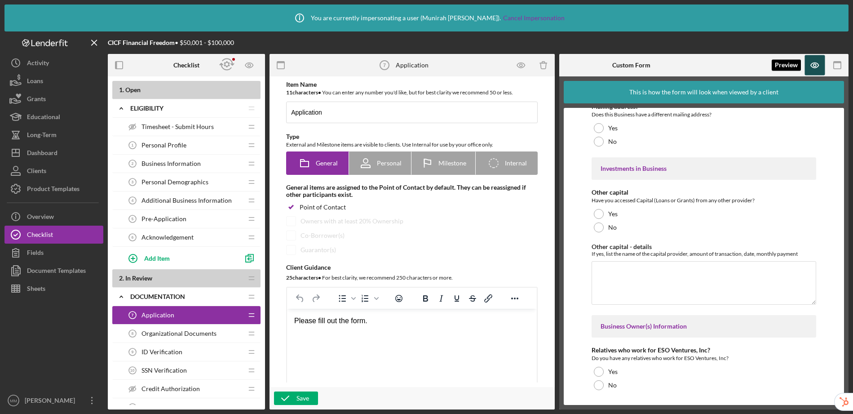
click at [812, 57] on icon "button" at bounding box center [815, 65] width 20 height 20
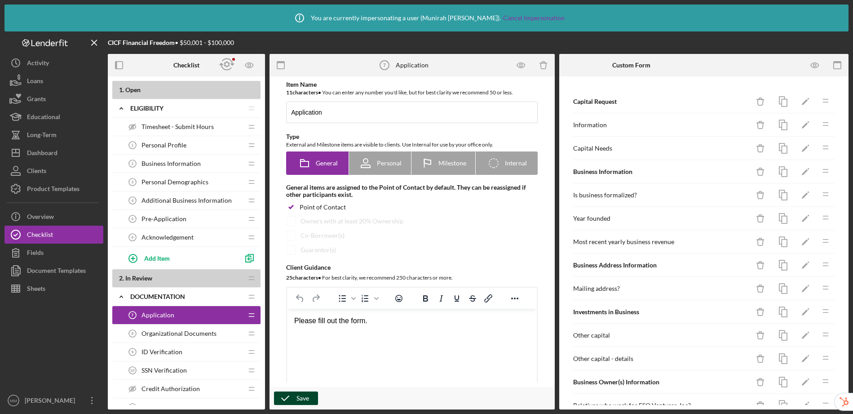
click at [282, 394] on icon "button" at bounding box center [285, 398] width 22 height 22
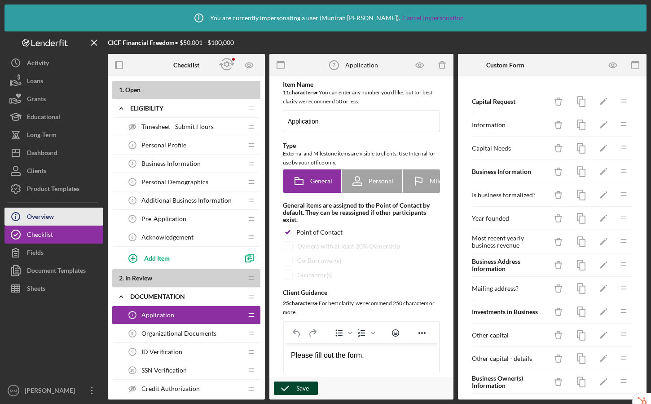
click at [66, 220] on button "Icon/Info Overview" at bounding box center [53, 217] width 99 height 18
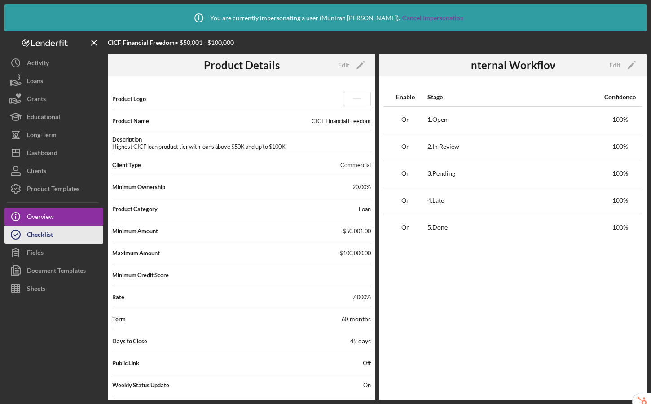
click at [62, 233] on button "Checklist" at bounding box center [53, 235] width 99 height 18
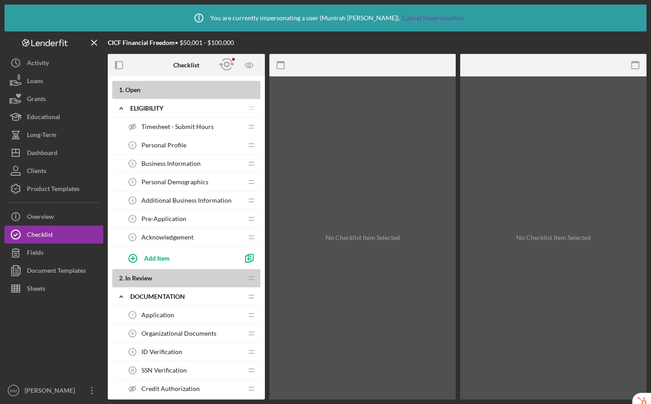
click at [180, 238] on span "Acknowledgement" at bounding box center [168, 237] width 52 height 7
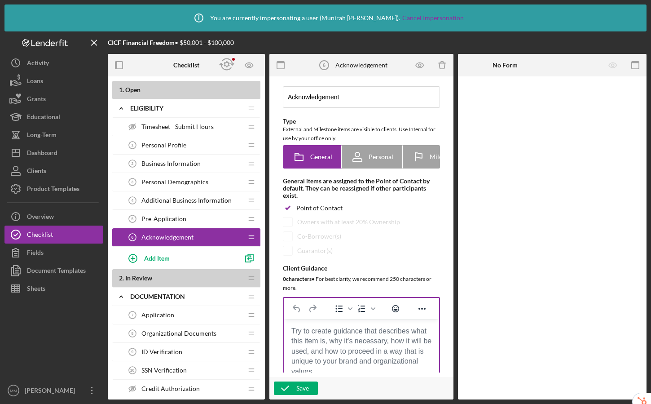
scroll to position [76, 0]
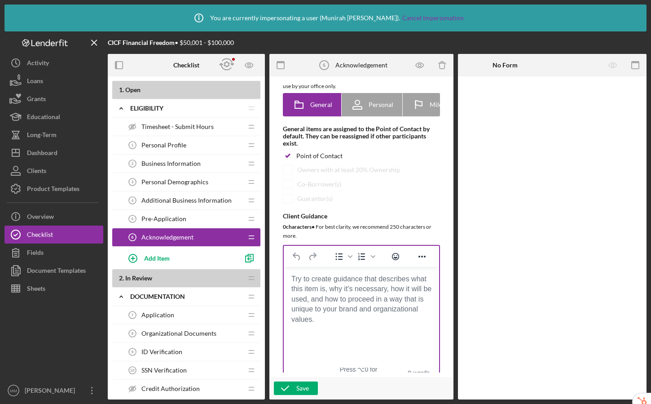
click at [327, 283] on body "Rich Text Area. Press ALT-0 for help." at bounding box center [361, 279] width 141 height 10
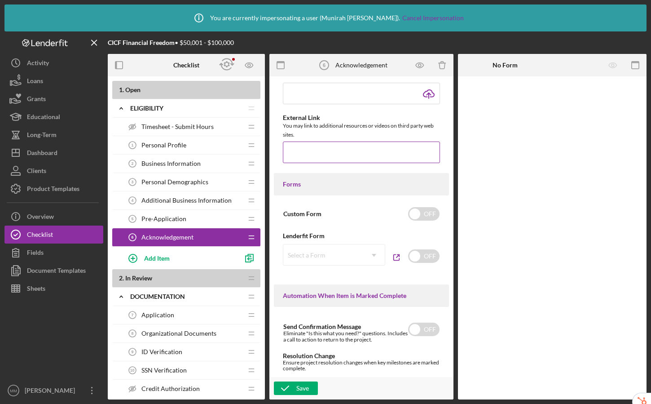
scroll to position [440, 0]
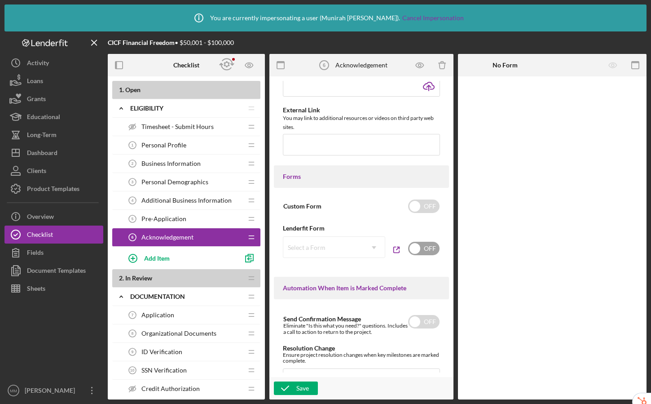
click at [416, 250] on input "checkbox" at bounding box center [423, 248] width 31 height 13
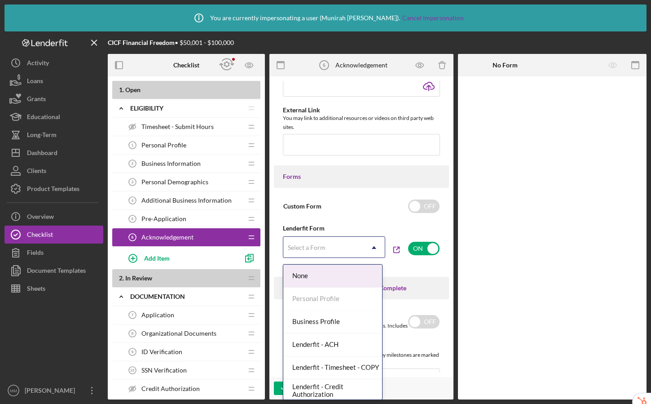
click at [345, 251] on div "Select a Form" at bounding box center [323, 247] width 80 height 21
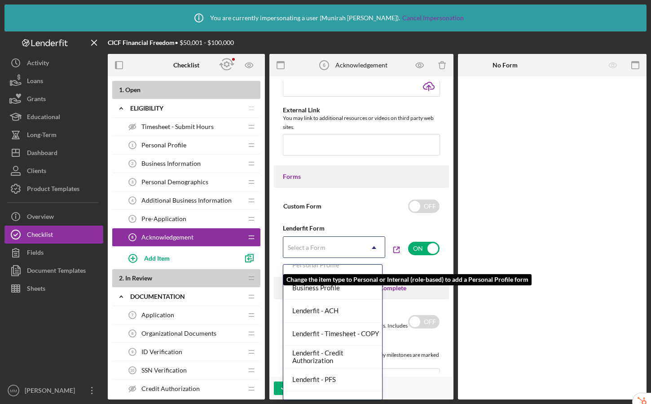
scroll to position [71, 0]
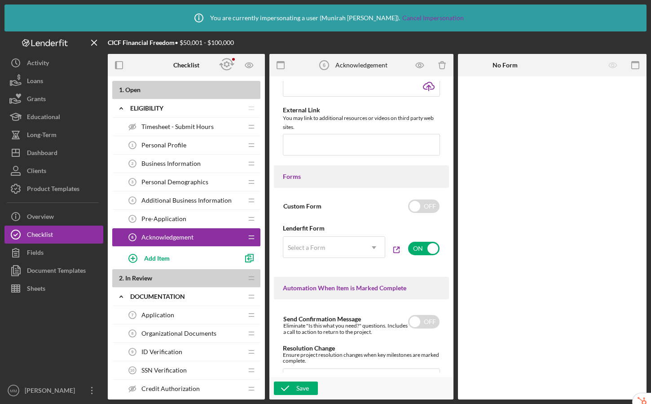
click at [442, 270] on div "Item Name 15 character s • You can enter any number you'd like, but for best cl…" at bounding box center [361, 227] width 175 height 292
click at [413, 247] on input "checkbox" at bounding box center [423, 248] width 31 height 13
checkbox input "false"
click at [299, 385] on div "Save" at bounding box center [303, 387] width 13 height 13
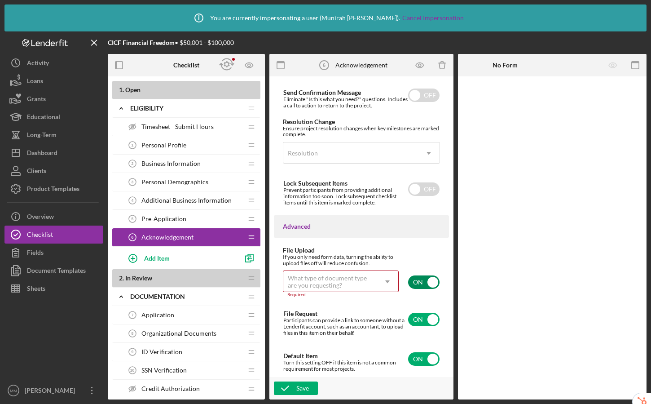
click at [425, 282] on input "checkbox" at bounding box center [423, 281] width 31 height 13
checkbox input "false"
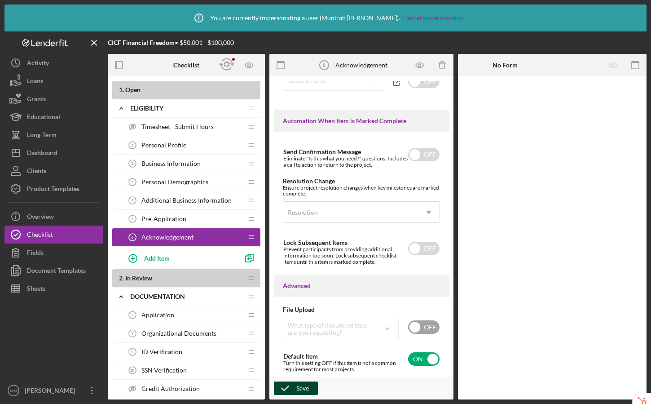
click at [298, 389] on div "Save" at bounding box center [303, 387] width 13 height 13
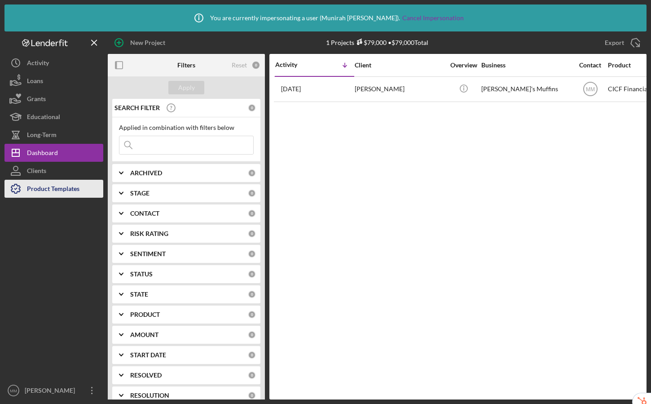
click at [50, 187] on div "Product Templates" at bounding box center [53, 190] width 53 height 20
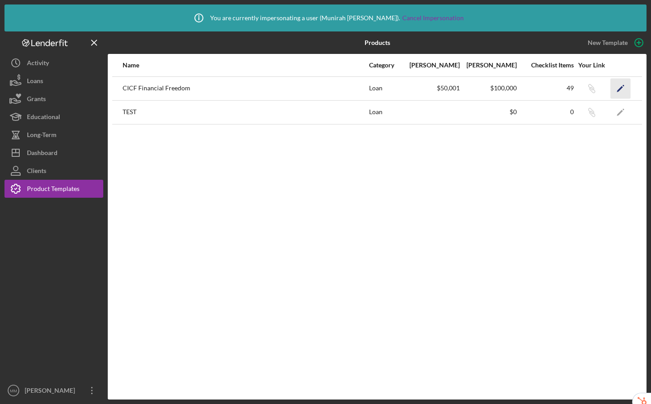
click at [618, 89] on icon "Icon/Edit" at bounding box center [621, 88] width 20 height 20
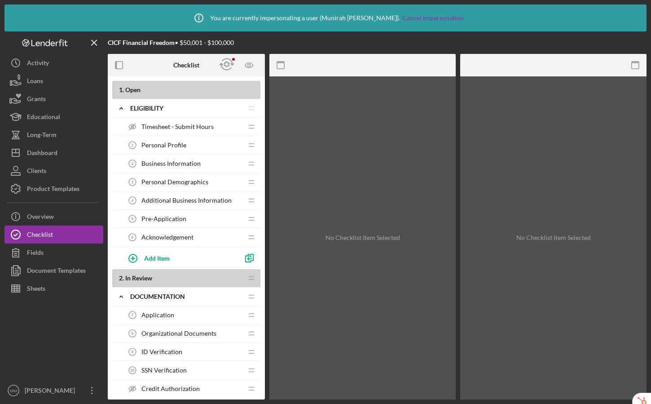
click at [178, 235] on span "Acknowledgement" at bounding box center [168, 237] width 52 height 7
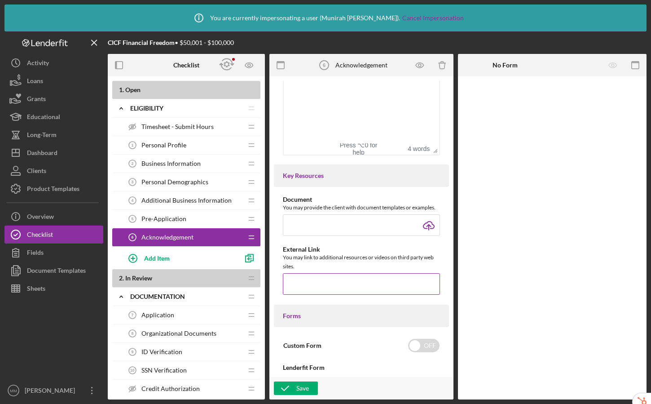
scroll to position [463, 0]
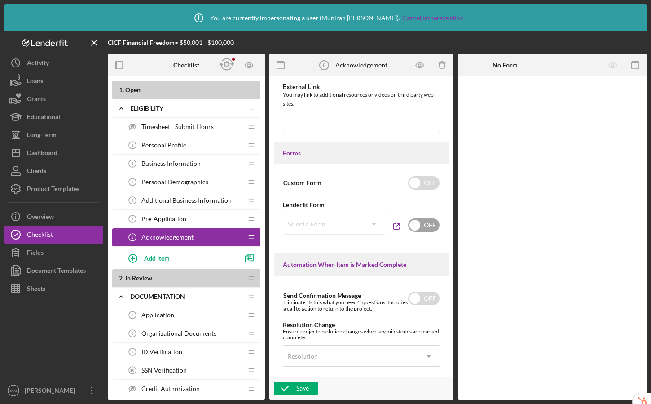
click at [415, 227] on input "checkbox" at bounding box center [423, 224] width 31 height 13
checkbox input "true"
click at [328, 221] on div "Select a Form" at bounding box center [323, 224] width 80 height 21
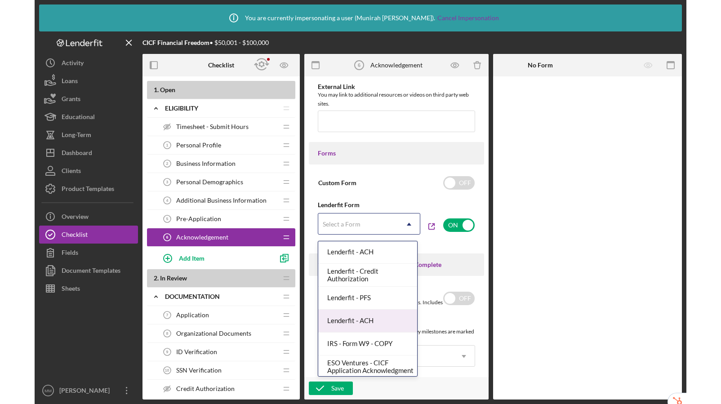
scroll to position [72, 0]
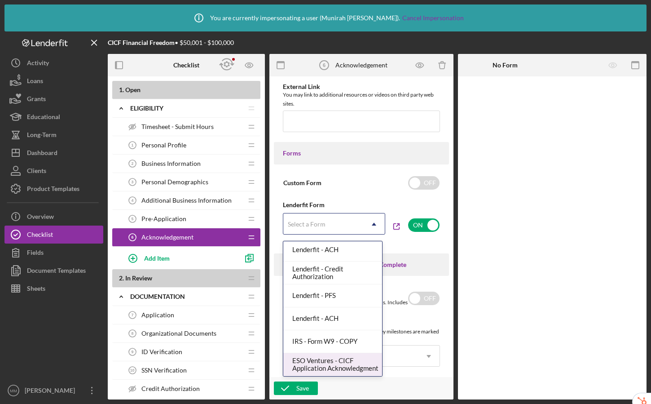
click at [318, 361] on div "ESO Ventures - CICF Application Acknowledgment" at bounding box center [332, 364] width 99 height 23
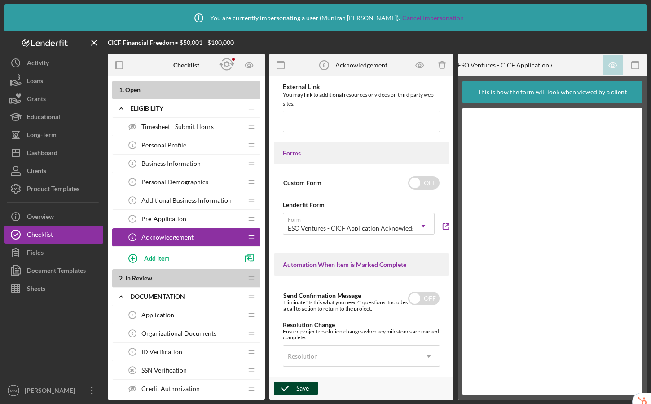
click at [297, 388] on div "Save" at bounding box center [303, 387] width 13 height 13
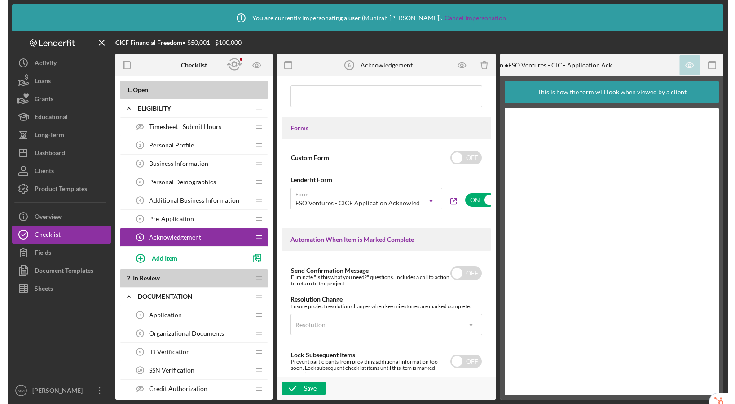
scroll to position [447, 0]
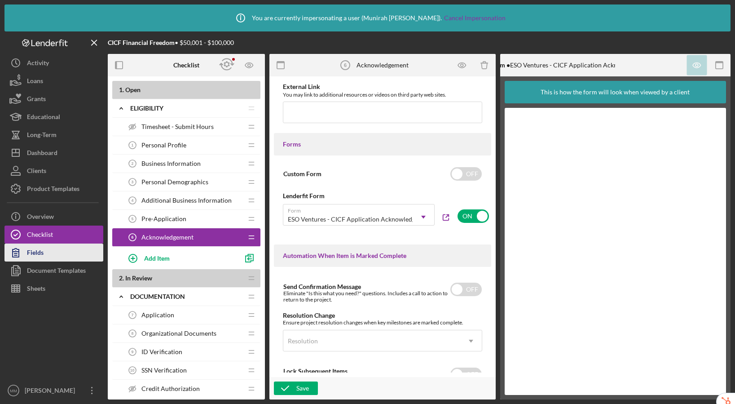
click at [44, 253] on button "Fields" at bounding box center [53, 253] width 99 height 18
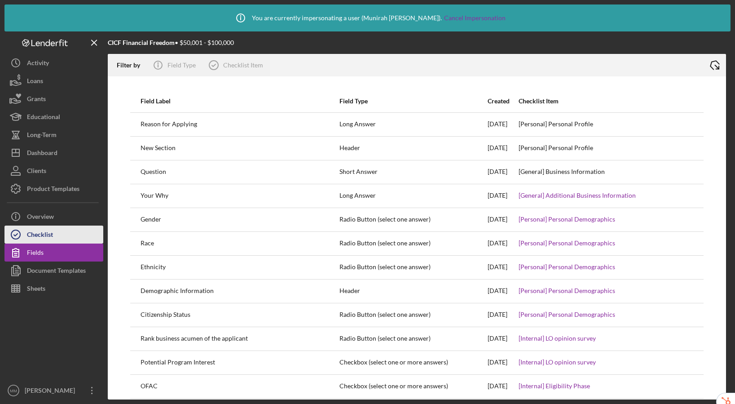
click at [43, 231] on div "Checklist" at bounding box center [40, 236] width 26 height 20
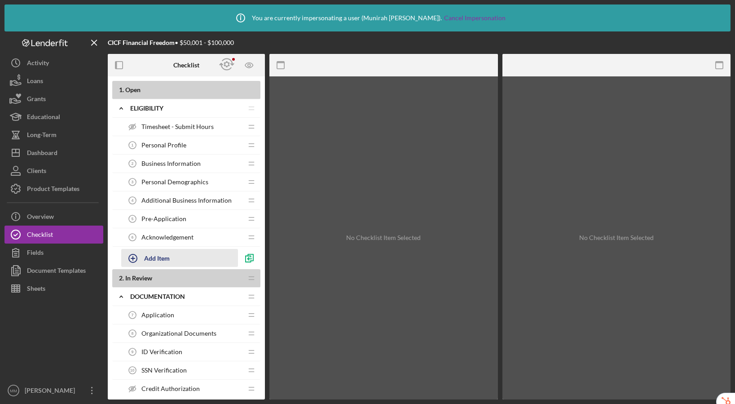
scroll to position [170, 0]
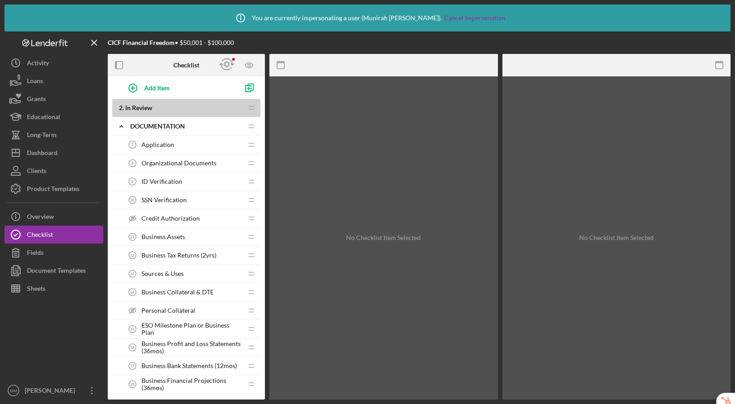
click at [168, 223] on div "Credit Authorization Credit Authorization" at bounding box center [183, 218] width 119 height 18
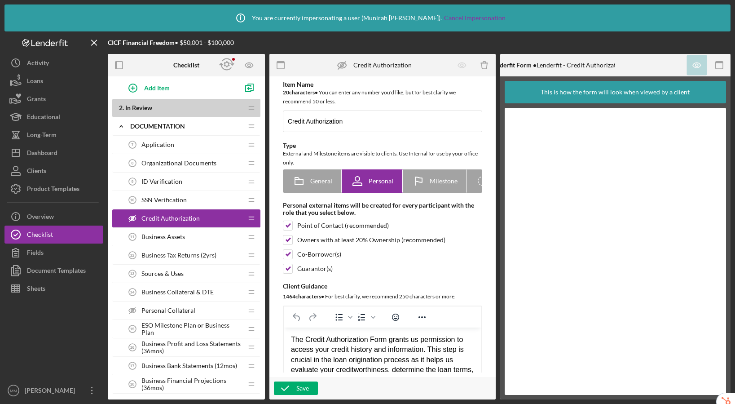
click at [178, 181] on span "ID Verification" at bounding box center [162, 181] width 41 height 7
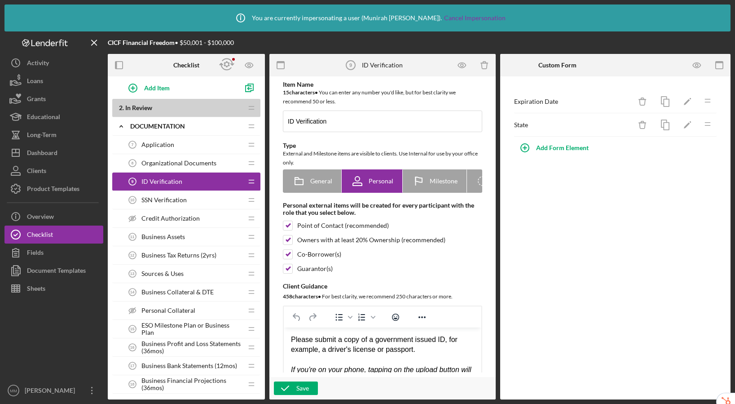
click at [174, 202] on span "SSN Verification" at bounding box center [164, 199] width 45 height 7
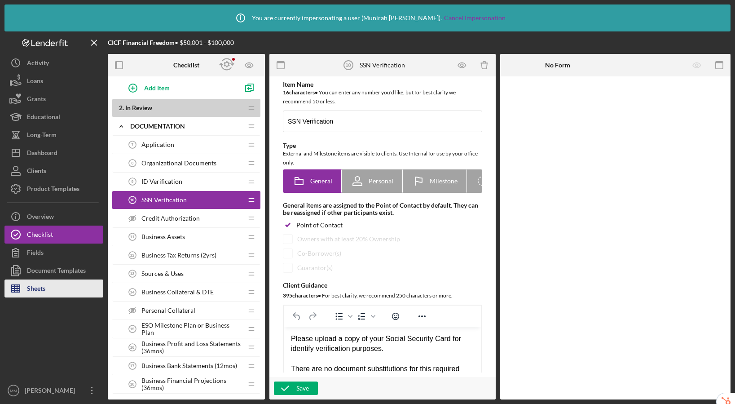
click at [38, 288] on div "Sheets" at bounding box center [36, 289] width 18 height 20
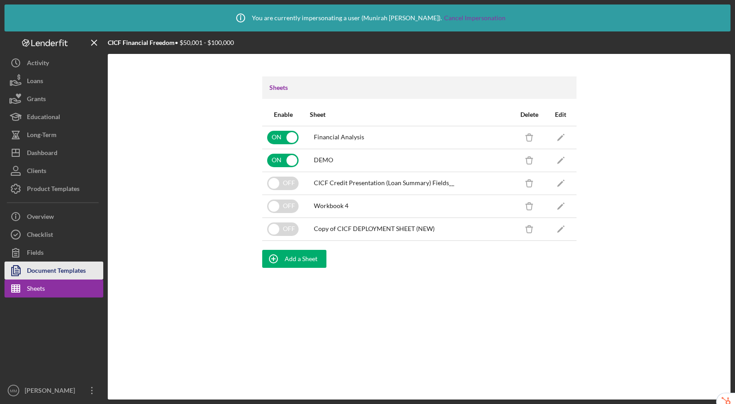
click at [63, 270] on div "Document Templates" at bounding box center [56, 271] width 59 height 20
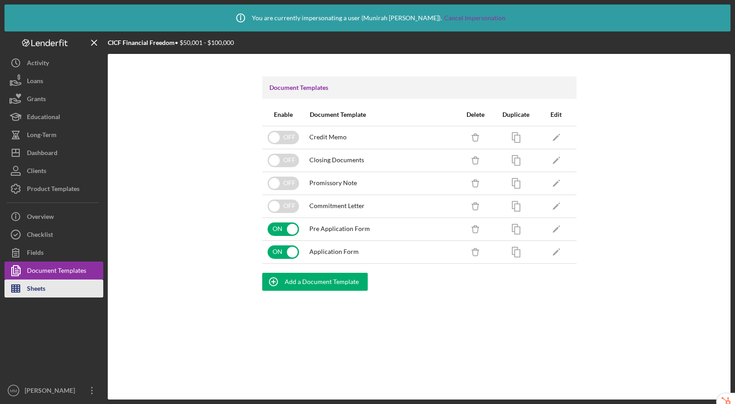
click at [44, 294] on div "Sheets" at bounding box center [36, 289] width 18 height 20
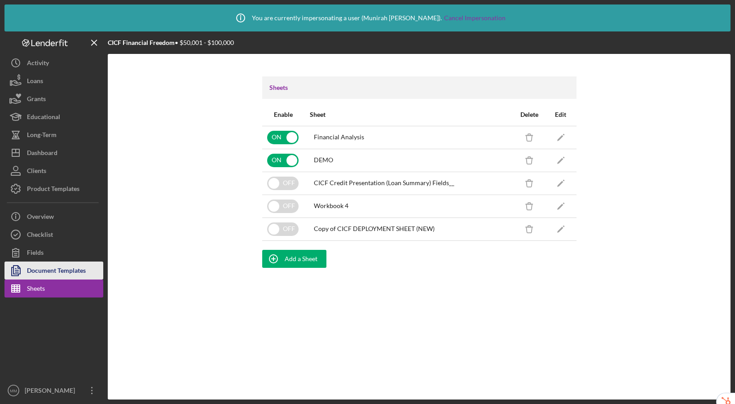
click at [59, 275] on div "Document Templates" at bounding box center [56, 271] width 59 height 20
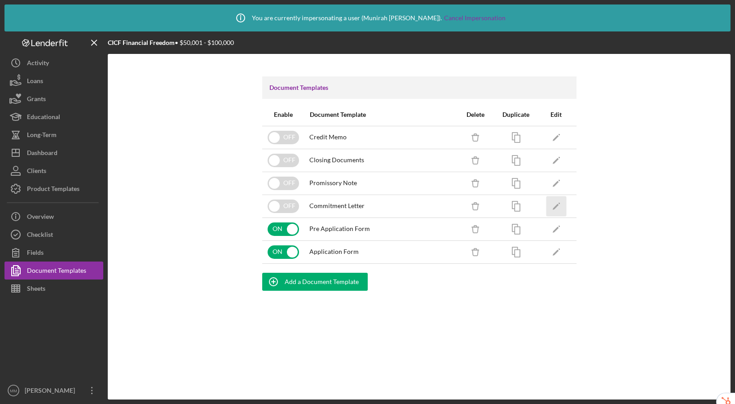
click at [554, 206] on polygon "button" at bounding box center [556, 207] width 6 height 6
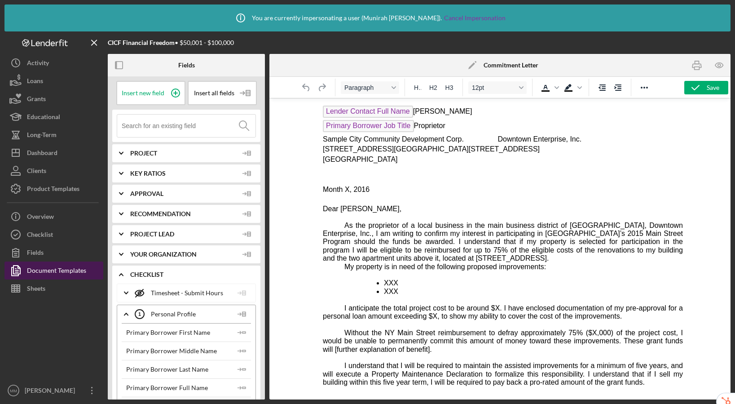
click at [90, 270] on button "Document Templates" at bounding box center [53, 270] width 99 height 18
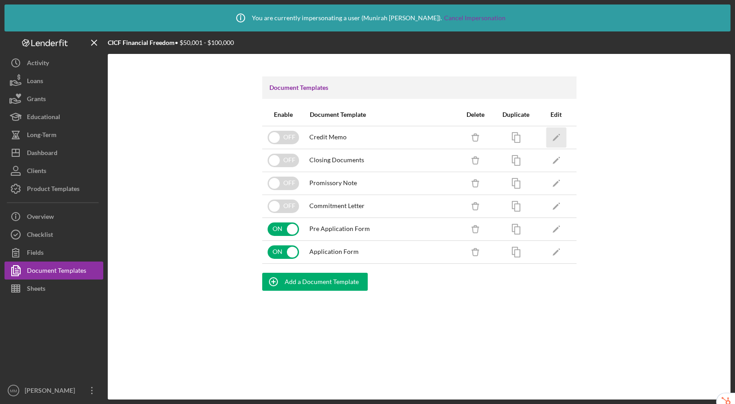
click at [555, 137] on icon "Icon/Edit" at bounding box center [556, 137] width 20 height 20
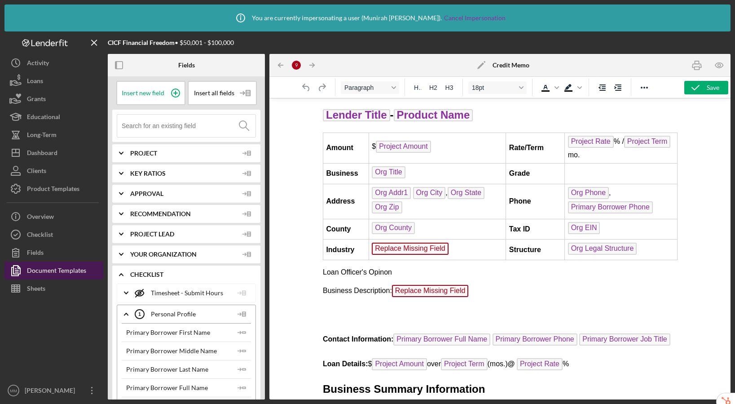
click at [79, 272] on div "Document Templates" at bounding box center [56, 271] width 59 height 20
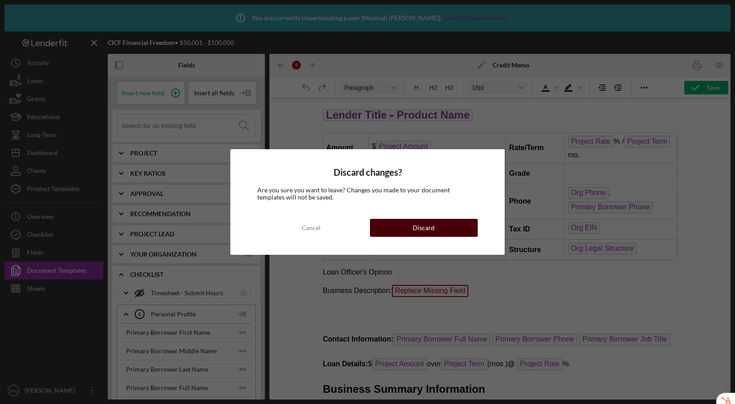
click at [413, 223] on button "Discard" at bounding box center [424, 228] width 108 height 18
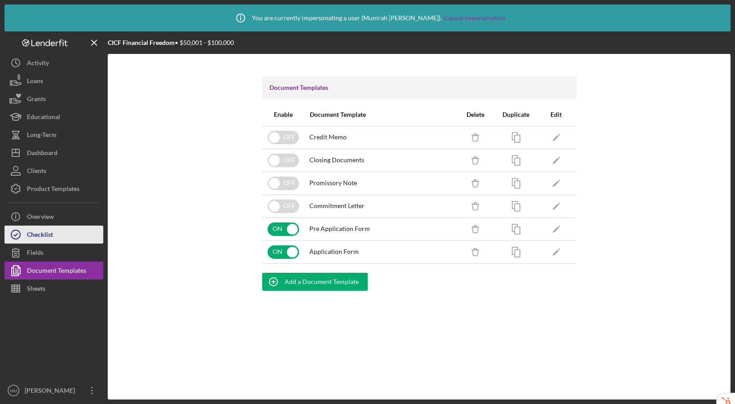
click at [46, 235] on div "Checklist" at bounding box center [40, 236] width 26 height 20
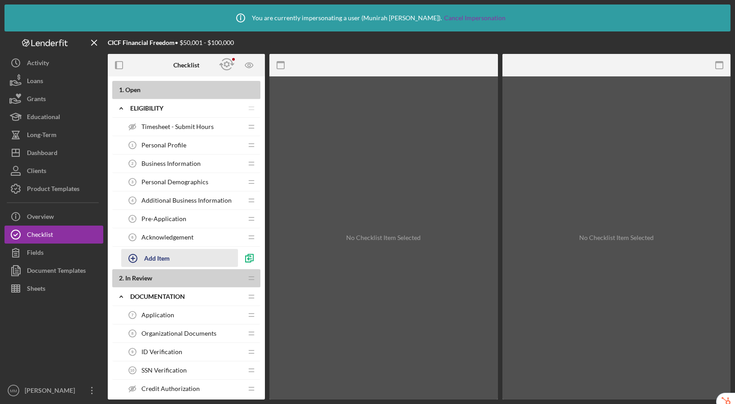
click at [164, 260] on div "Add Item" at bounding box center [157, 257] width 26 height 17
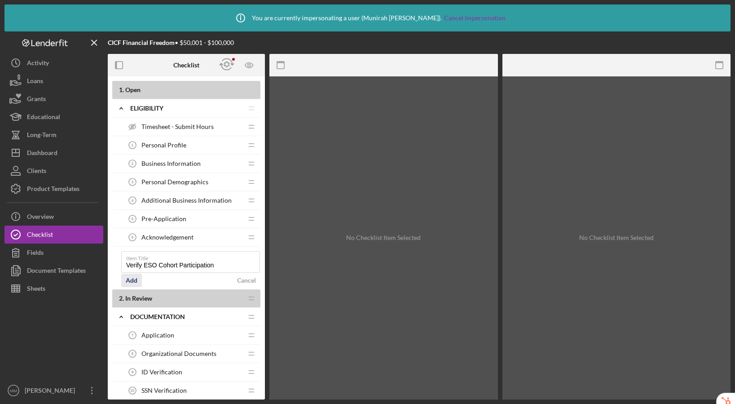
type input "Verify ESO Cohort Participation"
click at [132, 282] on div "Add" at bounding box center [132, 280] width 12 height 13
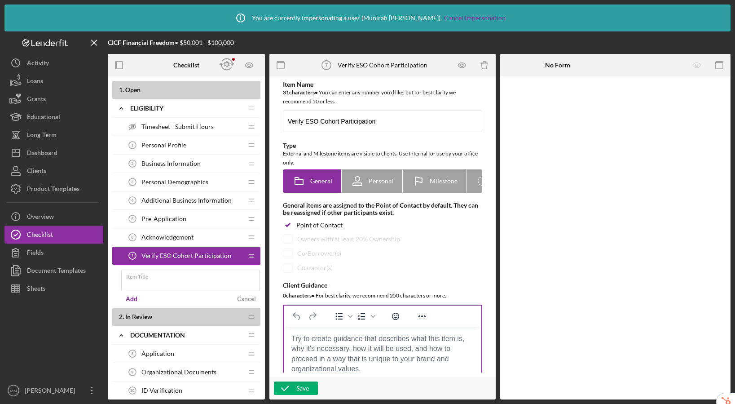
click at [317, 342] on body "Rich Text Area. Press ALT-0 for help." at bounding box center [382, 339] width 183 height 10
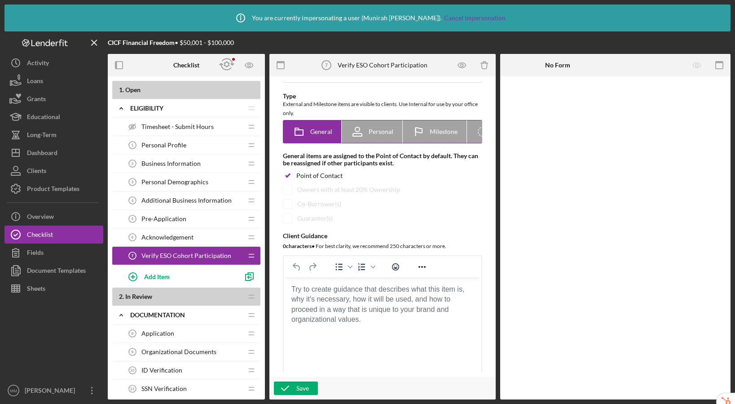
scroll to position [0, 44]
click at [442, 131] on icon "Icon/Checklist Item Internal" at bounding box center [440, 131] width 22 height 22
radio input "false"
radio input "true"
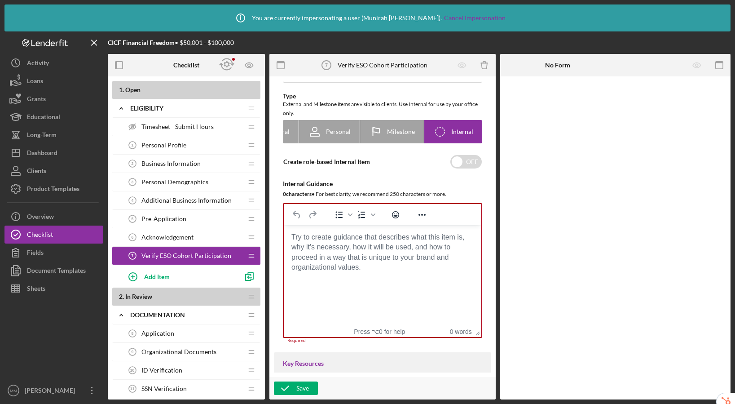
click at [348, 242] on body "Rich Text Area. Press ALT-0 for help." at bounding box center [382, 237] width 183 height 10
click at [363, 242] on body "Rich Text Area. Press ALT-0 for help." at bounding box center [382, 237] width 183 height 10
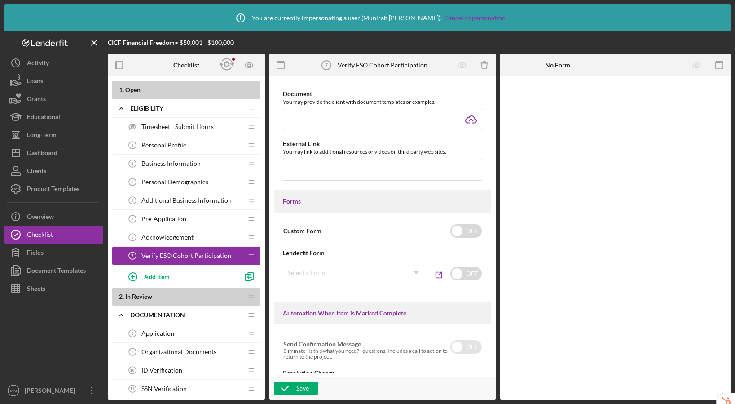
scroll to position [339, 0]
click at [455, 230] on input "checkbox" at bounding box center [466, 228] width 31 height 13
checkbox input "true"
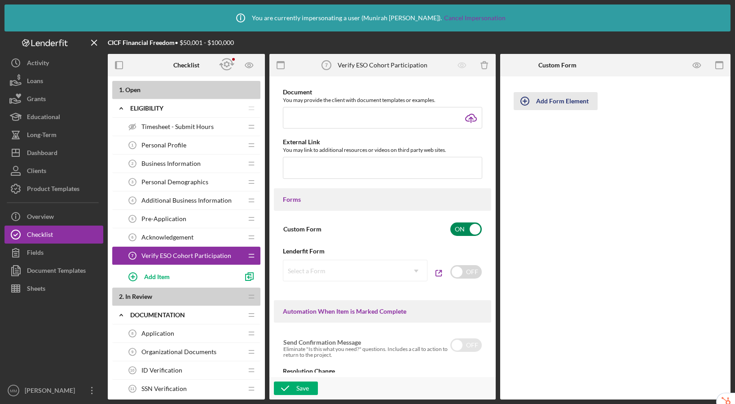
click at [554, 102] on div "Add Form Element" at bounding box center [562, 101] width 53 height 18
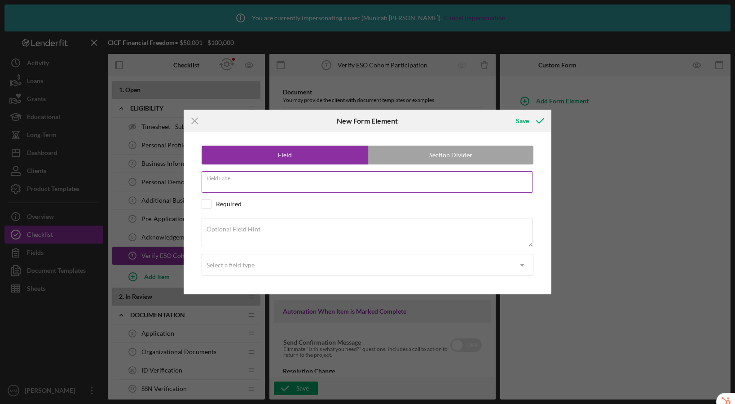
click at [295, 188] on input "Field Label" at bounding box center [368, 182] width 332 height 22
type input "T"
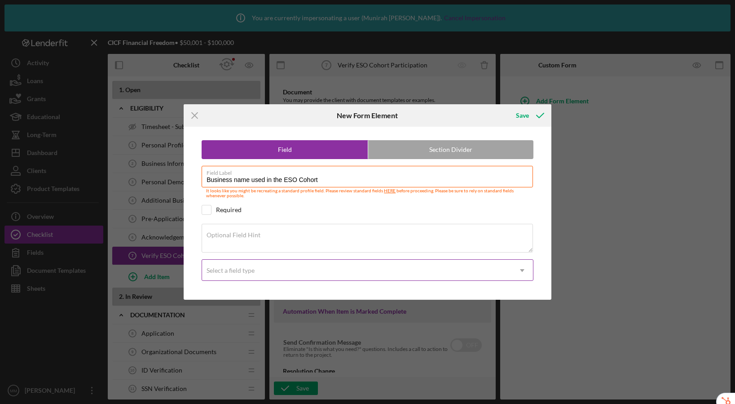
type input "Business name used in the ESO Cohort"
click at [307, 270] on div "Select a field type" at bounding box center [357, 270] width 310 height 21
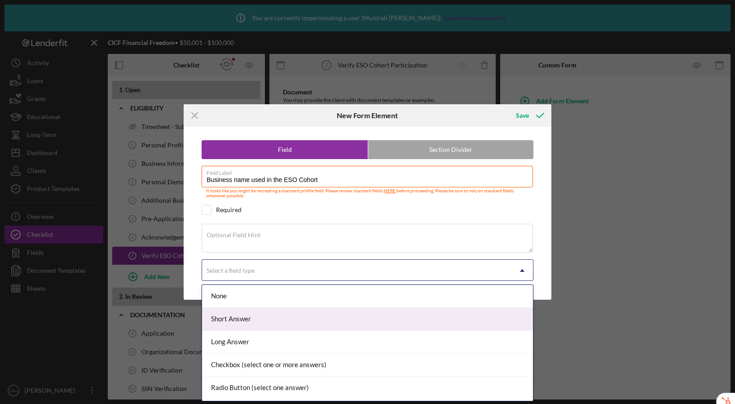
click at [298, 319] on div "Short Answer" at bounding box center [367, 319] width 331 height 23
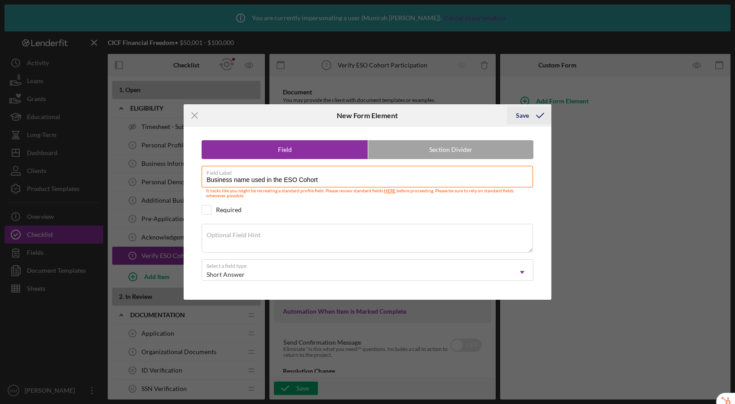
click at [524, 116] on div "Save" at bounding box center [522, 115] width 13 height 18
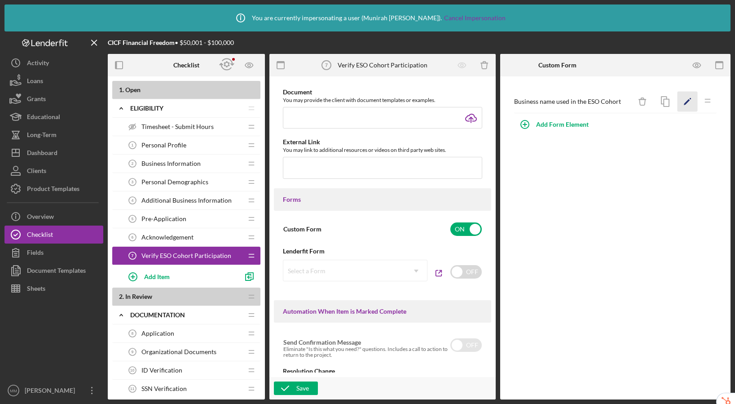
click at [651, 98] on icon "button" at bounding box center [691, 99] width 2 height 2
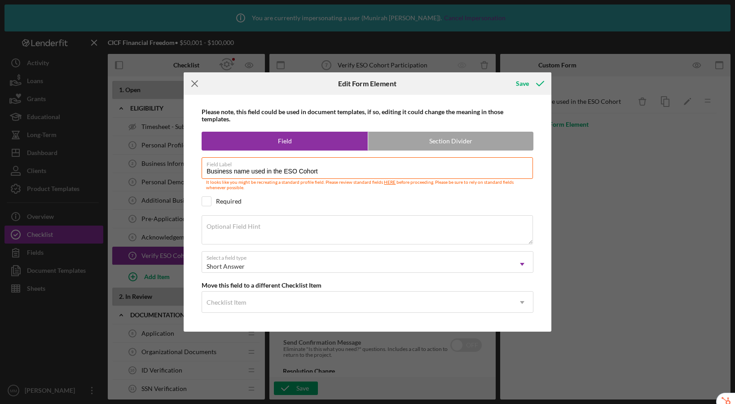
click at [198, 84] on icon "Icon/Menu Close" at bounding box center [195, 83] width 22 height 22
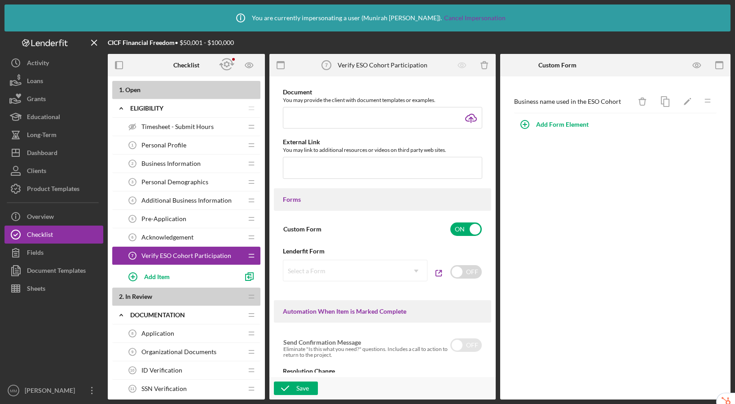
scroll to position [575, 0]
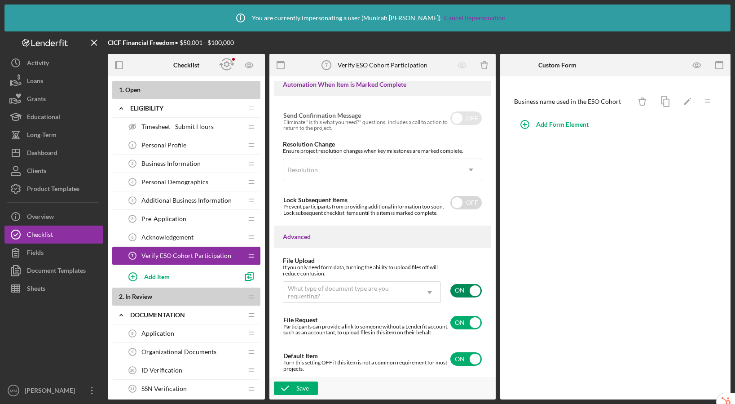
click at [473, 287] on input "checkbox" at bounding box center [466, 290] width 31 height 13
checkbox input "false"
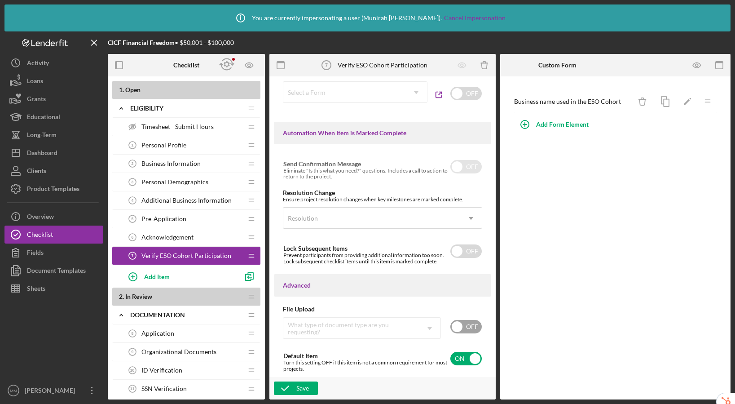
scroll to position [520, 0]
click at [290, 387] on icon "button" at bounding box center [285, 388] width 22 height 22
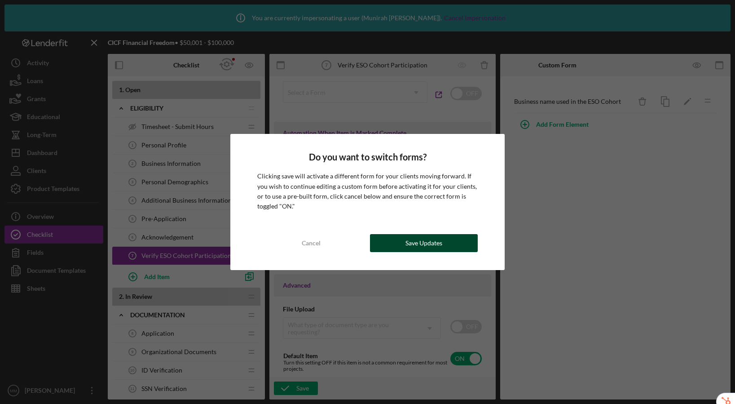
click at [420, 244] on div "Save Updates" at bounding box center [424, 243] width 37 height 18
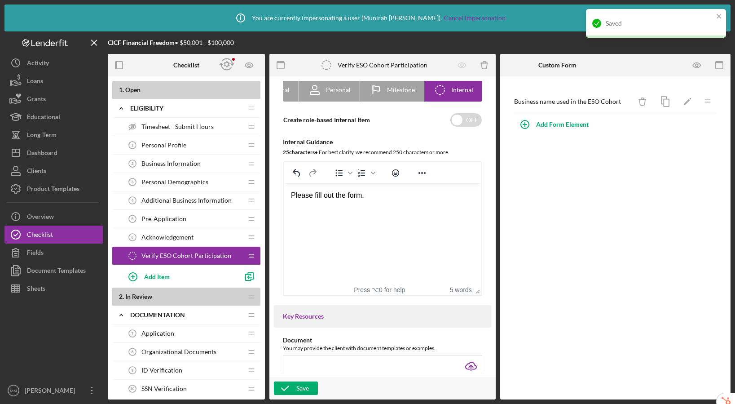
scroll to position [0, 0]
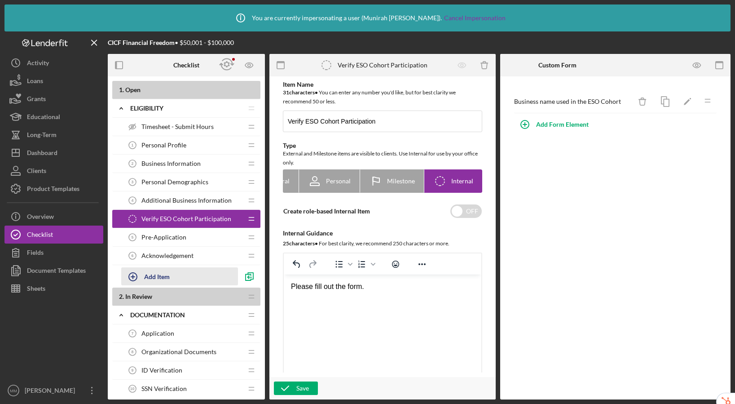
click at [170, 277] on button "Add Item" at bounding box center [179, 276] width 117 height 18
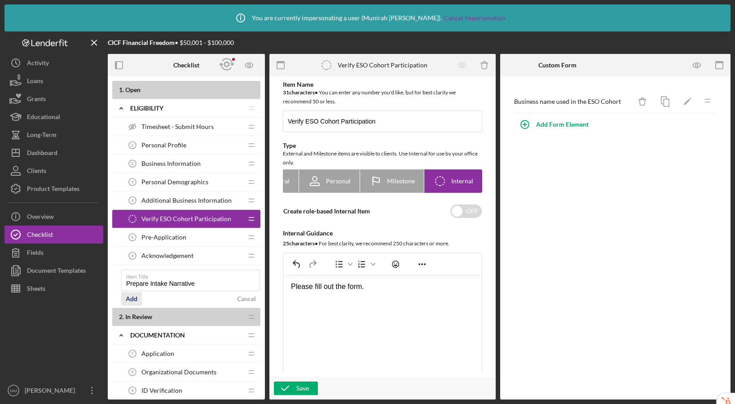
type input "Prepare Intake Narrative"
click at [128, 301] on div "Add" at bounding box center [132, 298] width 12 height 13
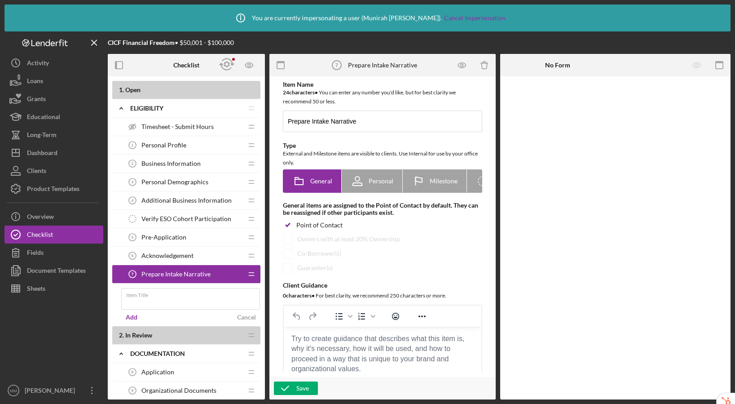
click at [196, 276] on span "Prepare Intake Narrative" at bounding box center [176, 273] width 69 height 7
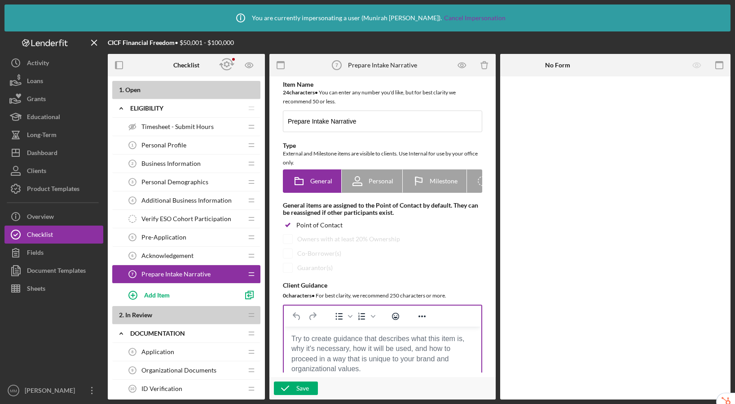
click at [320, 341] on body "Rich Text Area. Press ALT-0 for help." at bounding box center [382, 339] width 183 height 10
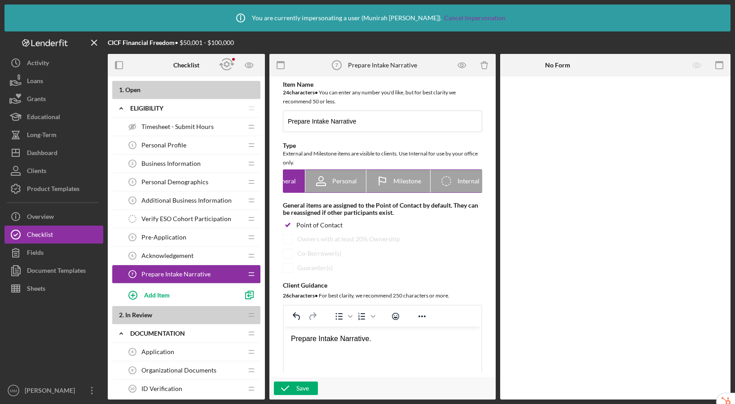
scroll to position [0, 44]
click at [429, 178] on icon "Icon/Checklist Item Internal" at bounding box center [440, 181] width 22 height 22
radio input "false"
radio input "true"
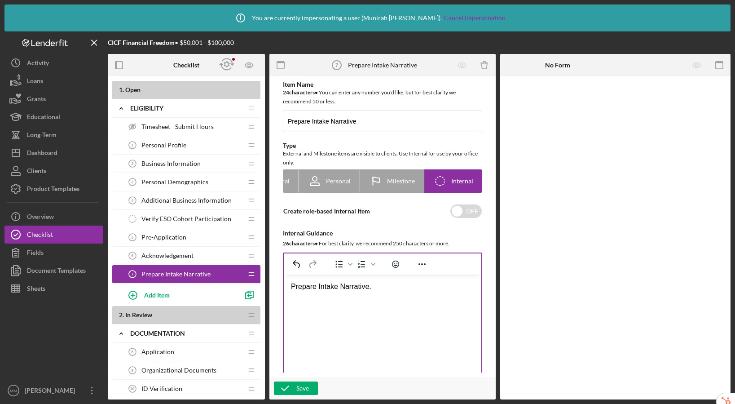
scroll to position [575, 0]
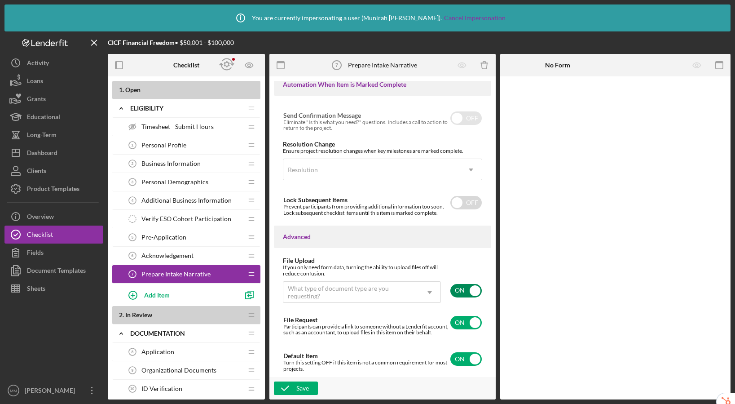
click at [456, 290] on input "checkbox" at bounding box center [466, 290] width 31 height 13
checkbox input "false"
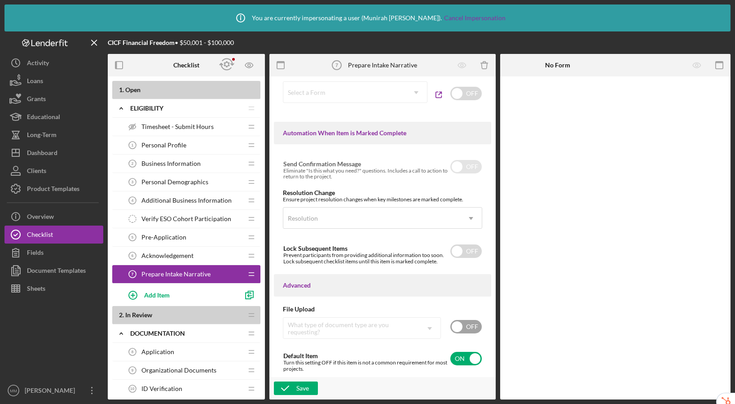
scroll to position [520, 0]
click at [290, 387] on icon "button" at bounding box center [285, 388] width 22 height 22
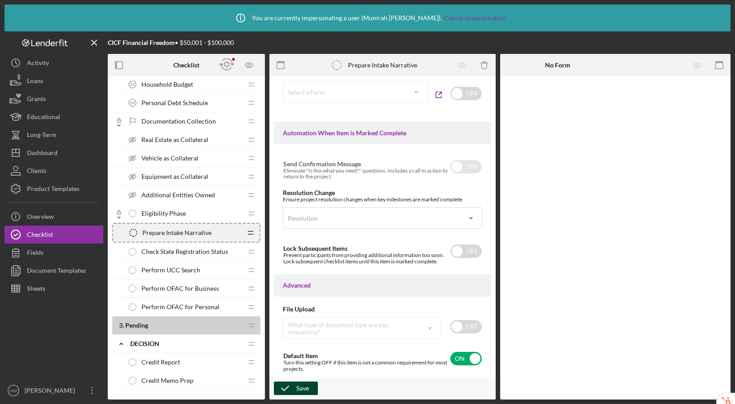
scroll to position [576, 0]
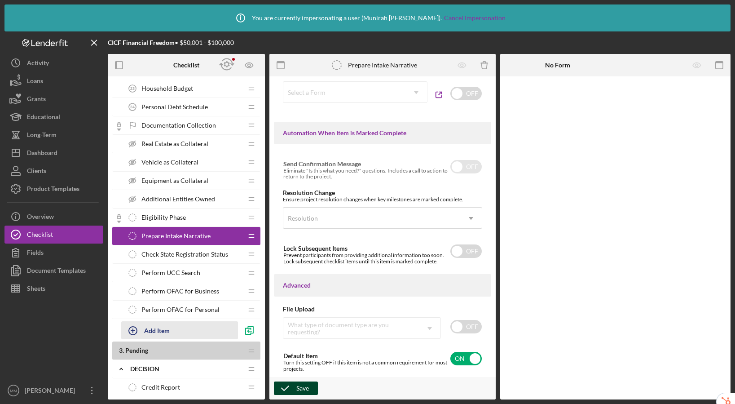
click at [162, 329] on div "Add Item" at bounding box center [157, 330] width 26 height 17
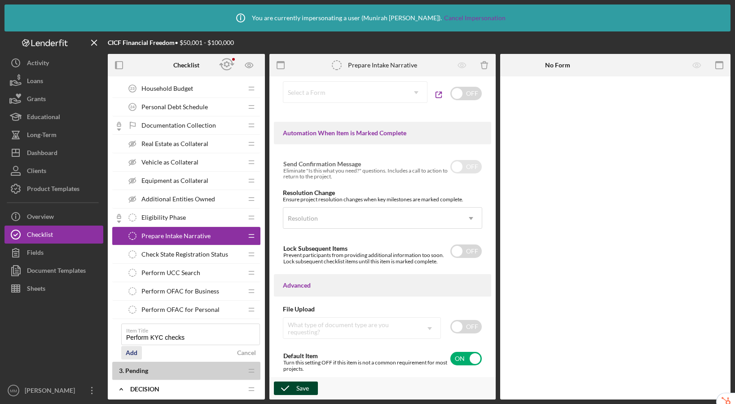
type input "Perform KYC checks"
click at [132, 355] on div "Add" at bounding box center [132, 352] width 12 height 13
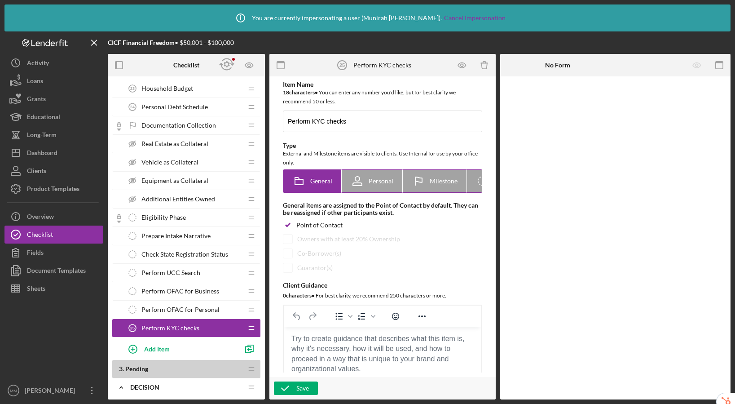
scroll to position [0, 44]
click at [438, 180] on icon "Icon/Checklist Item Internal" at bounding box center [440, 181] width 22 height 22
radio input "false"
radio input "true"
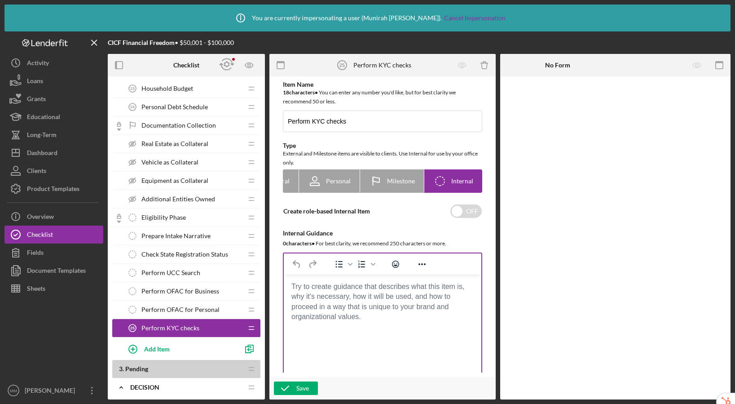
click at [317, 292] on body "Rich Text Area. Press ALT-0 for help." at bounding box center [382, 287] width 183 height 10
click at [346, 292] on body "Rich Text Area. Press ALT-0 for help." at bounding box center [382, 287] width 183 height 10
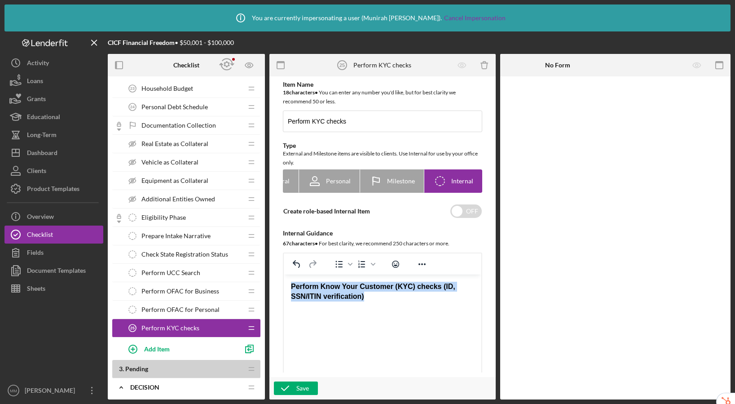
drag, startPoint x: 378, startPoint y: 299, endPoint x: 282, endPoint y: 282, distance: 97.1
click at [284, 282] on html "Perform Know Your Customer (KYC) checks (ID, SSN/ITIN verification)" at bounding box center [383, 292] width 198 height 35
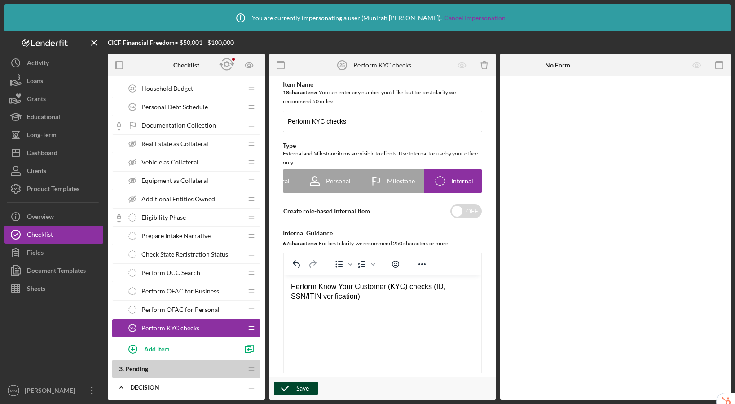
click at [293, 387] on icon "button" at bounding box center [285, 388] width 22 height 22
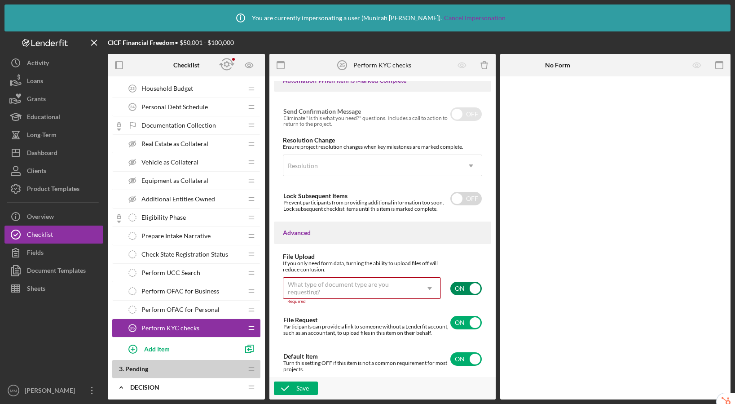
click at [458, 282] on input "checkbox" at bounding box center [466, 288] width 31 height 13
checkbox input "false"
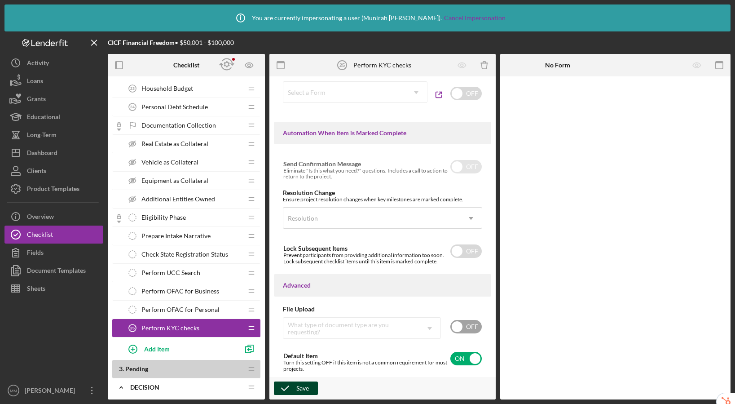
click at [287, 388] on polyline "button" at bounding box center [285, 388] width 7 height 4
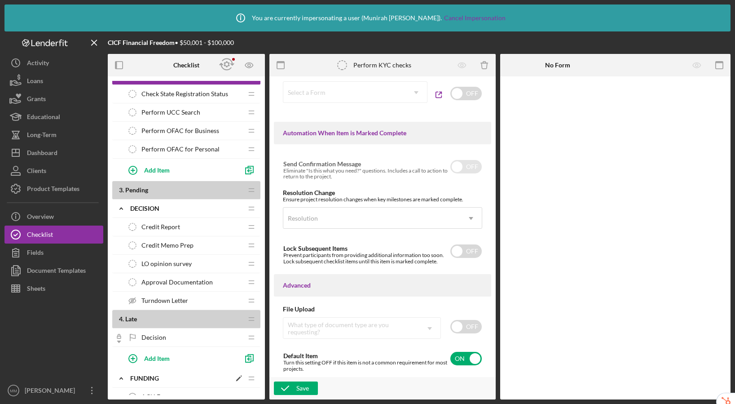
scroll to position [763, 0]
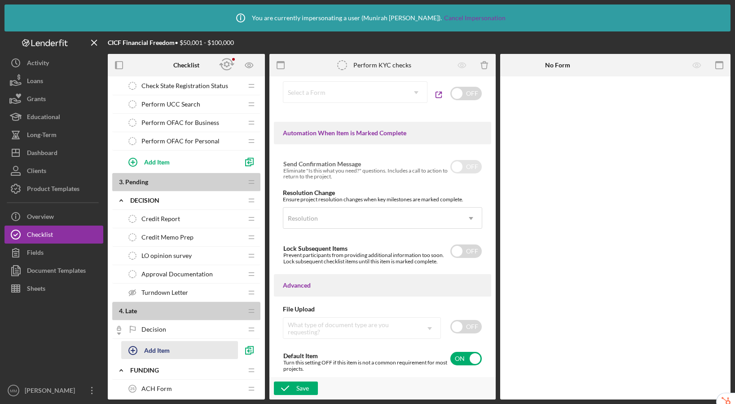
click at [162, 346] on div "Add Item" at bounding box center [157, 349] width 26 height 17
type input "Verify Business' Social Media Presence"
click at [129, 374] on div "Add" at bounding box center [132, 372] width 12 height 13
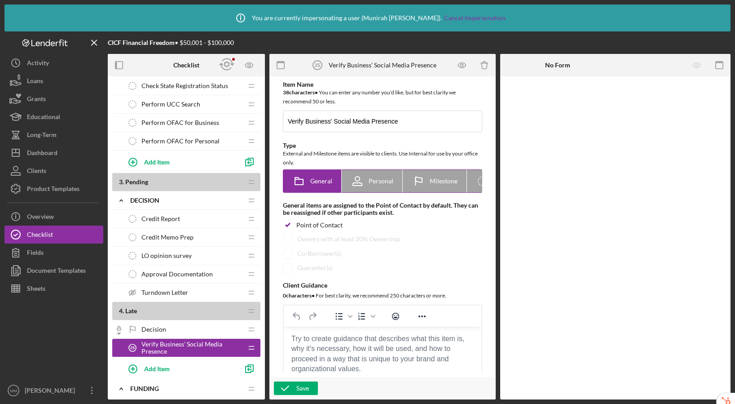
scroll to position [0, 44]
click at [425, 186] on label "Icon/Checklist Item Internal Internal" at bounding box center [454, 181] width 58 height 22
radio input "false"
radio input "true"
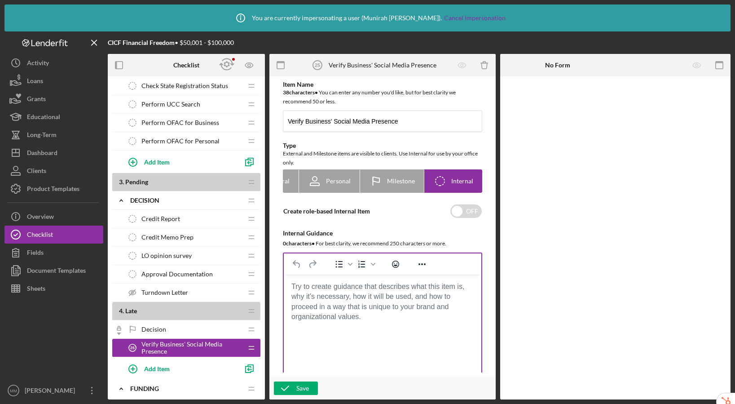
click at [358, 291] on body "Rich Text Area. Press ALT-0 for help." at bounding box center [382, 287] width 183 height 10
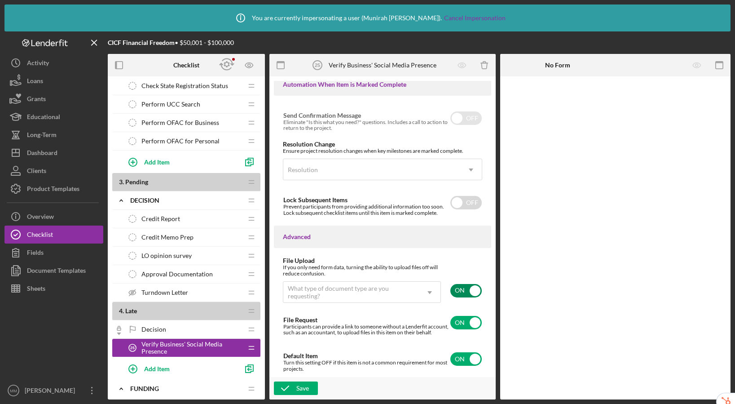
click at [461, 288] on input "checkbox" at bounding box center [466, 290] width 31 height 13
checkbox input "false"
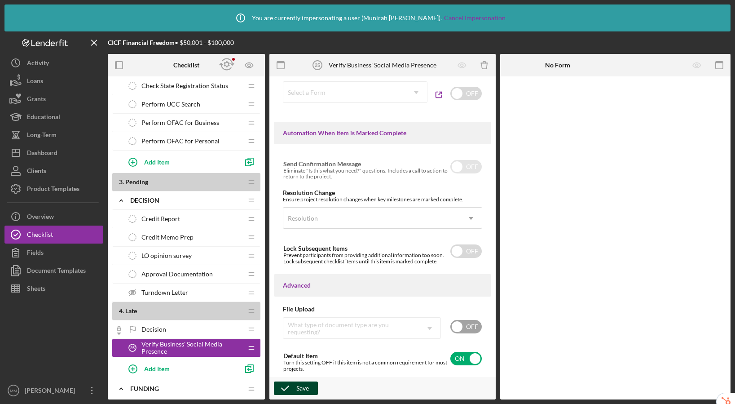
click at [288, 384] on icon "button" at bounding box center [285, 388] width 22 height 22
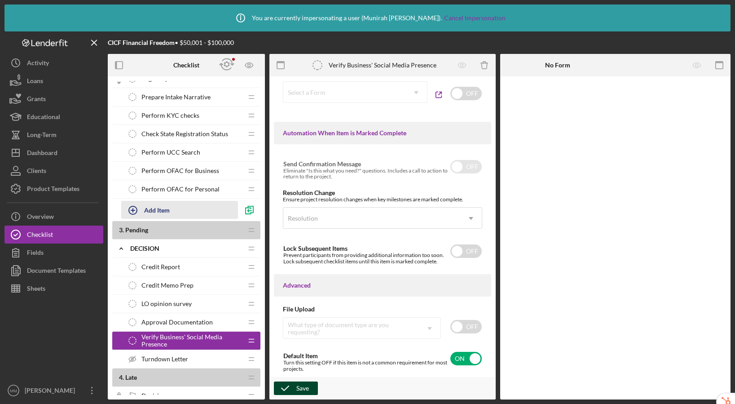
scroll to position [716, 0]
click at [161, 212] on div "Add Item" at bounding box center [157, 208] width 26 height 17
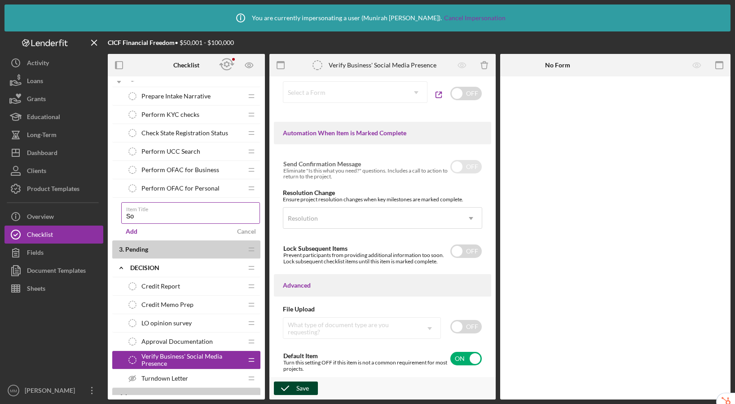
type input "S"
type input "Business Social Media"
click at [131, 231] on div "Add" at bounding box center [132, 231] width 12 height 13
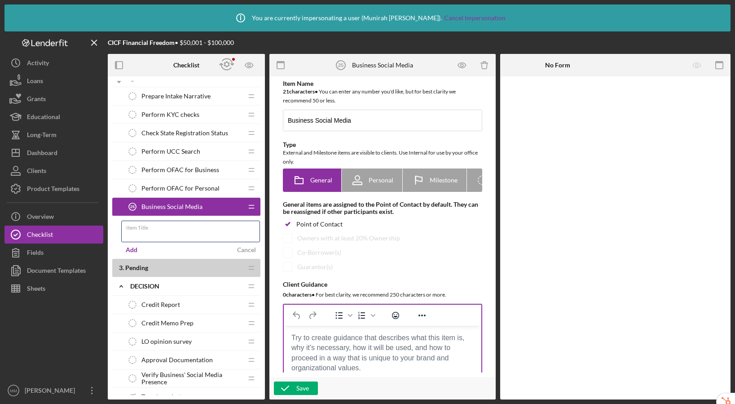
scroll to position [2, 0]
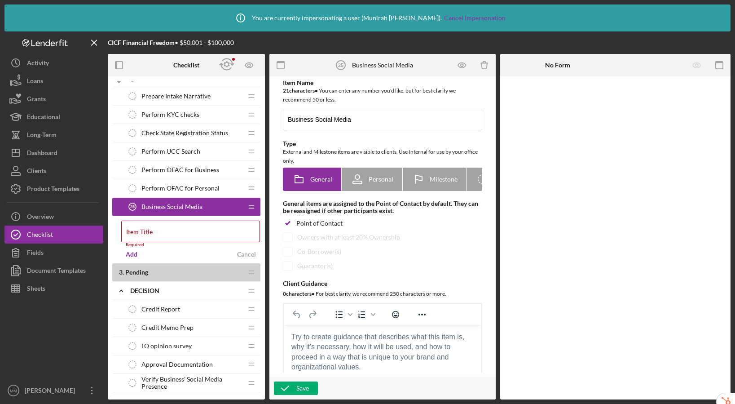
click at [335, 338] on body "Rich Text Area. Press ALT-0 for help." at bounding box center [382, 337] width 183 height 10
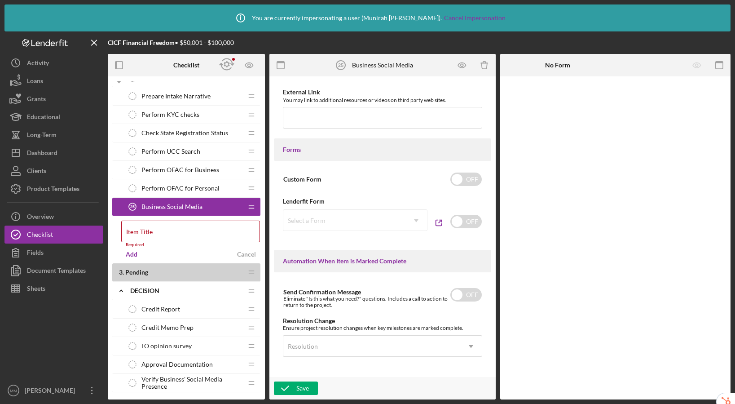
scroll to position [627, 0]
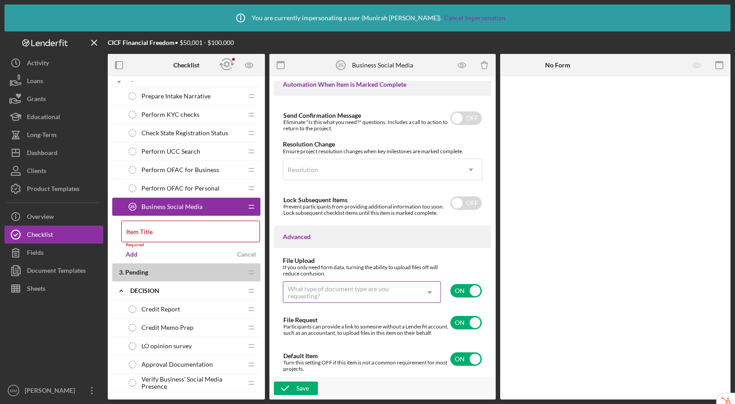
click at [407, 285] on div "What type of document type are you requesting?" at bounding box center [351, 292] width 127 height 14
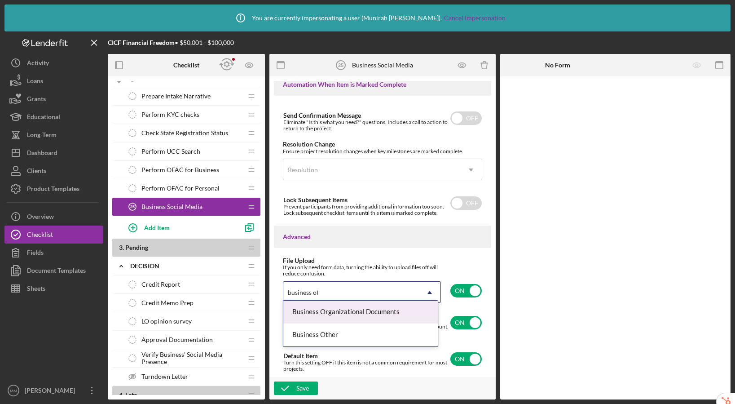
type input "business oth"
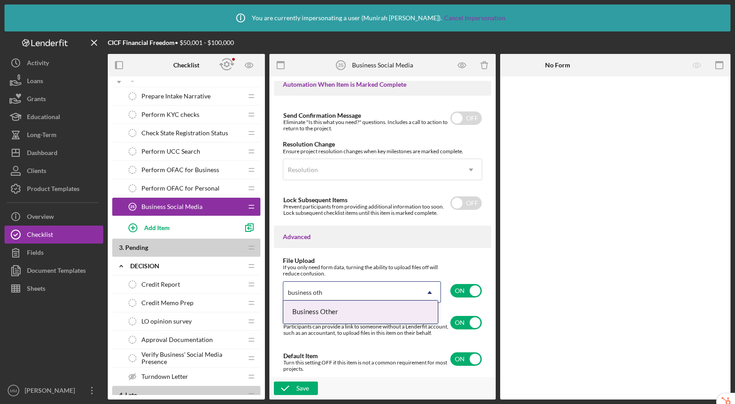
click at [397, 309] on div "Business Other" at bounding box center [360, 312] width 155 height 23
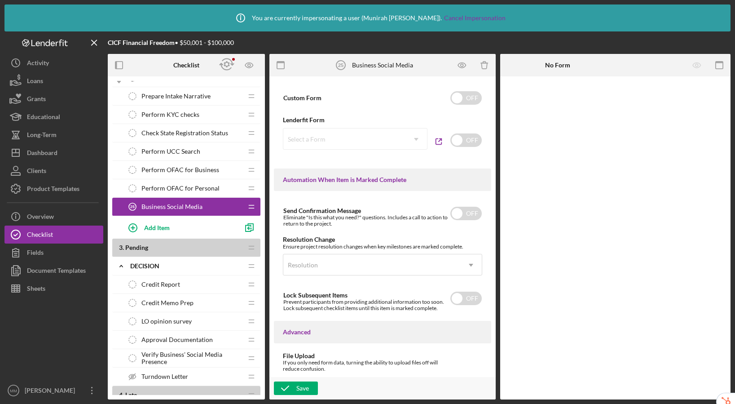
scroll to position [337, 0]
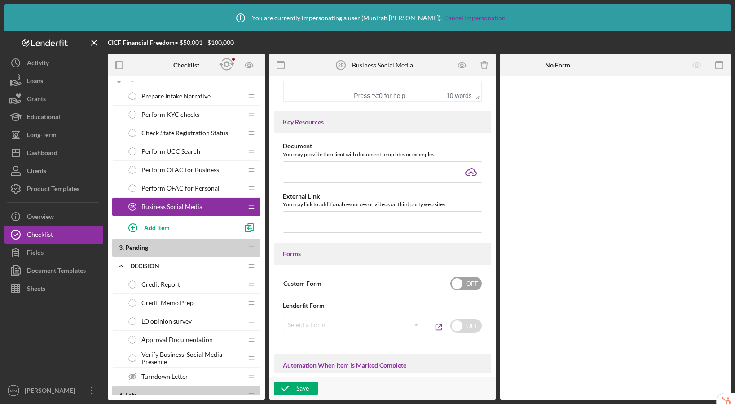
click at [453, 286] on input "checkbox" at bounding box center [466, 283] width 31 height 13
checkbox input "true"
click at [571, 103] on div "Add Form Element" at bounding box center [562, 101] width 53 height 18
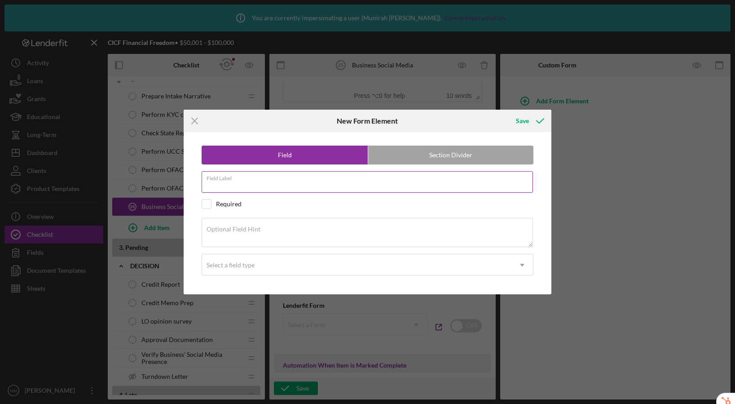
click at [308, 185] on input "Field Label" at bounding box center [368, 182] width 332 height 22
type input "Facebook"
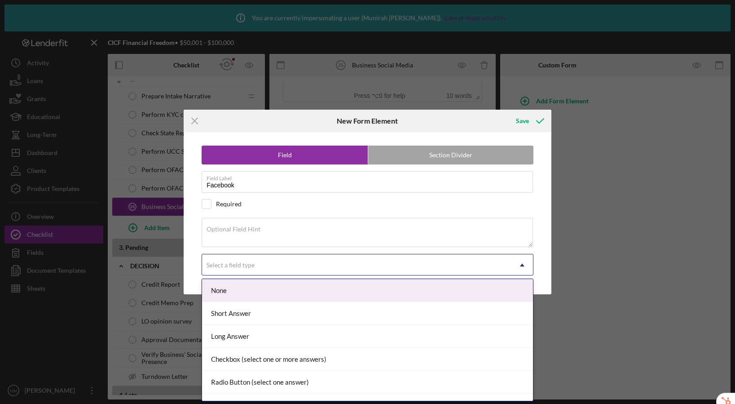
click at [278, 271] on div "Select a field type" at bounding box center [357, 265] width 310 height 21
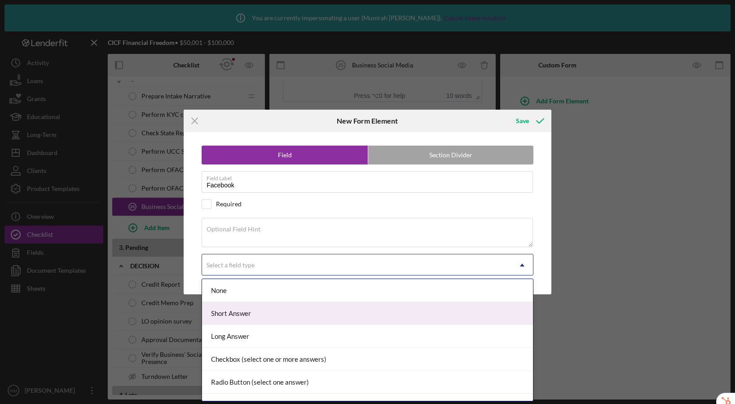
drag, startPoint x: 279, startPoint y: 315, endPoint x: 284, endPoint y: 301, distance: 15.1
click at [279, 315] on div "Short Answer" at bounding box center [367, 313] width 331 height 23
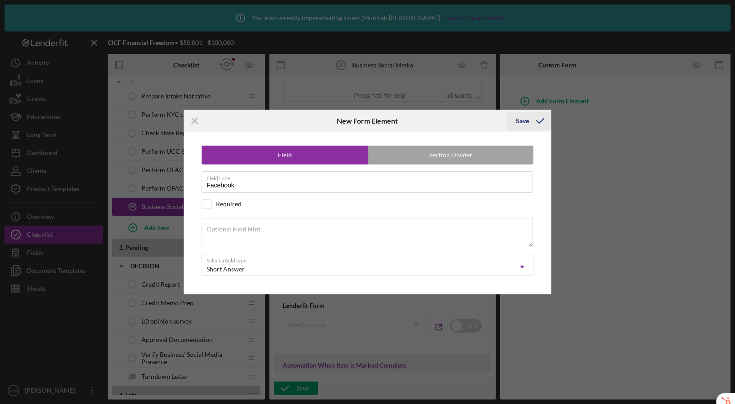
click at [532, 123] on icon "submit" at bounding box center [540, 121] width 22 height 22
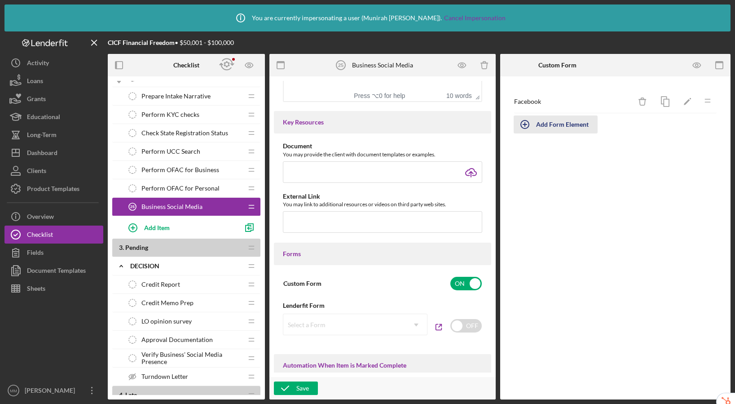
click at [557, 126] on div "Add Form Element" at bounding box center [562, 124] width 53 height 18
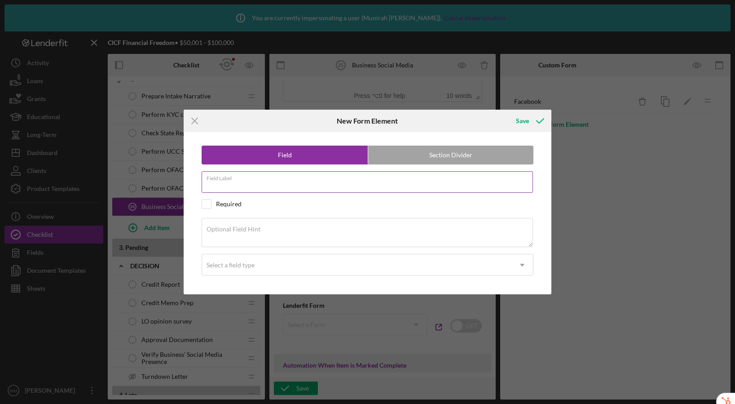
click at [239, 183] on input "Field Label" at bounding box center [368, 182] width 332 height 22
type input "Instagram"
click at [248, 267] on div "Select a field type" at bounding box center [231, 264] width 48 height 7
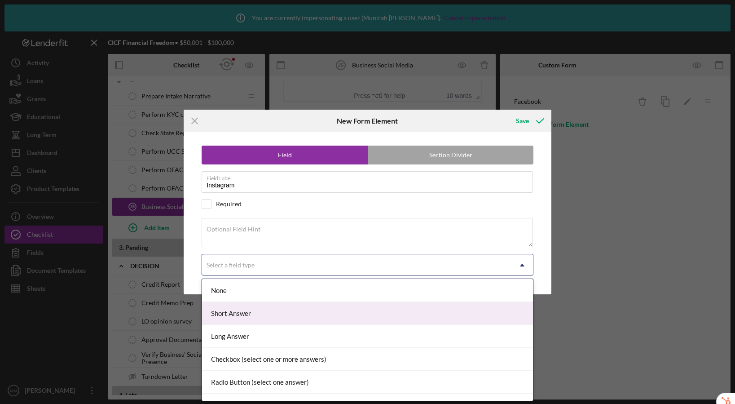
click at [252, 317] on div "Short Answer" at bounding box center [367, 313] width 331 height 23
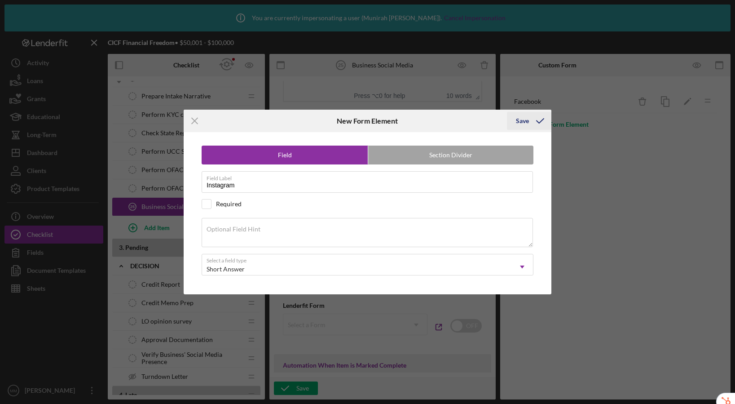
click at [518, 122] on div "Save" at bounding box center [522, 121] width 13 height 18
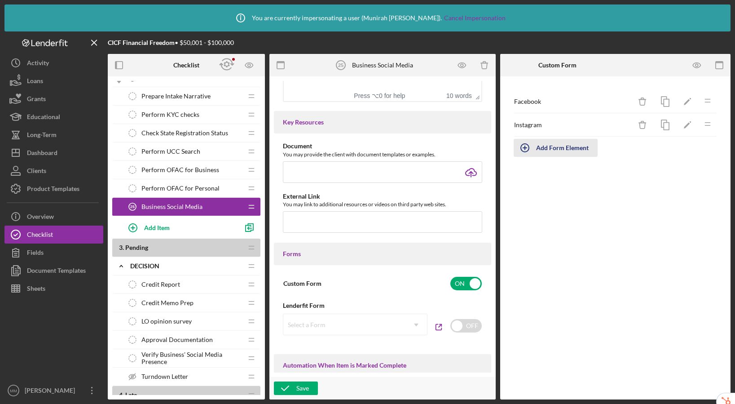
click at [562, 148] on div "Add Form Element" at bounding box center [562, 148] width 53 height 18
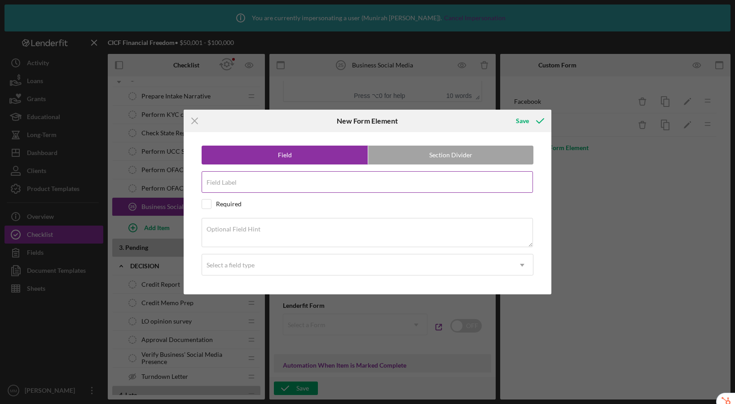
click at [289, 187] on input "Field Label" at bounding box center [368, 182] width 332 height 22
type input "Youtube"
click at [274, 261] on div "Select a field type" at bounding box center [357, 265] width 310 height 21
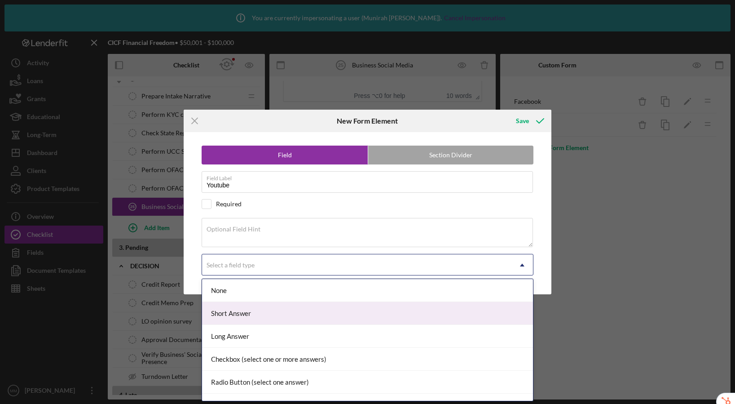
click at [268, 314] on div "Short Answer" at bounding box center [367, 313] width 331 height 23
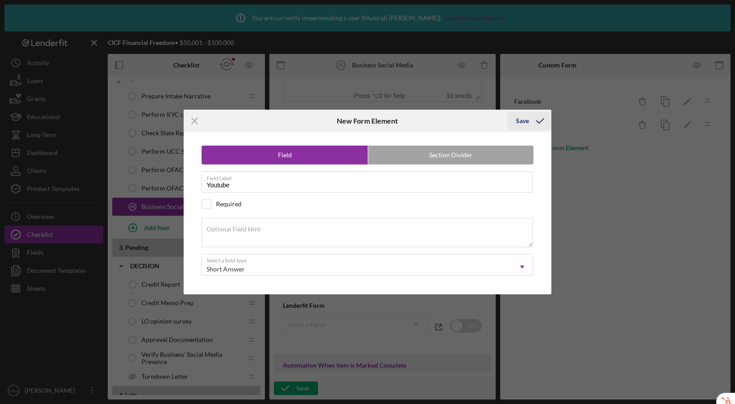
click at [527, 121] on div "Save" at bounding box center [522, 121] width 13 height 18
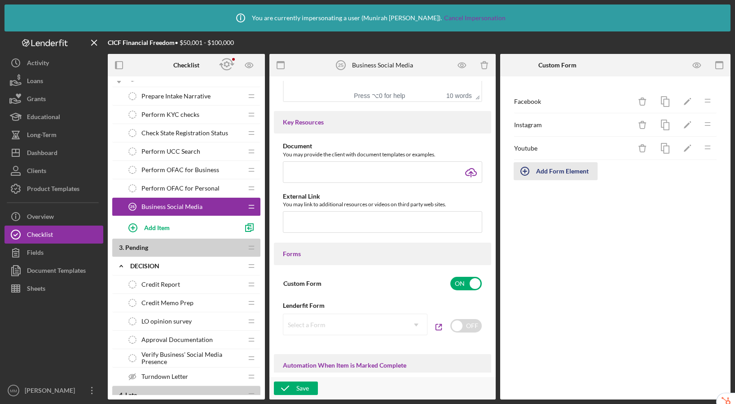
click at [553, 168] on div "Add Form Element" at bounding box center [562, 171] width 53 height 18
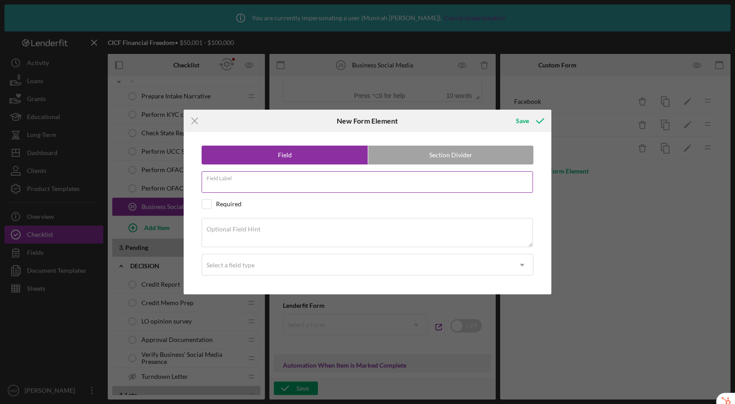
click at [265, 181] on div "Field Label" at bounding box center [368, 182] width 332 height 22
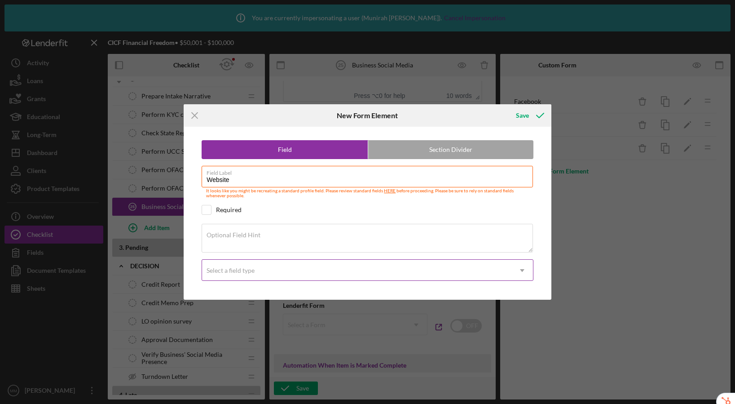
type input "Website"
click at [256, 262] on div "Select a field type" at bounding box center [357, 270] width 310 height 21
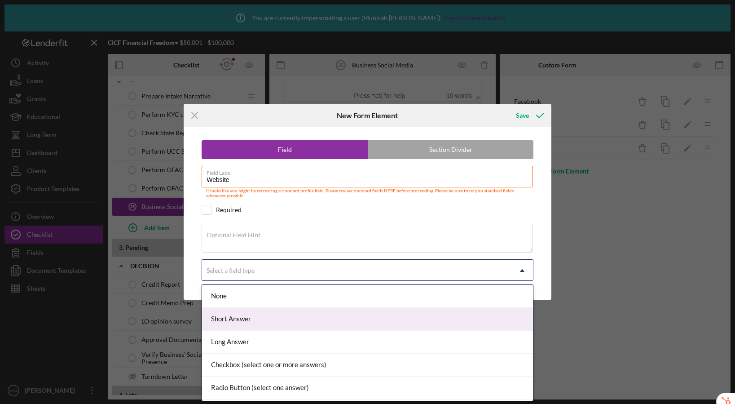
click at [251, 316] on div "Short Answer" at bounding box center [367, 319] width 331 height 23
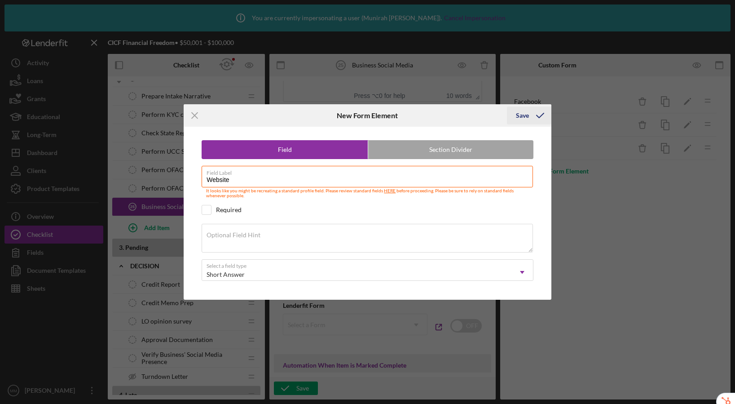
click at [524, 117] on div "Save" at bounding box center [522, 115] width 13 height 18
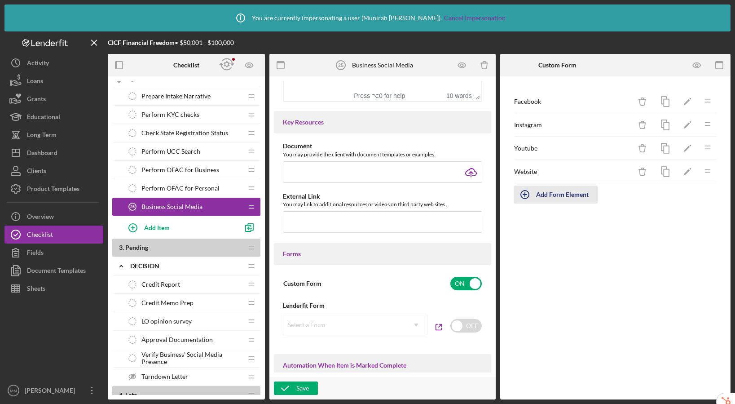
click at [538, 196] on div "Add Form Element" at bounding box center [562, 195] width 53 height 18
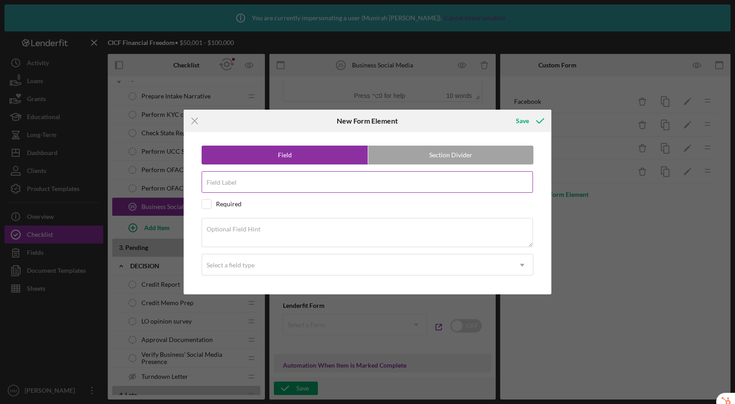
click at [238, 184] on input "Field Label" at bounding box center [368, 182] width 332 height 22
type input "Other"
click at [235, 266] on div "Select a field type" at bounding box center [231, 264] width 48 height 7
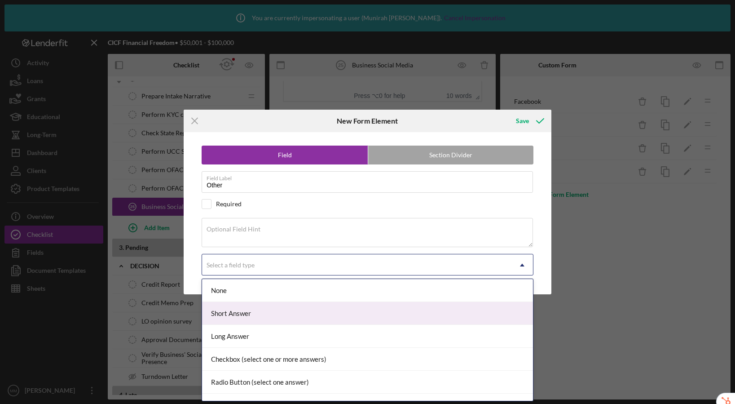
click at [239, 312] on div "Short Answer" at bounding box center [367, 313] width 331 height 23
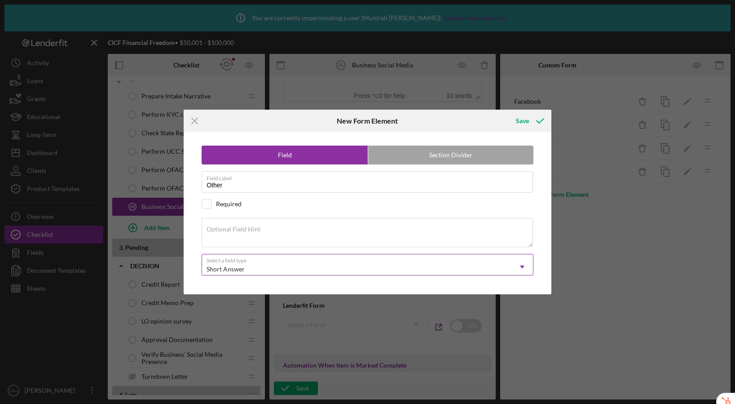
click at [252, 269] on div "Short Answer" at bounding box center [357, 269] width 310 height 21
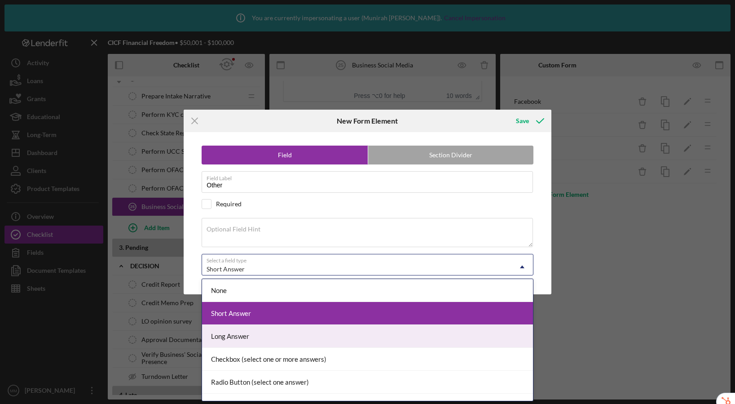
click at [246, 330] on div "Long Answer" at bounding box center [367, 336] width 331 height 23
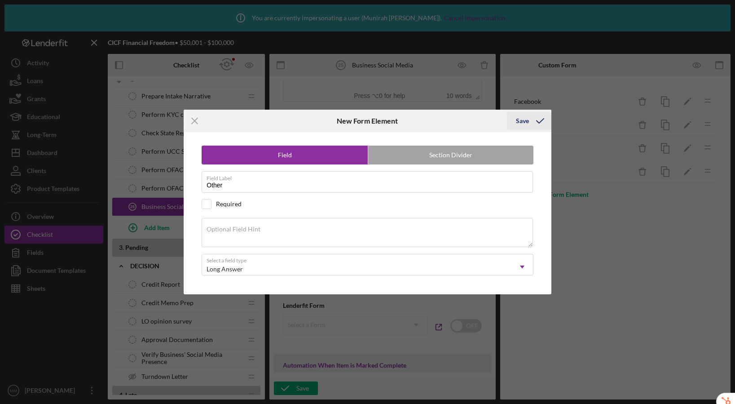
click at [522, 119] on div "Save" at bounding box center [522, 121] width 13 height 18
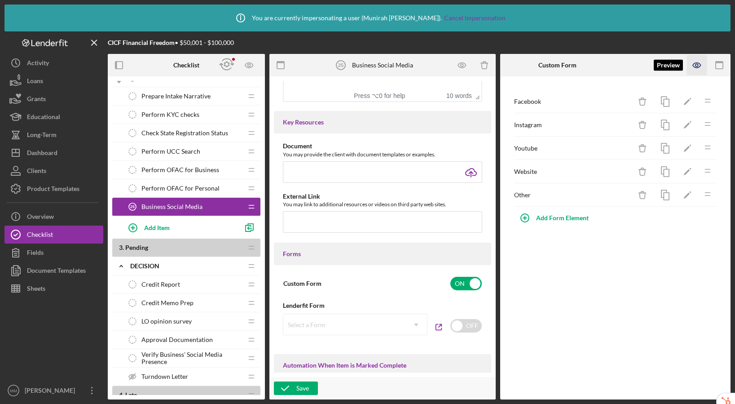
click at [651, 66] on icon "button" at bounding box center [697, 65] width 20 height 20
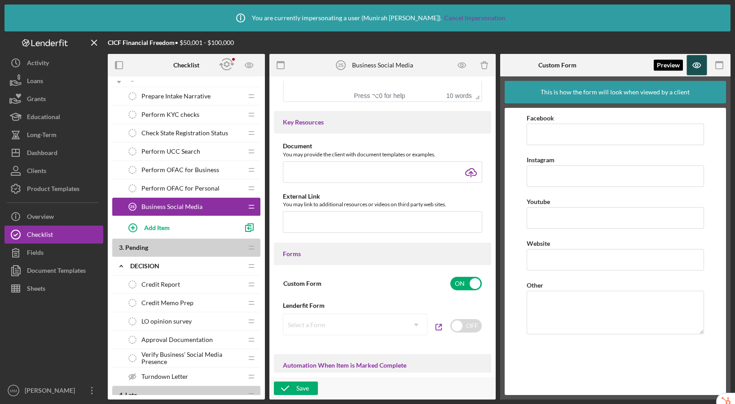
click at [651, 66] on icon "button" at bounding box center [697, 65] width 20 height 20
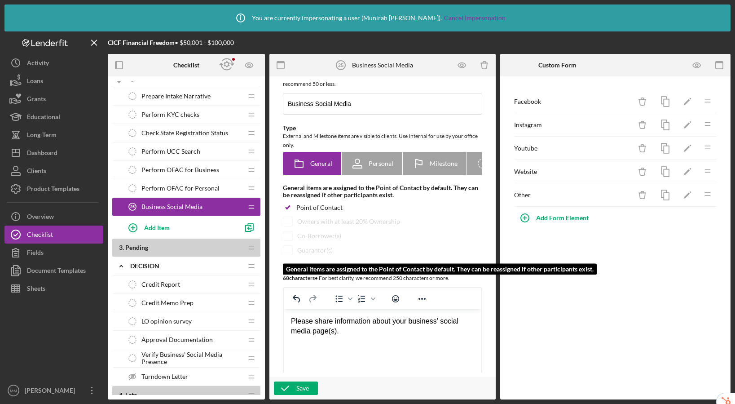
scroll to position [0, 0]
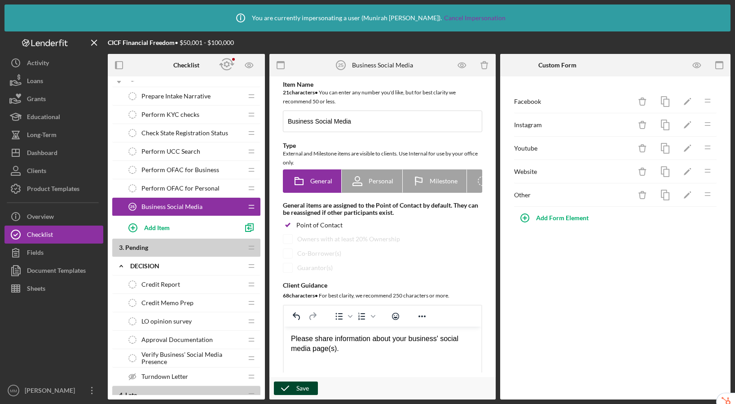
click at [305, 389] on div "Save" at bounding box center [303, 387] width 13 height 13
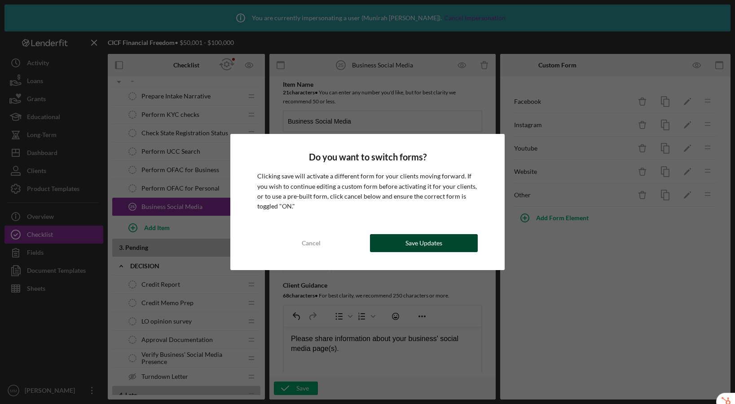
click at [439, 242] on div "Save Updates" at bounding box center [424, 243] width 37 height 18
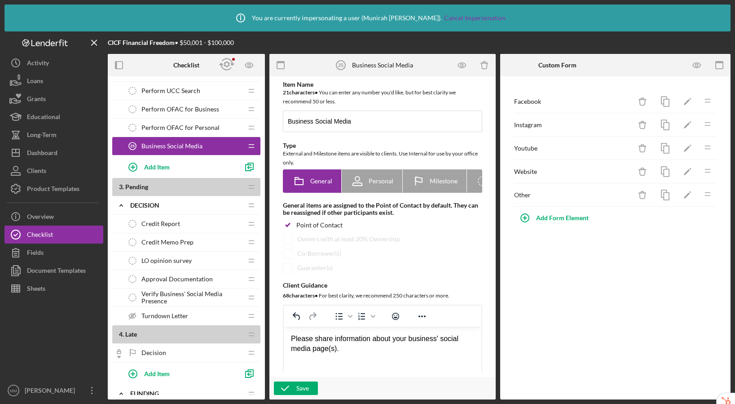
scroll to position [779, 0]
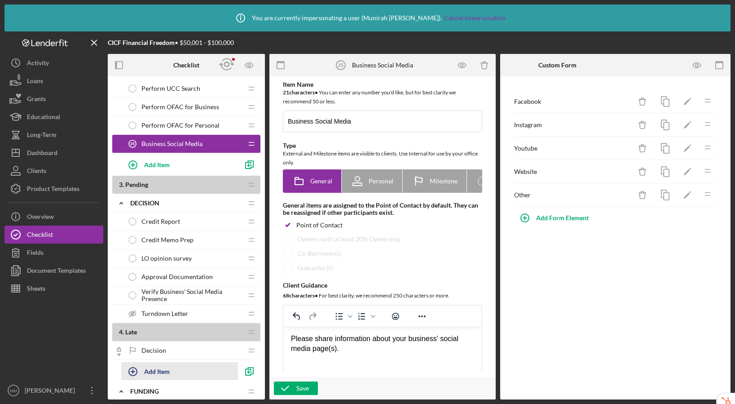
click at [159, 368] on div "Add Item" at bounding box center [157, 371] width 26 height 17
type input "E"
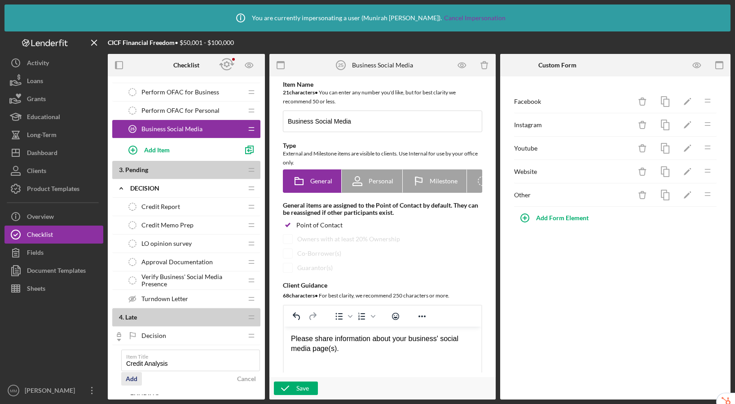
type input "Credit Analysis"
click at [129, 383] on div "Add" at bounding box center [132, 378] width 12 height 13
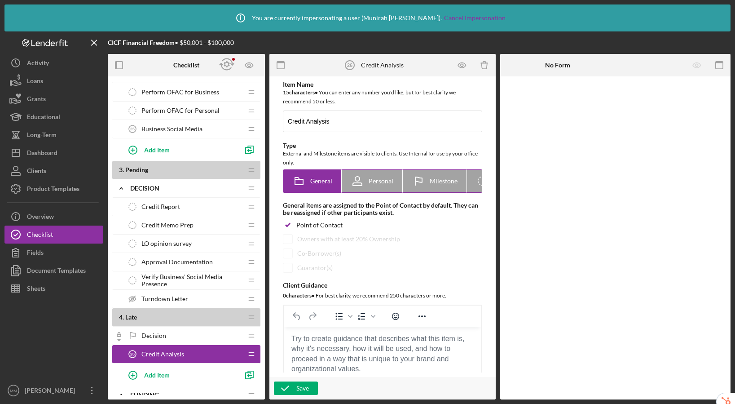
scroll to position [0, 44]
click at [436, 178] on icon "Icon/Checklist Item Internal" at bounding box center [440, 181] width 22 height 22
radio input "false"
radio input "true"
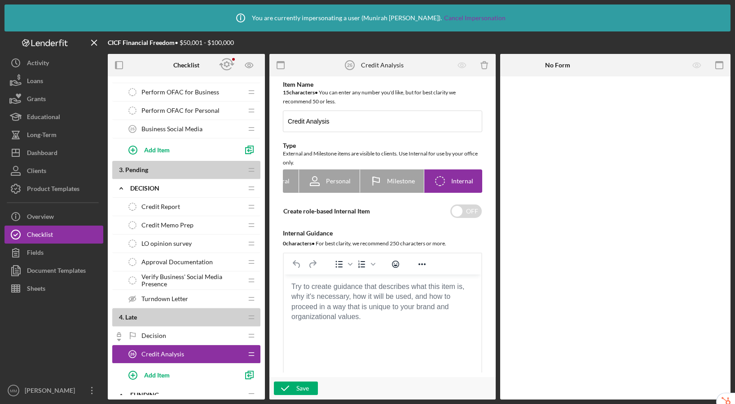
click at [328, 292] on body "Rich Text Area. Press ALT-0 for help." at bounding box center [382, 287] width 183 height 10
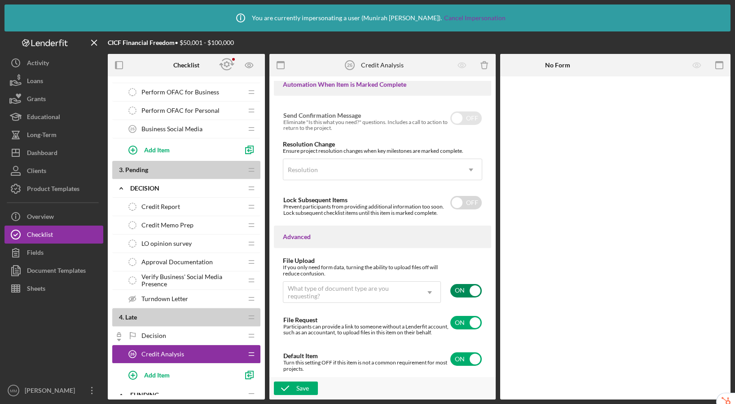
click at [457, 286] on input "checkbox" at bounding box center [466, 290] width 31 height 13
checkbox input "false"
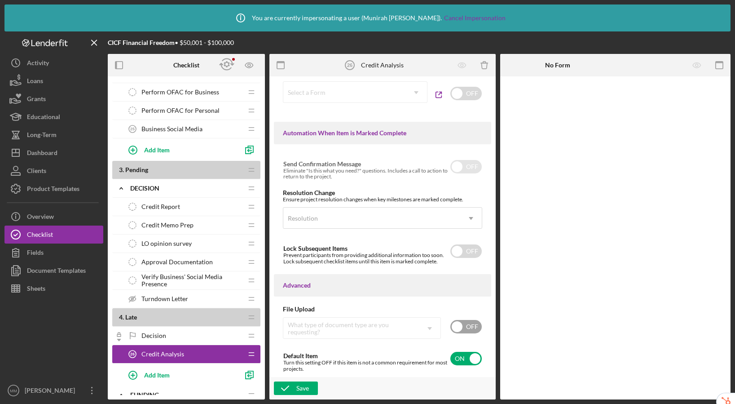
scroll to position [520, 0]
click at [300, 391] on div "Save" at bounding box center [303, 387] width 13 height 13
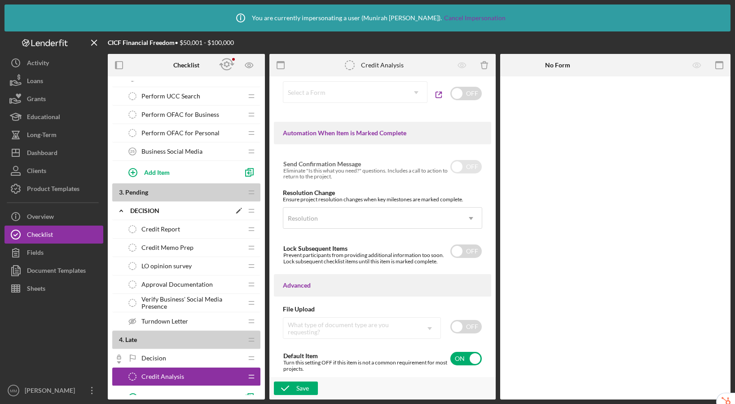
scroll to position [794, 0]
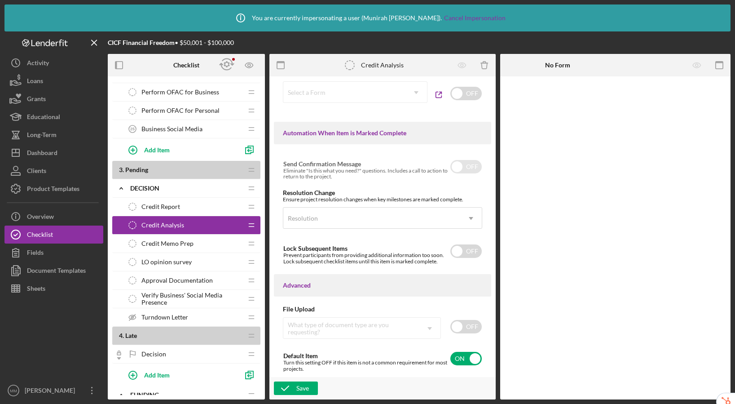
click at [187, 204] on div "Credit Report Credit Report" at bounding box center [183, 207] width 119 height 18
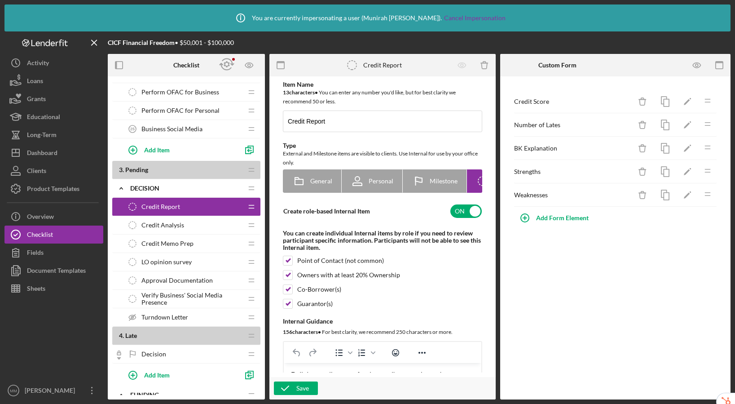
click at [177, 223] on span "Credit Analysis" at bounding box center [163, 224] width 43 height 7
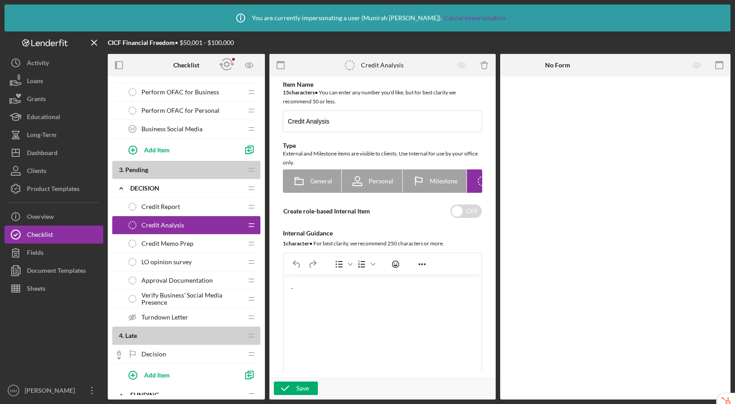
click at [177, 203] on span "Credit Report" at bounding box center [161, 206] width 39 height 7
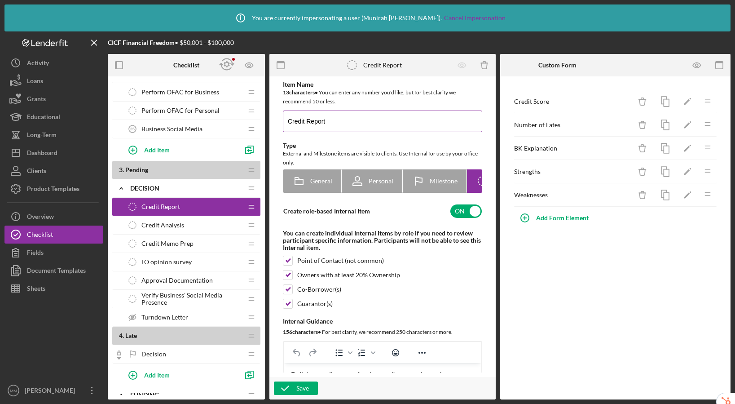
drag, startPoint x: 342, startPoint y: 125, endPoint x: 308, endPoint y: 120, distance: 34.6
click at [308, 120] on input "Credit Report" at bounding box center [382, 122] width 199 height 22
type input "Credit Analysis"
click at [312, 390] on button "Save" at bounding box center [296, 387] width 44 height 13
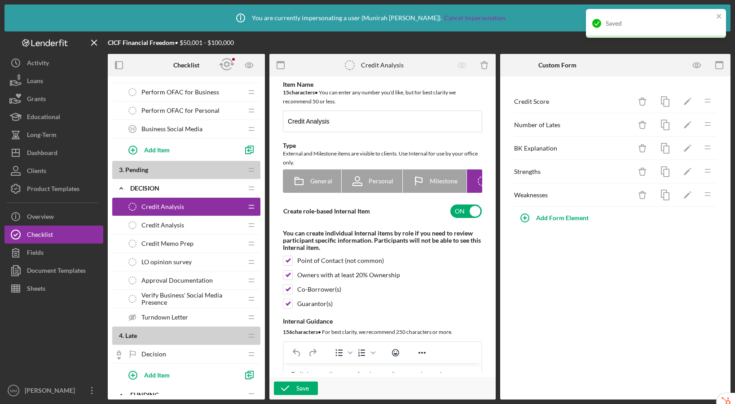
click at [170, 223] on span "Credit Analysis" at bounding box center [163, 224] width 43 height 7
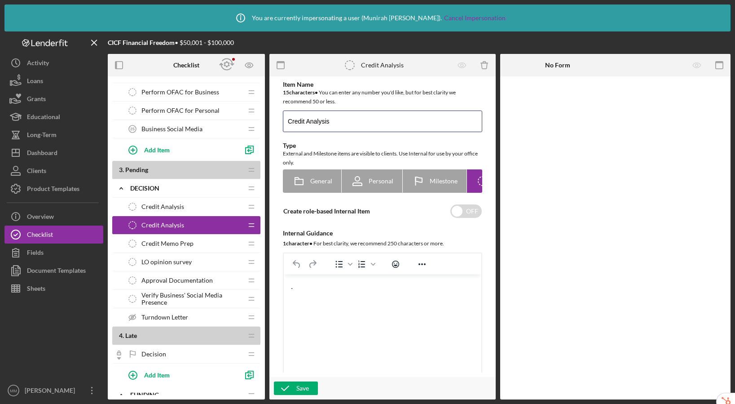
drag, startPoint x: 358, startPoint y: 122, endPoint x: 256, endPoint y: 112, distance: 102.4
click at [256, 112] on div "Checklist 1 . Open Icon/Expander Eligibility Icon/Edit Icon/Drag Timesheet - Su…" at bounding box center [419, 226] width 623 height 345
type input "Risk Rating"
click at [293, 386] on icon "button" at bounding box center [285, 388] width 22 height 22
click at [193, 242] on div "Credit Memo Prep Credit Memo Prep" at bounding box center [183, 244] width 119 height 18
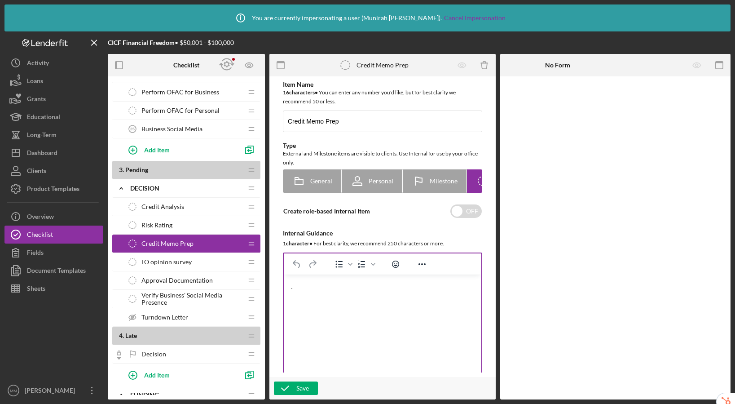
scroll to position [449, 0]
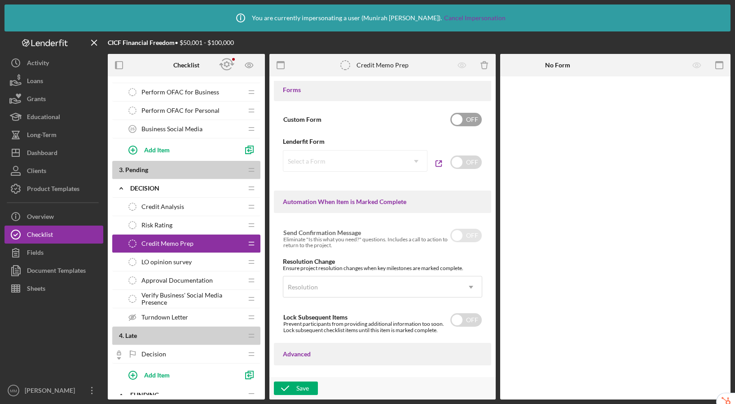
click at [463, 123] on input "checkbox" at bounding box center [466, 119] width 31 height 13
checkbox input "true"
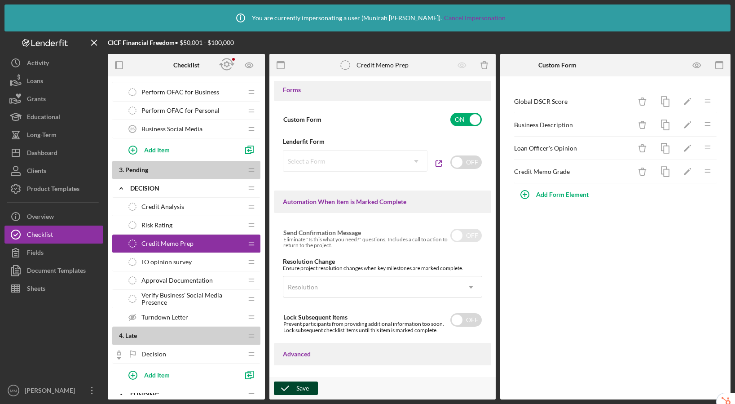
click at [310, 386] on button "Save" at bounding box center [296, 387] width 44 height 13
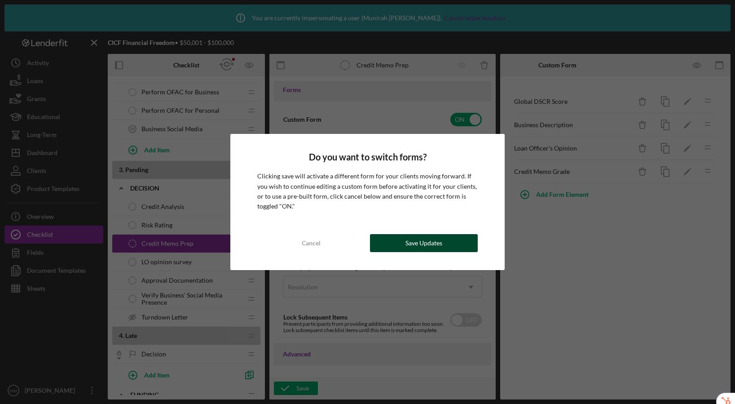
click at [416, 248] on div "Save Updates" at bounding box center [424, 243] width 37 height 18
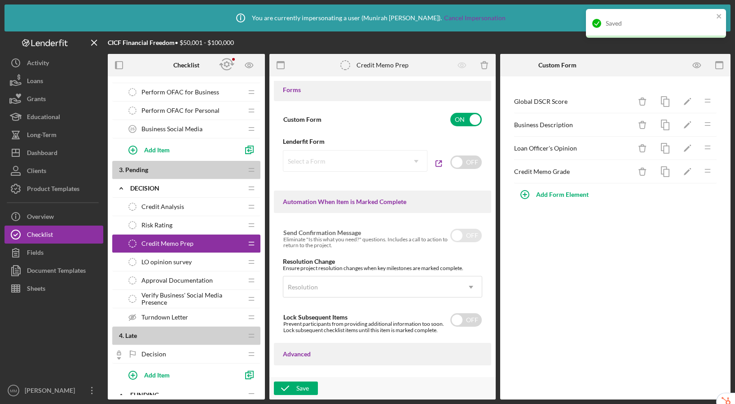
click at [175, 261] on span "LO opinion survey" at bounding box center [167, 261] width 50 height 7
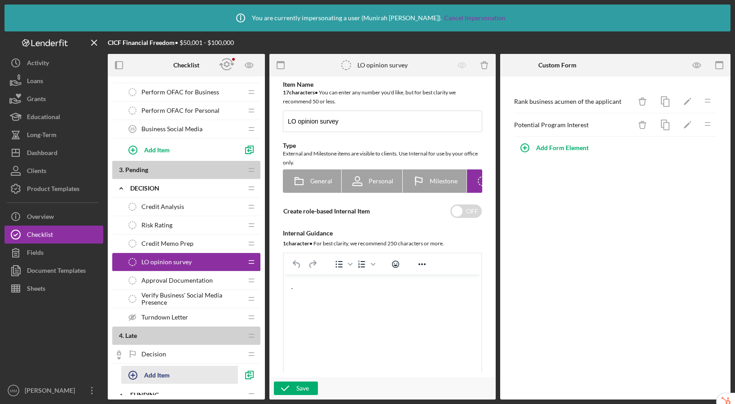
click at [162, 378] on div "Add Item" at bounding box center [157, 374] width 26 height 17
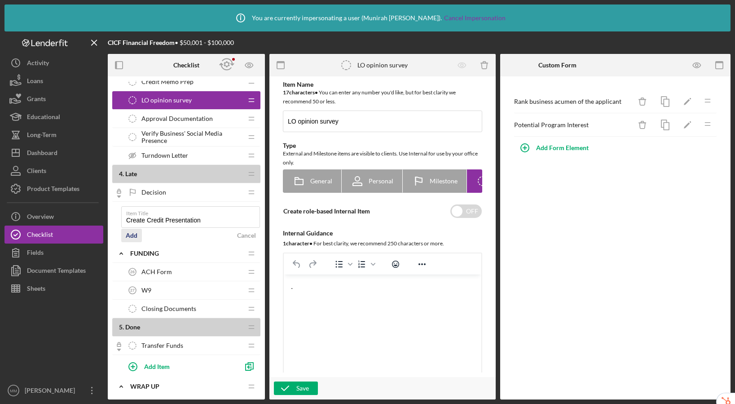
type input "Create Credit Presentation"
click at [132, 235] on div "Add" at bounding box center [132, 235] width 12 height 13
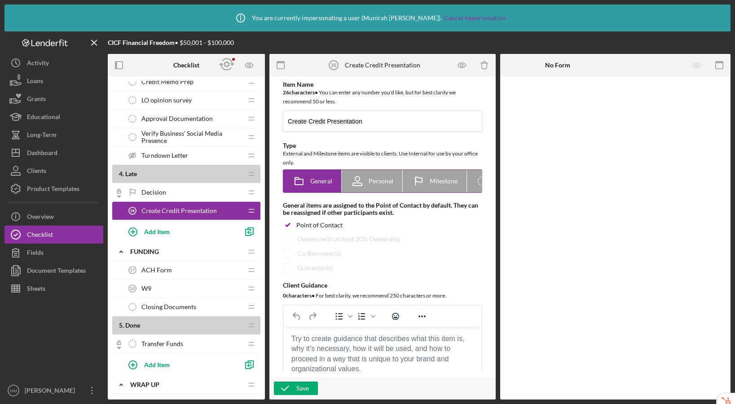
scroll to position [0, 44]
click at [436, 181] on icon "Icon/Checklist Item Internal" at bounding box center [440, 181] width 22 height 22
radio input "false"
radio input "true"
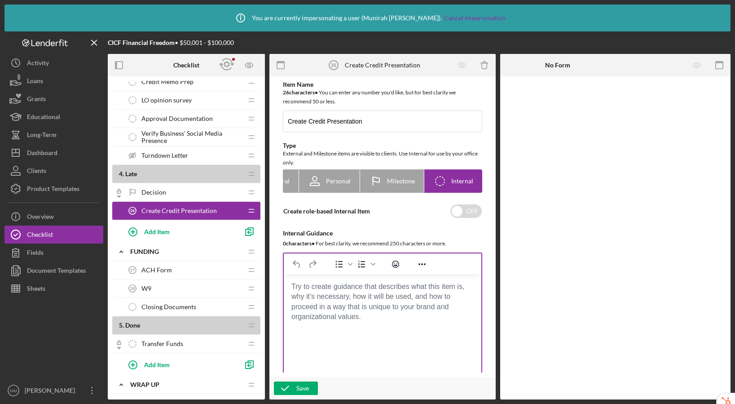
click at [372, 292] on body "Rich Text Area. Press ALT-0 for help." at bounding box center [382, 287] width 183 height 10
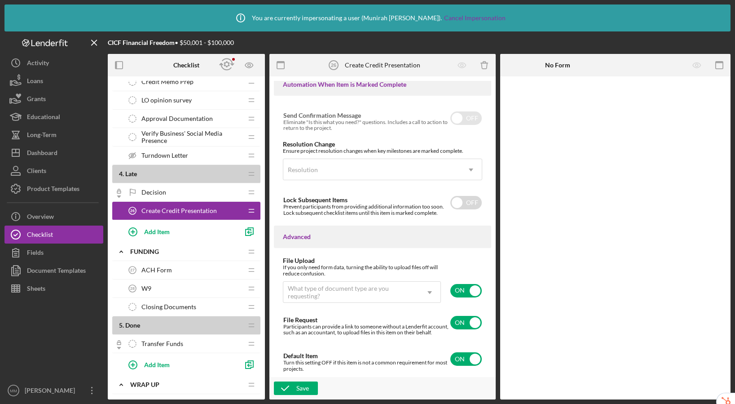
drag, startPoint x: 458, startPoint y: 283, endPoint x: 408, endPoint y: 311, distance: 57.7
click at [458, 284] on input "checkbox" at bounding box center [466, 290] width 31 height 13
checkbox input "false"
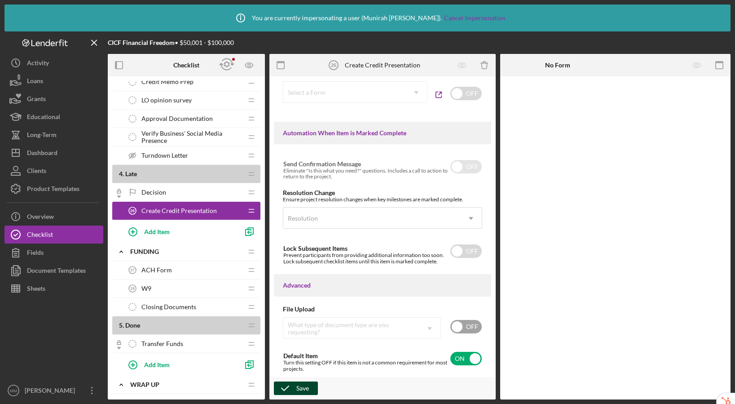
click at [296, 387] on icon "button" at bounding box center [285, 388] width 22 height 22
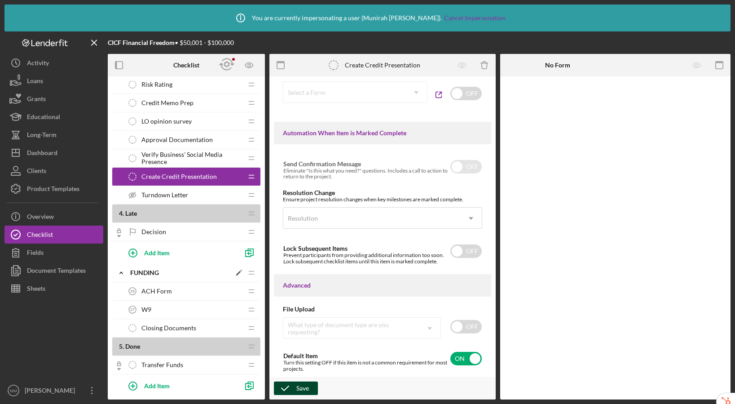
scroll to position [954, 0]
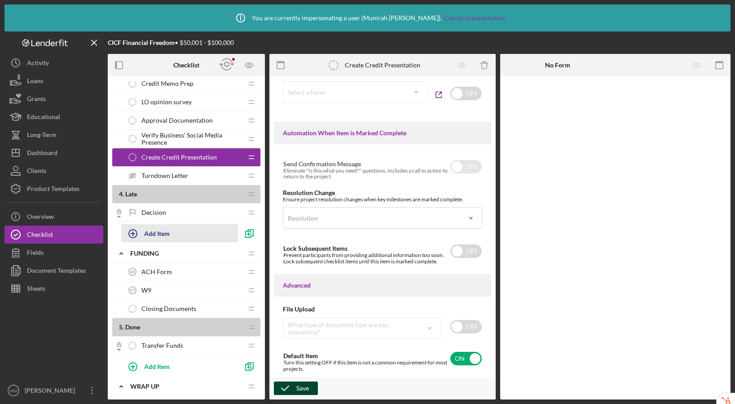
click at [161, 232] on div "Add Item" at bounding box center [157, 233] width 26 height 17
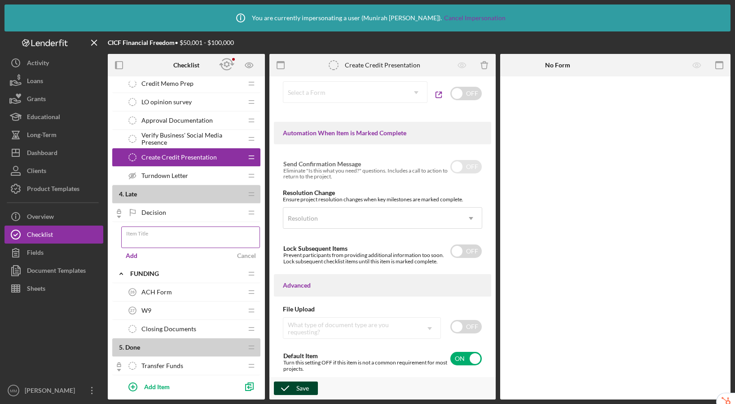
click at [196, 239] on input "Item Title" at bounding box center [190, 237] width 139 height 22
click at [169, 240] on input "Upload Due Dilligence Materials" at bounding box center [190, 237] width 139 height 22
type input "Upload Due Diligence Materials"
click at [133, 257] on div "Add" at bounding box center [132, 255] width 12 height 13
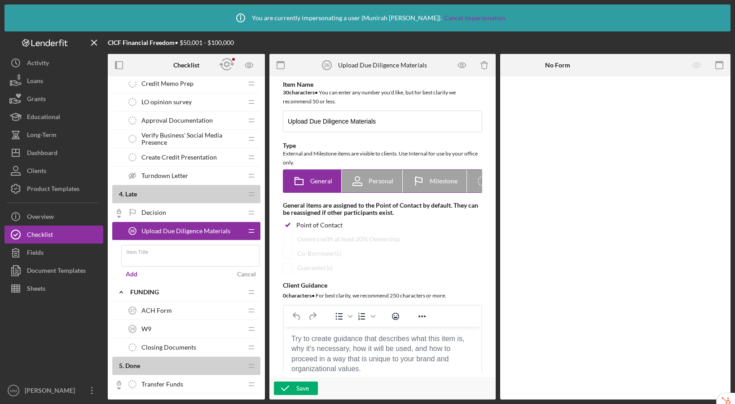
scroll to position [0, 44]
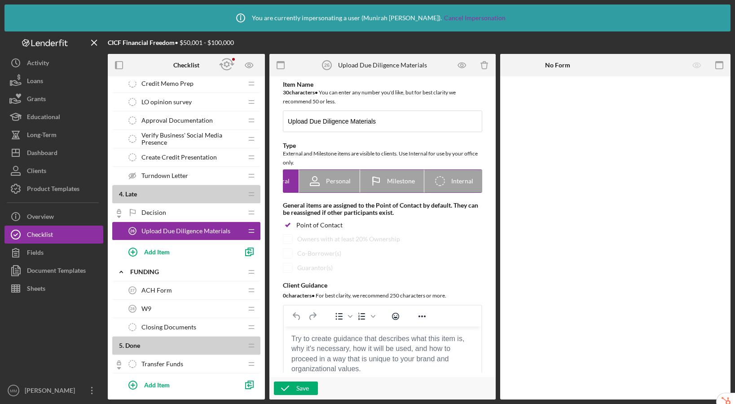
click at [437, 180] on icon "Icon/Checklist Item Internal" at bounding box center [440, 181] width 22 height 22
radio input "false"
radio input "true"
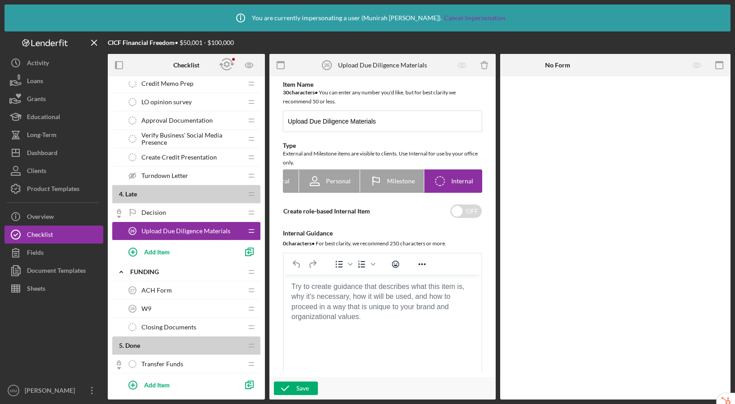
click at [338, 292] on body "Rich Text Area. Press ALT-0 for help." at bounding box center [382, 287] width 183 height 10
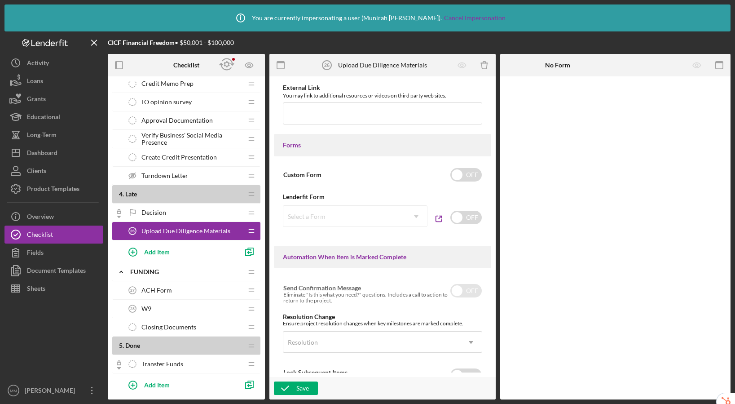
scroll to position [575, 0]
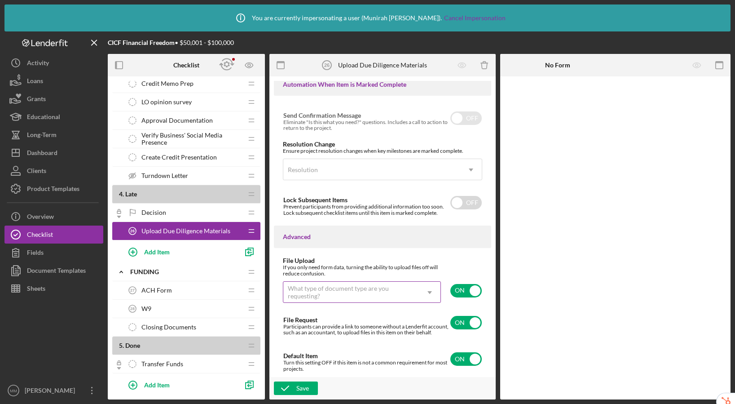
click at [432, 282] on icon "Icon/Dropdown Arrow" at bounding box center [430, 293] width 22 height 22
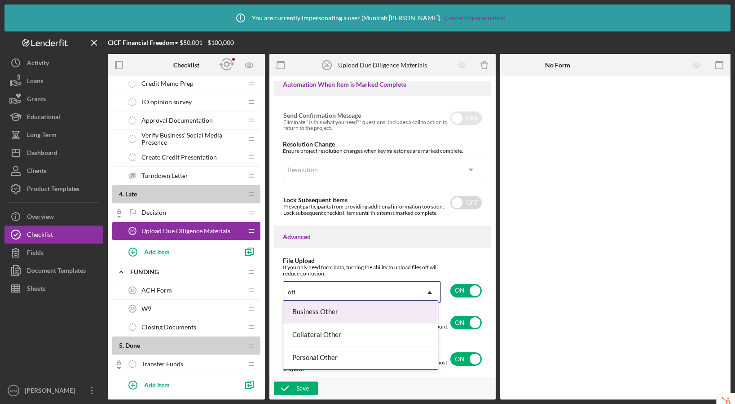
type input "other"
click at [388, 306] on div "Business Other" at bounding box center [360, 312] width 155 height 23
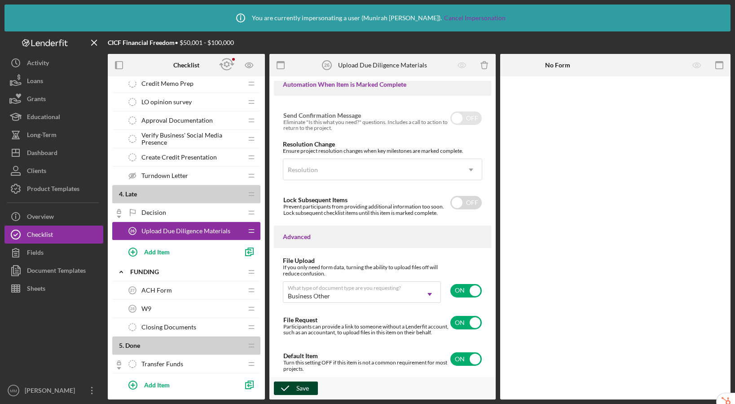
click at [302, 390] on div "Save" at bounding box center [303, 387] width 13 height 13
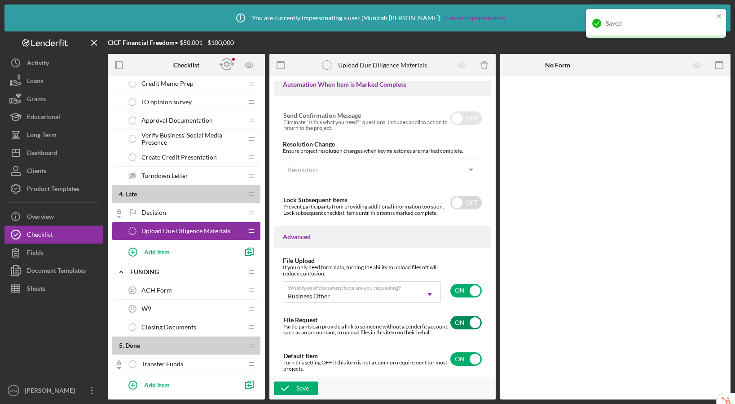
click at [463, 322] on input "checkbox" at bounding box center [466, 322] width 31 height 13
checkbox input "false"
click at [298, 390] on div "Save" at bounding box center [303, 387] width 13 height 13
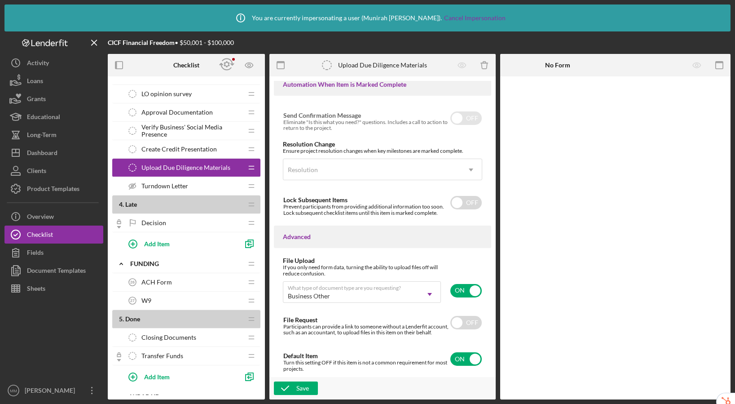
scroll to position [1045, 0]
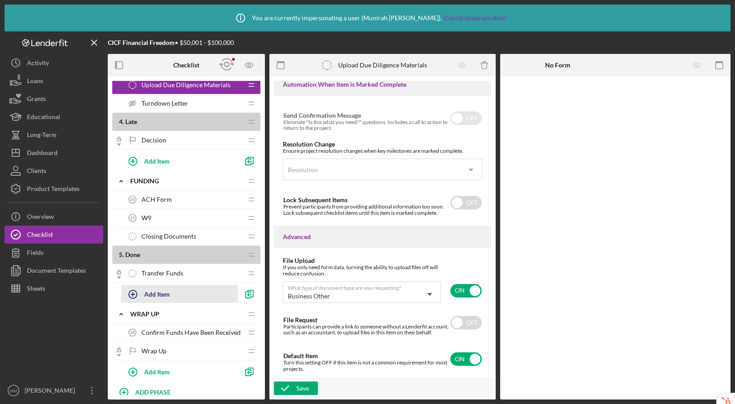
click at [158, 297] on div "Add Item" at bounding box center [157, 293] width 26 height 17
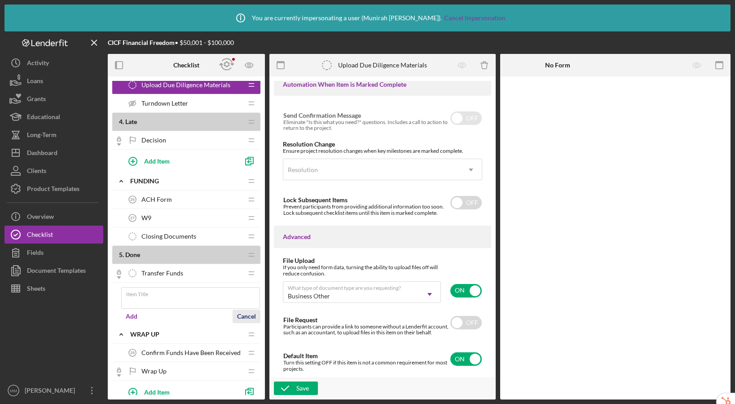
click at [249, 314] on div "Cancel" at bounding box center [246, 316] width 19 height 13
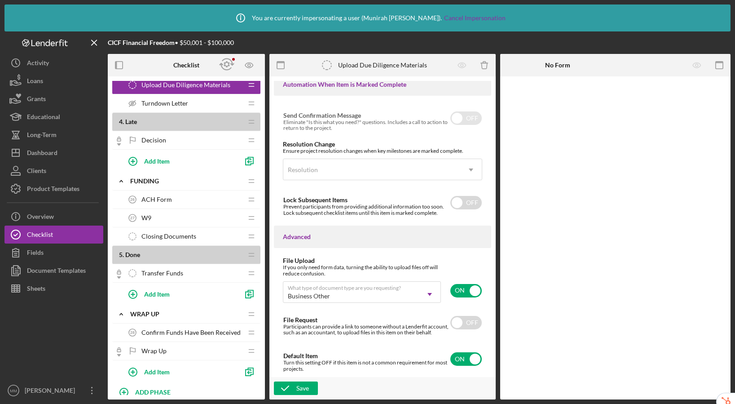
click at [196, 237] on div "Closing Documents Closing Documents" at bounding box center [183, 236] width 119 height 18
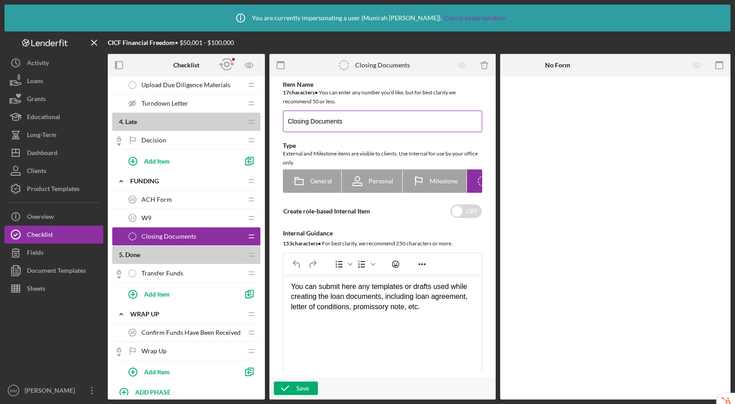
drag, startPoint x: 362, startPoint y: 120, endPoint x: 312, endPoint y: 122, distance: 50.4
click at [312, 122] on input "Closing Documents" at bounding box center [382, 122] width 199 height 22
click at [288, 123] on input "Closing Package" at bounding box center [382, 122] width 199 height 22
type input "Prepare Closing Package"
click at [298, 388] on div "Save" at bounding box center [303, 387] width 13 height 13
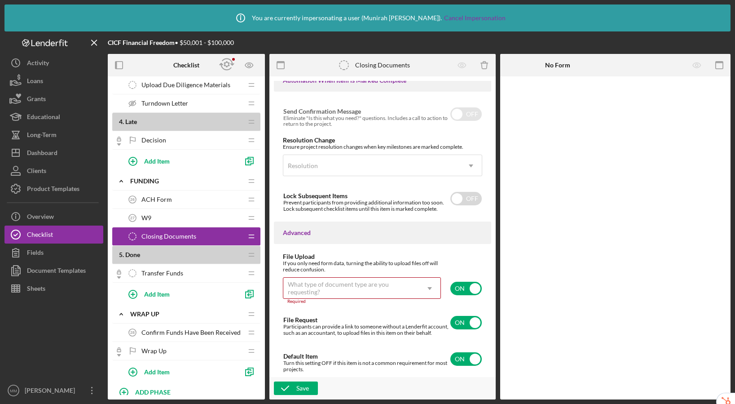
scroll to position [579, 0]
click at [412, 282] on div "What type of document type are you requesting?" at bounding box center [351, 288] width 128 height 14
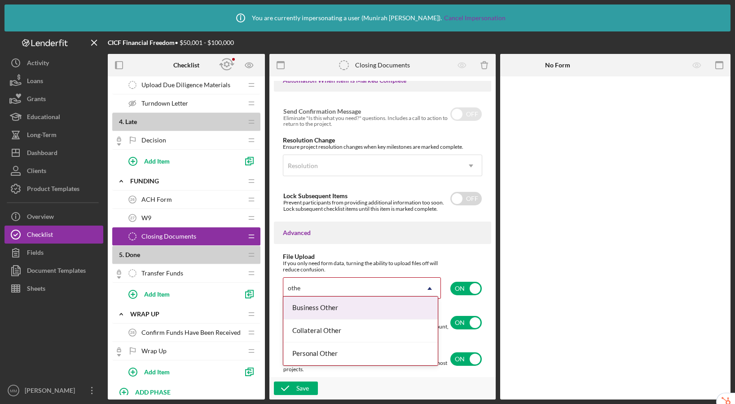
type input "other"
click at [393, 306] on div "Business Other" at bounding box center [360, 308] width 155 height 23
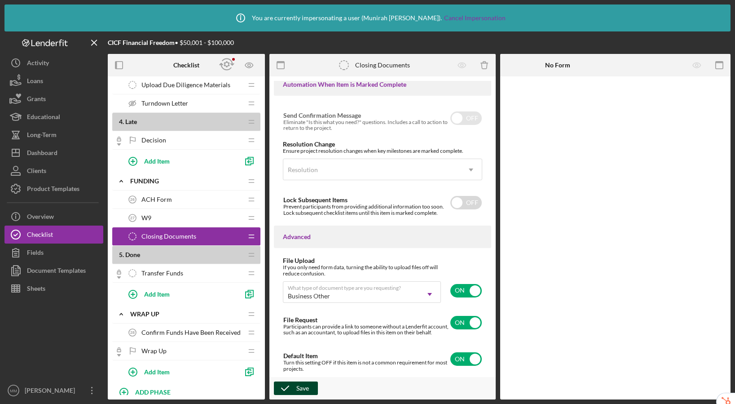
click at [300, 387] on div "Save" at bounding box center [303, 387] width 13 height 13
click at [155, 296] on div "Add Item" at bounding box center [157, 293] width 26 height 17
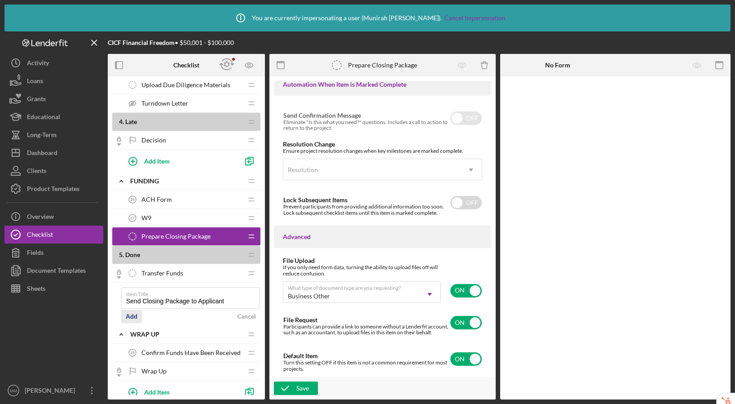
type input "Send Closing Package to Applicant"
click at [135, 314] on div "Add" at bounding box center [132, 316] width 12 height 13
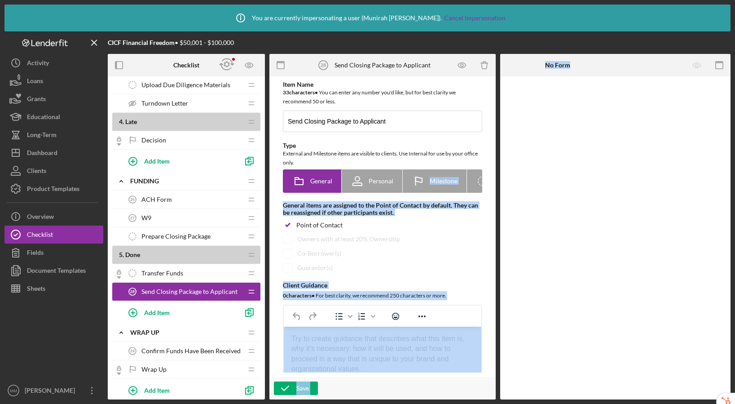
drag, startPoint x: 432, startPoint y: 195, endPoint x: 519, endPoint y: 196, distance: 87.2
click at [519, 196] on div "Checklist 1 . Open Icon/Expander Eligibility Icon/Edit Icon/Drag Timesheet - Su…" at bounding box center [419, 226] width 623 height 345
click at [561, 219] on div at bounding box center [616, 237] width 231 height 323
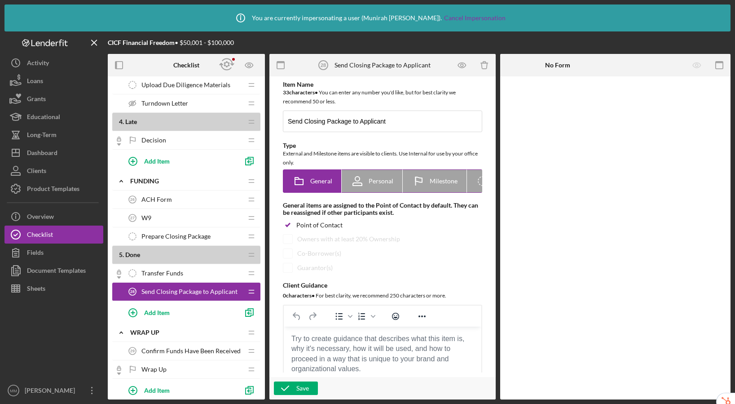
scroll to position [0, 44]
click at [436, 182] on icon "Icon/Checklist Item Internal" at bounding box center [440, 181] width 22 height 22
radio input "false"
radio input "true"
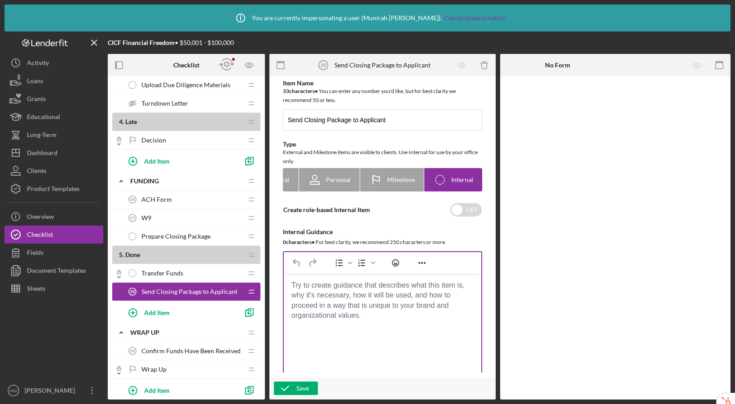
scroll to position [2, 0]
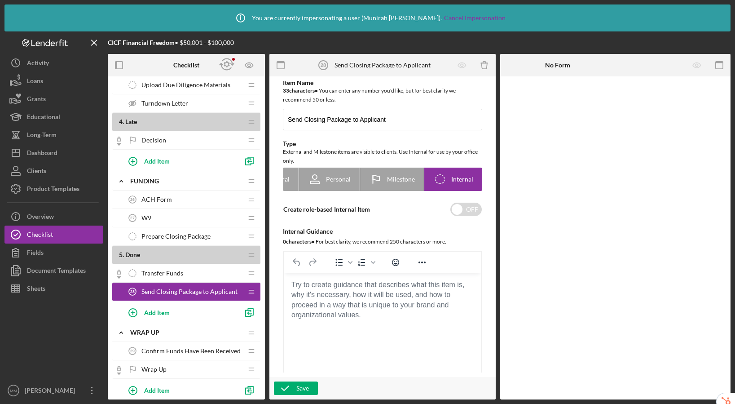
click at [332, 290] on body "Rich Text Area. Press ALT-0 for help." at bounding box center [382, 285] width 183 height 10
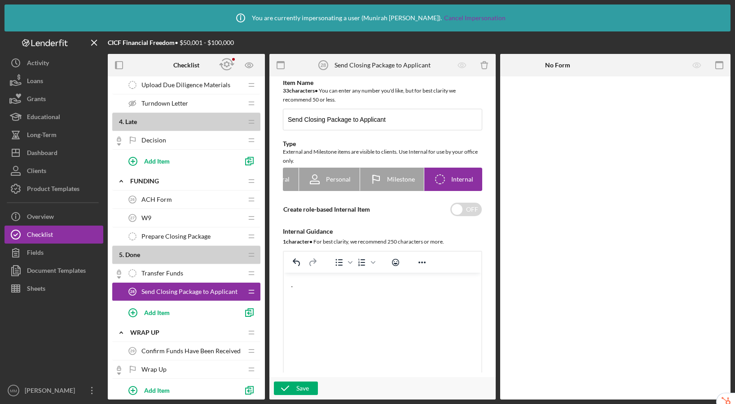
scroll to position [575, 0]
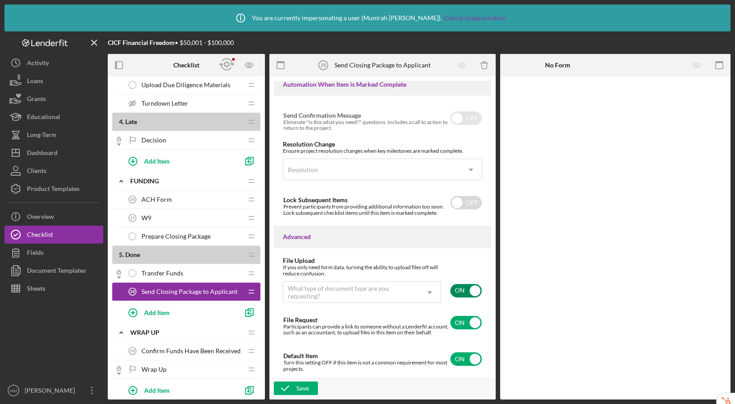
click at [465, 284] on input "checkbox" at bounding box center [466, 290] width 31 height 13
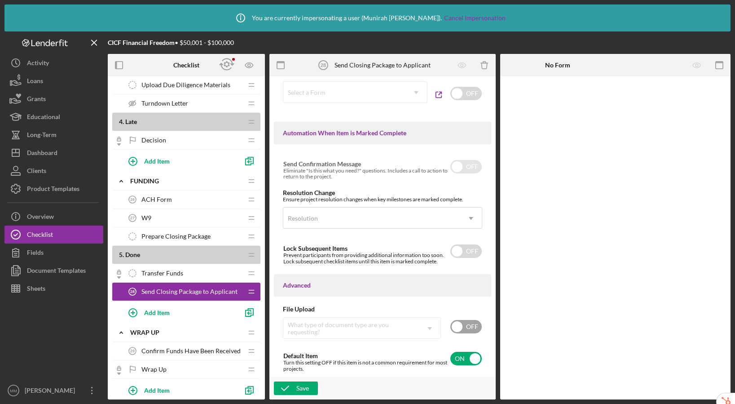
click at [455, 321] on input "checkbox" at bounding box center [466, 326] width 31 height 13
checkbox input "true"
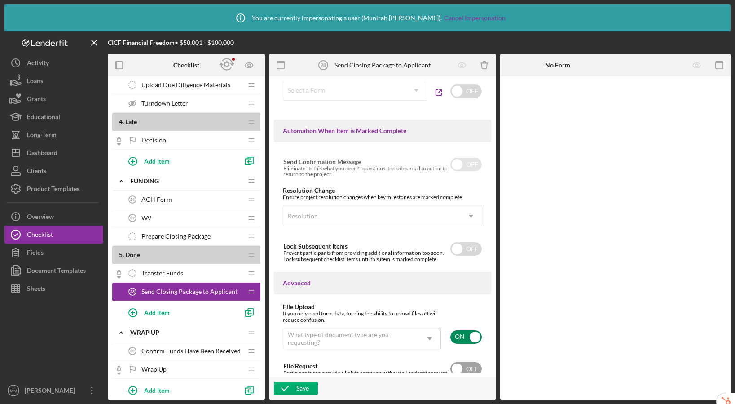
scroll to position [575, 0]
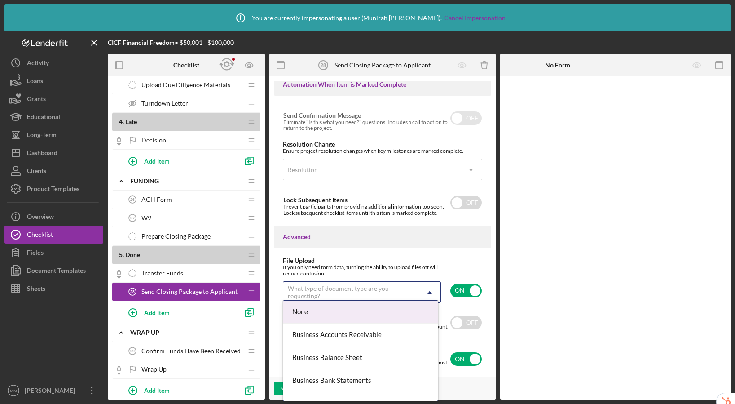
click at [361, 285] on div "What type of document type are you requesting?" at bounding box center [351, 292] width 127 height 14
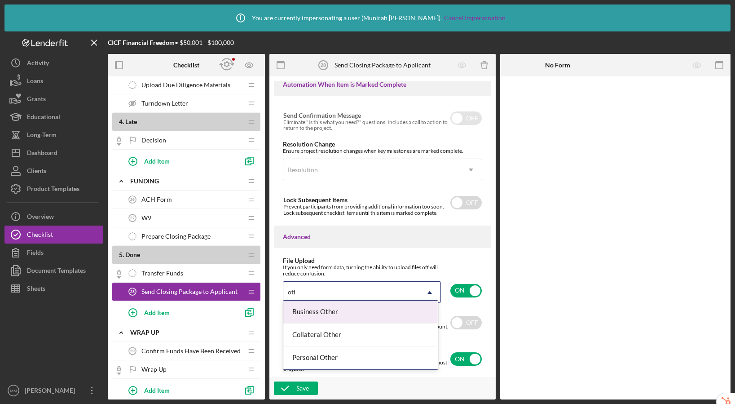
type input "other"
click at [343, 312] on div "Business Other" at bounding box center [360, 312] width 155 height 23
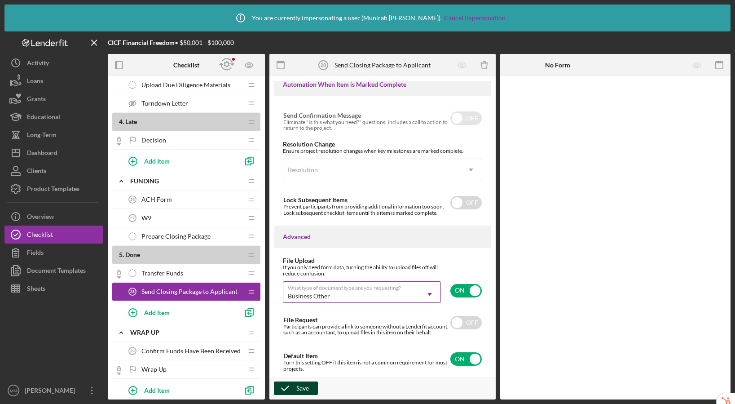
click at [295, 390] on icon "button" at bounding box center [285, 388] width 22 height 22
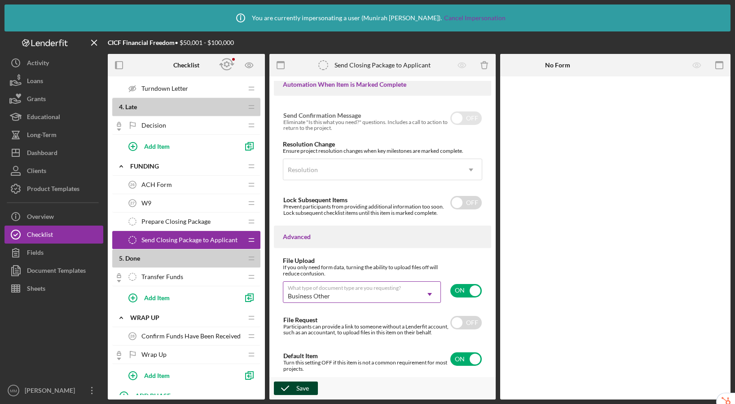
scroll to position [1061, 0]
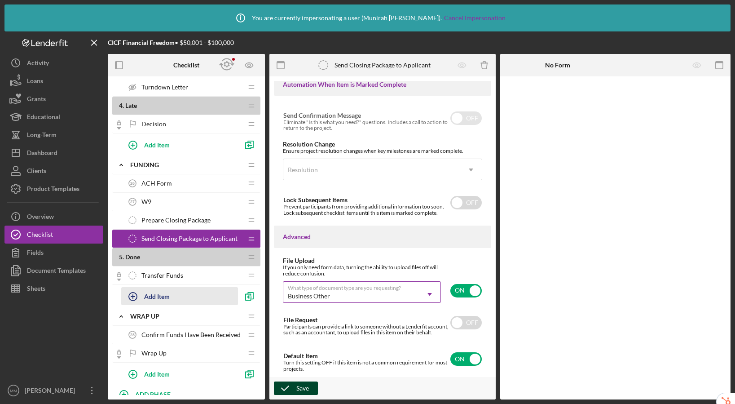
click at [162, 295] on div "Add Item" at bounding box center [157, 296] width 26 height 17
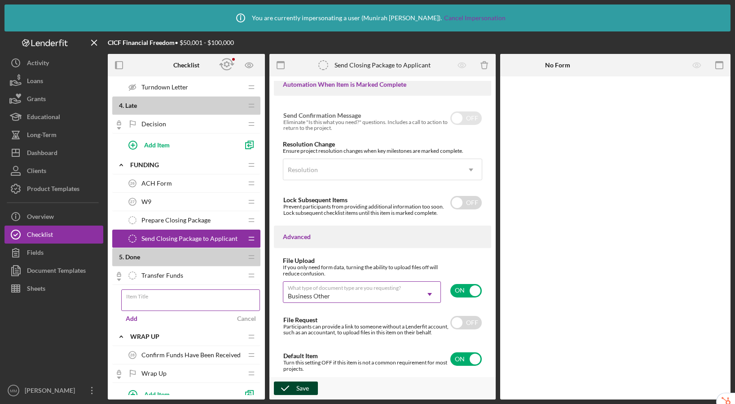
type input "X"
type input "Create Stipulations List for Missing Items"
click at [133, 318] on div "Add" at bounding box center [132, 318] width 12 height 13
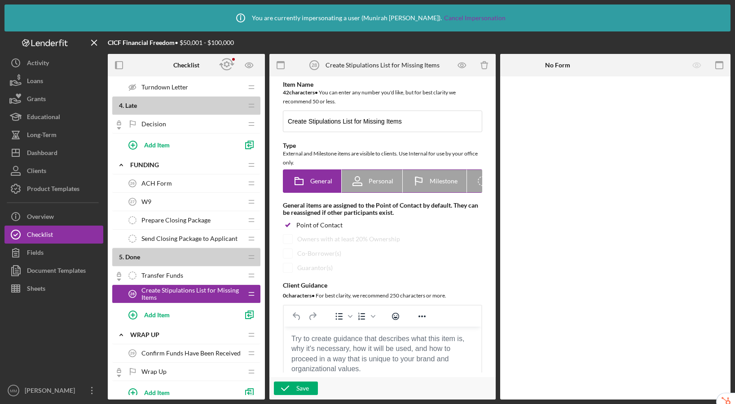
scroll to position [0, 44]
click at [433, 183] on icon "Icon/Checklist Item Internal" at bounding box center [440, 181] width 22 height 22
radio input "false"
radio input "true"
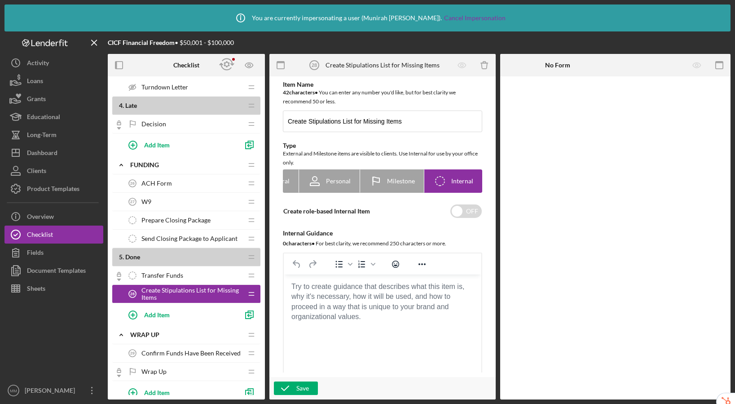
click at [353, 292] on body "Rich Text Area. Press ALT-0 for help." at bounding box center [382, 287] width 183 height 10
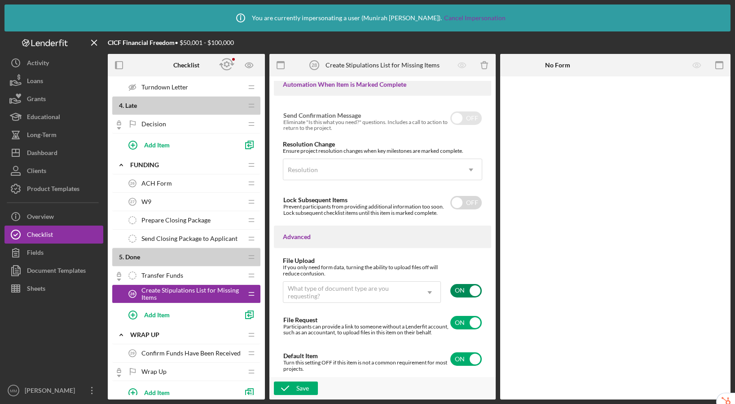
click at [469, 284] on input "checkbox" at bounding box center [466, 290] width 31 height 13
checkbox input "false"
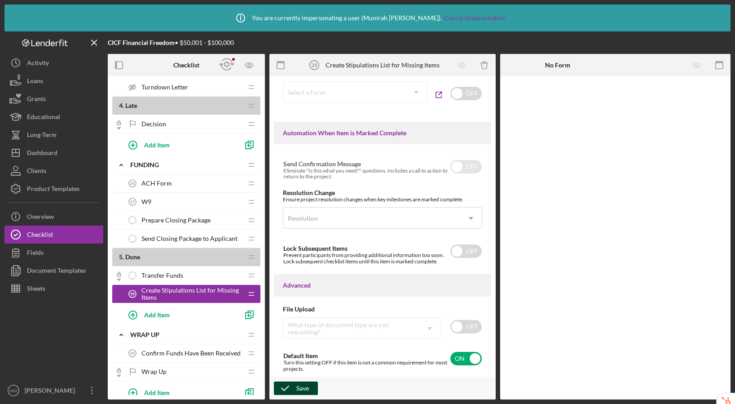
click at [292, 390] on icon "button" at bounding box center [285, 388] width 22 height 22
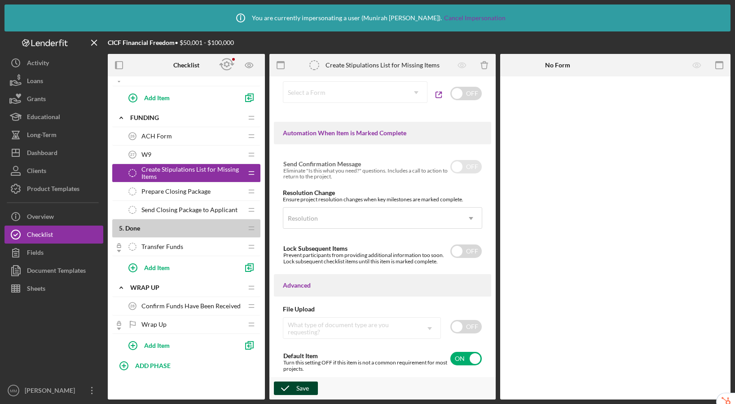
scroll to position [1110, 0]
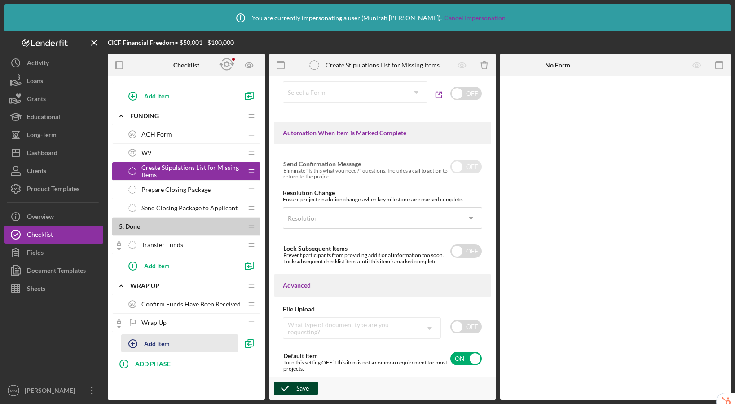
click at [160, 348] on div "Add Item" at bounding box center [157, 343] width 26 height 17
type input "Facilitate Closing Meeting"
click at [138, 363] on button "Add" at bounding box center [131, 365] width 21 height 13
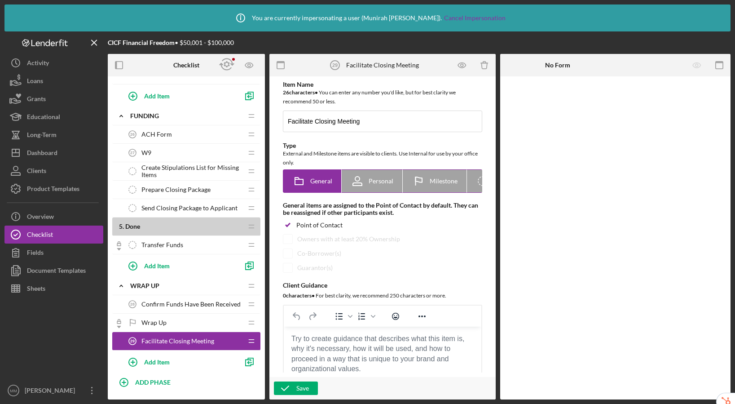
scroll to position [0, 44]
click at [438, 182] on icon "Icon/Checklist Item Internal" at bounding box center [440, 181] width 22 height 22
radio input "false"
radio input "true"
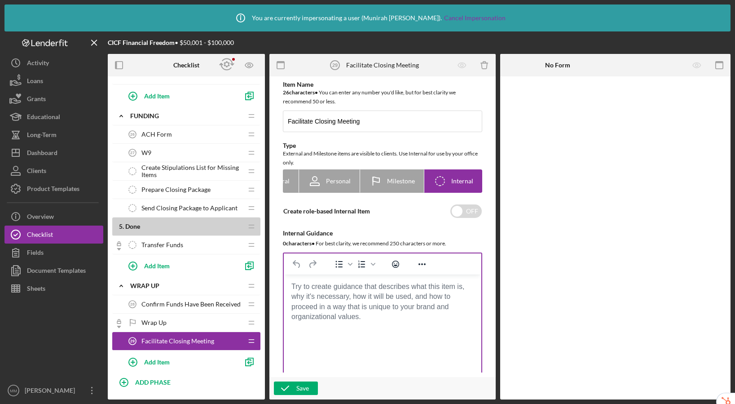
click at [327, 292] on body "Rich Text Area. Press ALT-0 for help." at bounding box center [382, 287] width 183 height 10
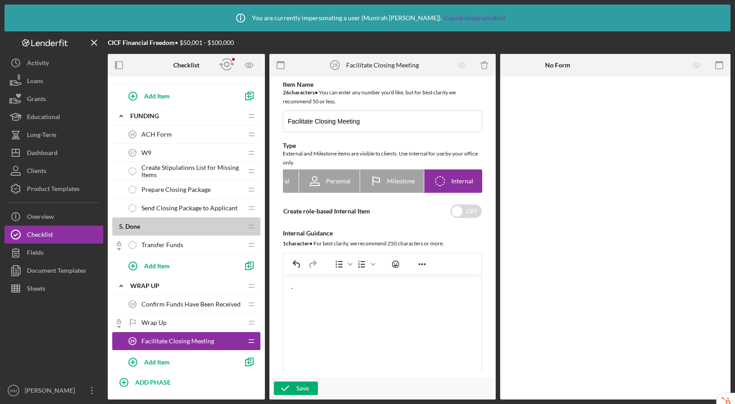
scroll to position [575, 0]
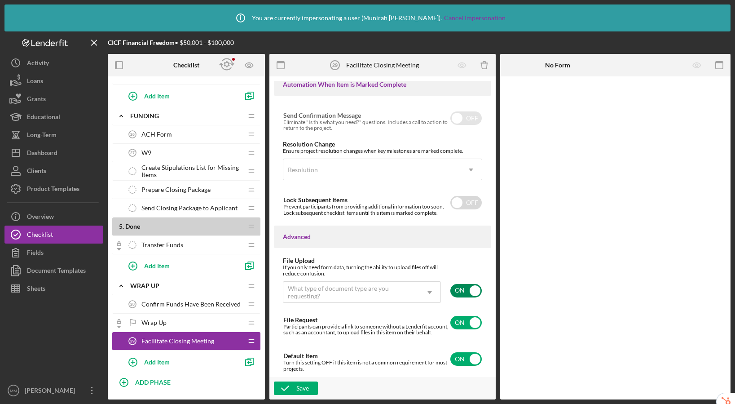
click at [457, 287] on input "checkbox" at bounding box center [466, 290] width 31 height 13
checkbox input "false"
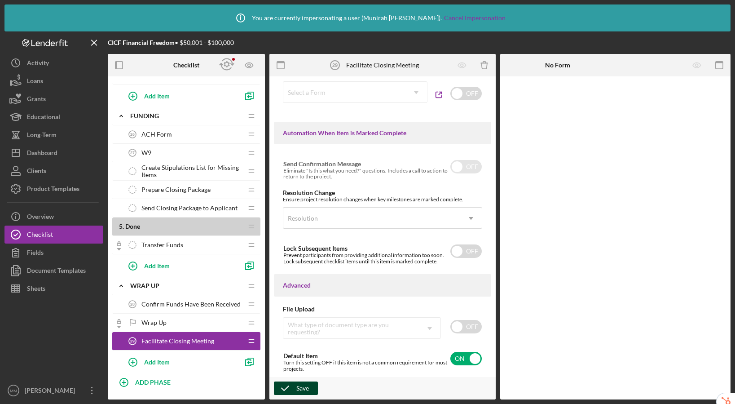
click at [304, 384] on div "Save" at bounding box center [303, 387] width 13 height 13
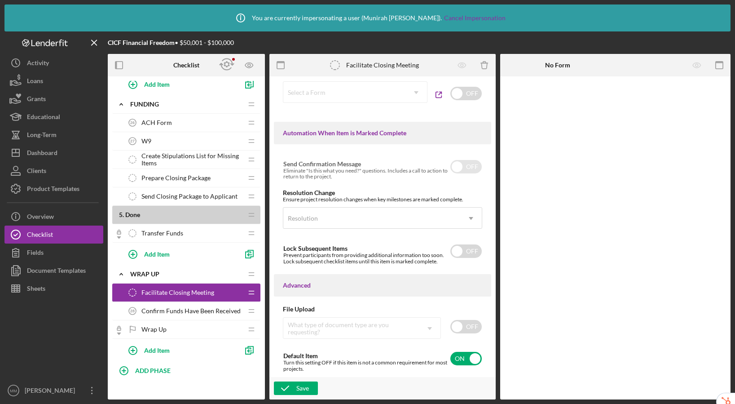
scroll to position [1128, 0]
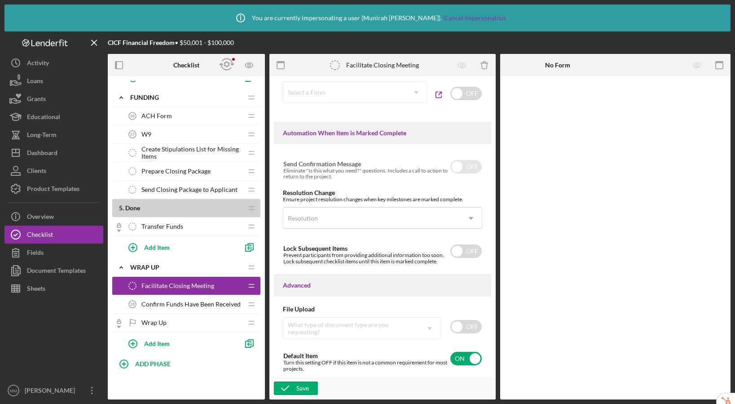
click at [191, 284] on span "Facilitate Closing Meeting" at bounding box center [178, 285] width 73 height 7
click at [160, 346] on div "Add Item" at bounding box center [157, 343] width 26 height 17
click at [160, 346] on div "Item Title" at bounding box center [190, 348] width 139 height 22
click at [160, 346] on div "Item Title Required" at bounding box center [190, 350] width 139 height 27
type input "Confirm ACH repayment details"
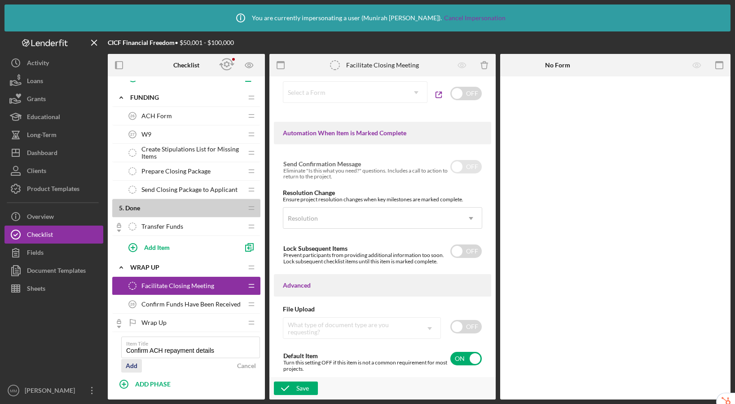
click at [135, 366] on div "Add" at bounding box center [132, 365] width 12 height 13
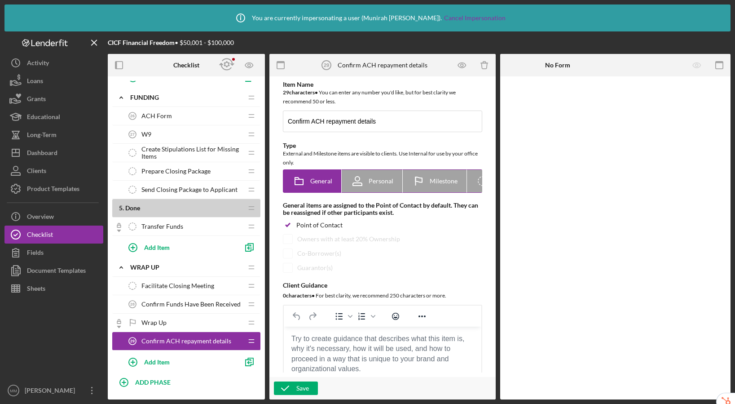
scroll to position [0, 44]
click at [437, 181] on icon "Icon/Checklist Item Internal" at bounding box center [440, 181] width 22 height 22
radio input "false"
radio input "true"
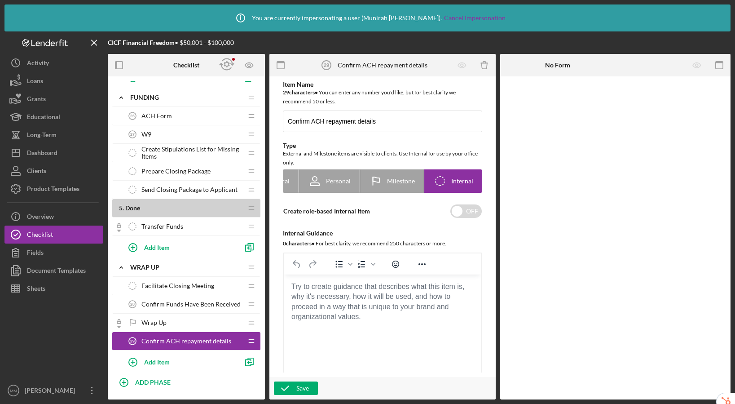
click at [343, 292] on body "Rich Text Area. Press ALT-0 for help." at bounding box center [382, 287] width 183 height 10
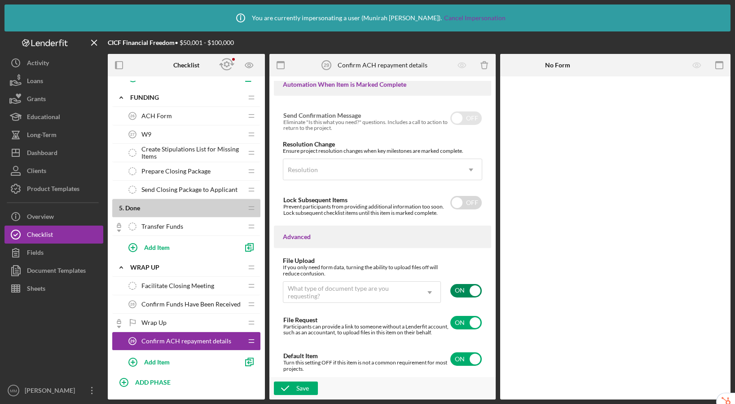
click at [458, 285] on input "checkbox" at bounding box center [466, 290] width 31 height 13
checkbox input "false"
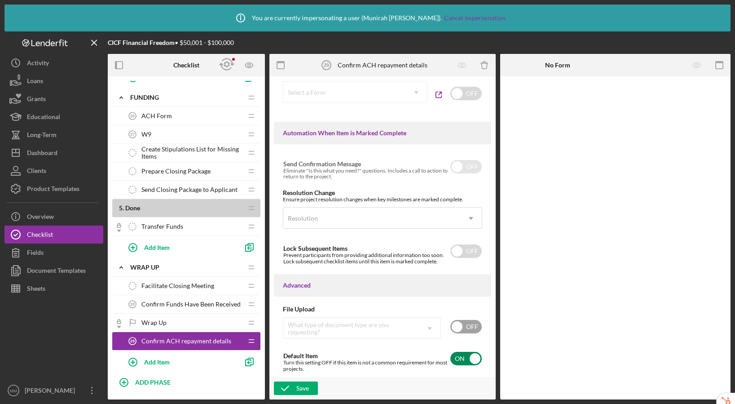
scroll to position [520, 0]
click at [300, 390] on div "Save" at bounding box center [303, 387] width 13 height 13
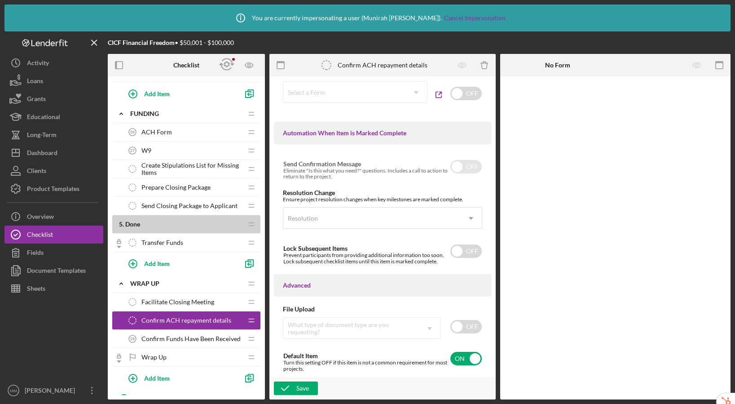
scroll to position [1147, 0]
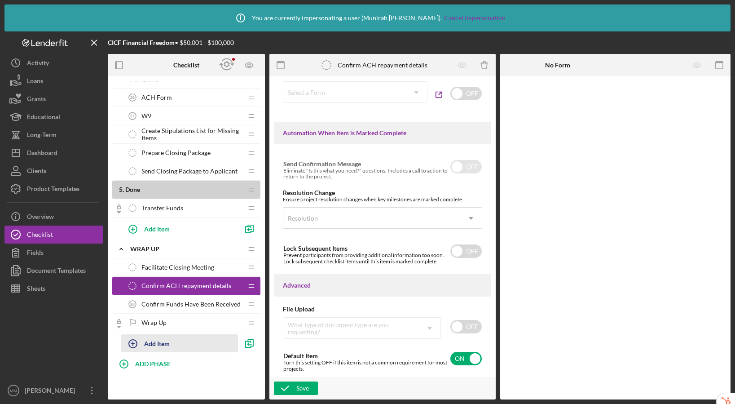
click at [156, 346] on div "Add Item" at bounding box center [157, 343] width 26 height 17
click at [179, 349] on input "Item Title" at bounding box center [190, 348] width 139 height 22
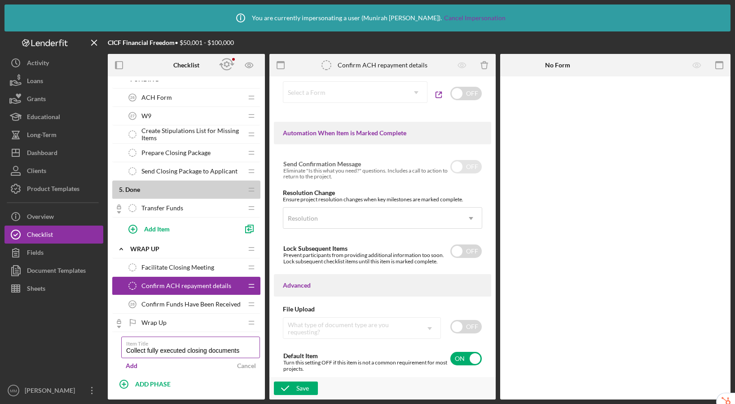
type input "Collect fully executed closing documents"
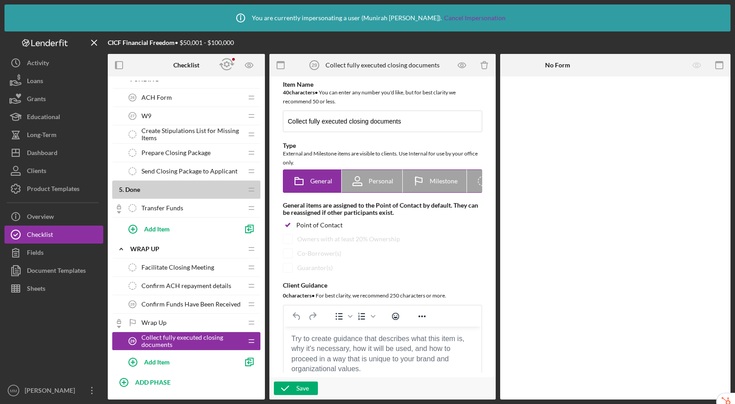
scroll to position [0, 44]
click at [436, 182] on icon "Icon/Checklist Item Internal" at bounding box center [440, 181] width 22 height 22
radio input "false"
radio input "true"
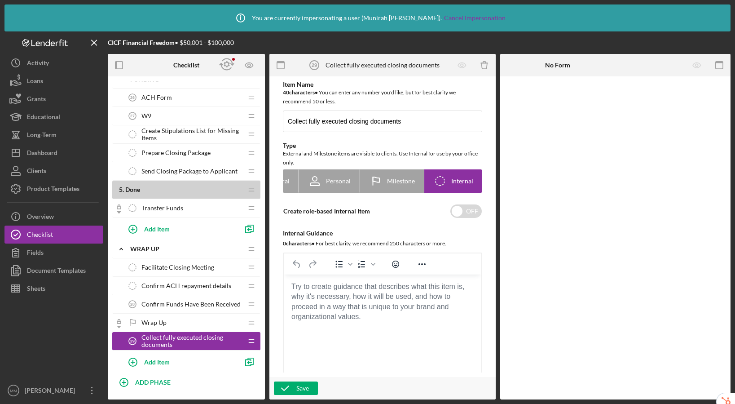
click at [365, 292] on body "Rich Text Area. Press ALT-0 for help." at bounding box center [382, 287] width 183 height 10
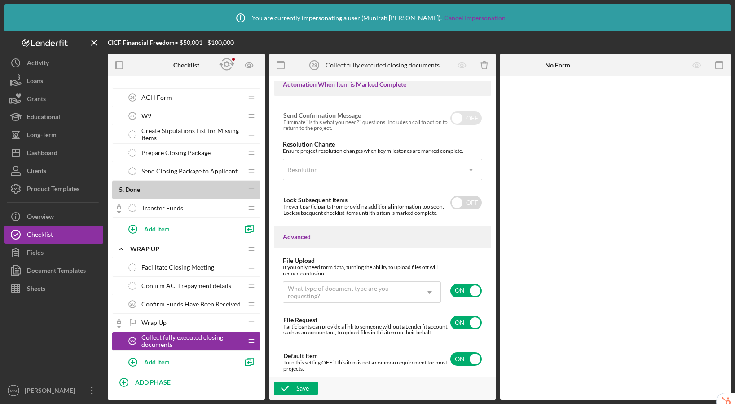
click at [460, 284] on input "checkbox" at bounding box center [466, 290] width 31 height 13
checkbox input "false"
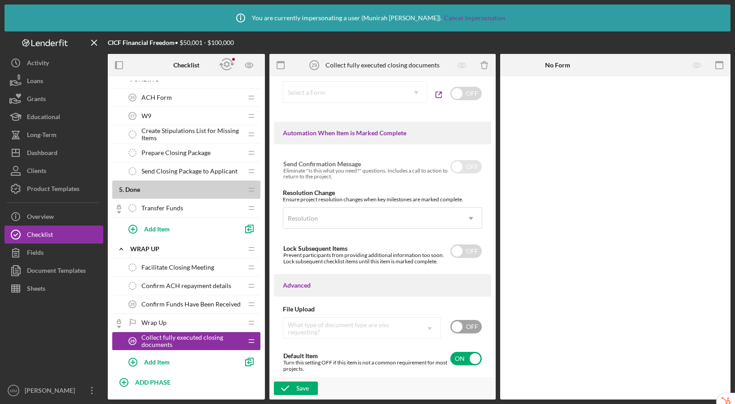
scroll to position [520, 0]
click at [293, 384] on icon "button" at bounding box center [285, 388] width 22 height 22
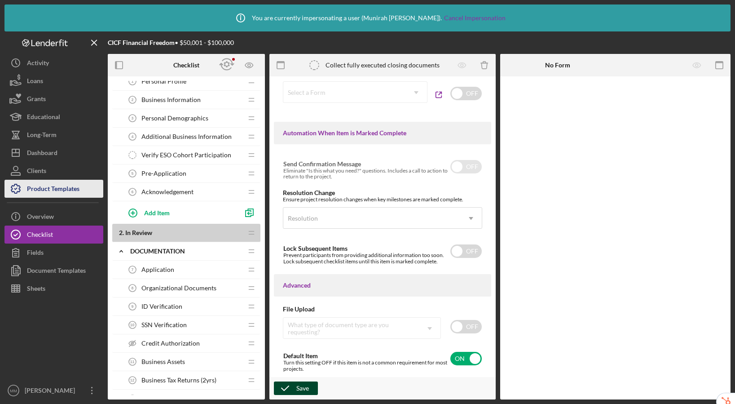
scroll to position [0, 0]
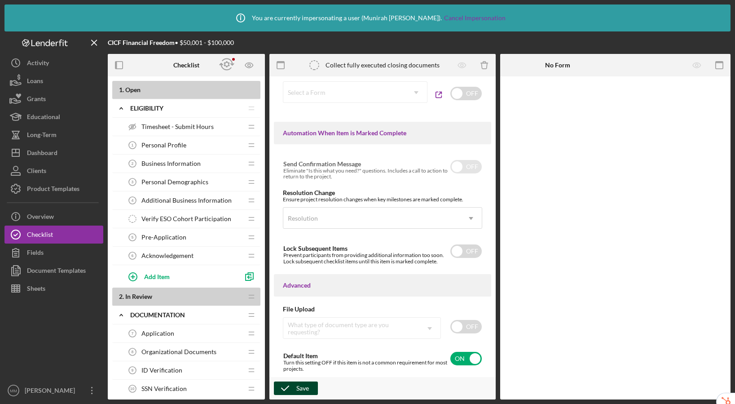
drag, startPoint x: 184, startPoint y: 146, endPoint x: 184, endPoint y: 155, distance: 9.0
click at [184, 146] on span "Personal Profile" at bounding box center [164, 145] width 45 height 7
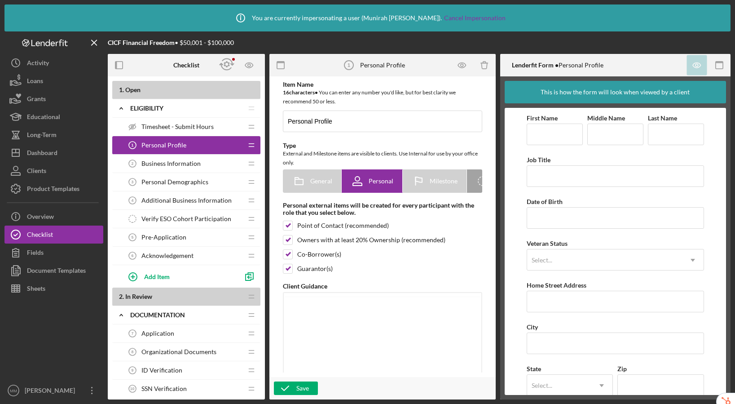
click at [179, 195] on div "Additional Business Information 4 Additional Business Information" at bounding box center [183, 200] width 119 height 18
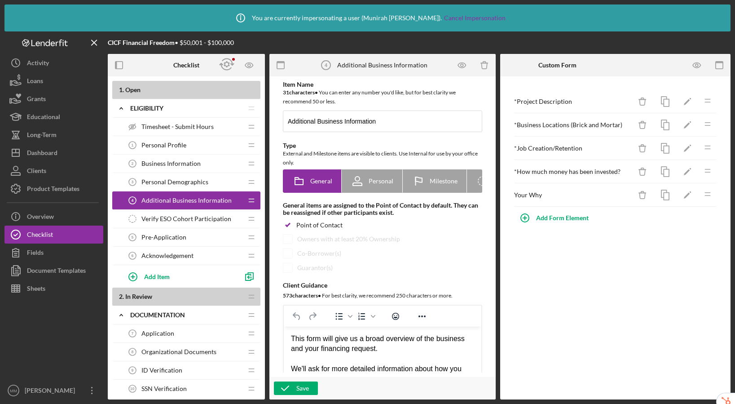
click at [180, 180] on span "Personal Demographics" at bounding box center [175, 181] width 67 height 7
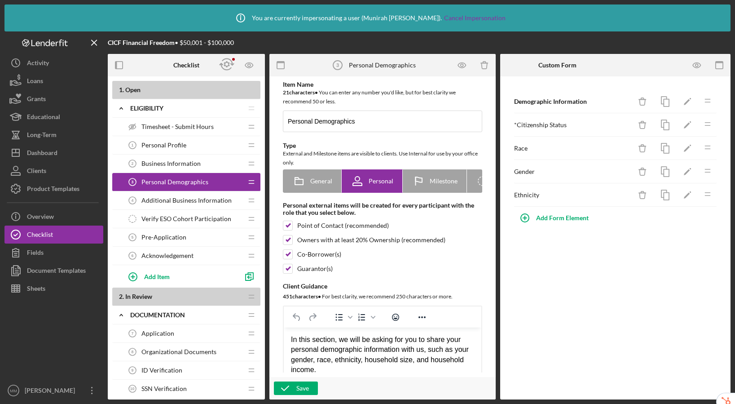
click at [182, 165] on span "Business Information" at bounding box center [171, 163] width 59 height 7
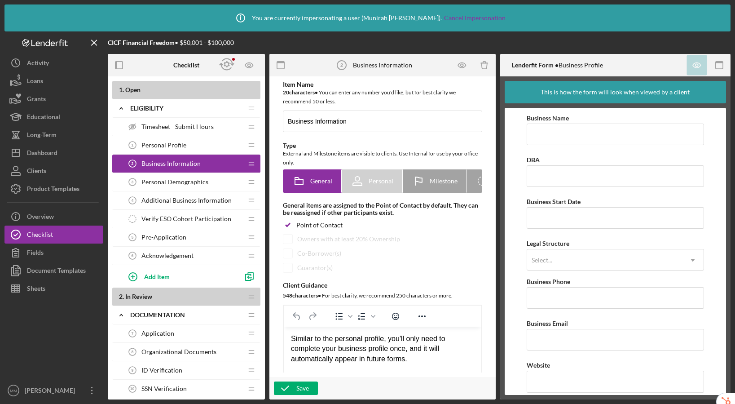
click at [179, 203] on span "Additional Business Information" at bounding box center [187, 200] width 90 height 7
